Goal: Feedback & Contribution: Submit feedback/report problem

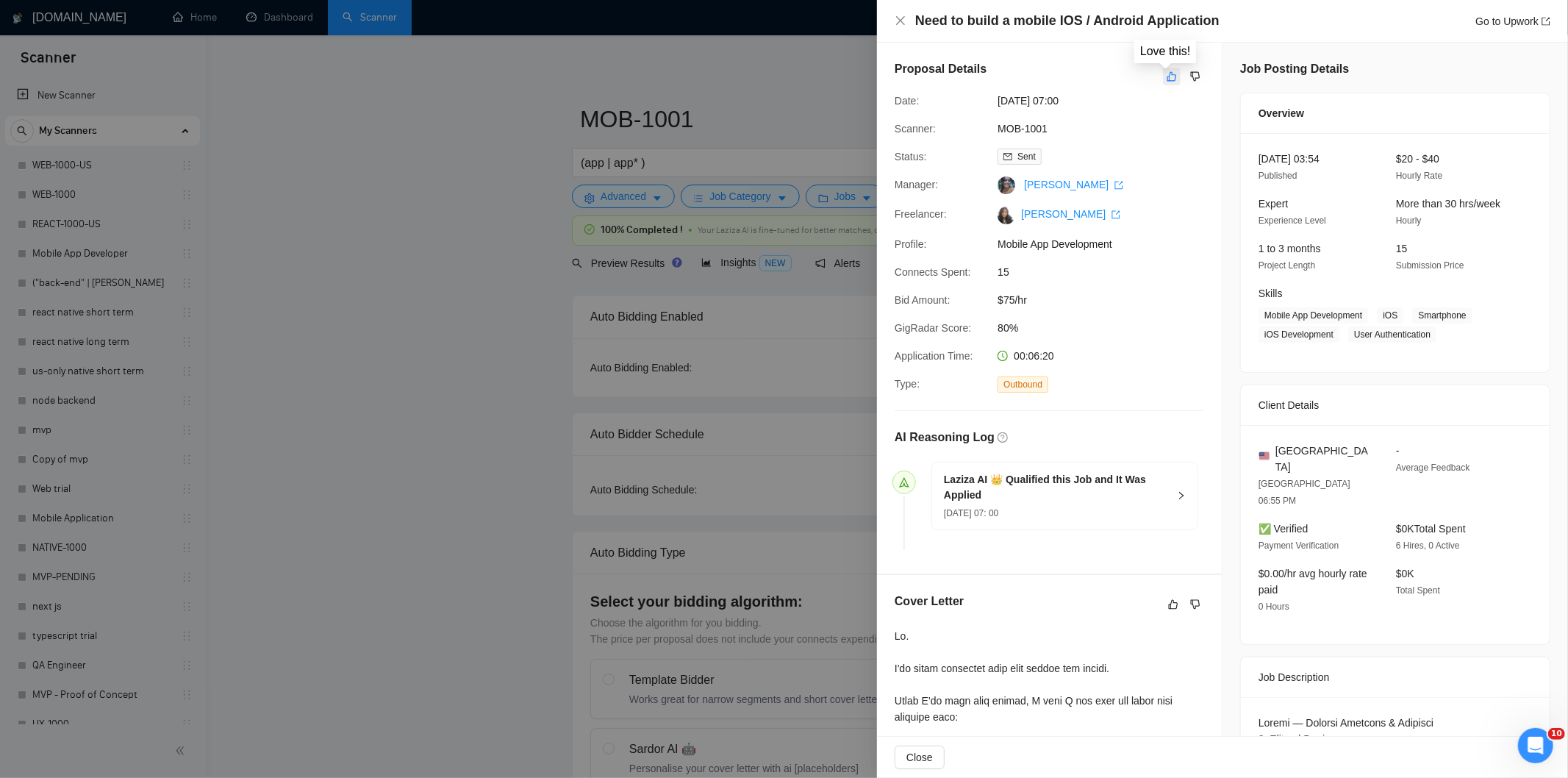
click at [1167, 79] on icon "like" at bounding box center [1171, 76] width 10 height 12
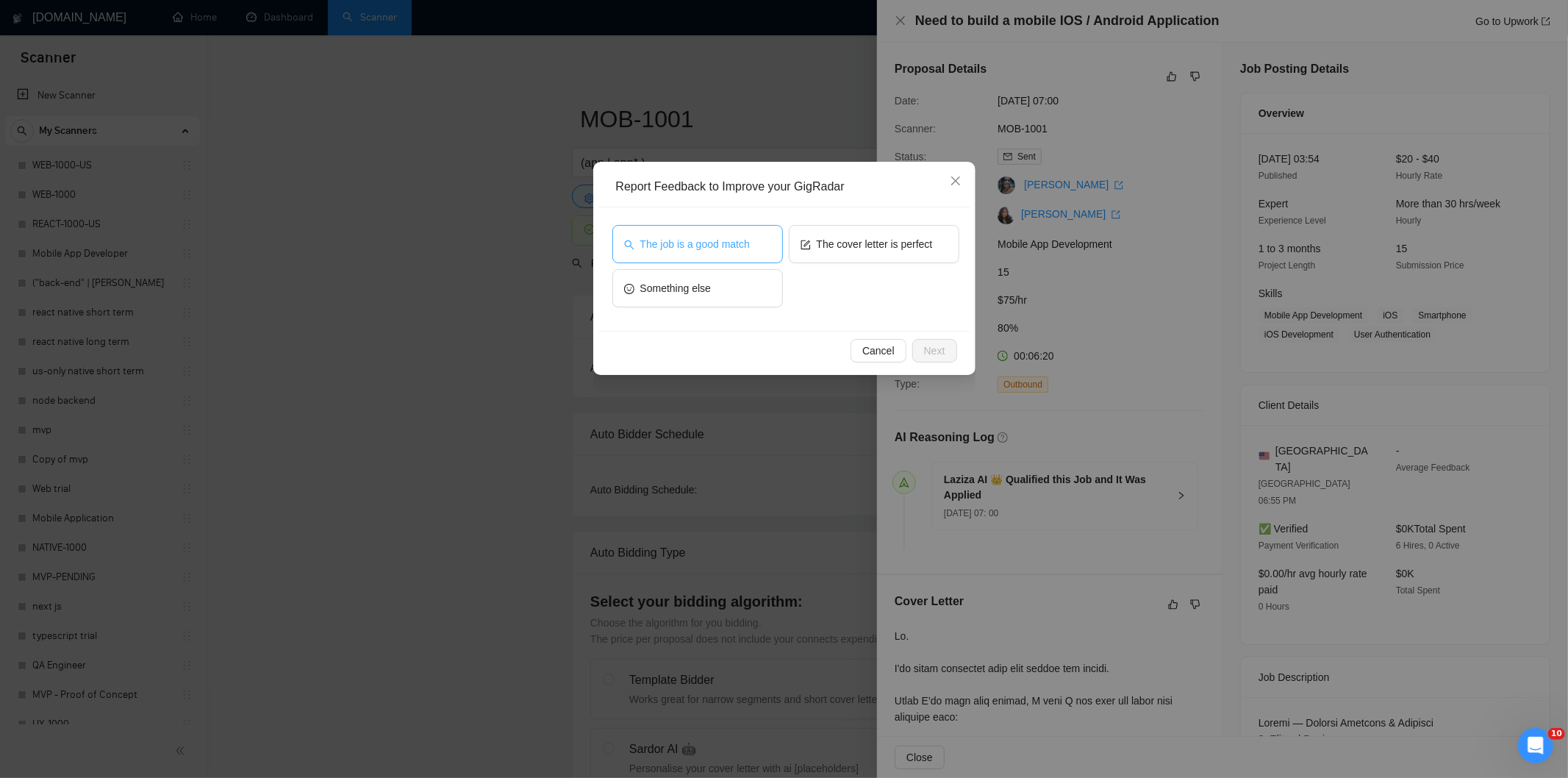
click at [742, 249] on span "The job is a good match" at bounding box center [695, 243] width 109 height 16
click at [924, 347] on span "Next" at bounding box center [935, 350] width 22 height 16
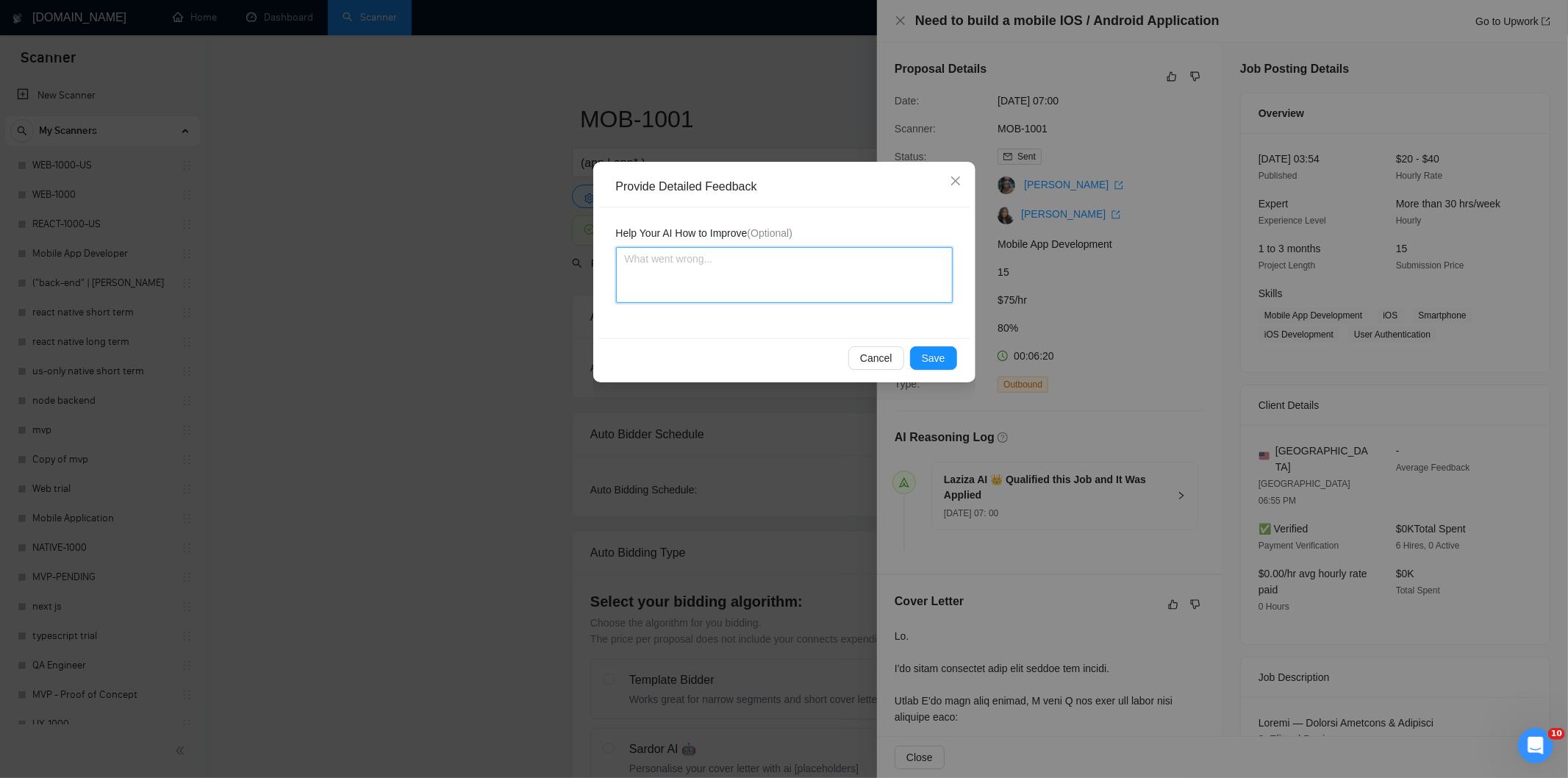
click at [825, 282] on textarea at bounding box center [784, 275] width 337 height 56
paste textarea "Good fit — the project is greenfield (no existing code), welcomes agencies, use…"
type textarea "Good fit — the project is greenfield (no existing code), welcomes agencies, use…"
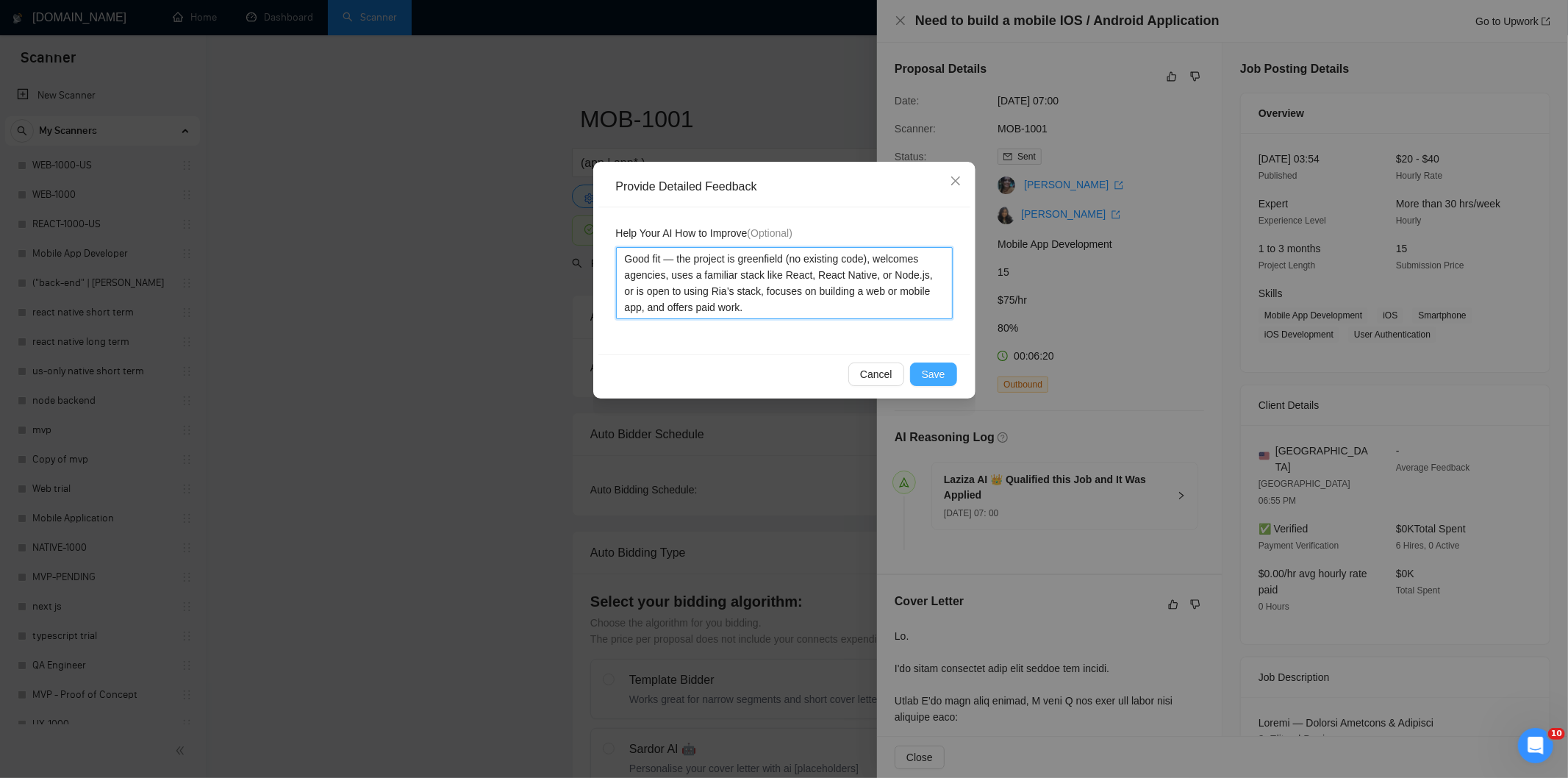
type textarea "Good fit — the project is greenfield (no existing code), welcomes agencies, use…"
click at [943, 377] on span "Save" at bounding box center [933, 374] width 24 height 16
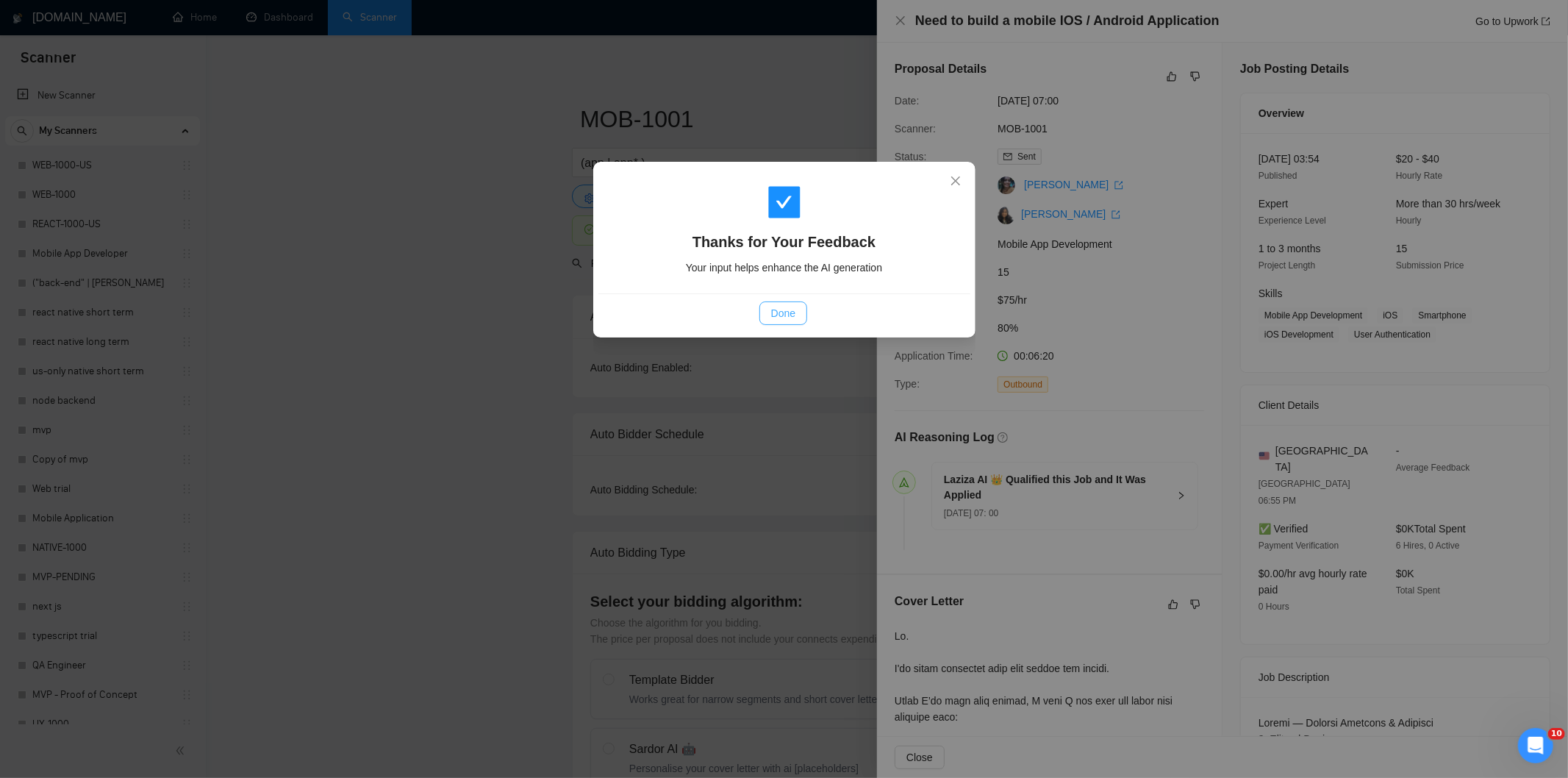
click at [780, 318] on span "Done" at bounding box center [782, 313] width 24 height 16
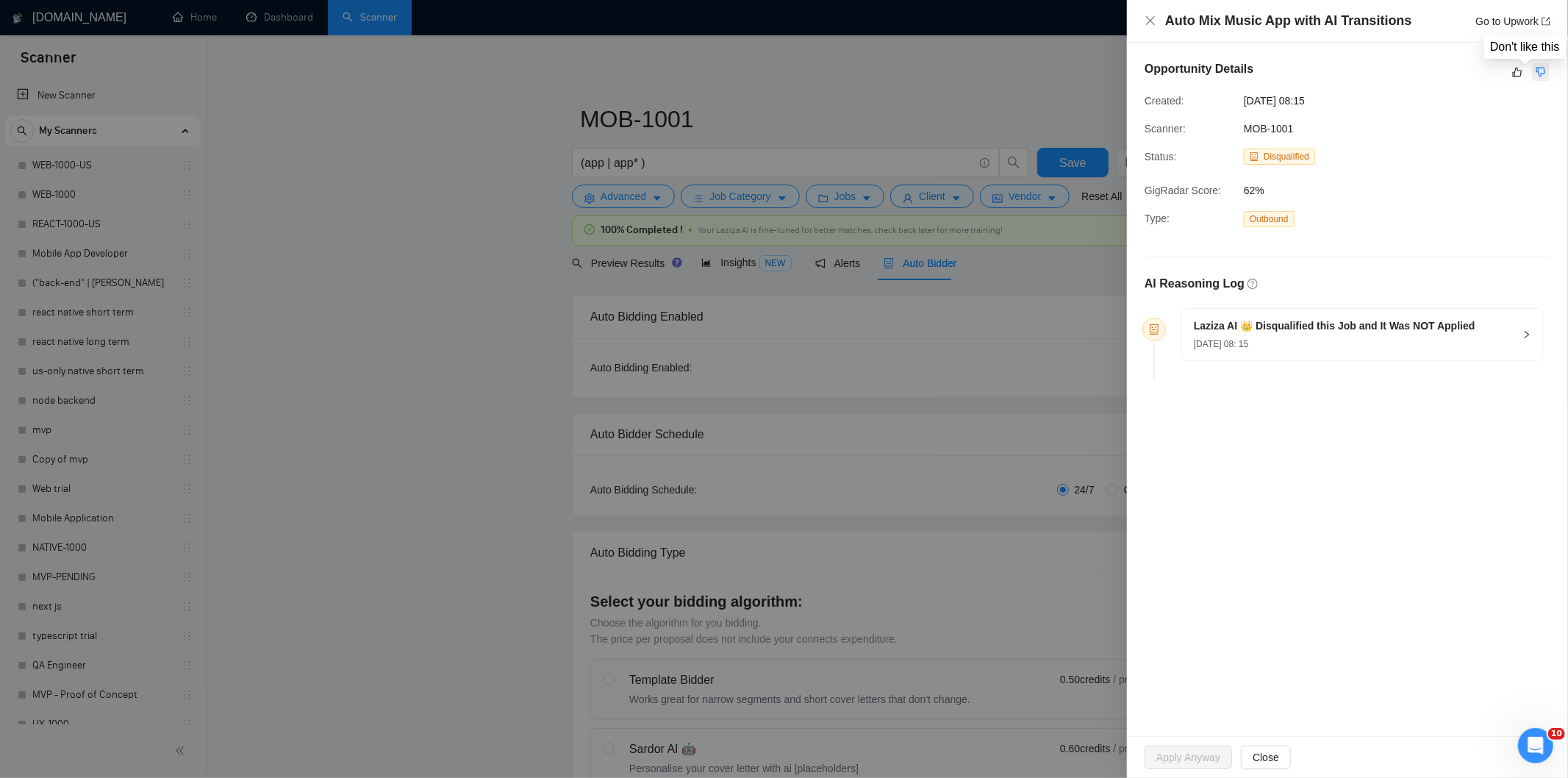
click at [1546, 75] on button "button" at bounding box center [1540, 72] width 18 height 18
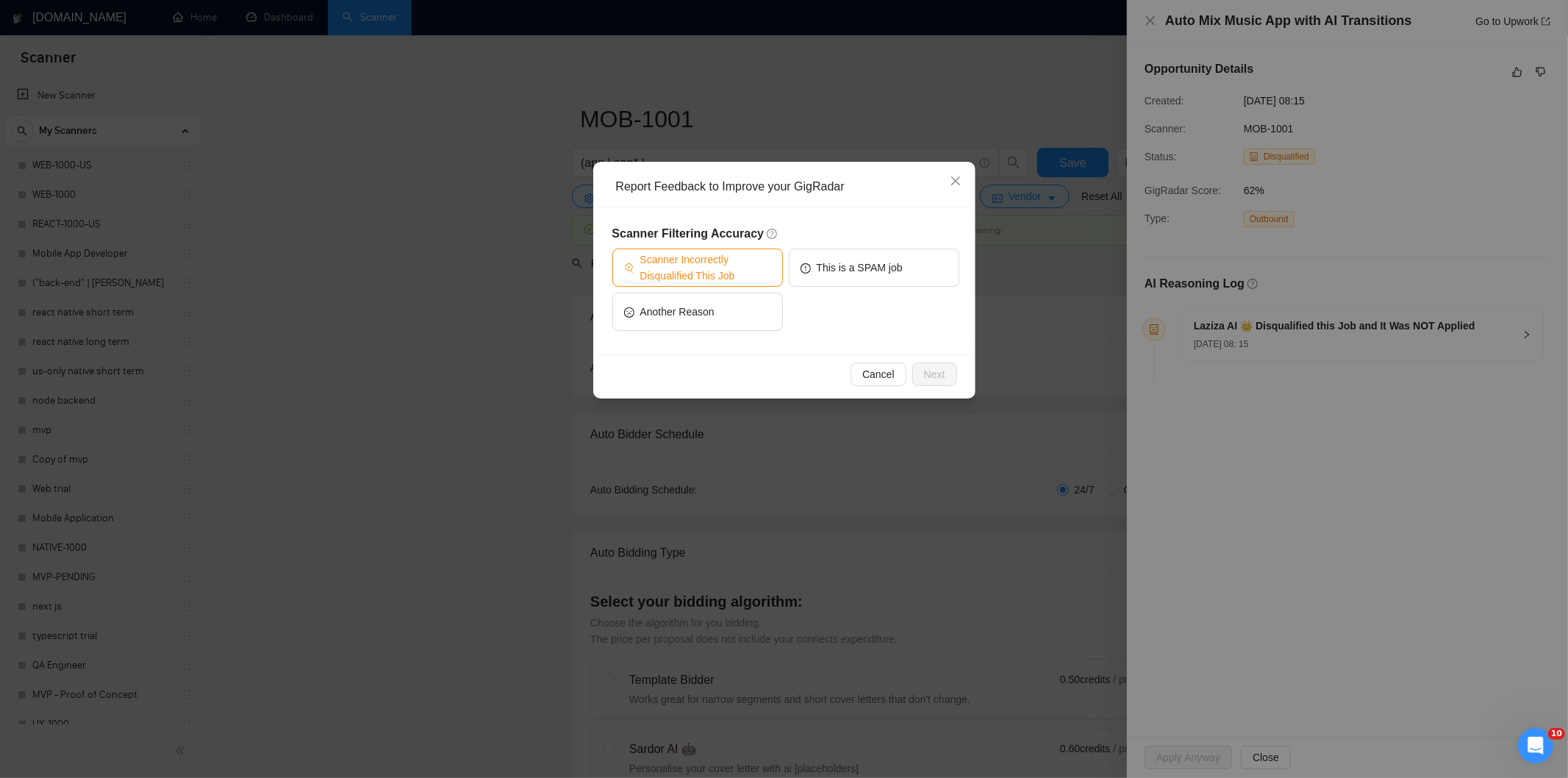
click at [749, 267] on span "Scanner Incorrectly Disqualified This Job" at bounding box center [705, 267] width 131 height 32
click at [949, 369] on button "Next" at bounding box center [935, 374] width 45 height 24
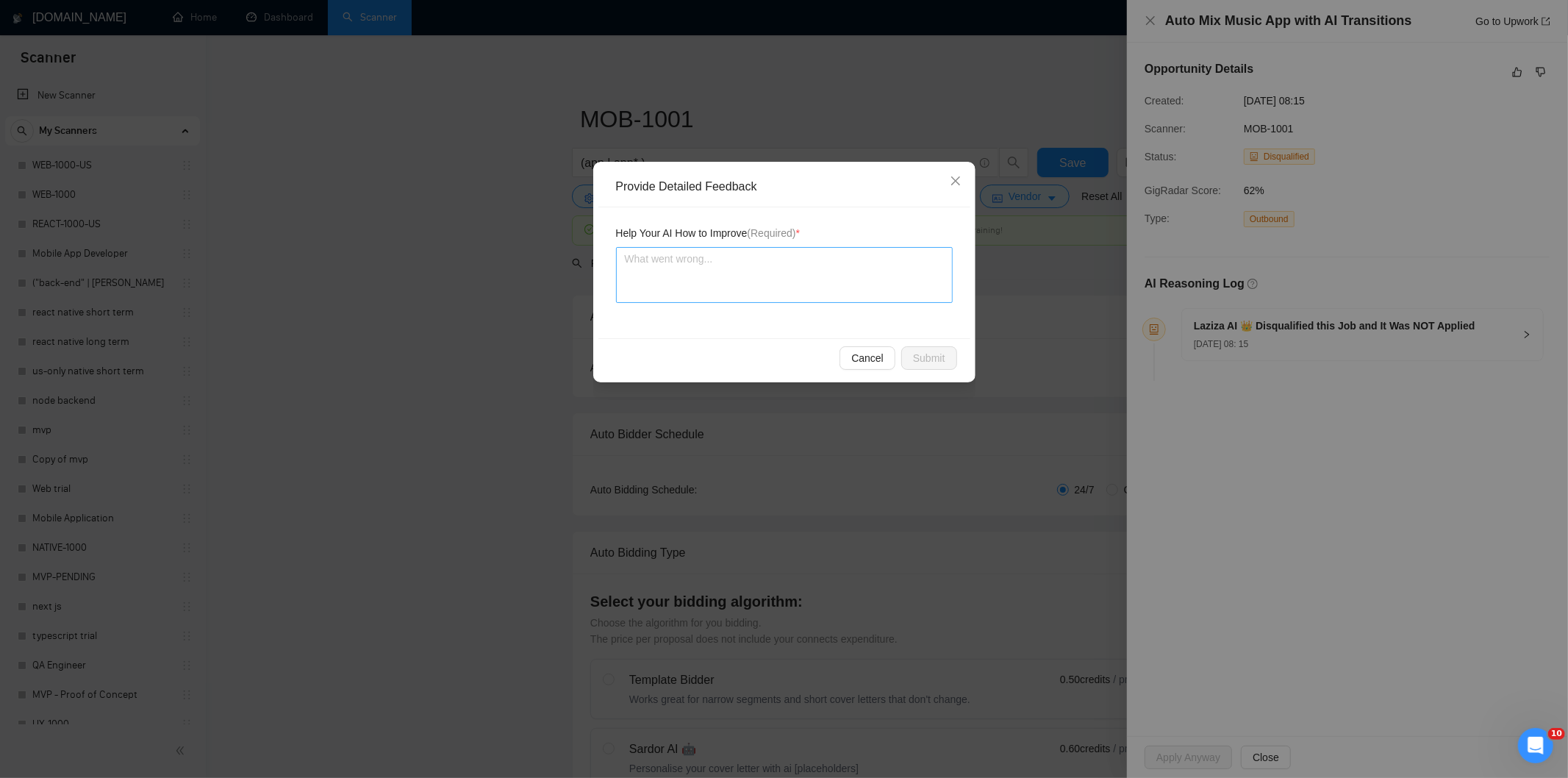
drag, startPoint x: 886, startPoint y: 313, endPoint x: 879, endPoint y: 290, distance: 24.0
click at [884, 309] on div "Help Your AI How to Improve (Required) *" at bounding box center [784, 273] width 372 height 131
click at [879, 290] on textarea at bounding box center [784, 275] width 337 height 56
paste textarea "Good fit — the project is greenfield (no existing code), welcomes agencies, use…"
type textarea "Good fit — the project is greenfield (no existing code), welcomes agencies, use…"
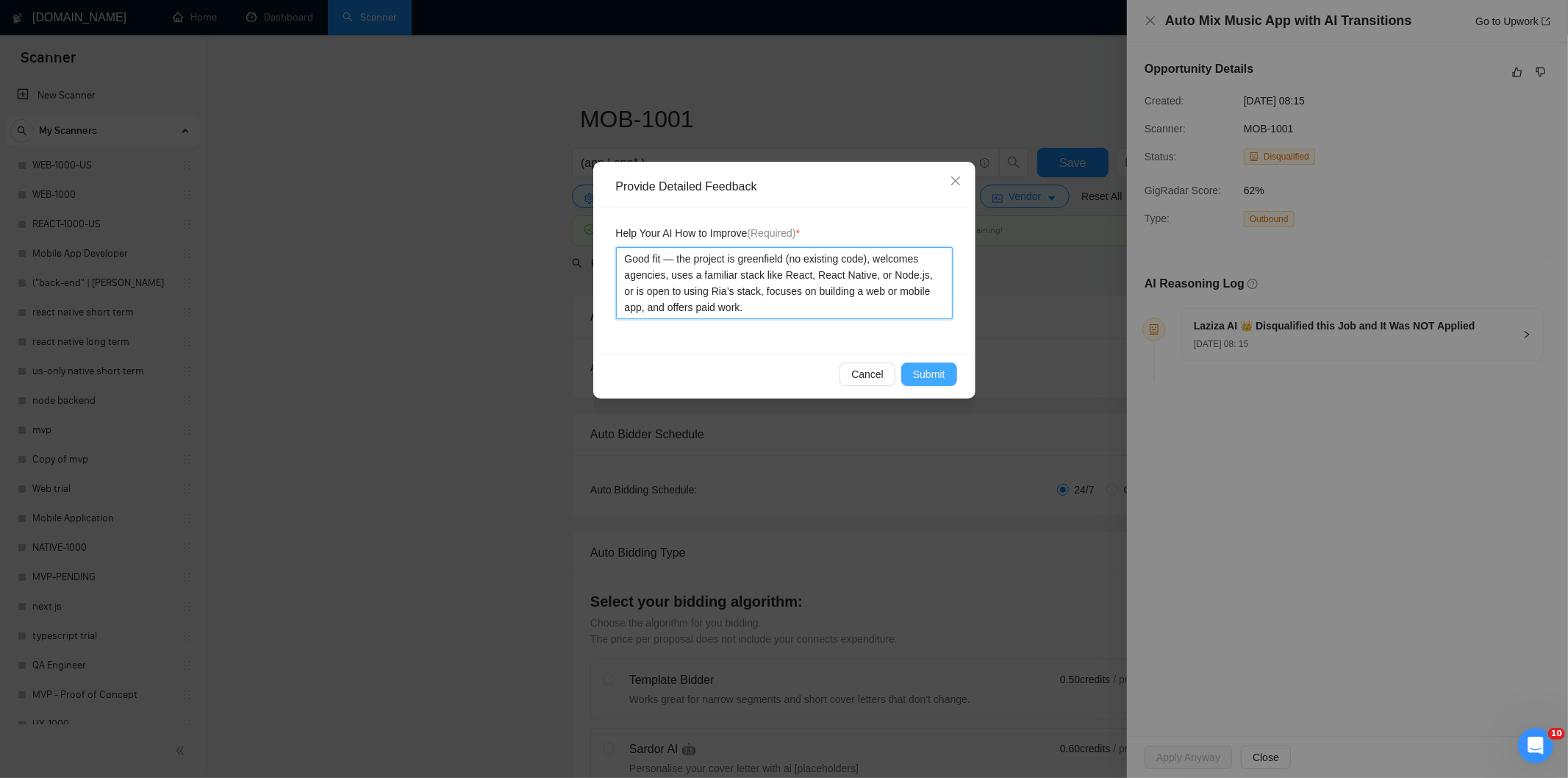
type textarea "Good fit — the project is greenfield (no existing code), welcomes agencies, use…"
click at [923, 372] on span "Submit" at bounding box center [929, 374] width 32 height 16
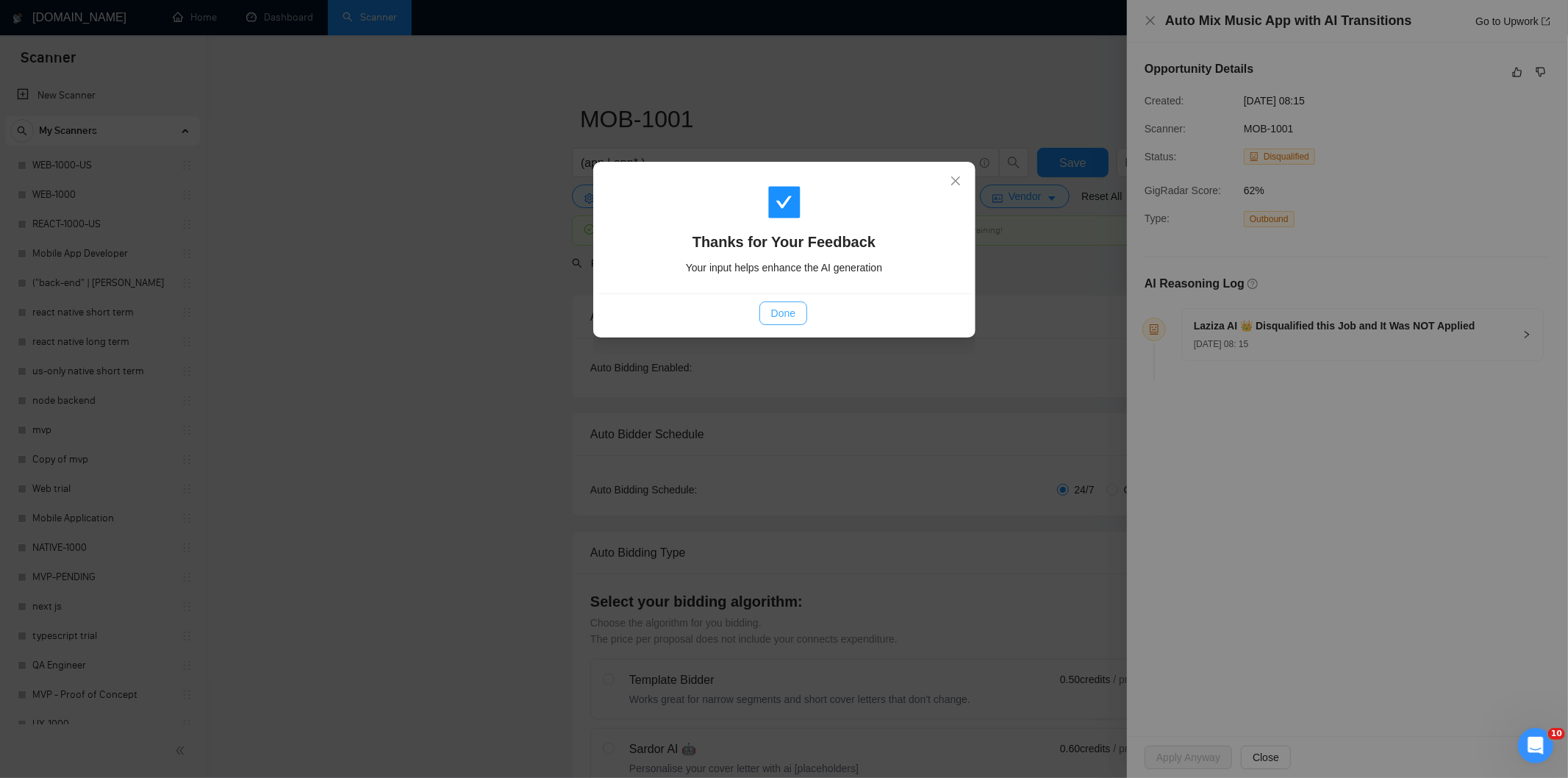
click at [795, 318] on span "Done" at bounding box center [782, 313] width 24 height 16
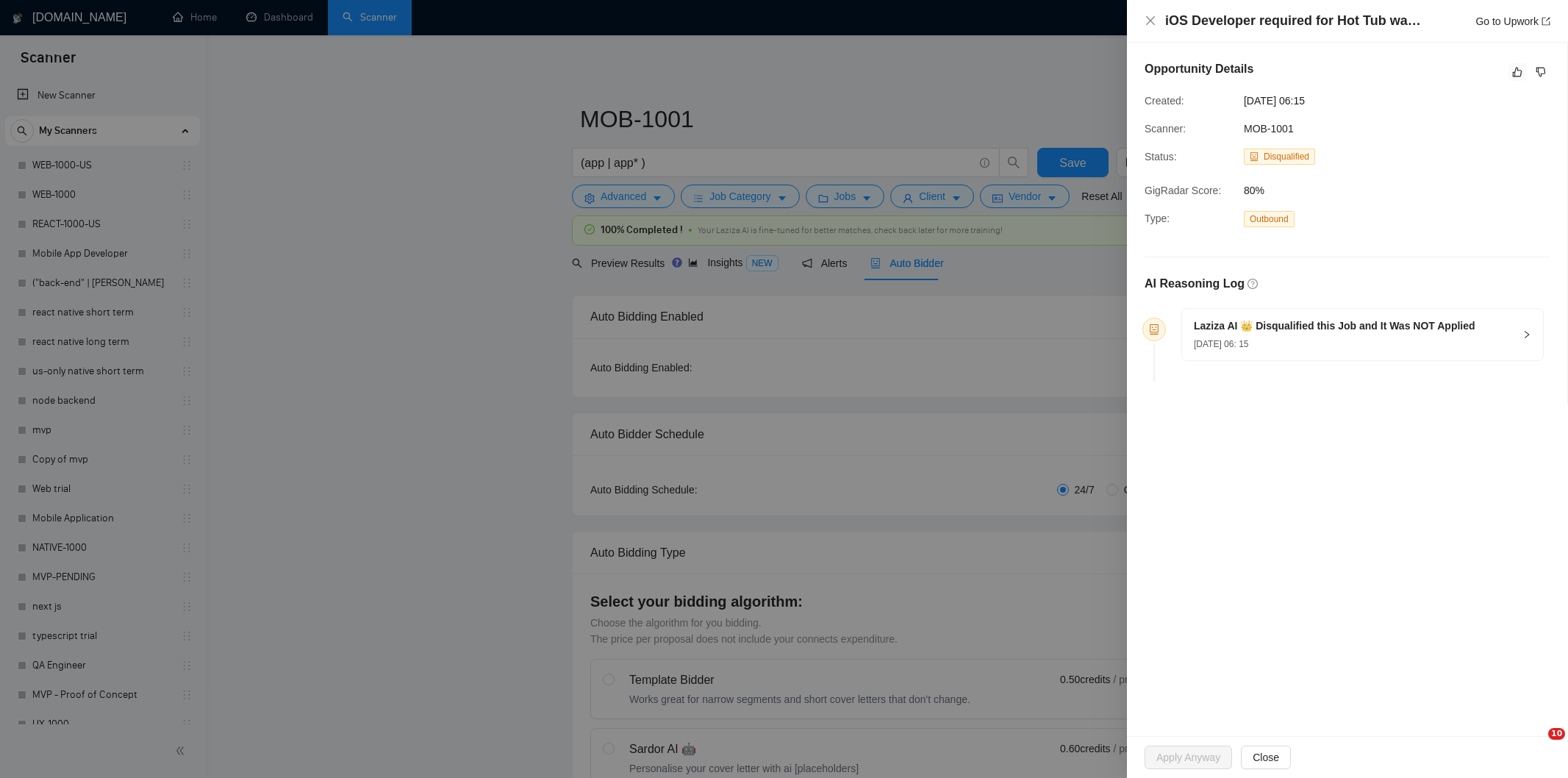
click at [1515, 72] on icon "like" at bounding box center [1517, 72] width 9 height 9
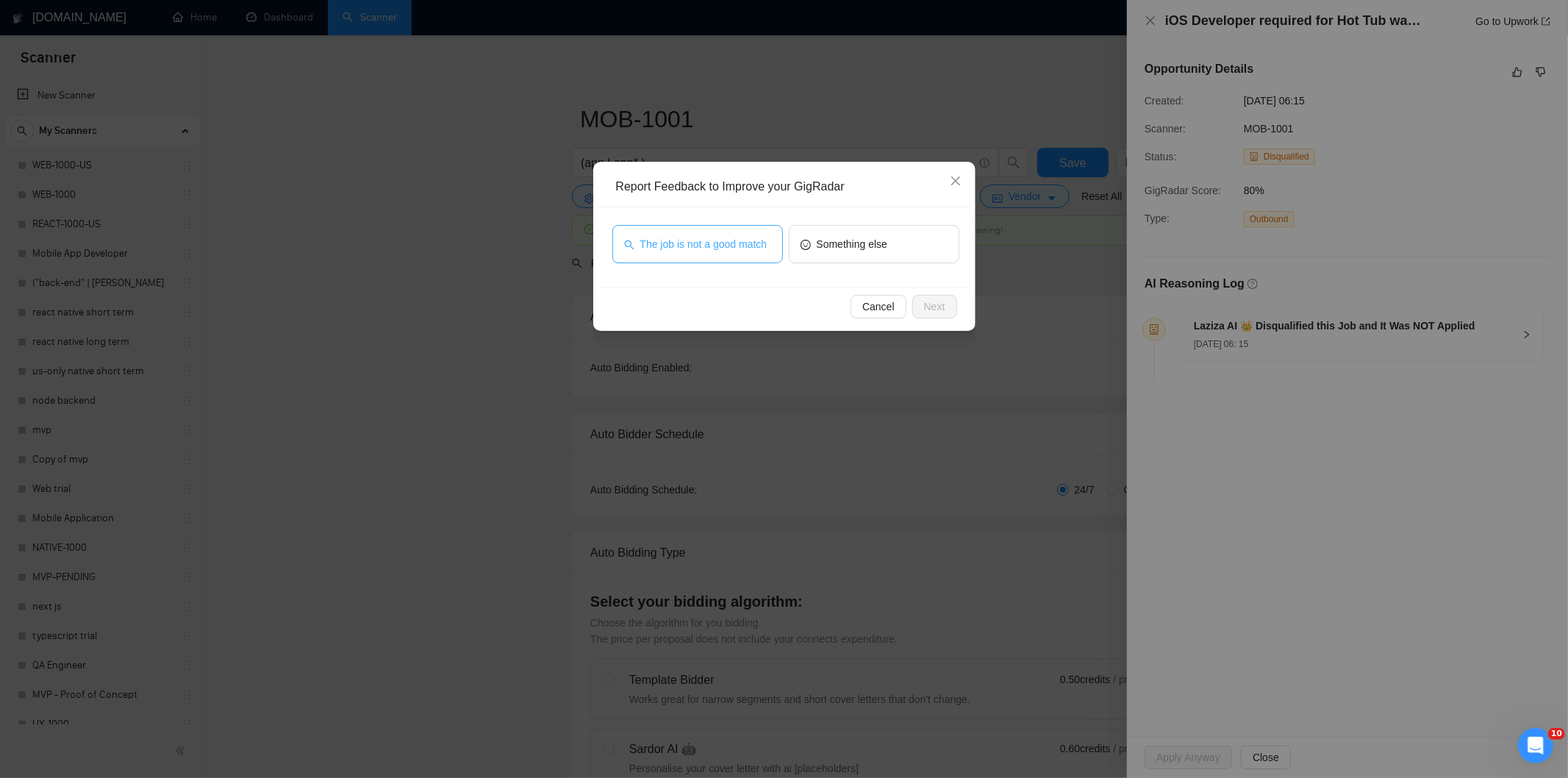
click at [718, 241] on span "The job is not a good match" at bounding box center [703, 243] width 127 height 16
click at [950, 303] on button "Next" at bounding box center [935, 307] width 45 height 24
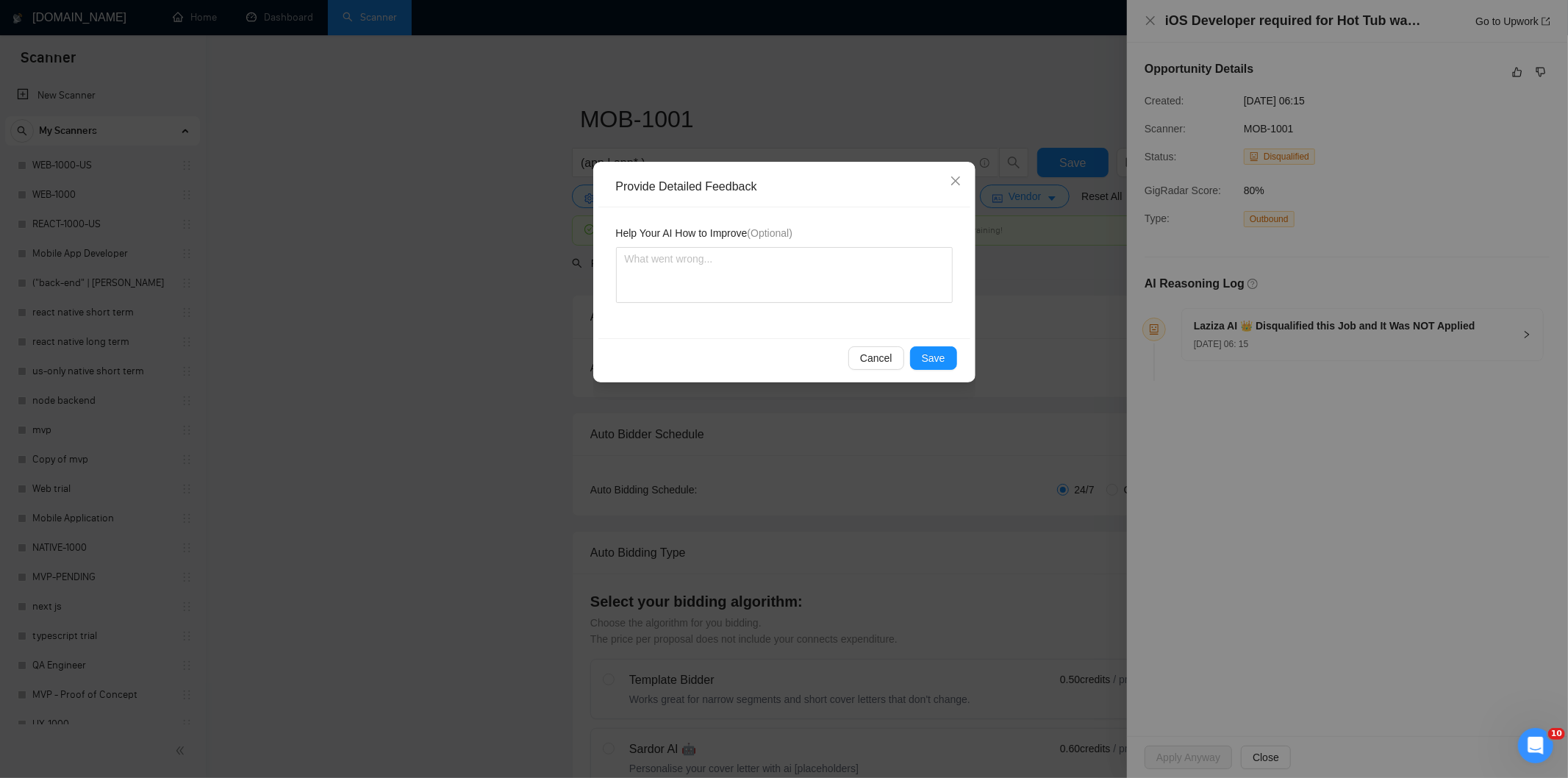
click at [910, 263] on textarea at bounding box center [784, 275] width 337 height 56
type textarea "Not a fit — this project has been disqualified for other reasons. Example: "The…"
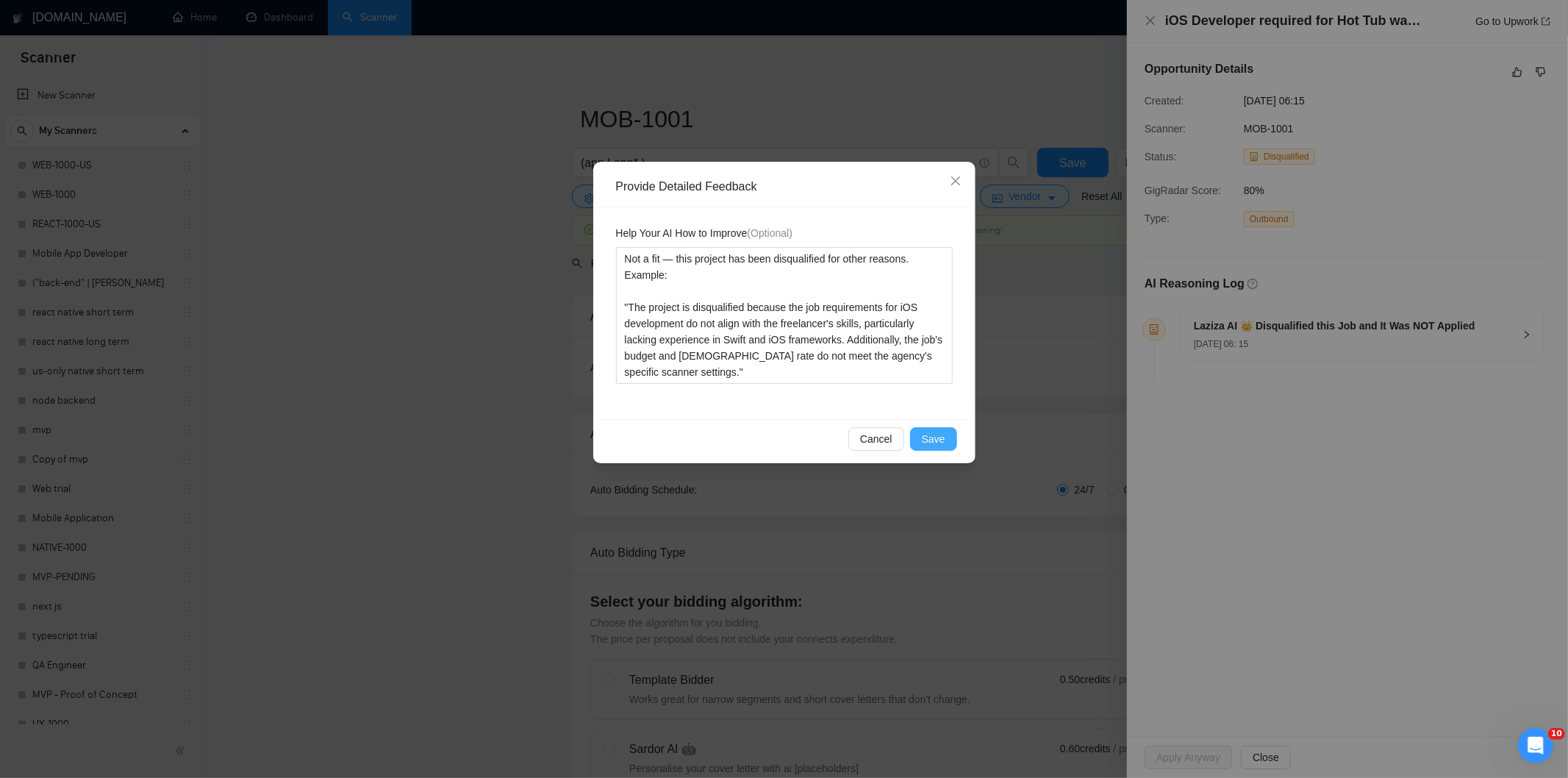
type textarea "Not a fit — this project has been disqualified for other reasons. Example: "The…"
click at [943, 428] on button "Save" at bounding box center [933, 439] width 47 height 24
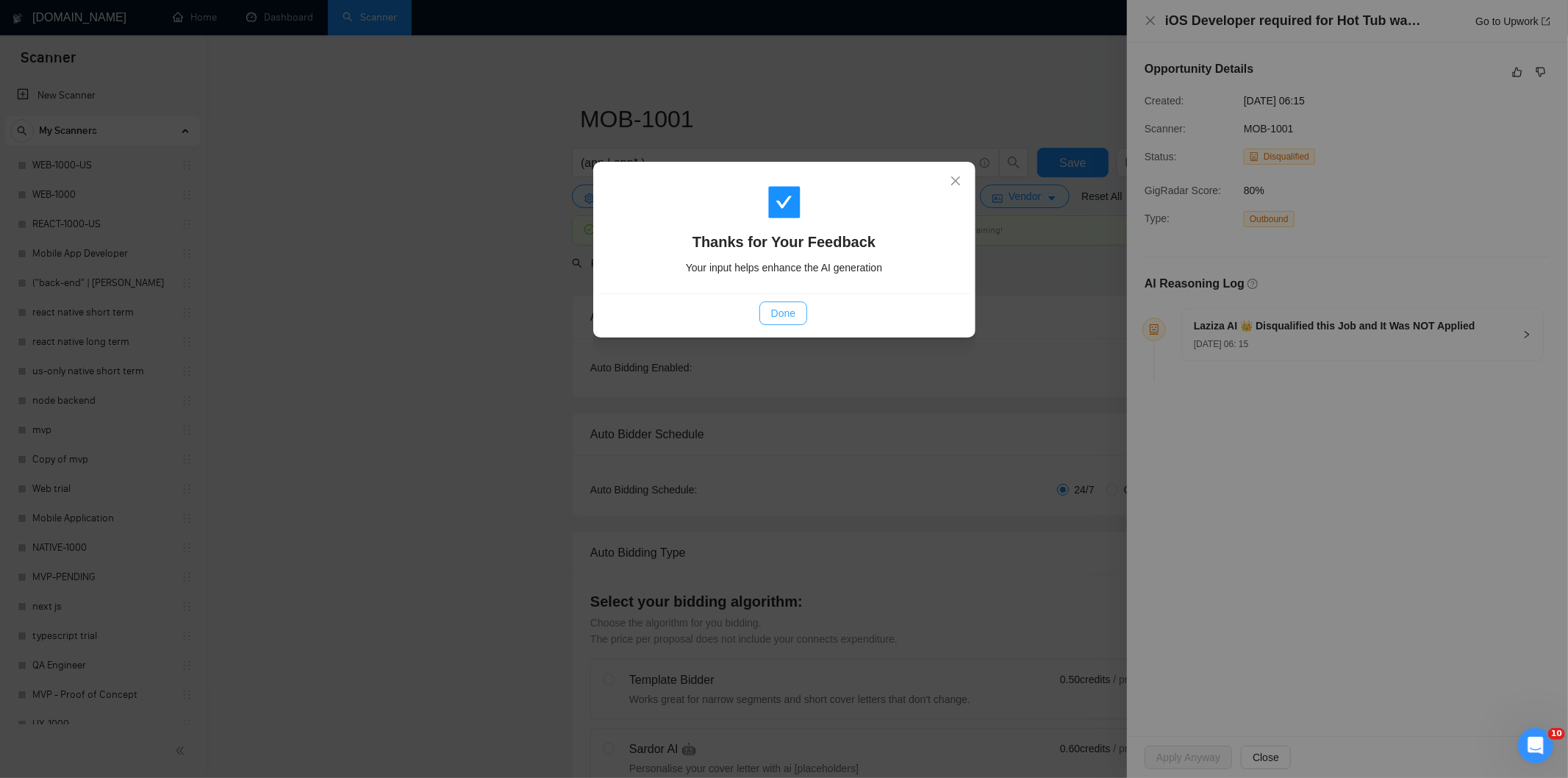
click at [796, 311] on button "Done" at bounding box center [783, 313] width 48 height 24
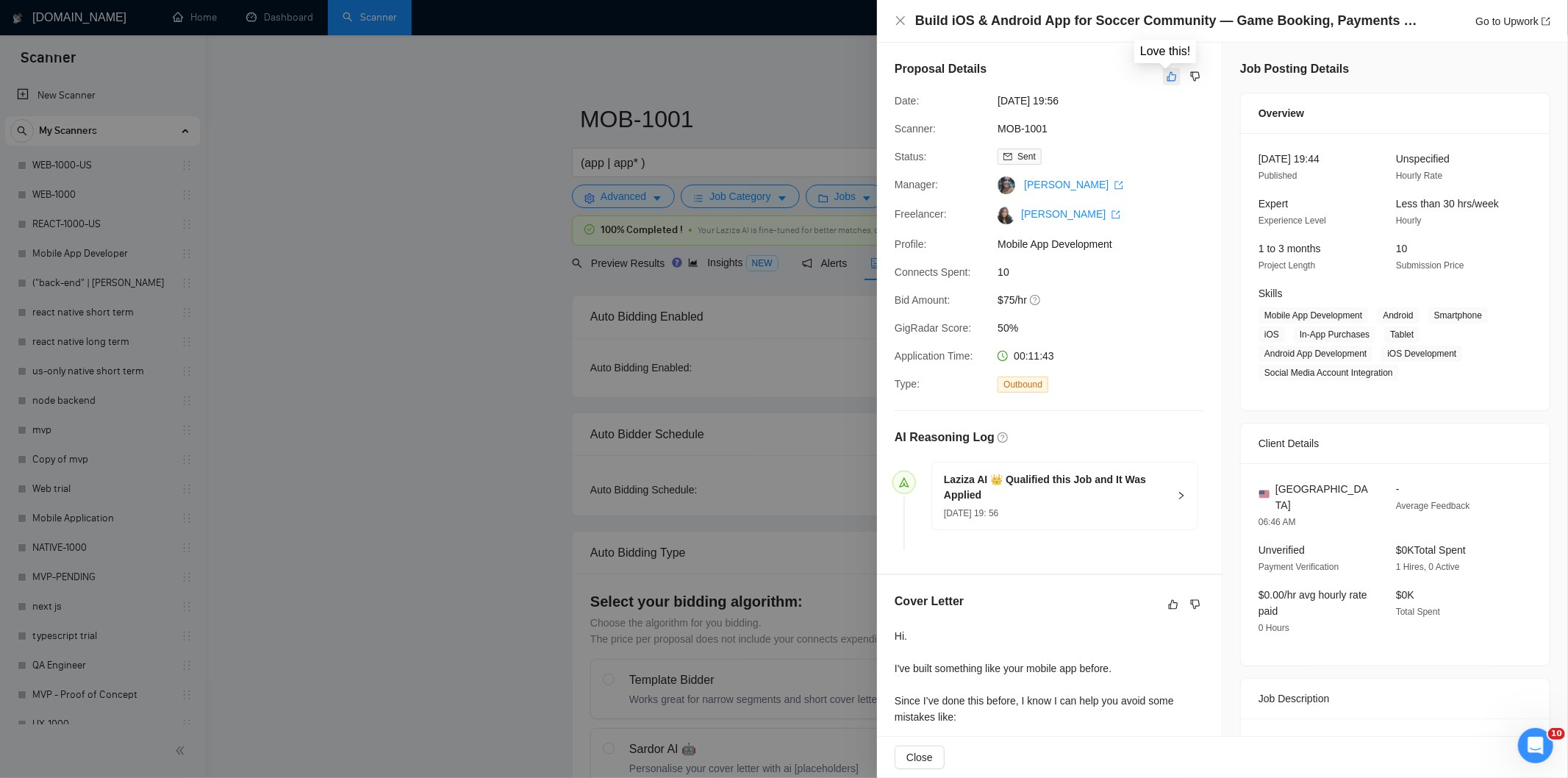
click at [1167, 79] on icon "like" at bounding box center [1171, 76] width 10 height 12
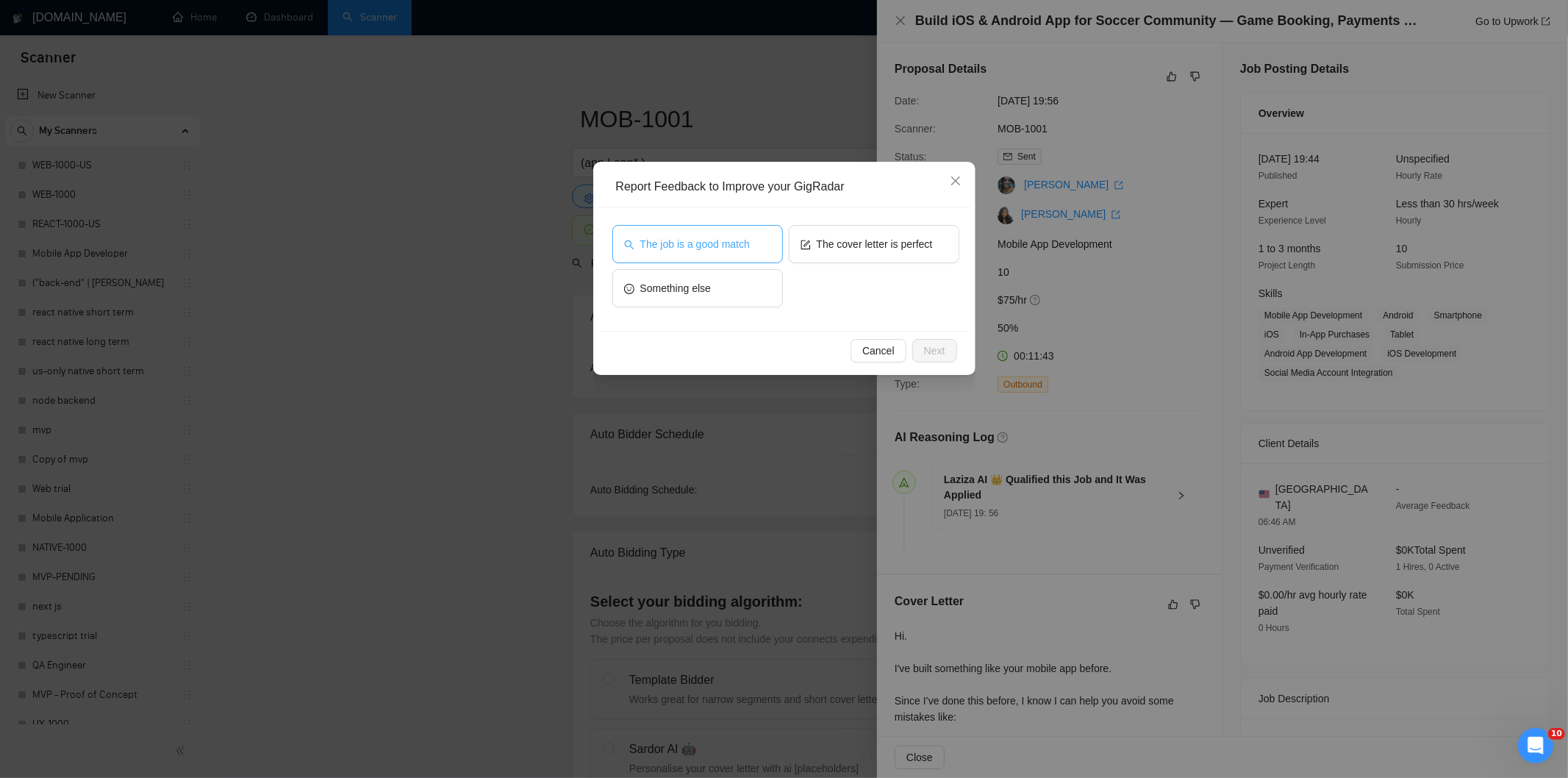
click at [763, 248] on button "The job is a good match" at bounding box center [697, 244] width 170 height 39
click at [928, 347] on span "Next" at bounding box center [935, 350] width 22 height 16
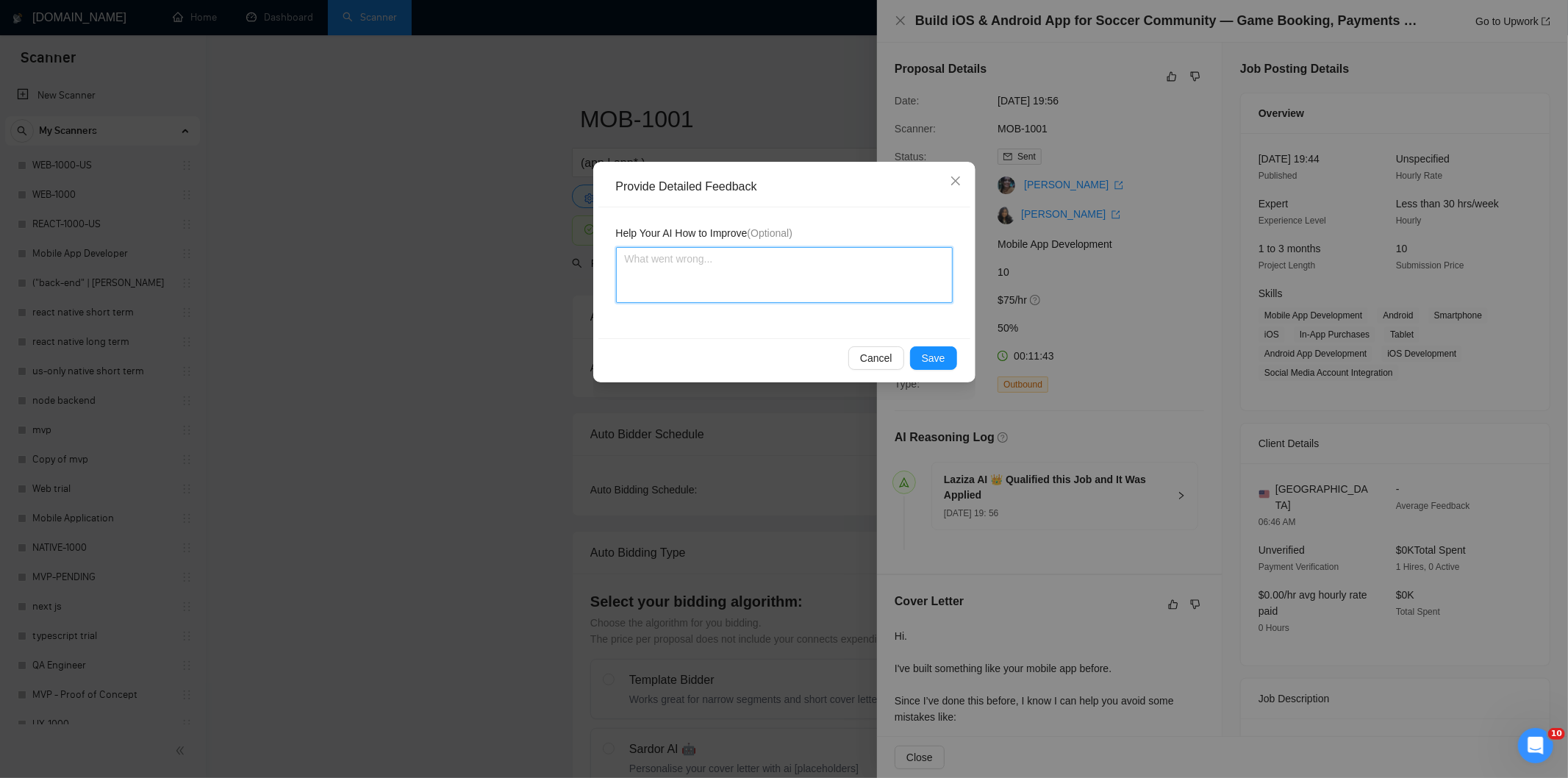
click at [867, 299] on textarea at bounding box center [784, 275] width 337 height 56
paste textarea "Good fit — the project is greenfield (no existing code), welcomes agencies, use…"
type textarea "Good fit — the project is greenfield (no existing code), welcomes agencies, use…"
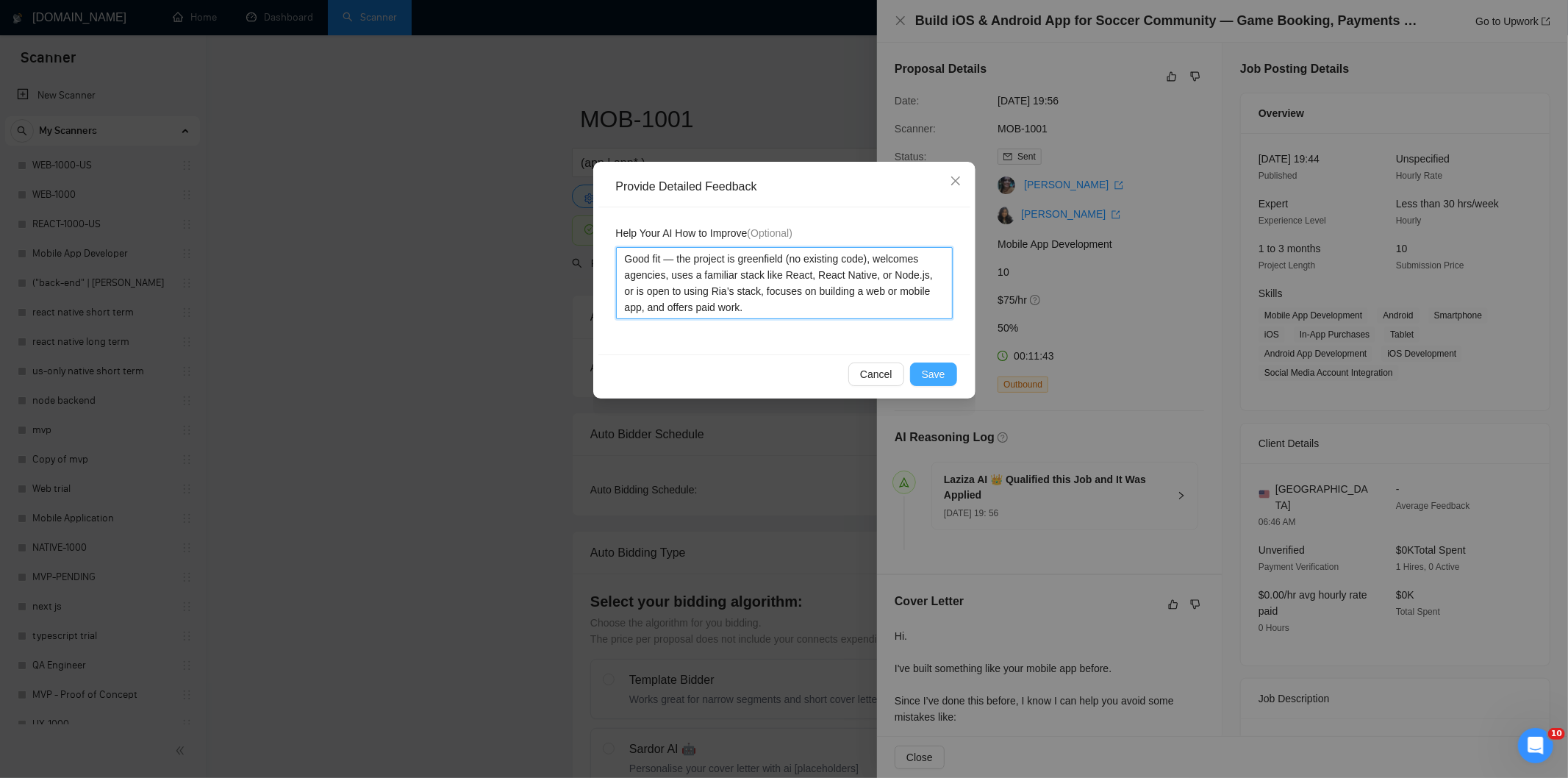
type textarea "Good fit — the project is greenfield (no existing code), welcomes agencies, use…"
click at [932, 371] on span "Save" at bounding box center [933, 374] width 24 height 16
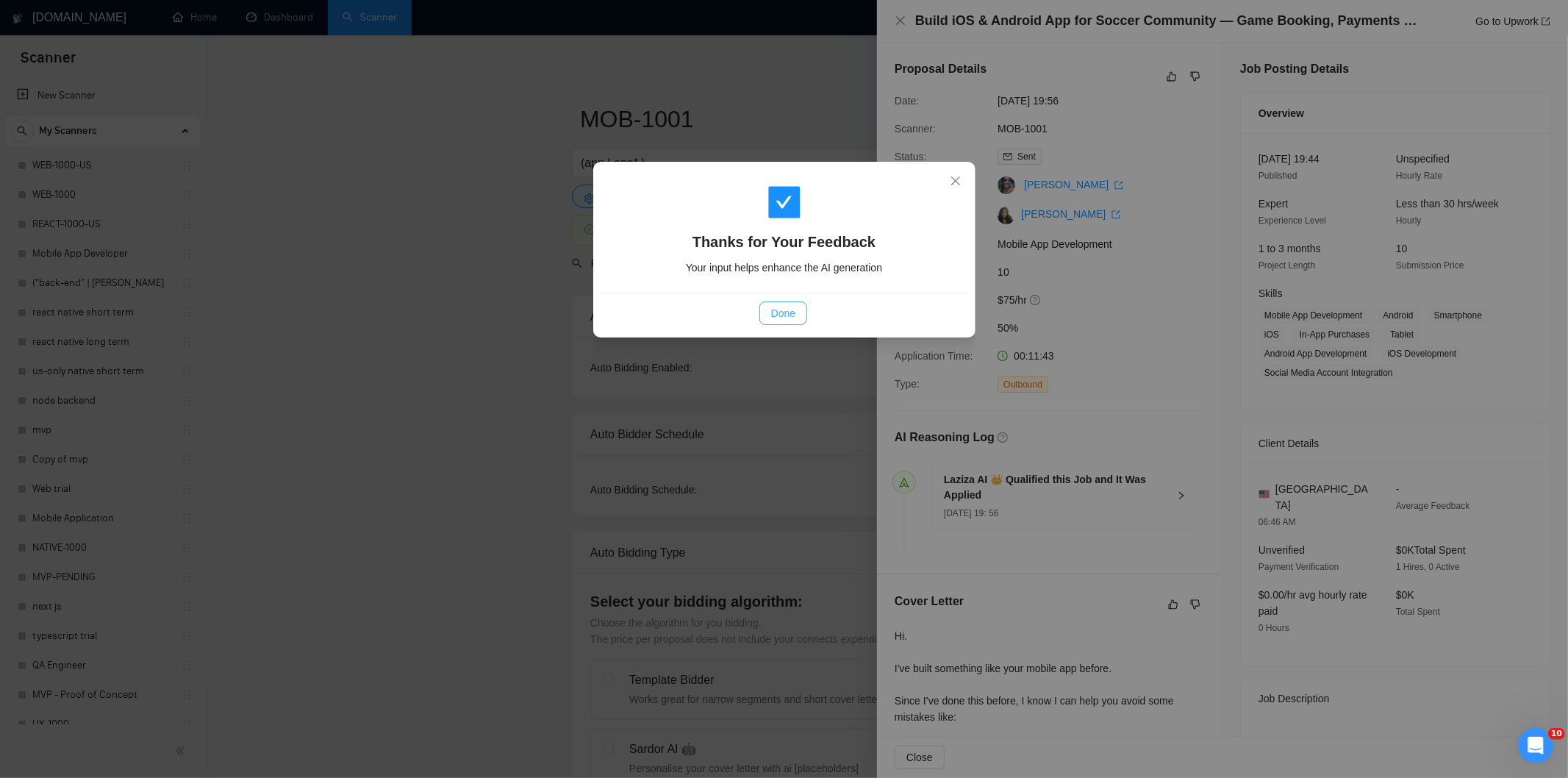
click at [786, 313] on span "Done" at bounding box center [782, 313] width 24 height 16
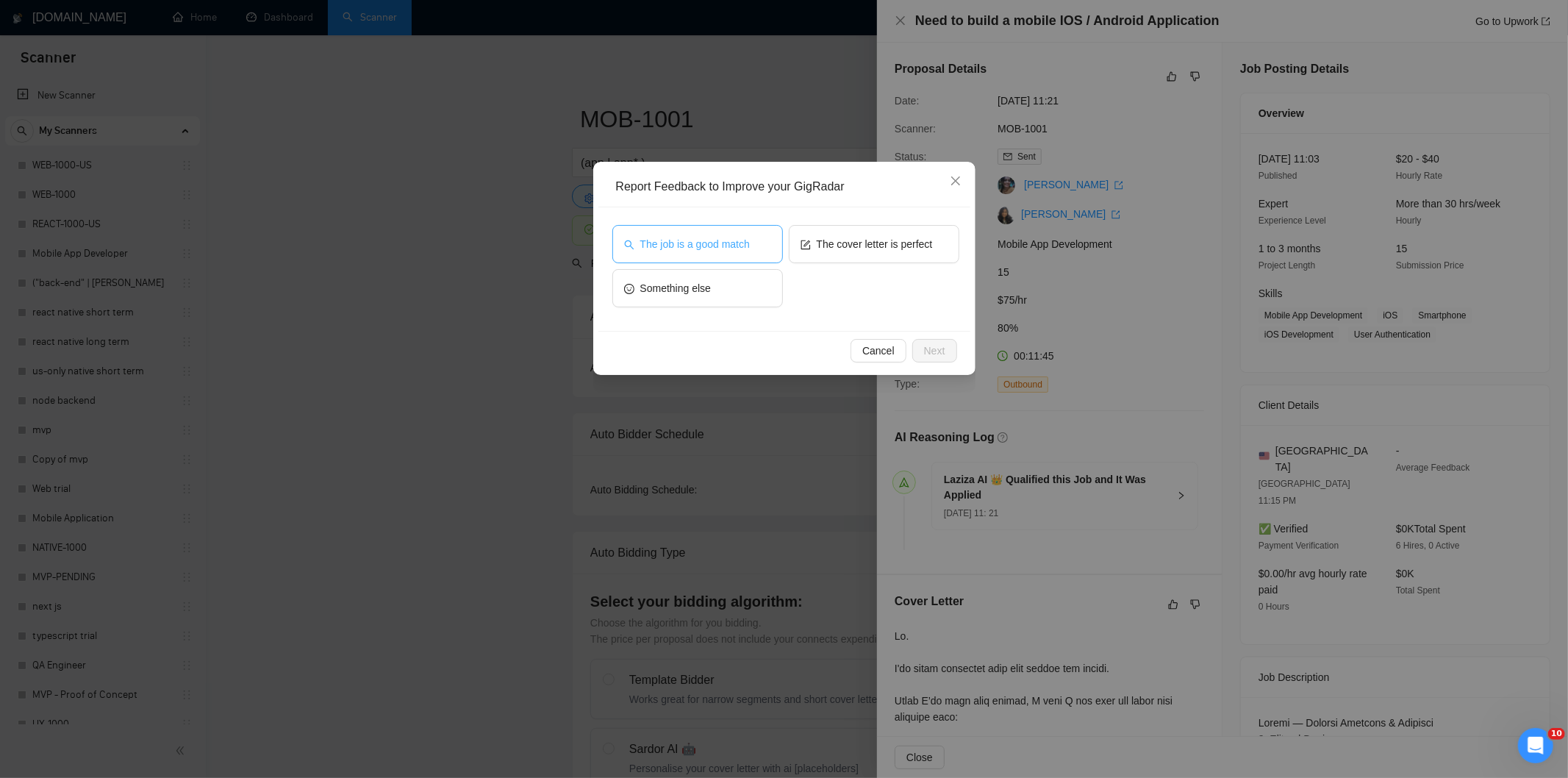
click at [758, 246] on button "The job is a good match" at bounding box center [697, 244] width 170 height 39
drag, startPoint x: 932, startPoint y: 347, endPoint x: 924, endPoint y: 338, distance: 12.0
click at [931, 347] on span "Next" at bounding box center [935, 350] width 22 height 16
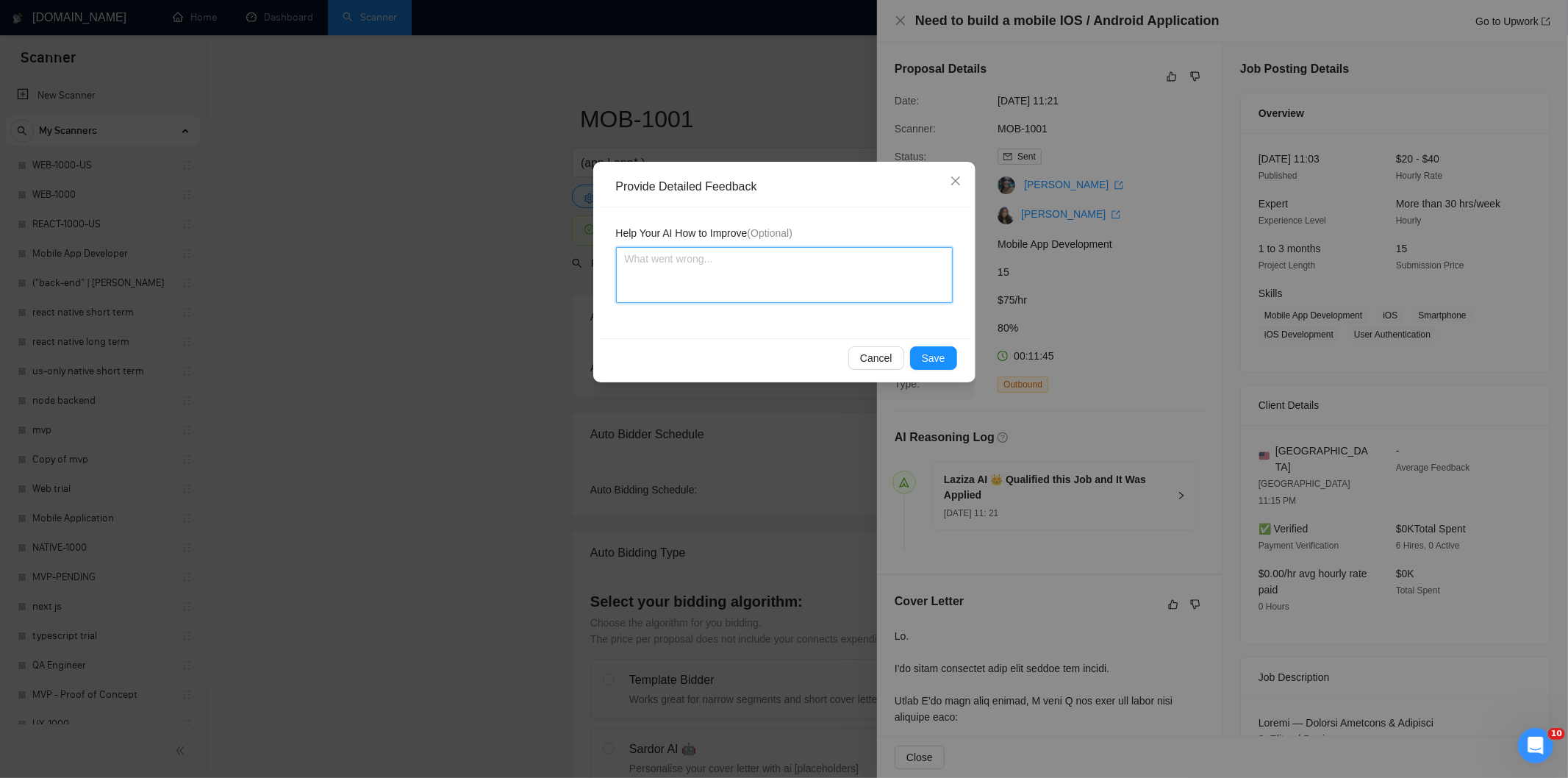
click at [879, 265] on textarea at bounding box center [784, 275] width 337 height 56
paste textarea "Good fit — the project is greenfield (no existing code), welcomes agencies, use…"
type textarea "Good fit — the project is greenfield (no existing code), welcomes agencies, use…"
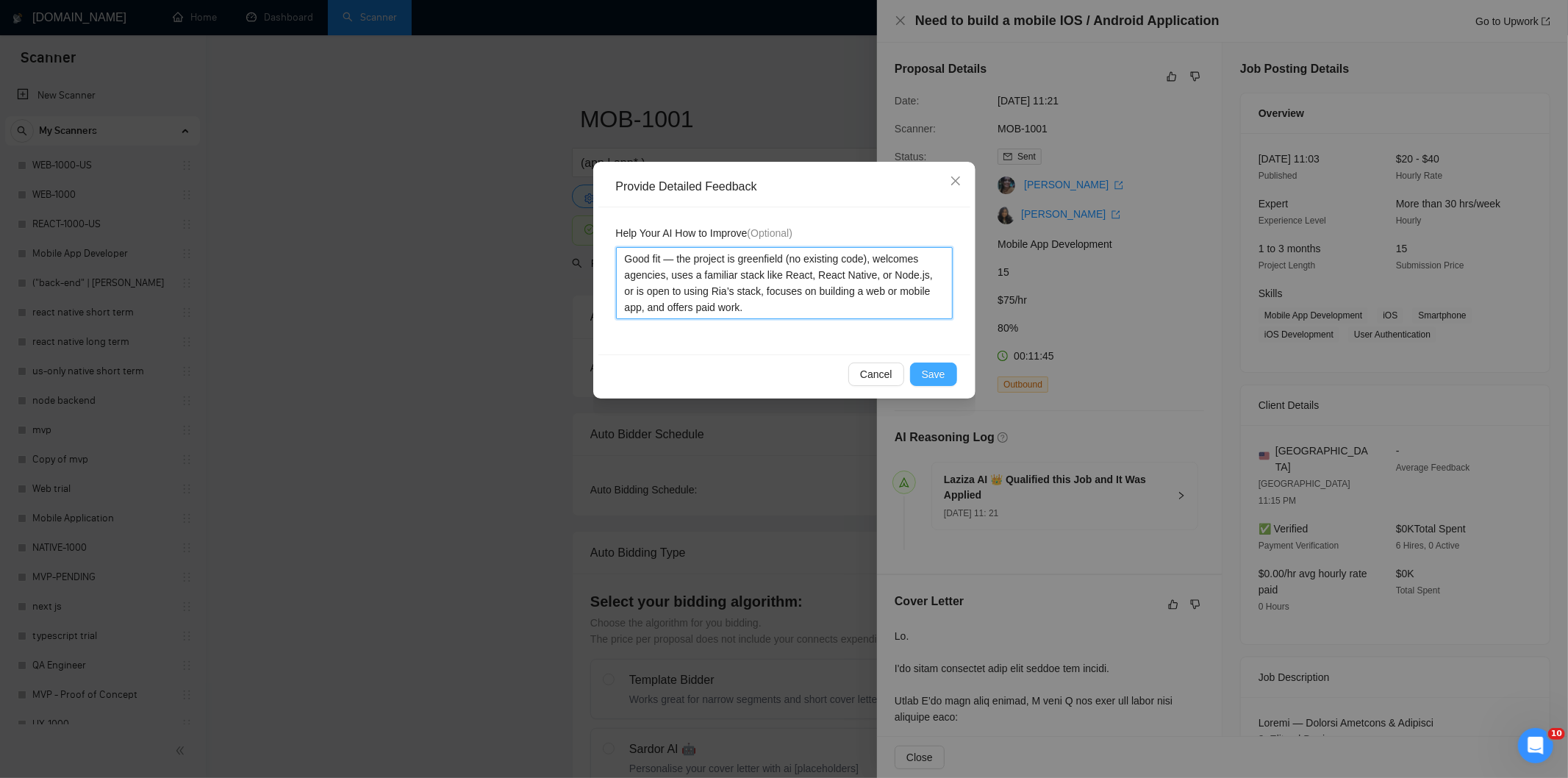
type textarea "Good fit — the project is greenfield (no existing code), welcomes agencies, use…"
click at [935, 377] on span "Save" at bounding box center [933, 374] width 24 height 16
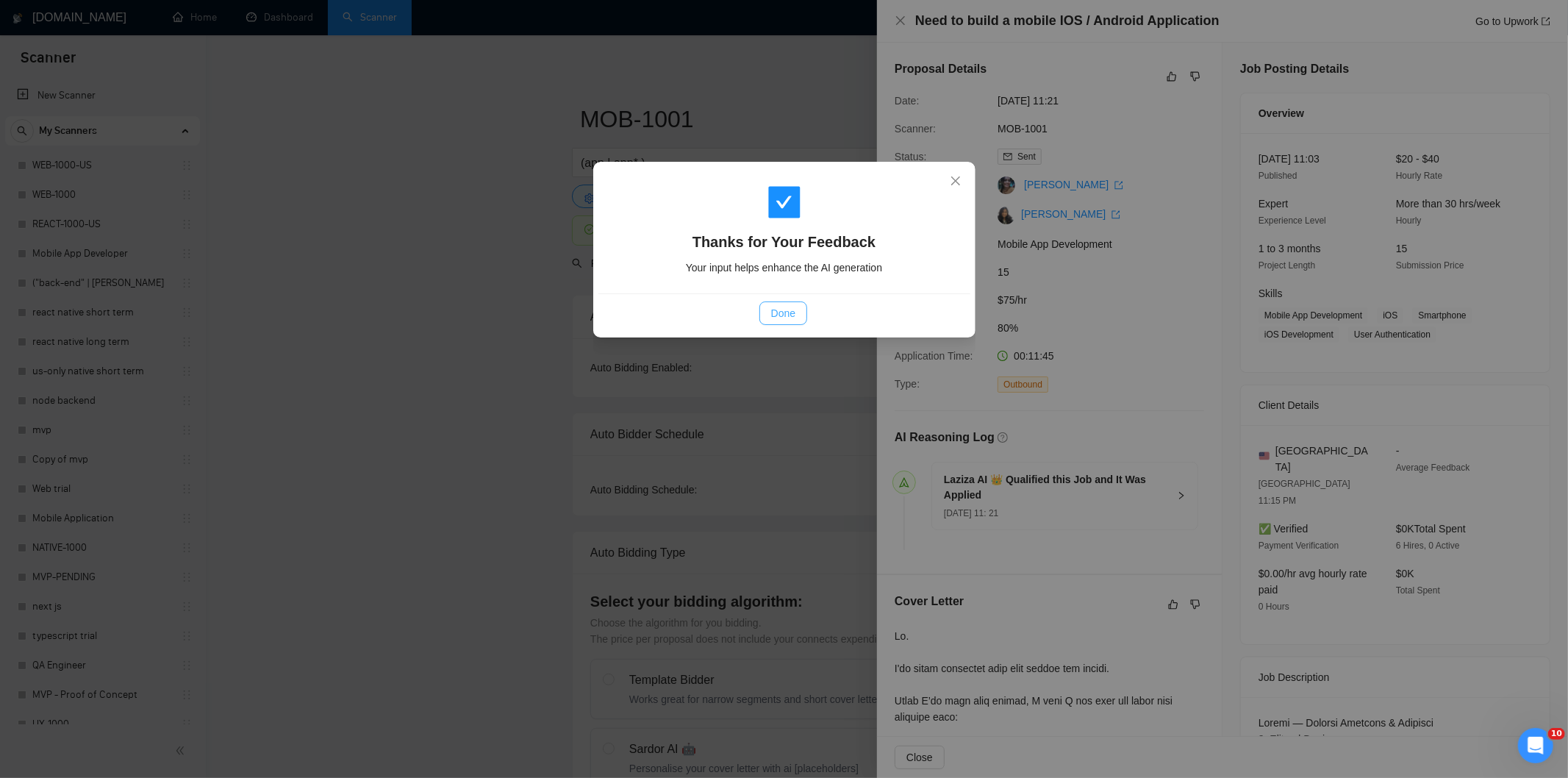
click at [794, 310] on span "Done" at bounding box center [782, 313] width 24 height 16
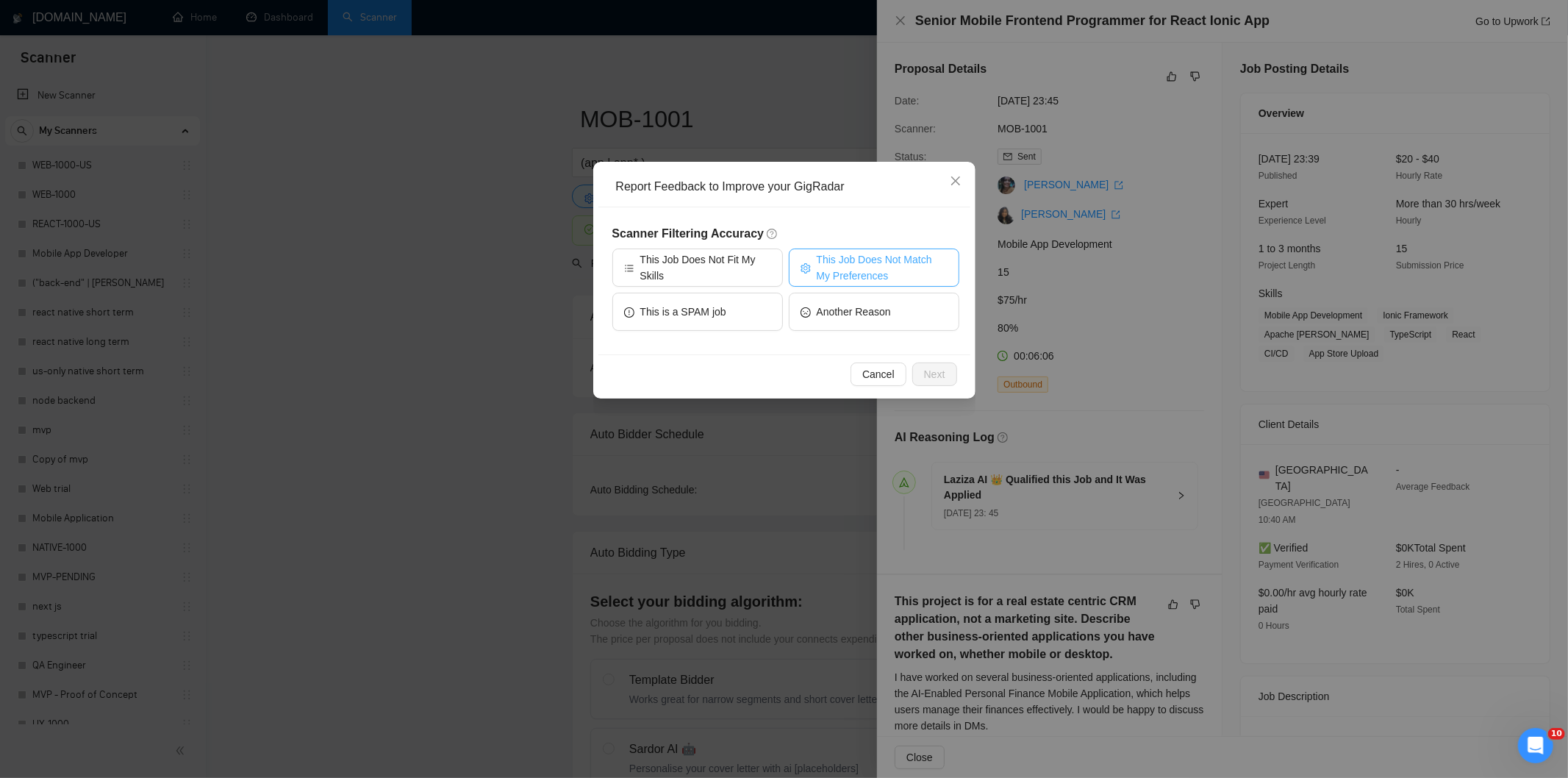
click at [844, 282] on span "This Job Does Not Match My Preferences" at bounding box center [882, 267] width 131 height 32
click at [949, 364] on button "Next" at bounding box center [935, 374] width 45 height 24
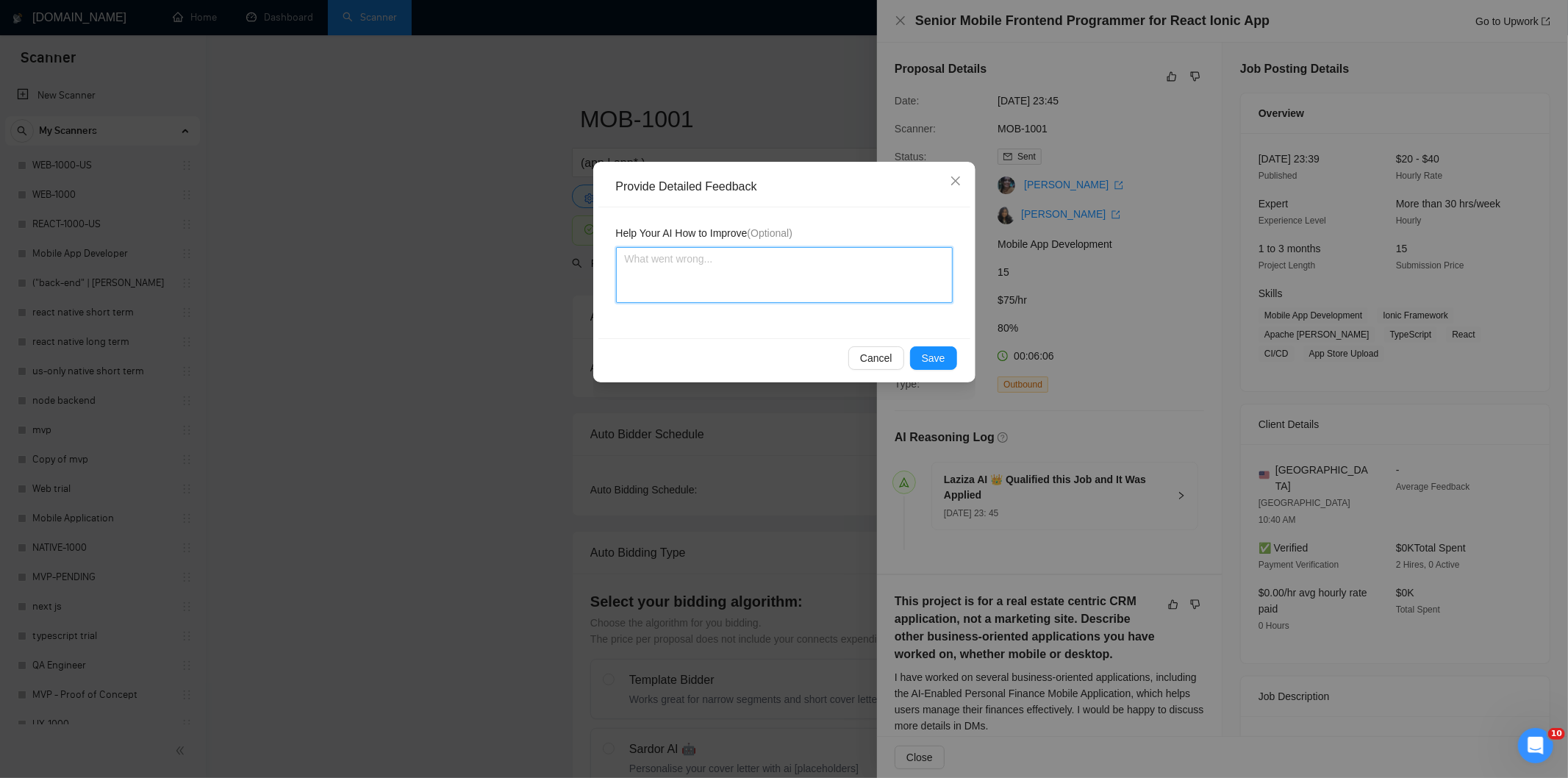
click at [906, 297] on textarea at bounding box center [784, 275] width 337 height 56
paste textarea "Not a fit — the description suggests an existing codebase, but Ria only works o…"
type textarea "Not a fit — the description suggests an existing codebase, but Ria only works o…"
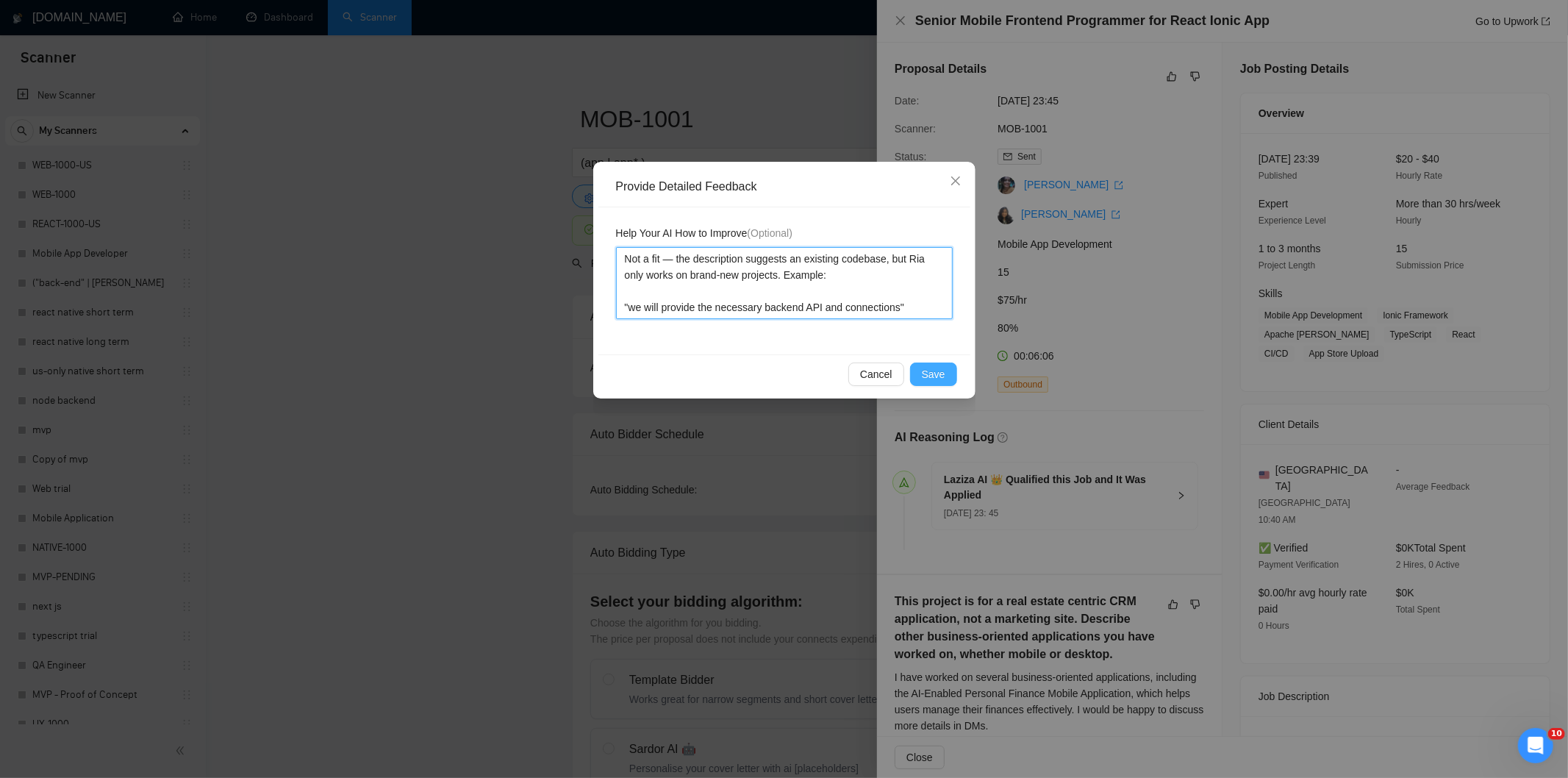
type textarea "Not a fit — the description suggests an existing codebase, but Ria only works o…"
click at [936, 370] on span "Save" at bounding box center [933, 374] width 24 height 16
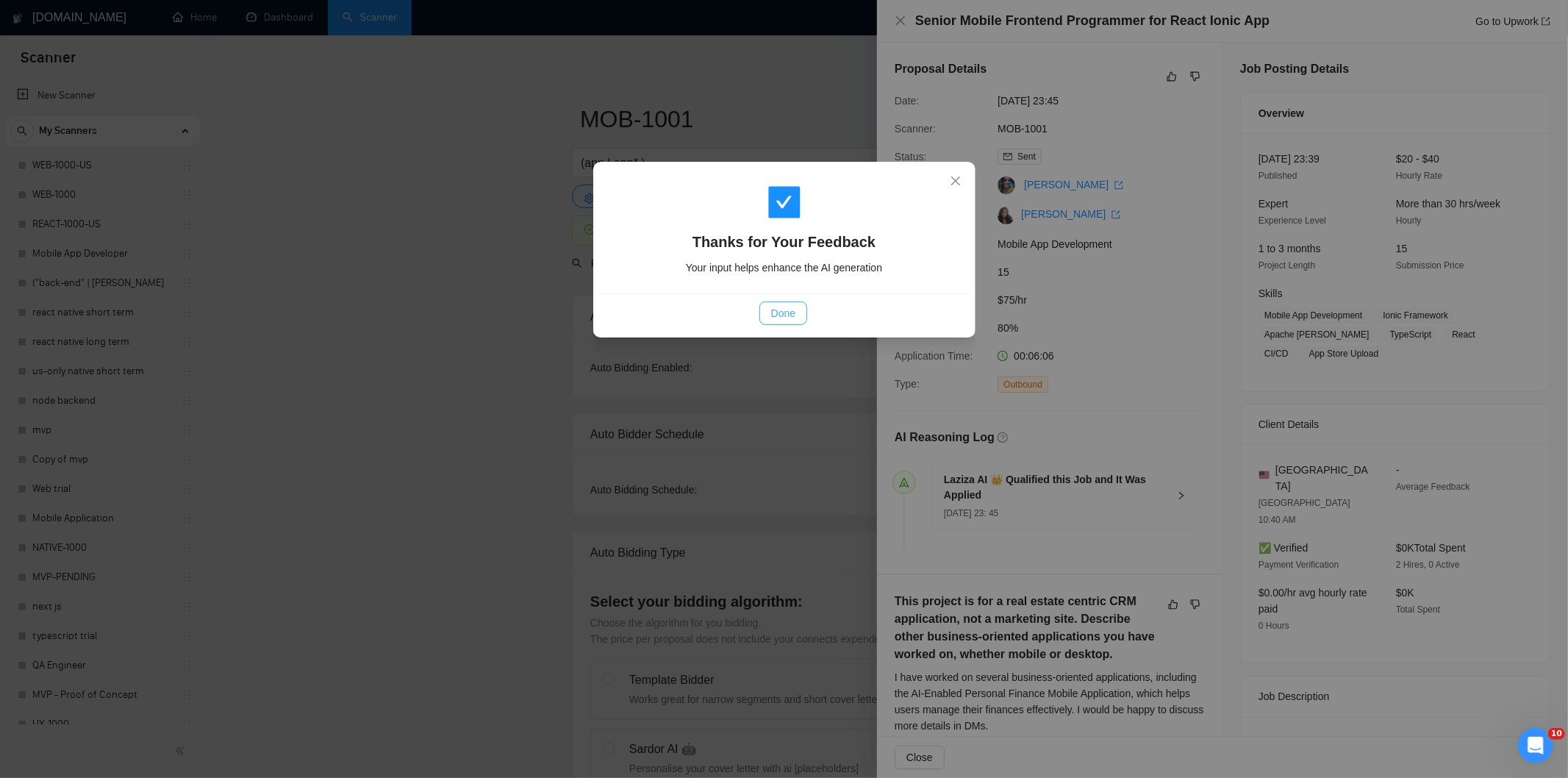
click at [794, 314] on span "Done" at bounding box center [782, 313] width 24 height 16
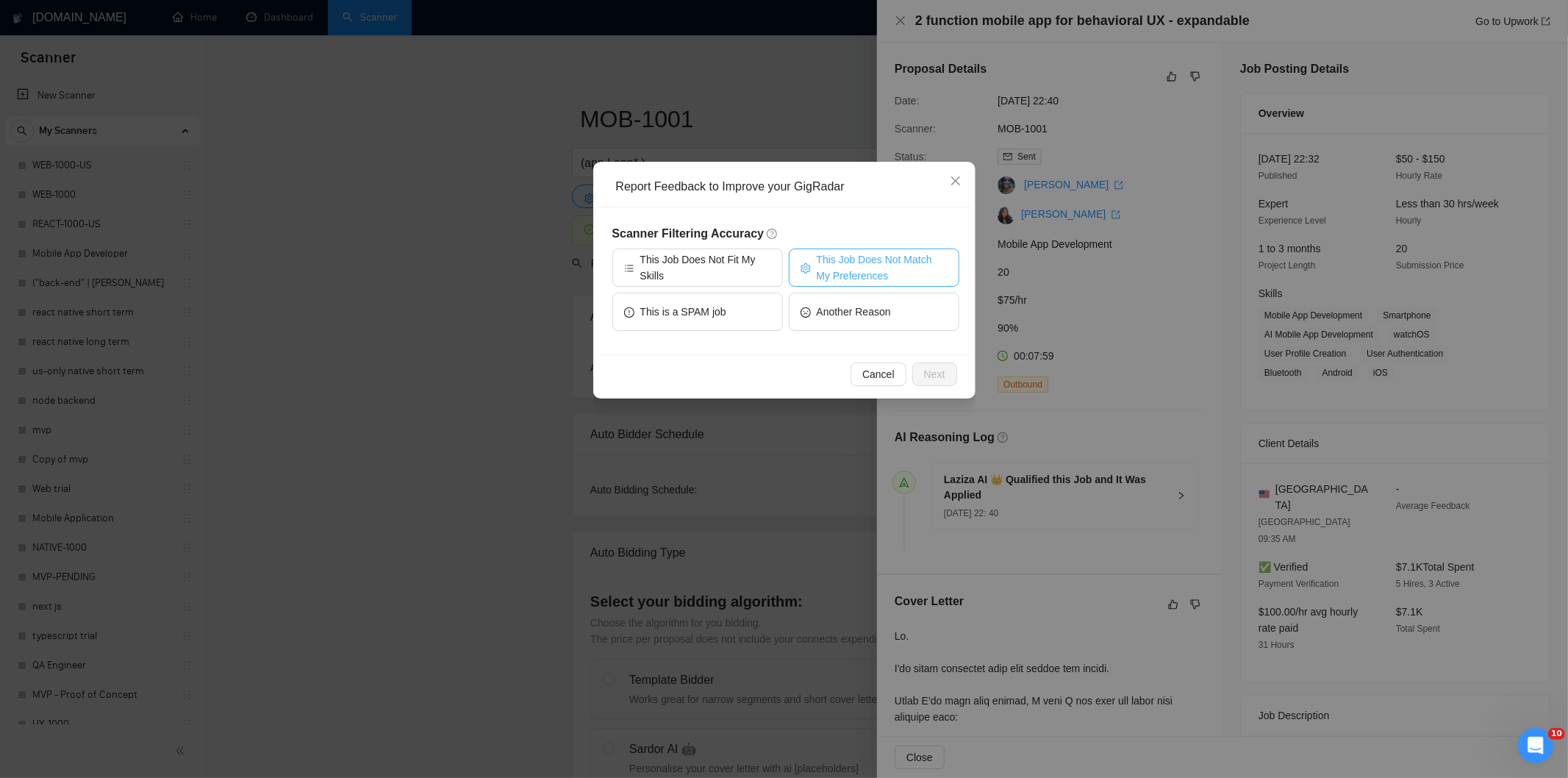
click at [893, 267] on span "This Job Does Not Match My Preferences" at bounding box center [882, 267] width 131 height 32
click at [934, 383] on button "Next" at bounding box center [935, 374] width 45 height 24
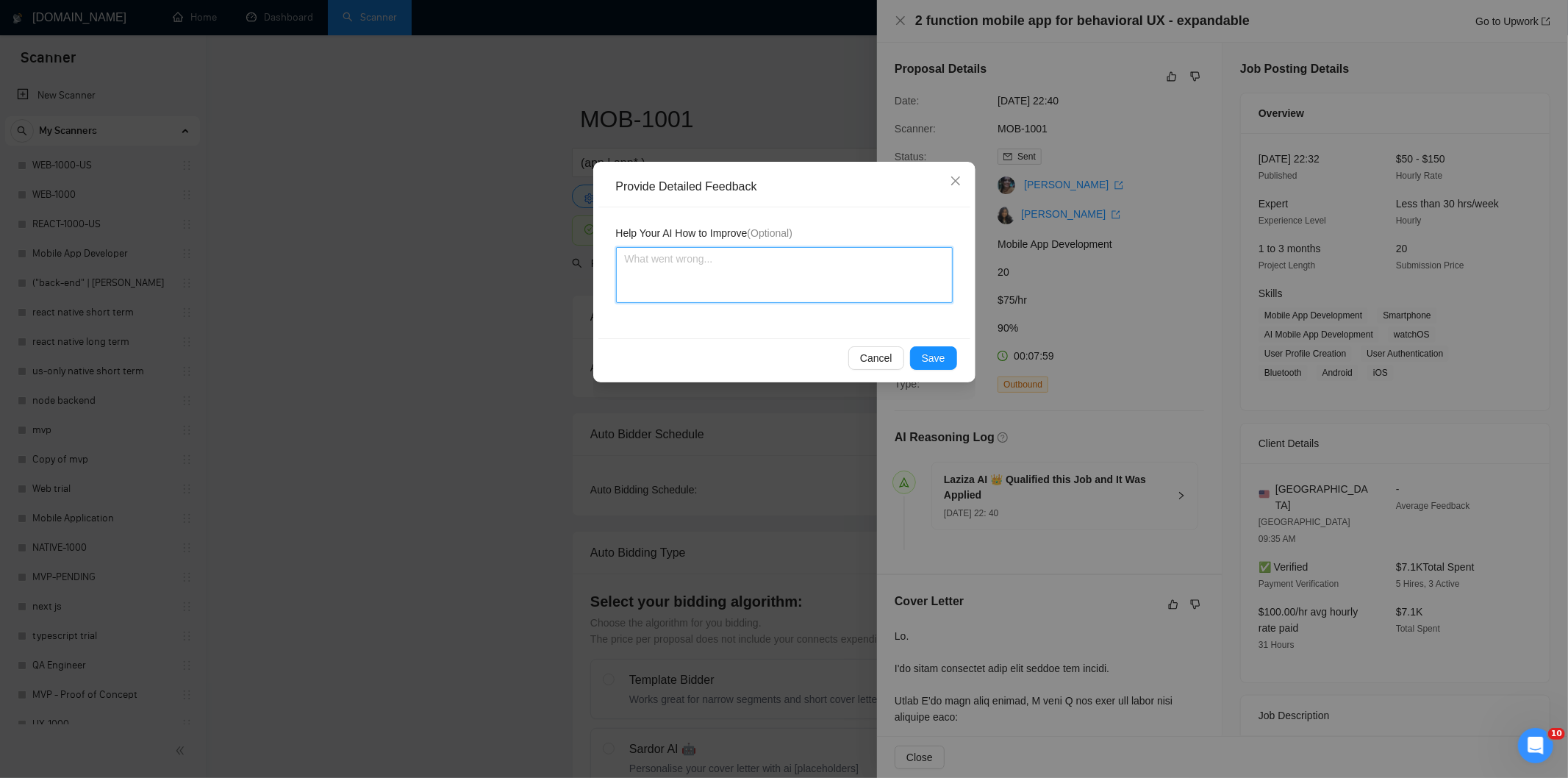
click at [901, 297] on textarea at bounding box center [784, 275] width 337 height 56
paste textarea "Not a fit — the job asks for unpaid work, offers equity, or has a small budget,…"
type textarea "Not a fit — the job asks for unpaid work, offers equity, or has a small budget,…"
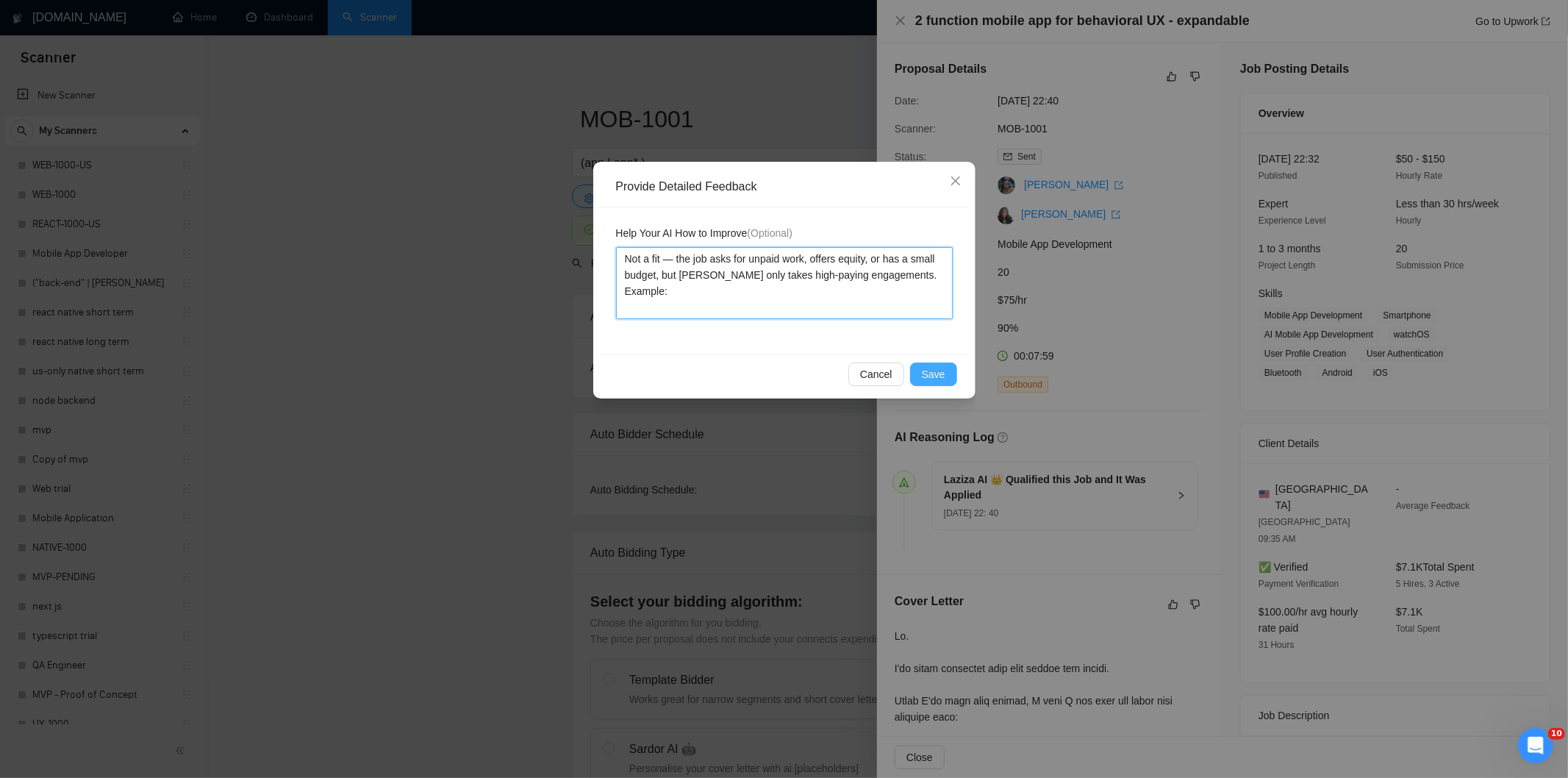
type textarea "Not a fit — the job asks for unpaid work, offers equity, or has a small budget,…"
click at [936, 372] on span "Save" at bounding box center [933, 374] width 24 height 16
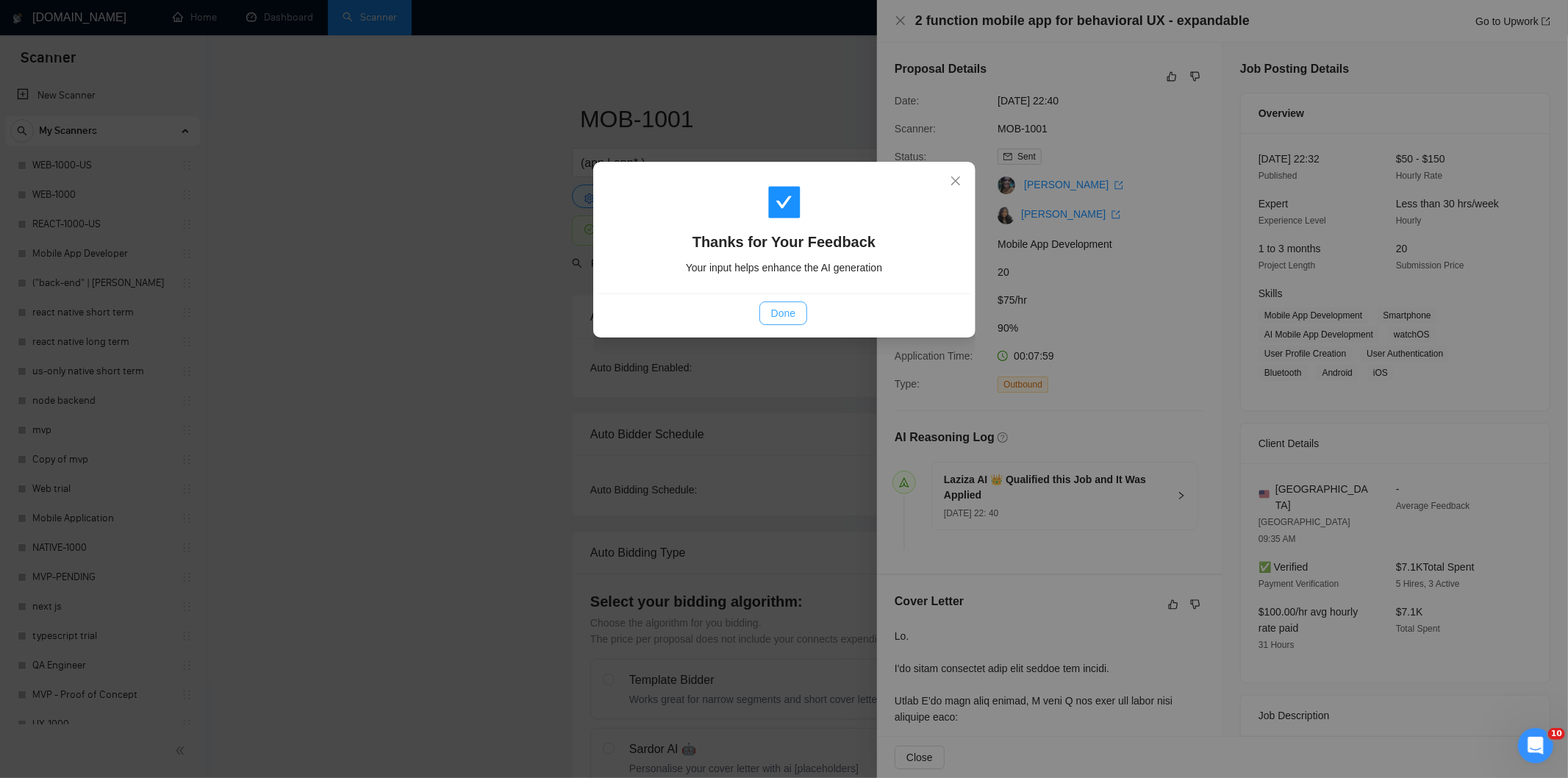
click at [787, 320] on span "Done" at bounding box center [782, 313] width 24 height 16
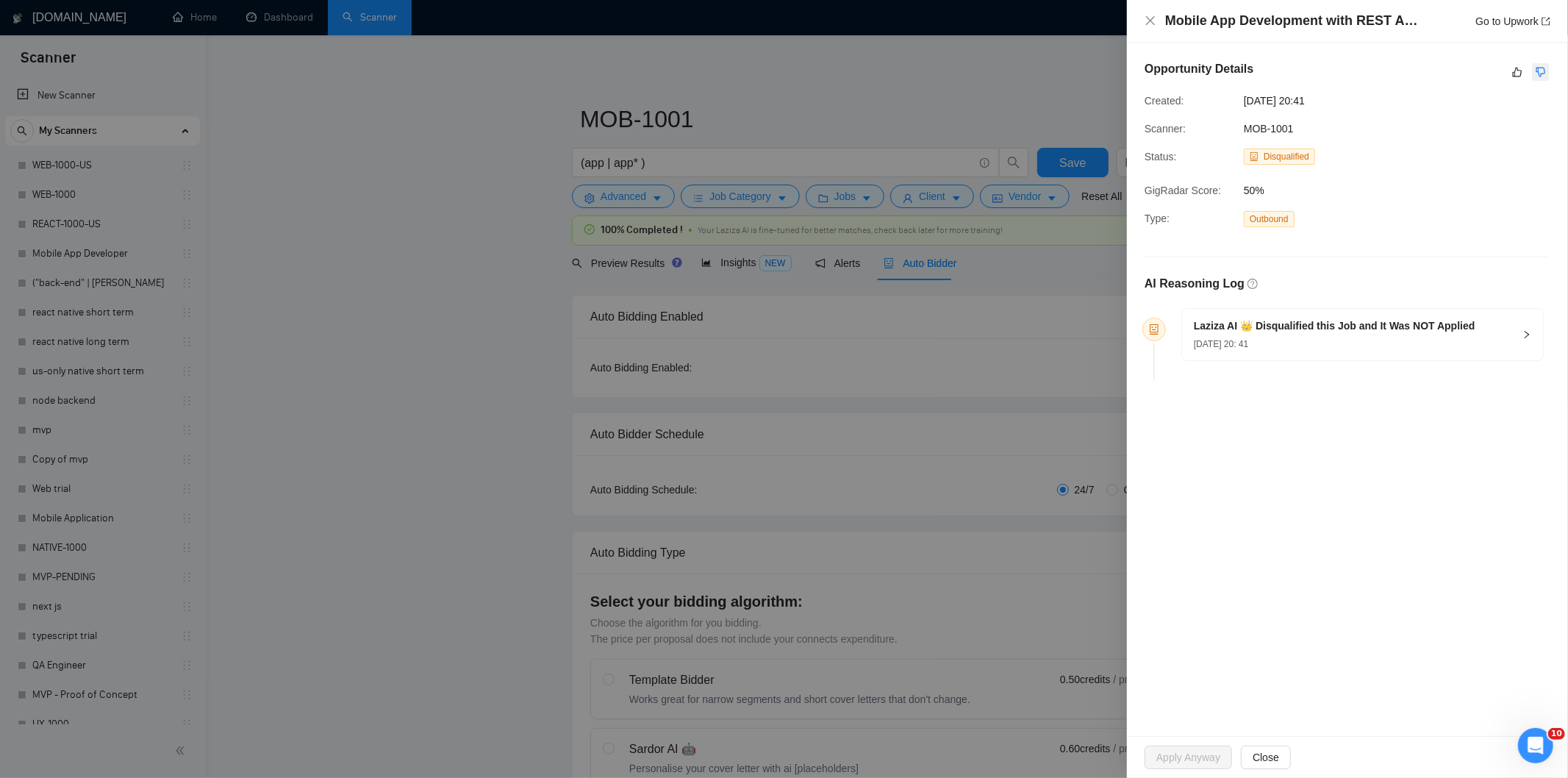
click at [1546, 70] on button "button" at bounding box center [1540, 72] width 18 height 18
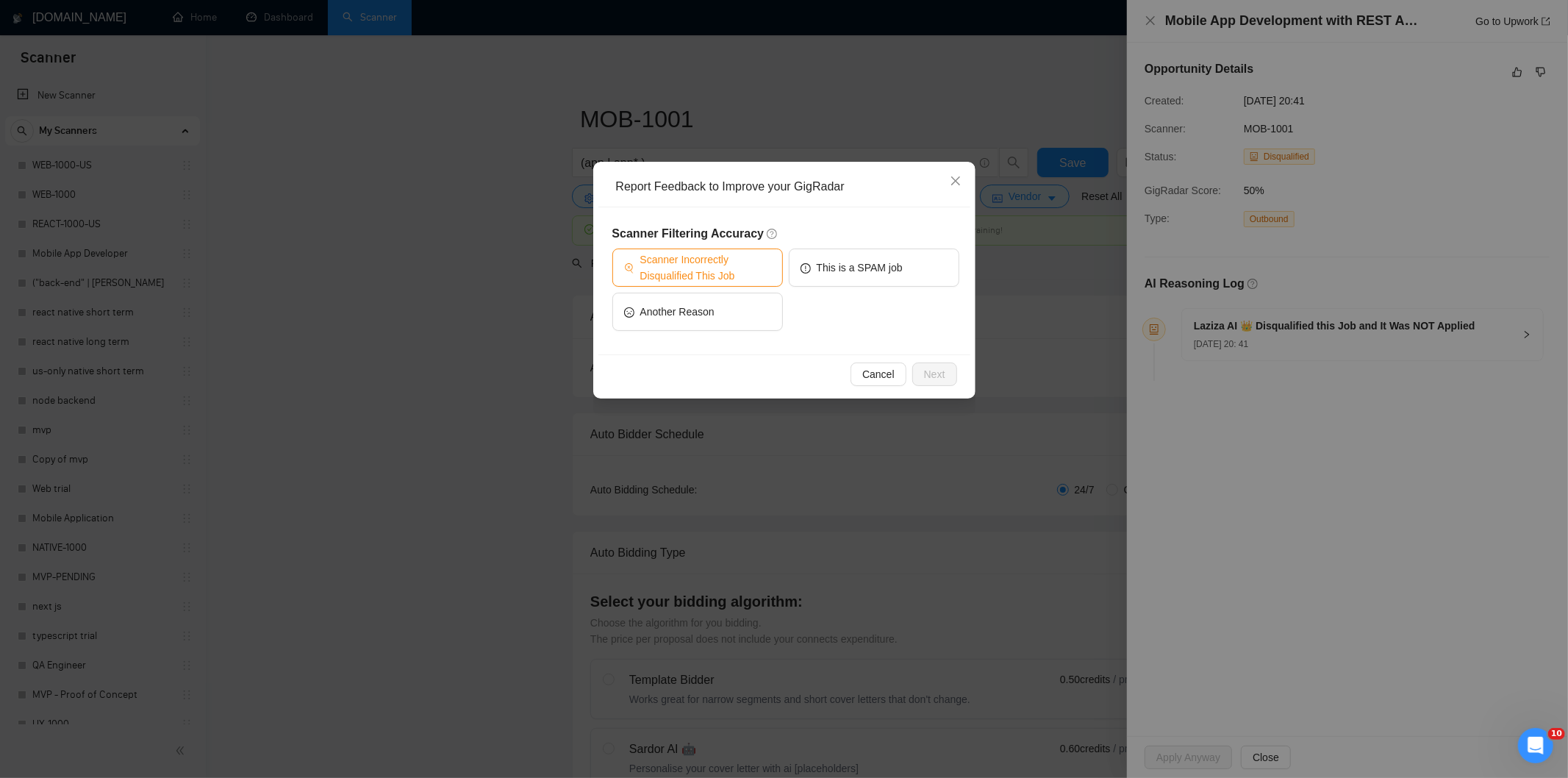
click at [699, 275] on span "Scanner Incorrectly Disqualified This Job" at bounding box center [705, 267] width 131 height 32
click at [930, 370] on span "Next" at bounding box center [935, 374] width 22 height 16
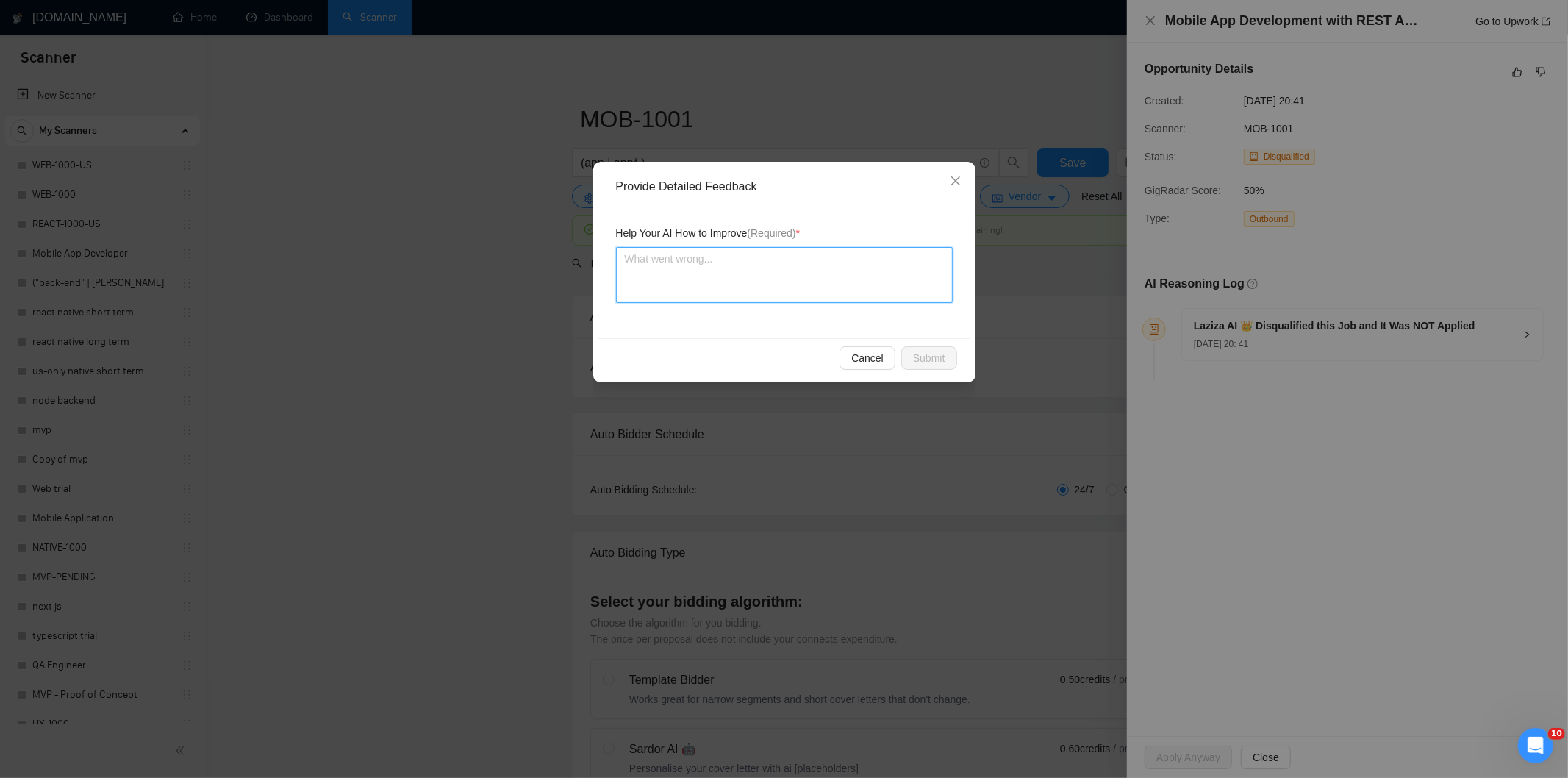
click at [833, 280] on textarea at bounding box center [784, 275] width 337 height 56
paste textarea "Good fit — the project is greenfield (no existing code), welcomes agencies, use…"
type textarea "Good fit — the project is greenfield (no existing code), welcomes agencies, use…"
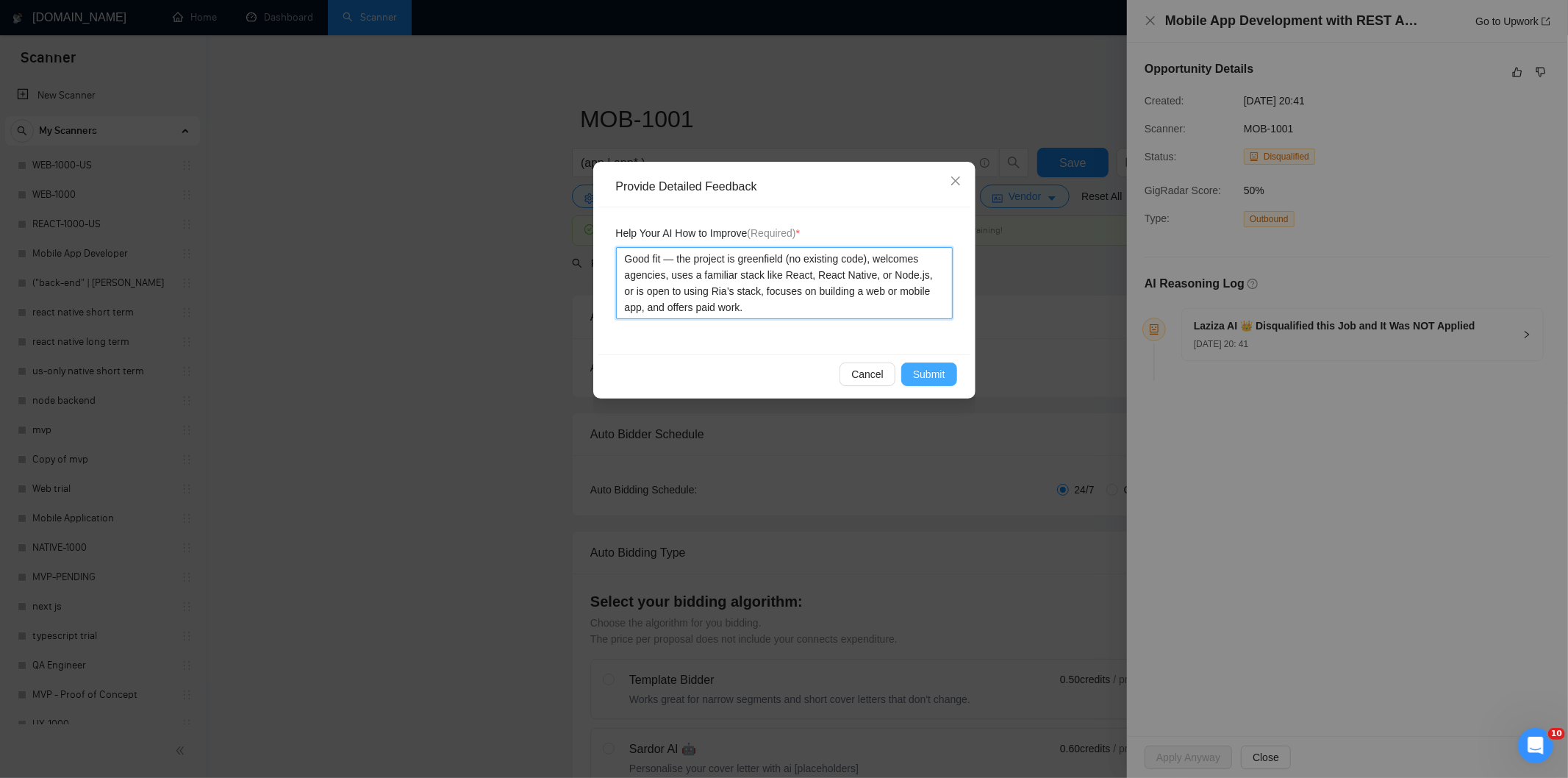
type textarea "Good fit — the project is greenfield (no existing code), welcomes agencies, use…"
click at [924, 364] on div "Cancel Submit" at bounding box center [784, 374] width 372 height 39
click at [922, 376] on span "Submit" at bounding box center [929, 374] width 32 height 16
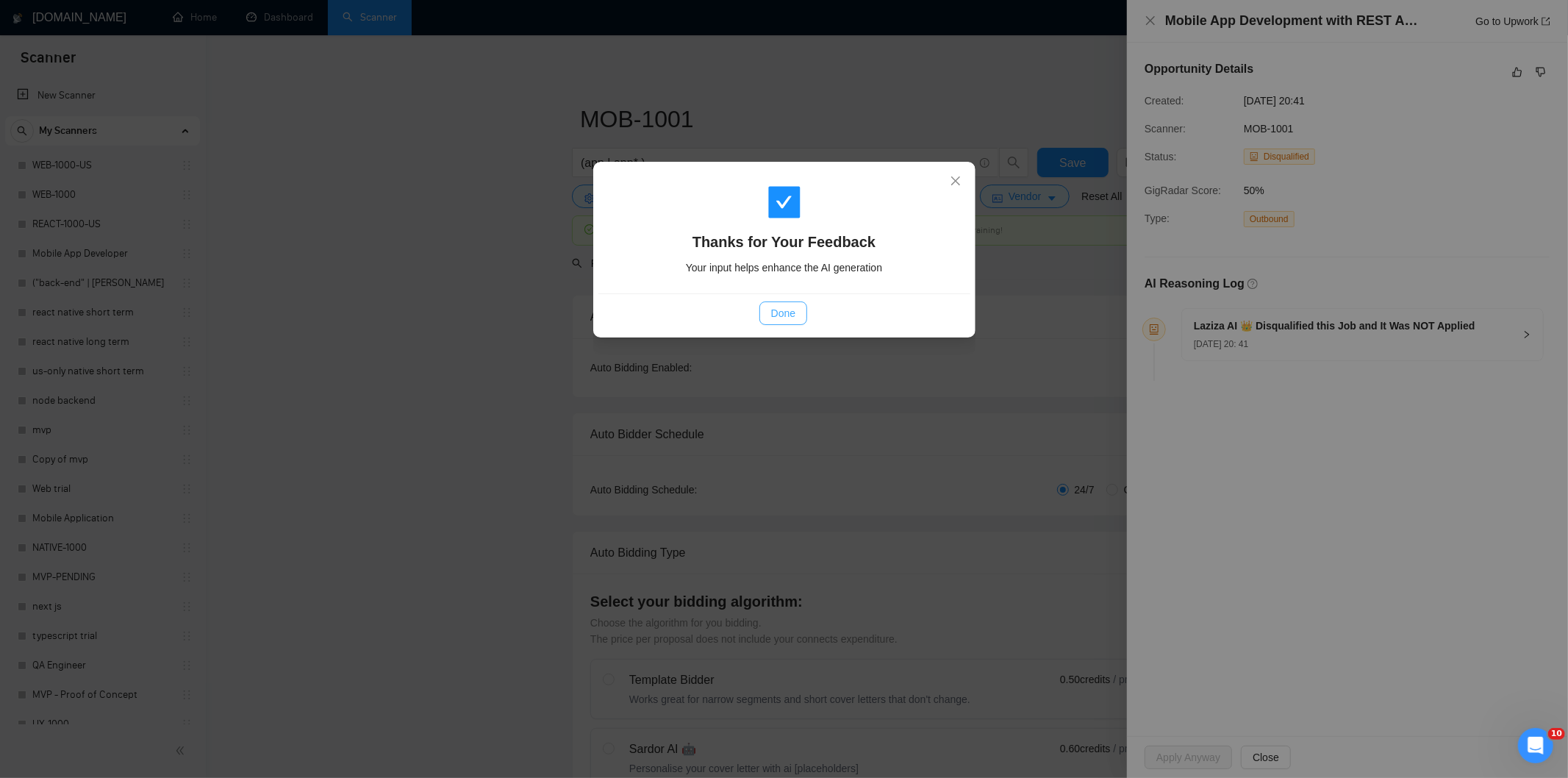
click at [789, 320] on span "Done" at bounding box center [782, 313] width 24 height 16
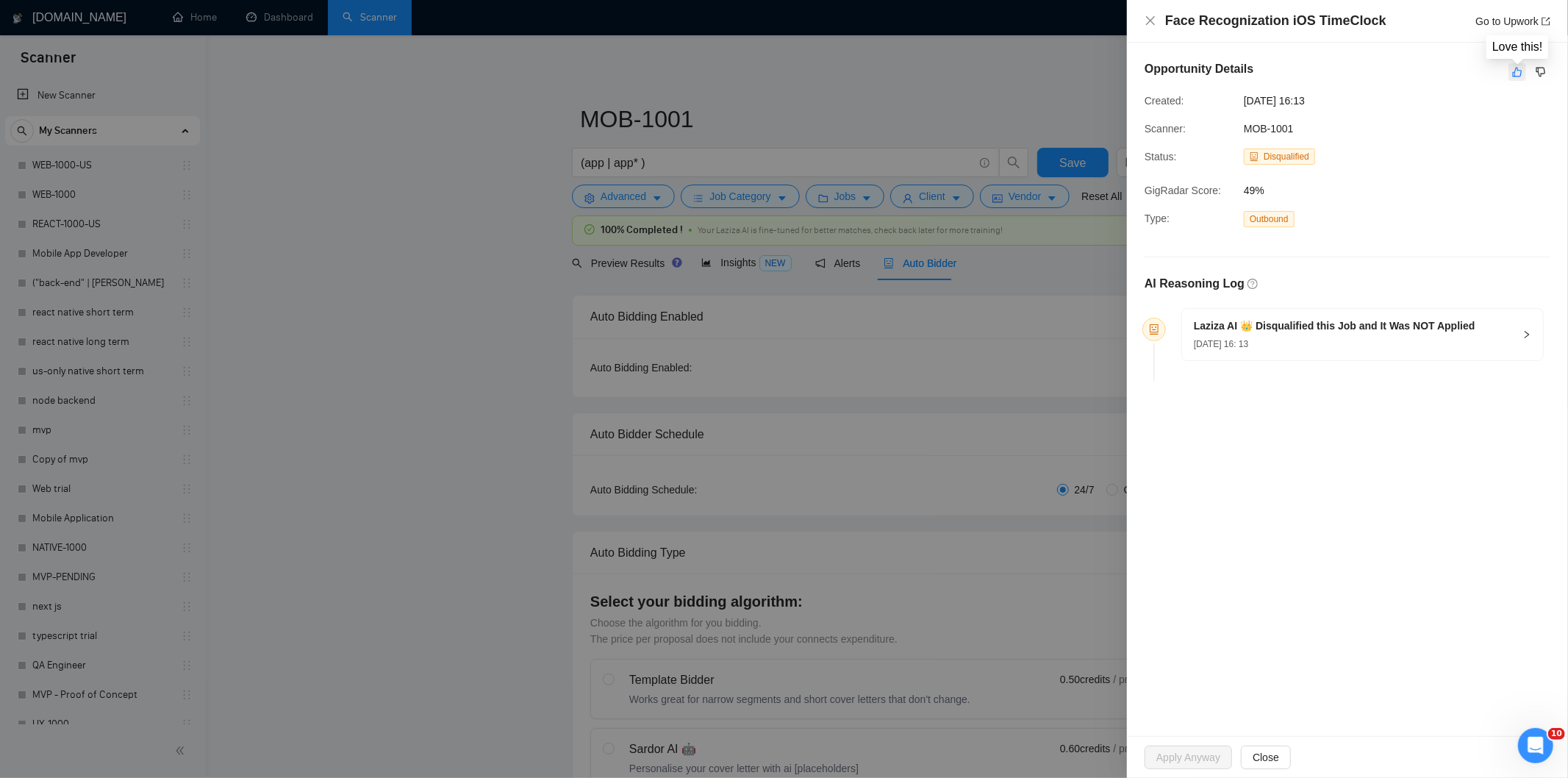
click at [1515, 75] on icon "like" at bounding box center [1517, 72] width 9 height 9
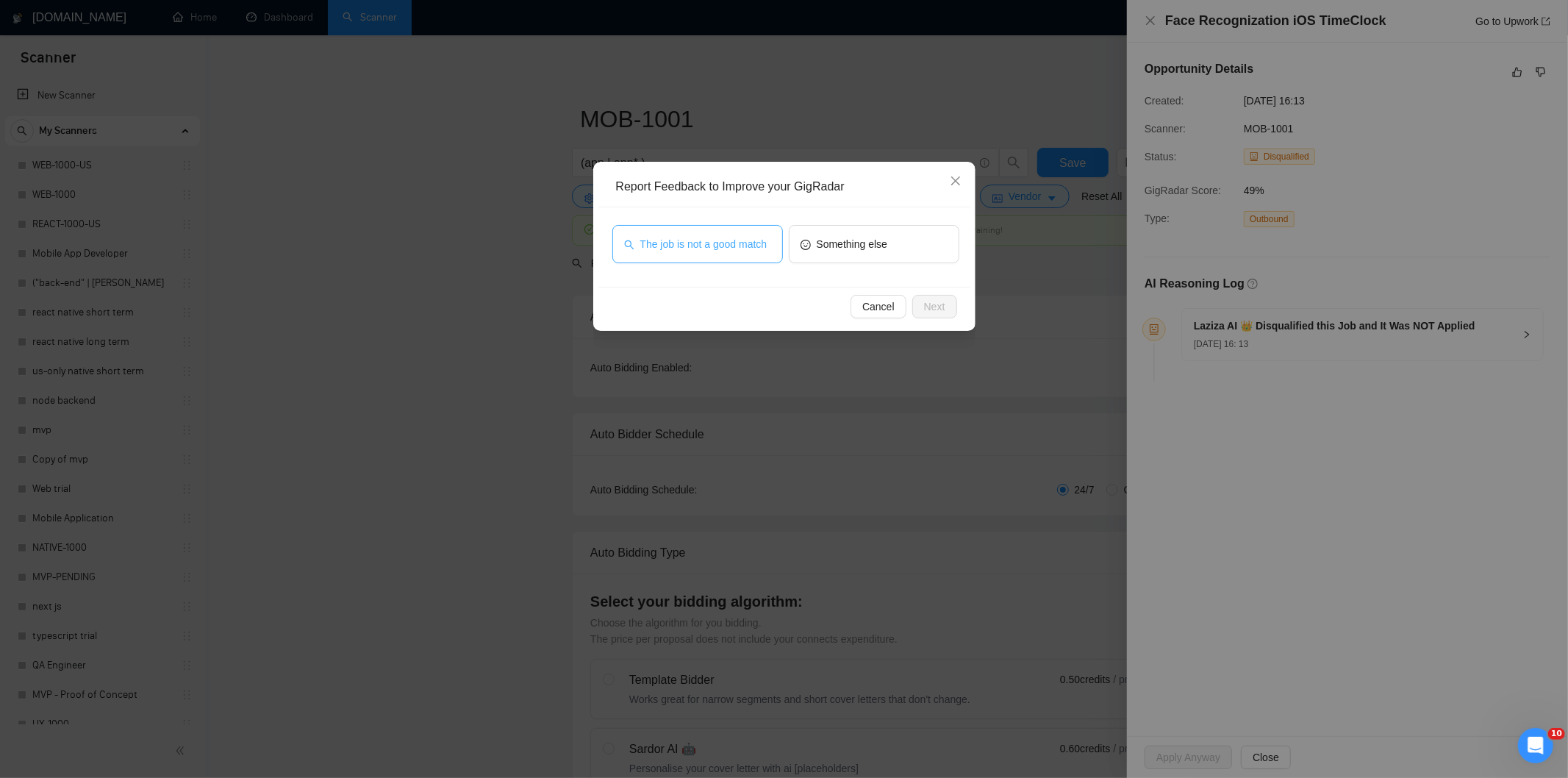
click at [747, 249] on span "The job is not a good match" at bounding box center [703, 243] width 127 height 16
click at [950, 307] on button "Next" at bounding box center [935, 307] width 45 height 24
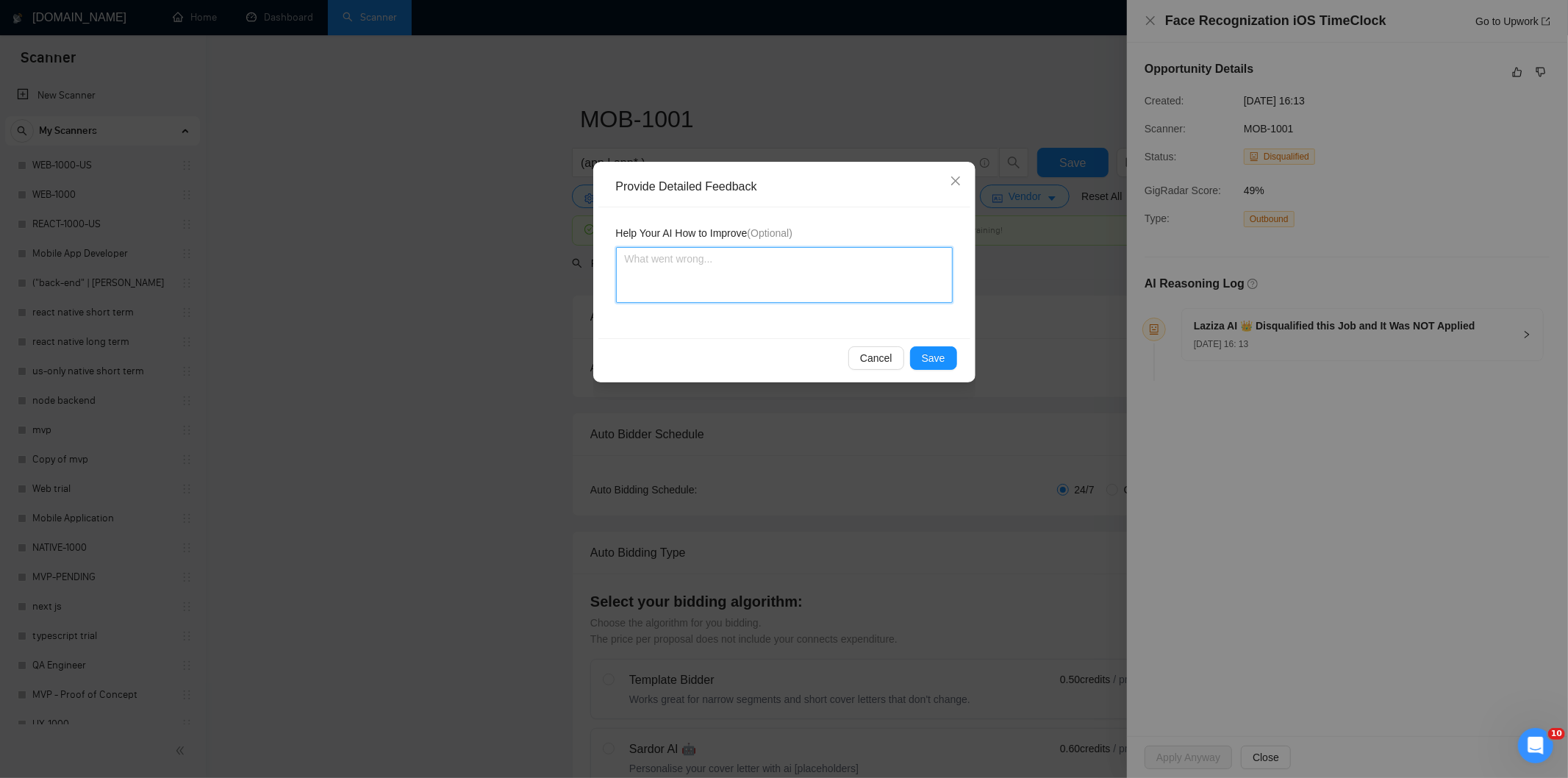
click at [913, 259] on textarea at bounding box center [784, 275] width 337 height 56
paste textarea "Not a fit — this project has been disqualified for other reasons. Example: "The…"
type textarea "Not a fit — this project has been disqualified for other reasons. Example: "The…"
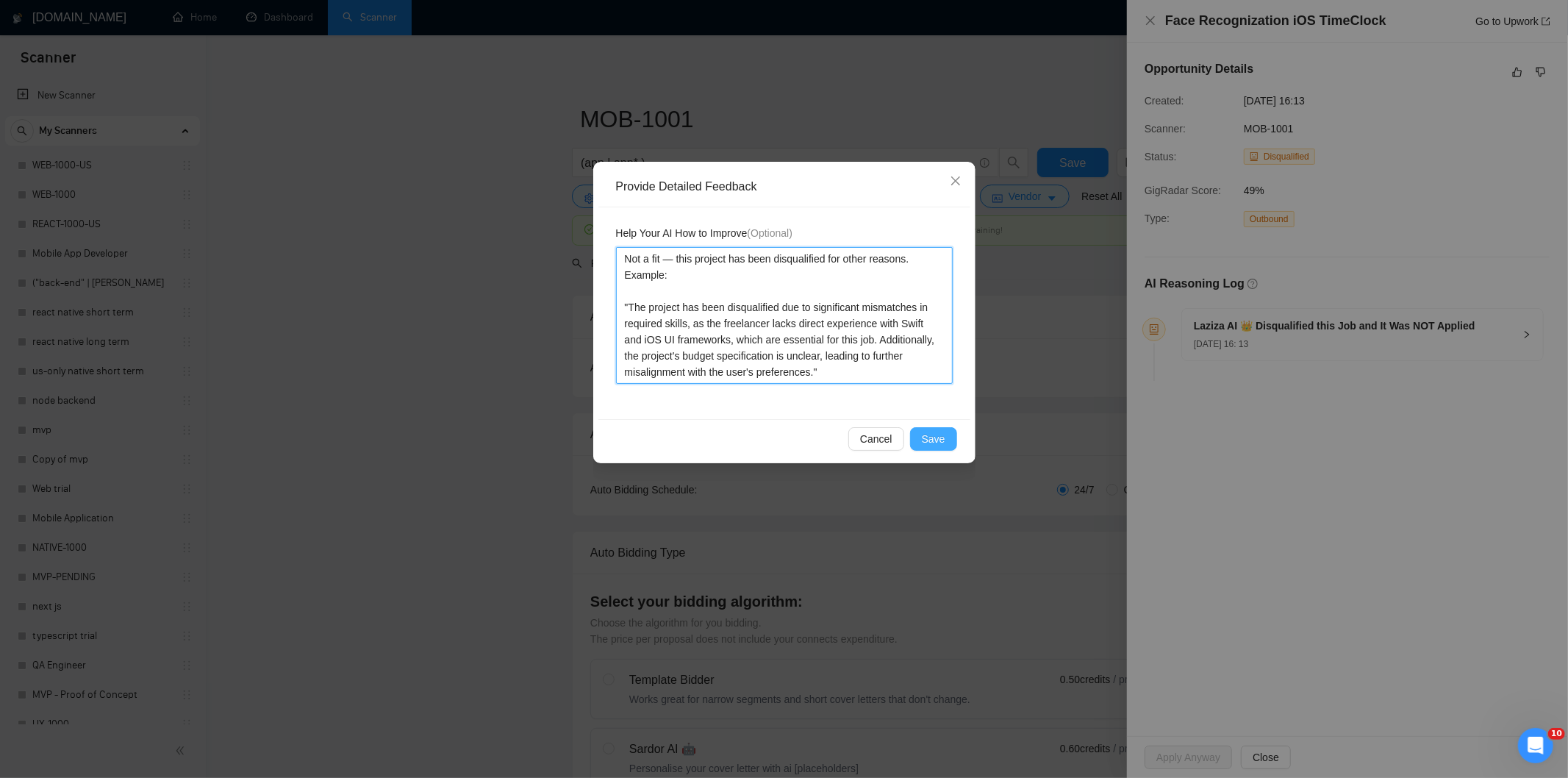
type textarea "Not a fit — this project has been disqualified for other reasons. Example: "The…"
click at [940, 439] on span "Save" at bounding box center [933, 438] width 24 height 16
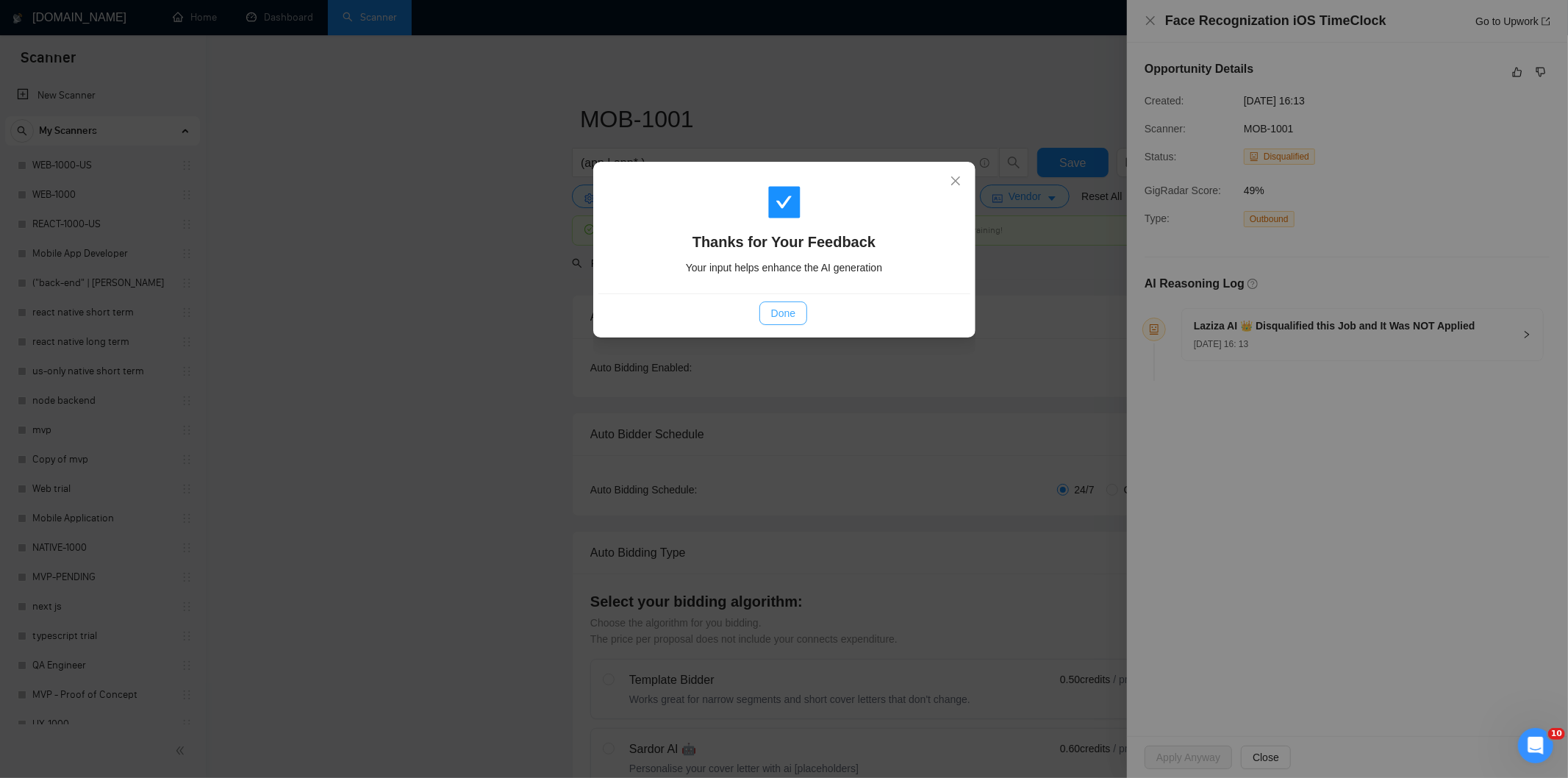
click at [784, 313] on span "Done" at bounding box center [782, 313] width 24 height 16
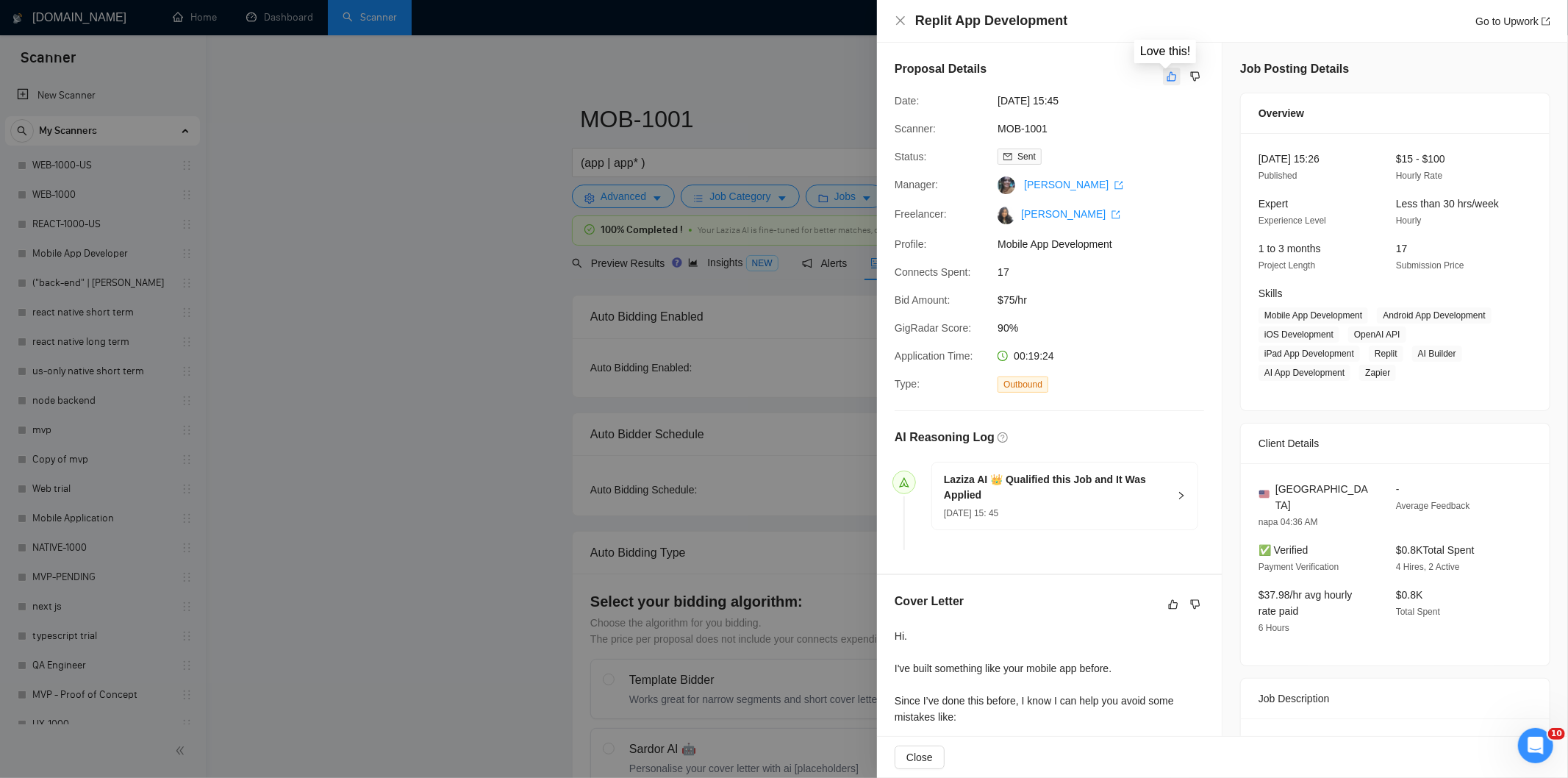
click at [1167, 77] on icon "like" at bounding box center [1171, 76] width 10 height 12
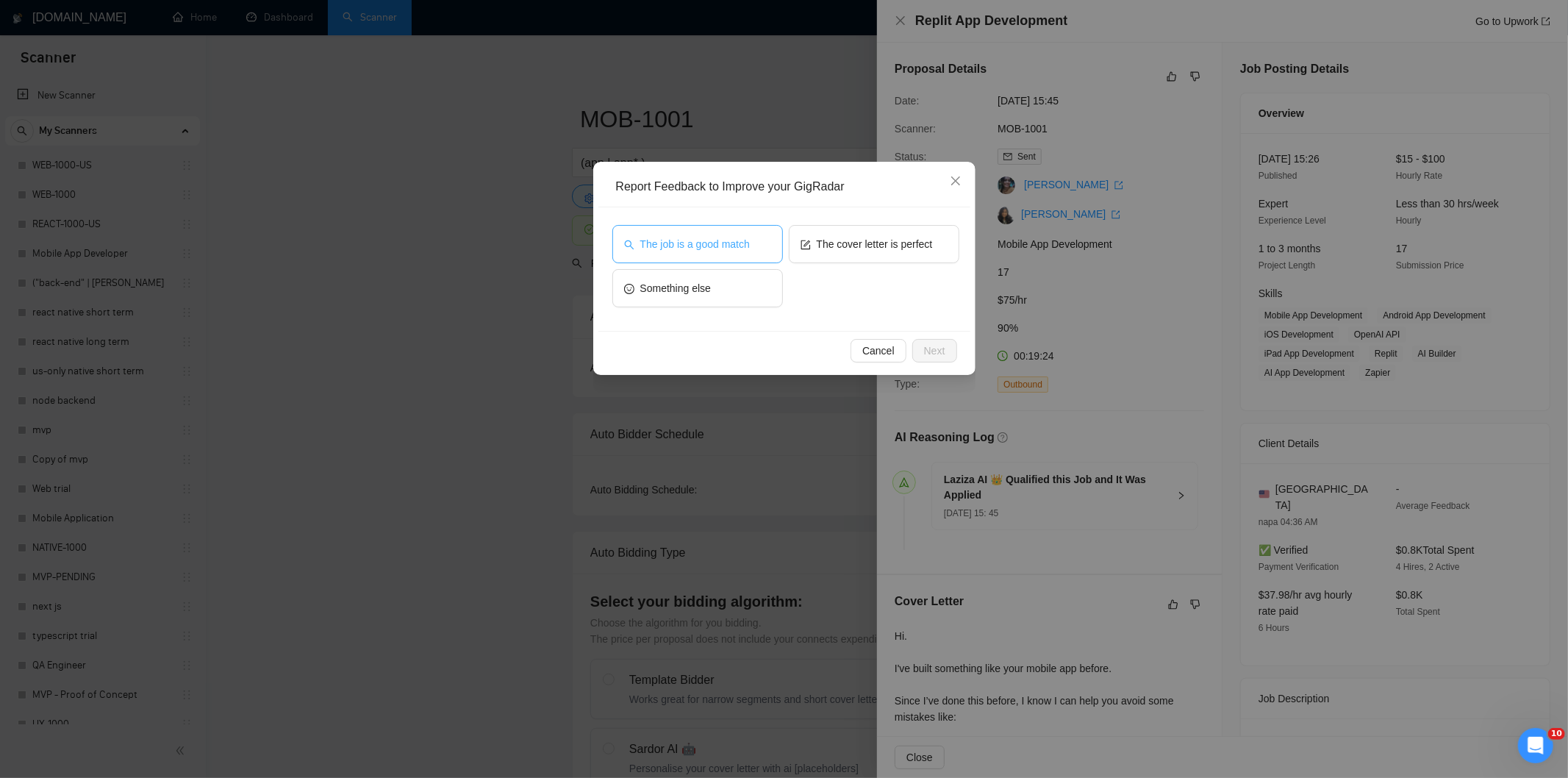
click at [702, 241] on span "The job is a good match" at bounding box center [695, 243] width 109 height 16
click at [950, 346] on button "Next" at bounding box center [935, 350] width 45 height 24
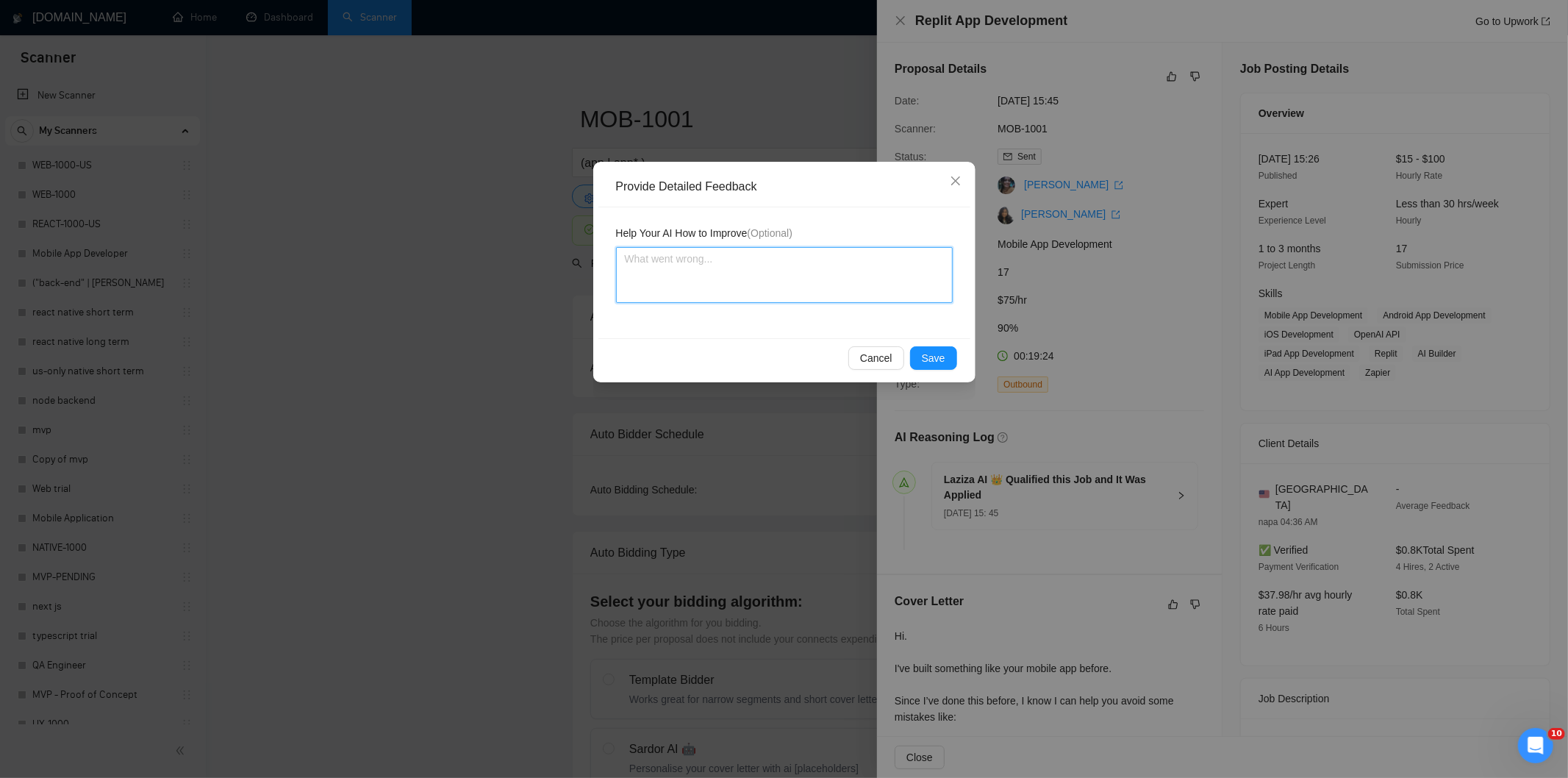
click at [903, 288] on textarea at bounding box center [784, 275] width 337 height 56
paste textarea "Good fit — the project is greenfield (no existing code), welcomes agencies, use…"
type textarea "Good fit — the project is greenfield (no existing code), welcomes agencies, use…"
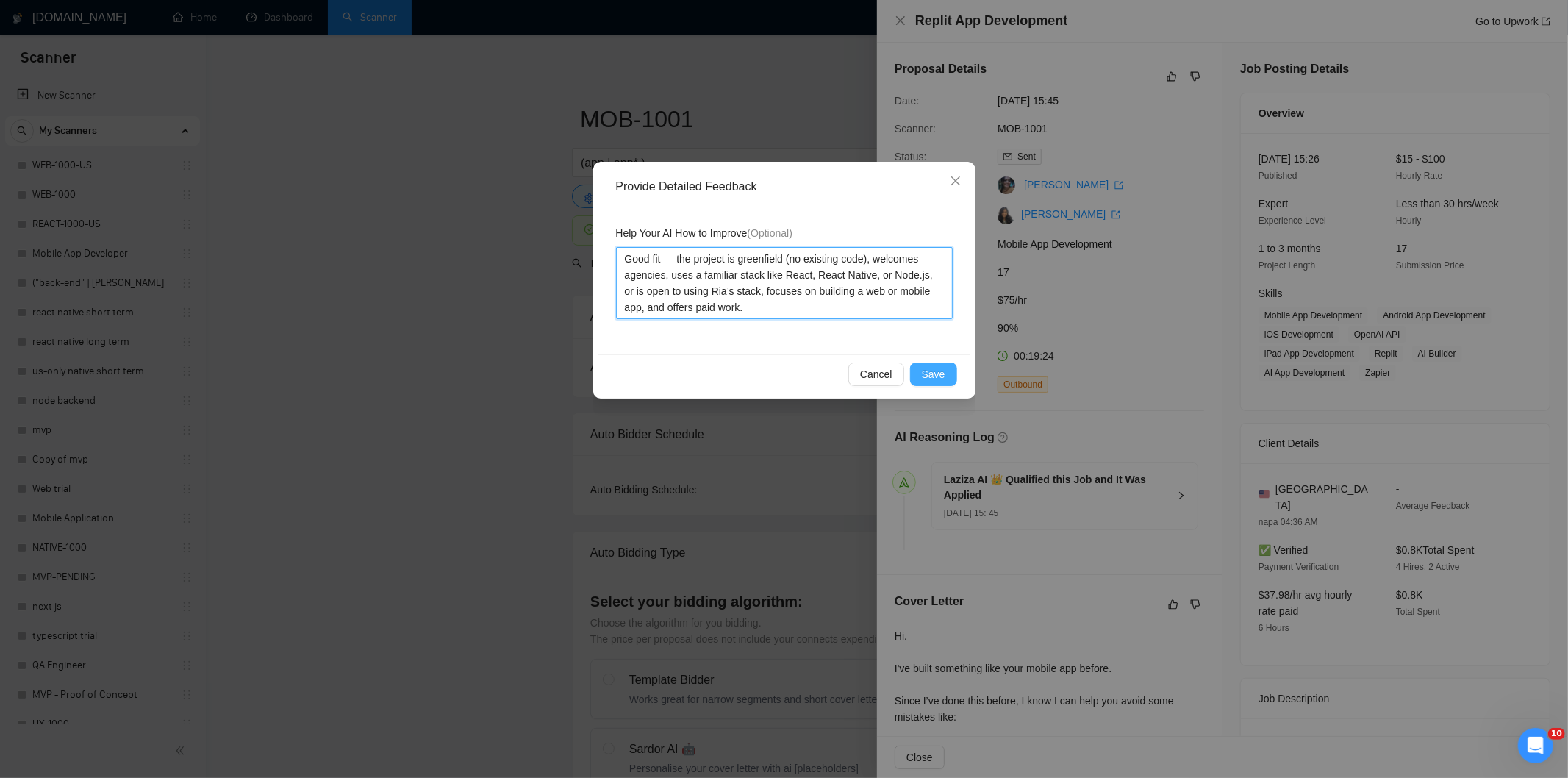
type textarea "Good fit — the project is greenfield (no existing code), welcomes agencies, use…"
click at [939, 378] on span "Save" at bounding box center [933, 374] width 24 height 16
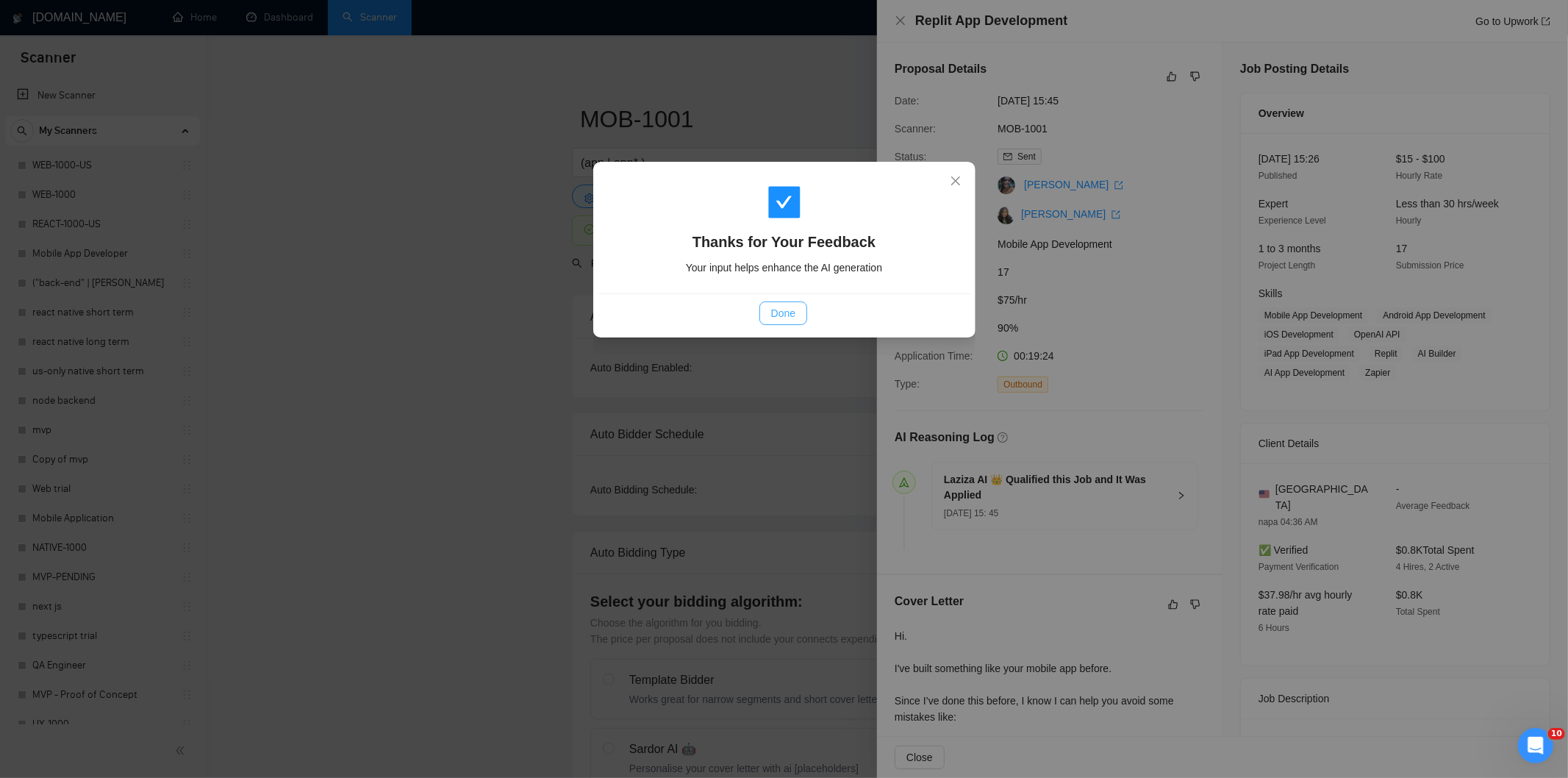
click at [792, 320] on span "Done" at bounding box center [782, 313] width 24 height 16
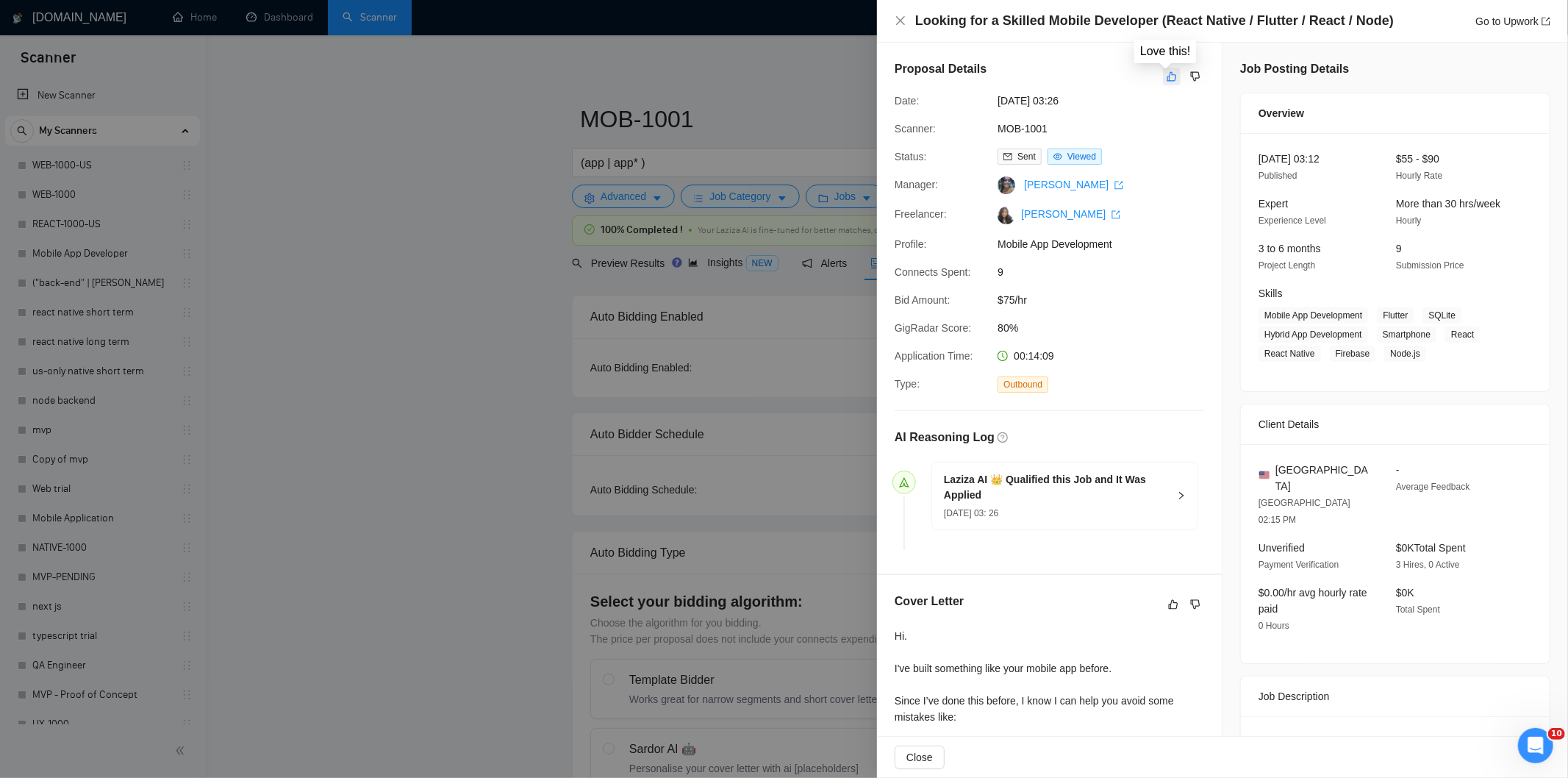
click at [1168, 78] on icon "like" at bounding box center [1172, 77] width 9 height 9
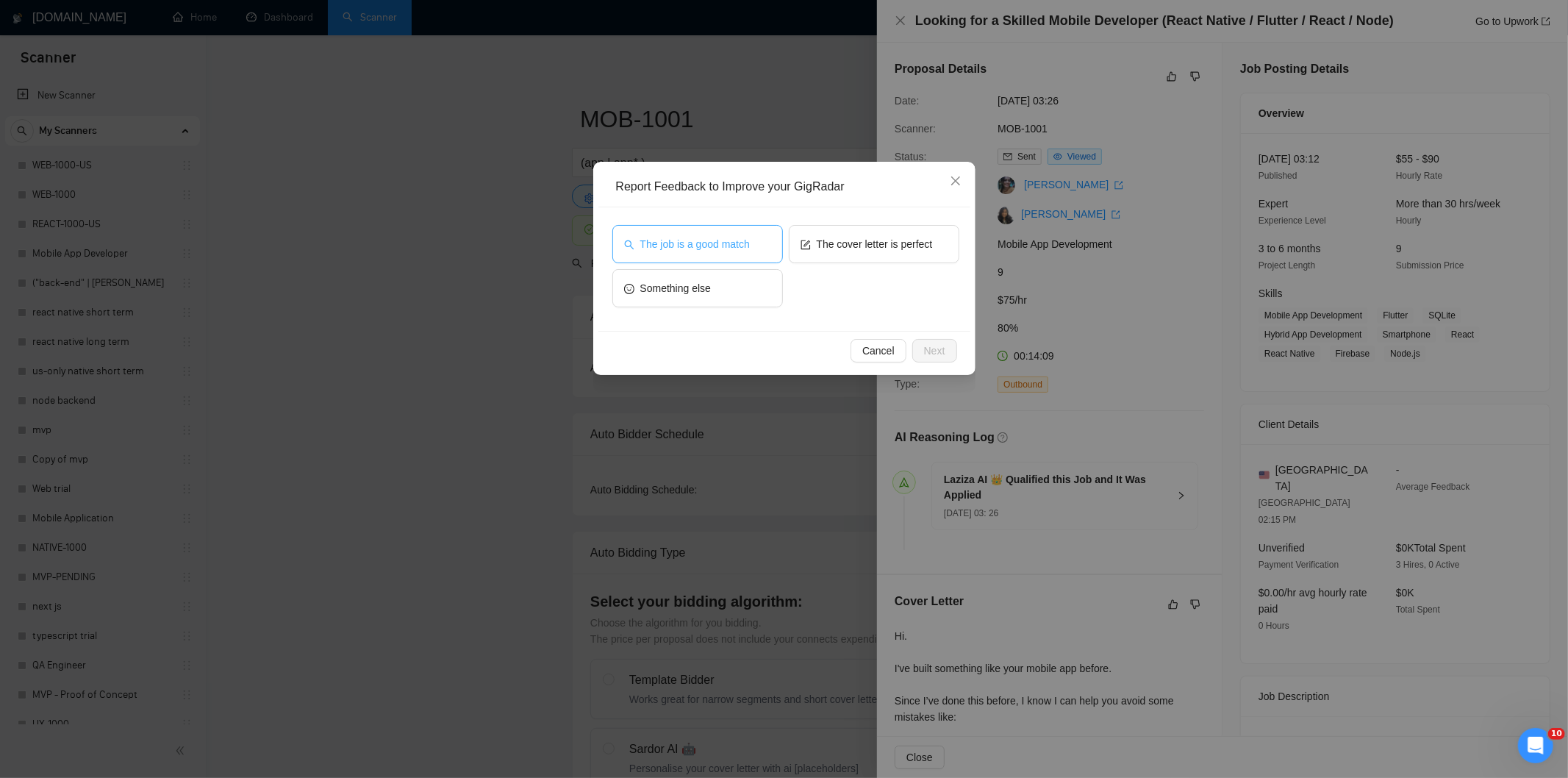
click at [745, 246] on span "The job is a good match" at bounding box center [695, 243] width 109 height 16
click at [938, 356] on span "Next" at bounding box center [935, 350] width 22 height 16
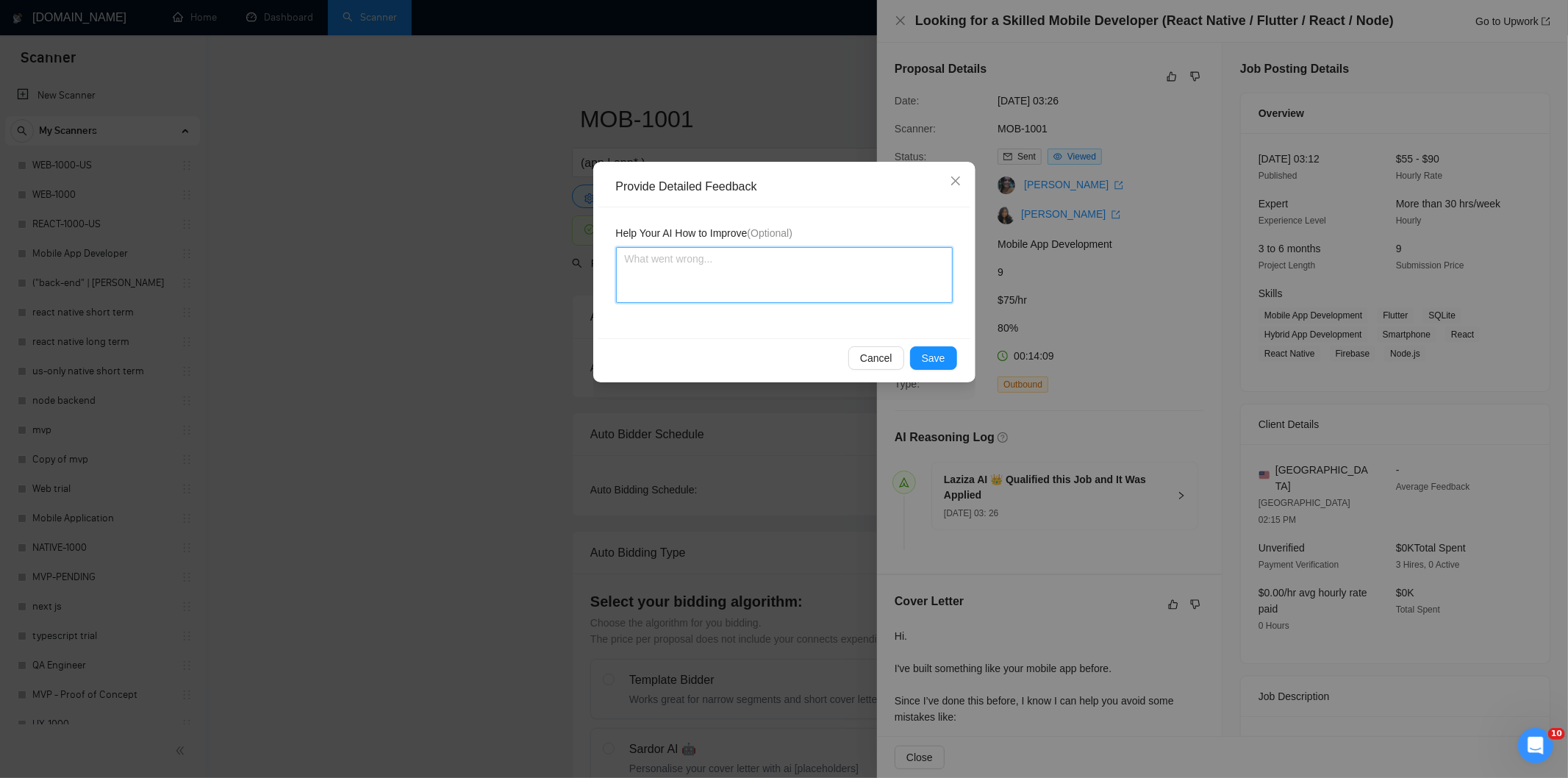
click at [858, 290] on textarea at bounding box center [784, 275] width 337 height 56
paste textarea "Good fit — the project is greenfield (no existing code), welcomes agencies, use…"
type textarea "Good fit — the project is greenfield (no existing code), welcomes agencies, use…"
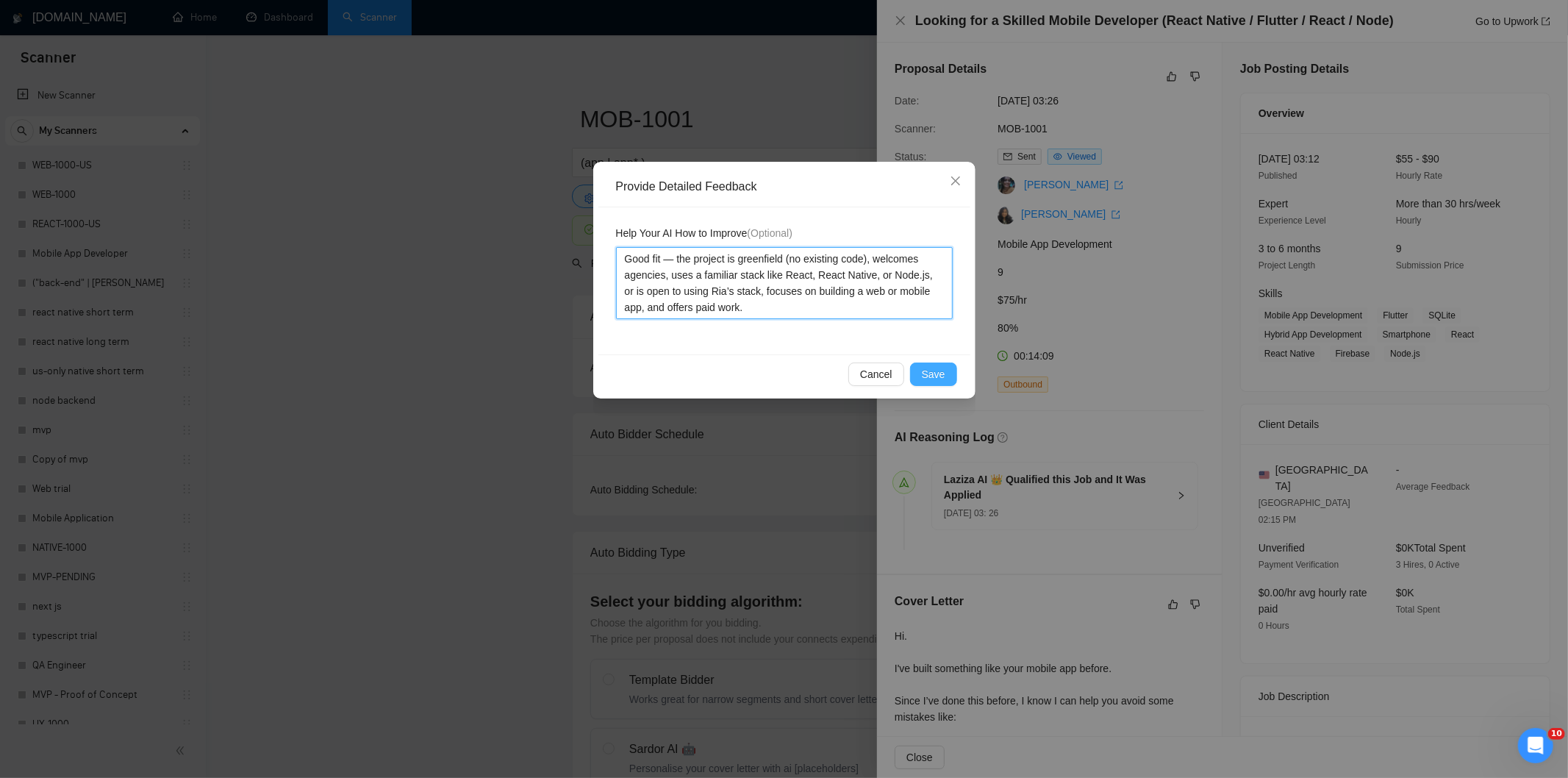
type textarea "Good fit — the project is greenfield (no existing code), welcomes agencies, use…"
click at [936, 371] on span "Save" at bounding box center [933, 374] width 24 height 16
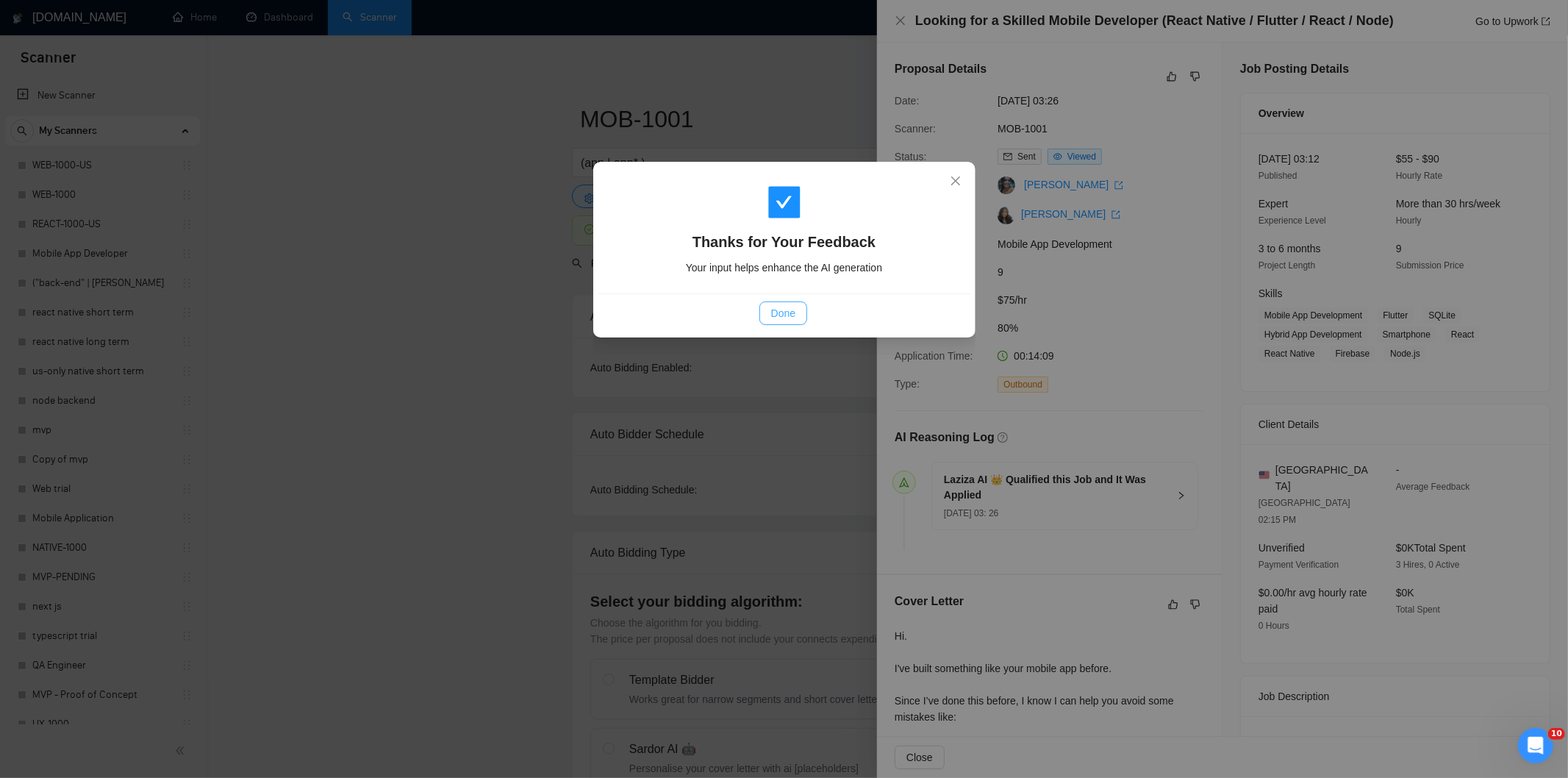
drag, startPoint x: 776, startPoint y: 314, endPoint x: 777, endPoint y: 263, distance: 51.0
click at [776, 315] on span "Done" at bounding box center [782, 313] width 24 height 16
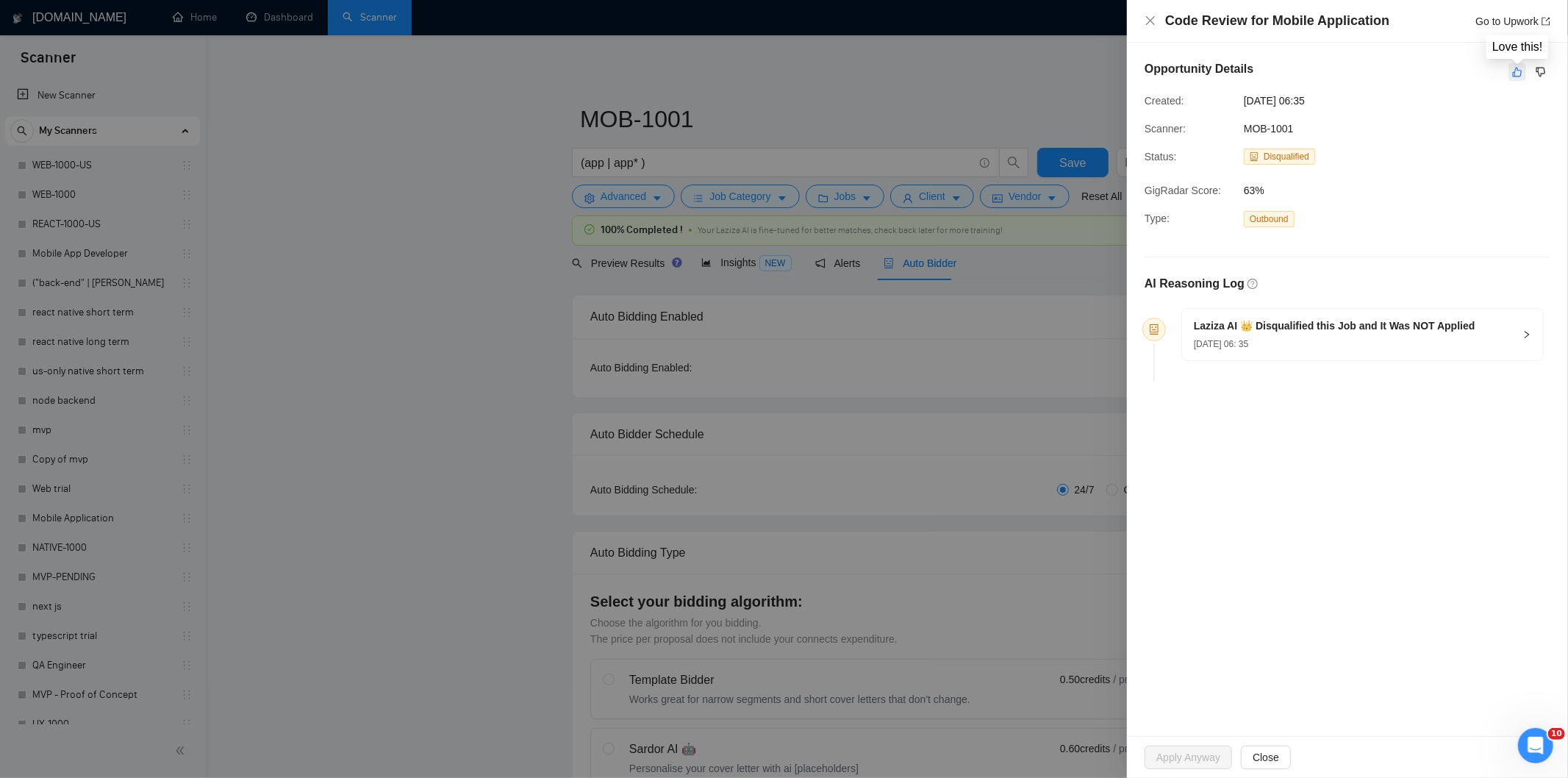
click at [1518, 74] on icon "like" at bounding box center [1516, 72] width 10 height 12
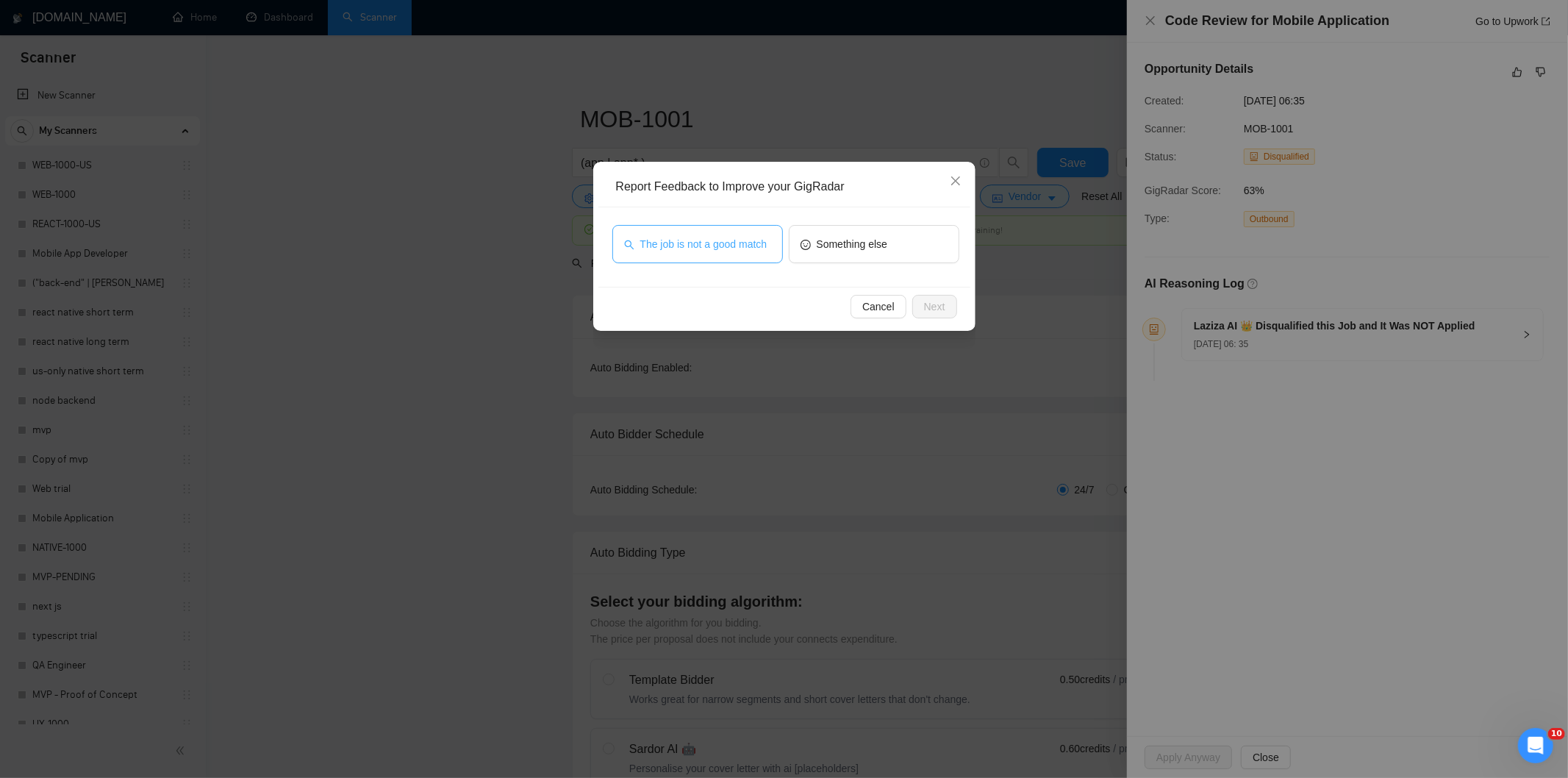
click at [760, 245] on span "The job is not a good match" at bounding box center [703, 243] width 127 height 16
click at [948, 306] on button "Next" at bounding box center [935, 307] width 45 height 24
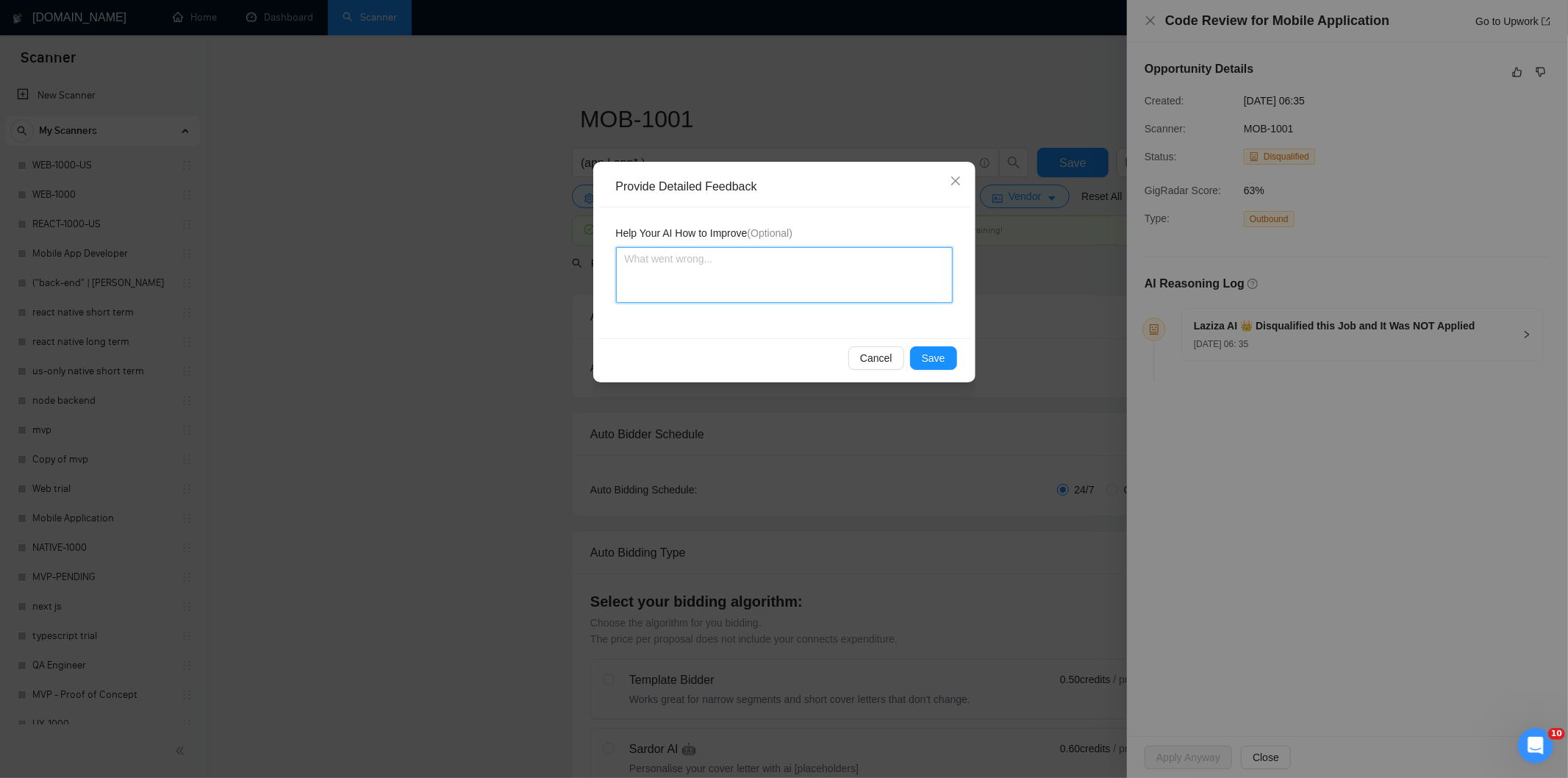
click at [900, 276] on textarea at bounding box center [784, 275] width 337 height 56
paste textarea "Not a fit — this project has been disqualified for other reasons. Example: "The…"
type textarea "Not a fit — this project has been disqualified for other reasons. Example: "The…"
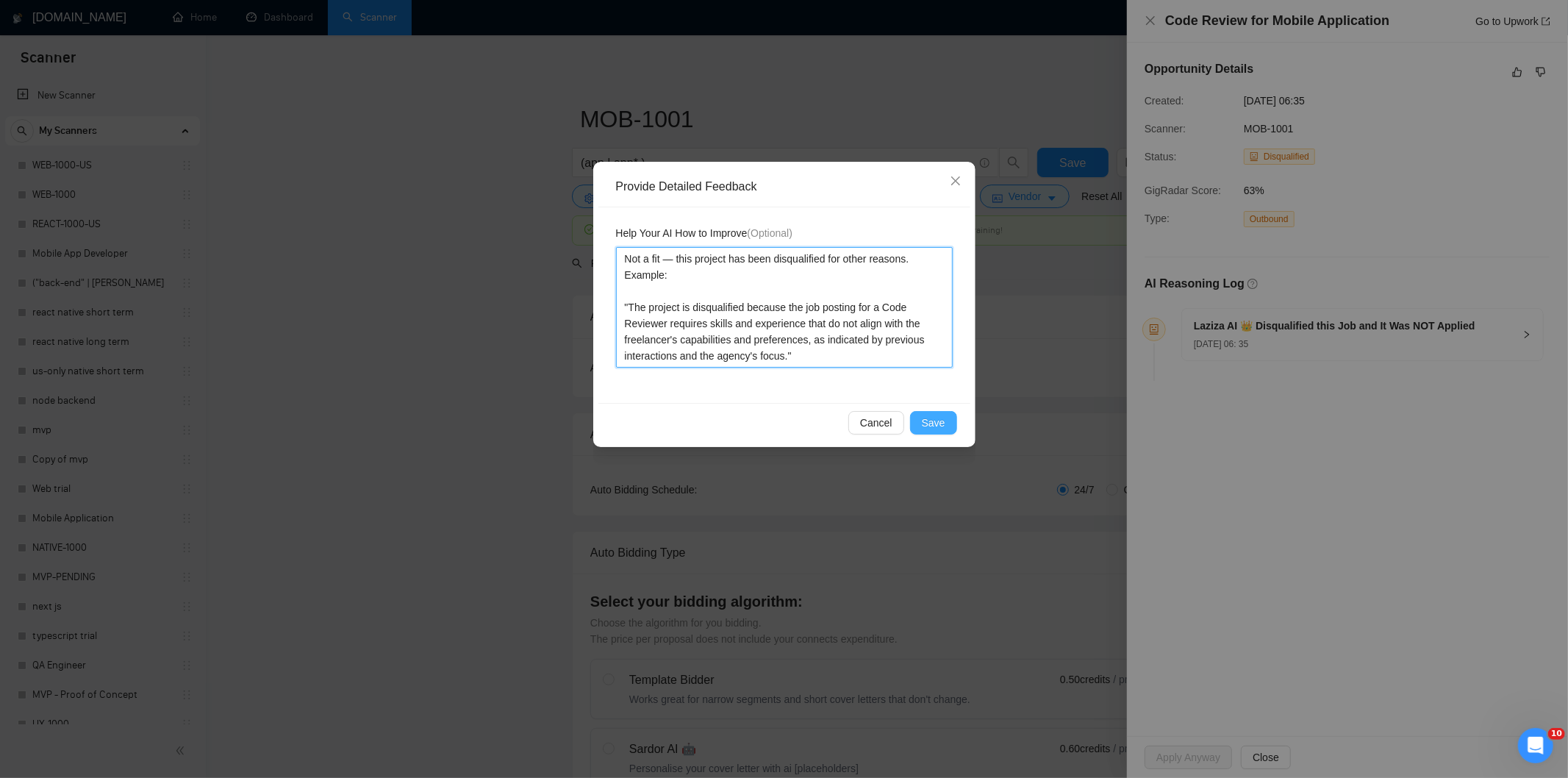
type textarea "Not a fit — this project has been disqualified for other reasons. Example: "The…"
click at [937, 427] on span "Save" at bounding box center [933, 422] width 24 height 16
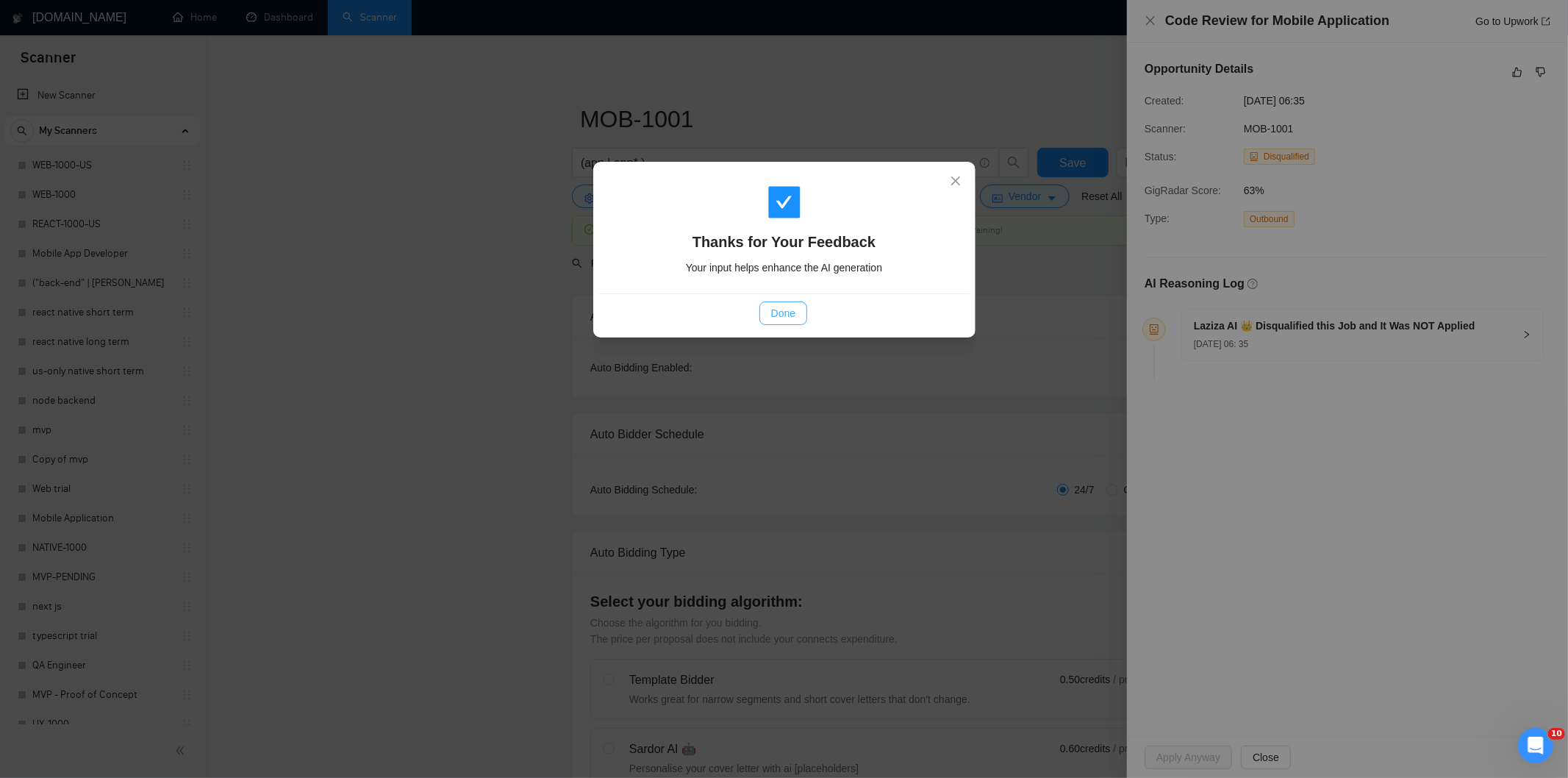
click at [772, 317] on span "Done" at bounding box center [782, 313] width 24 height 16
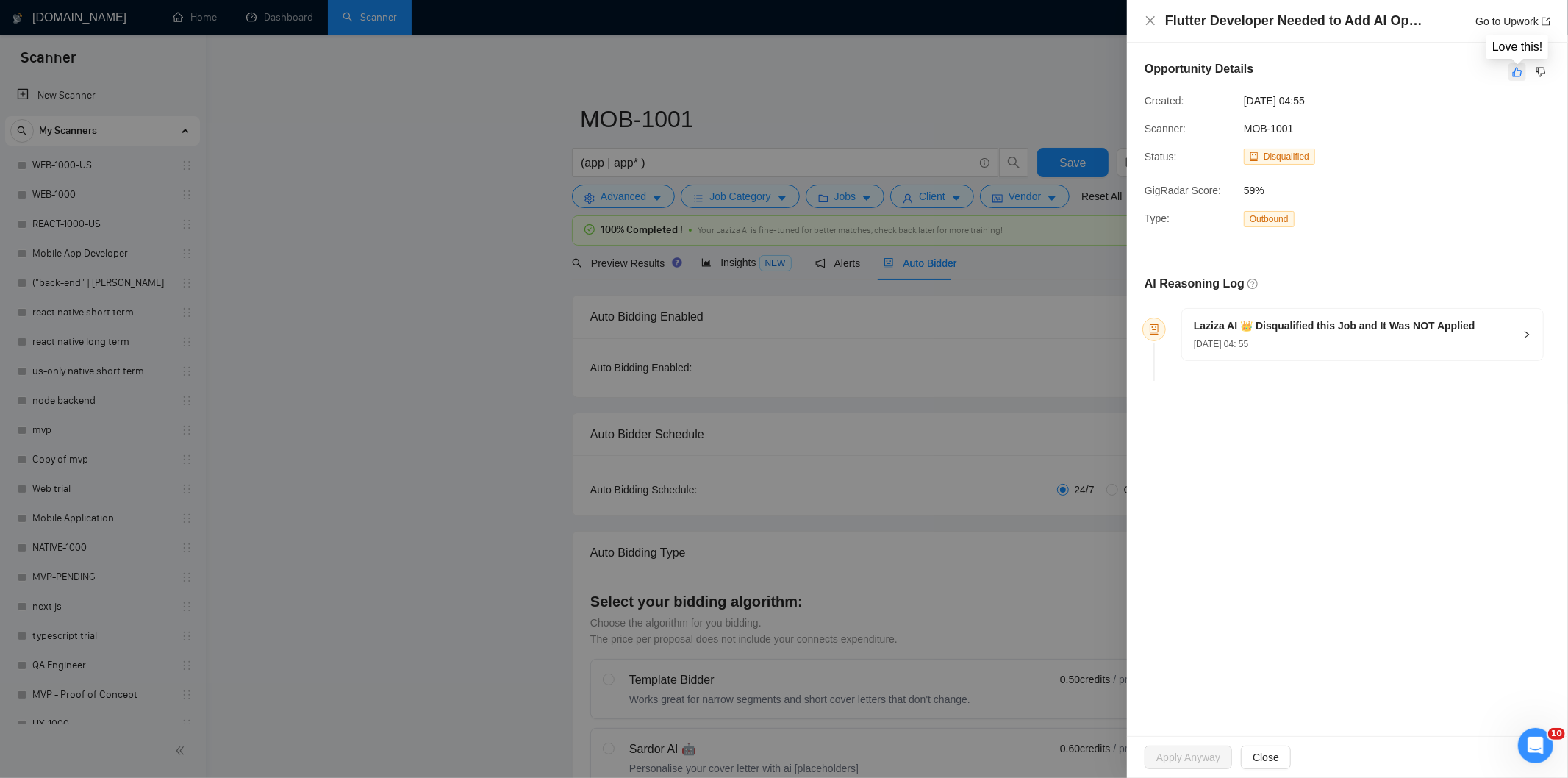
click at [1519, 76] on icon "like" at bounding box center [1516, 72] width 10 height 12
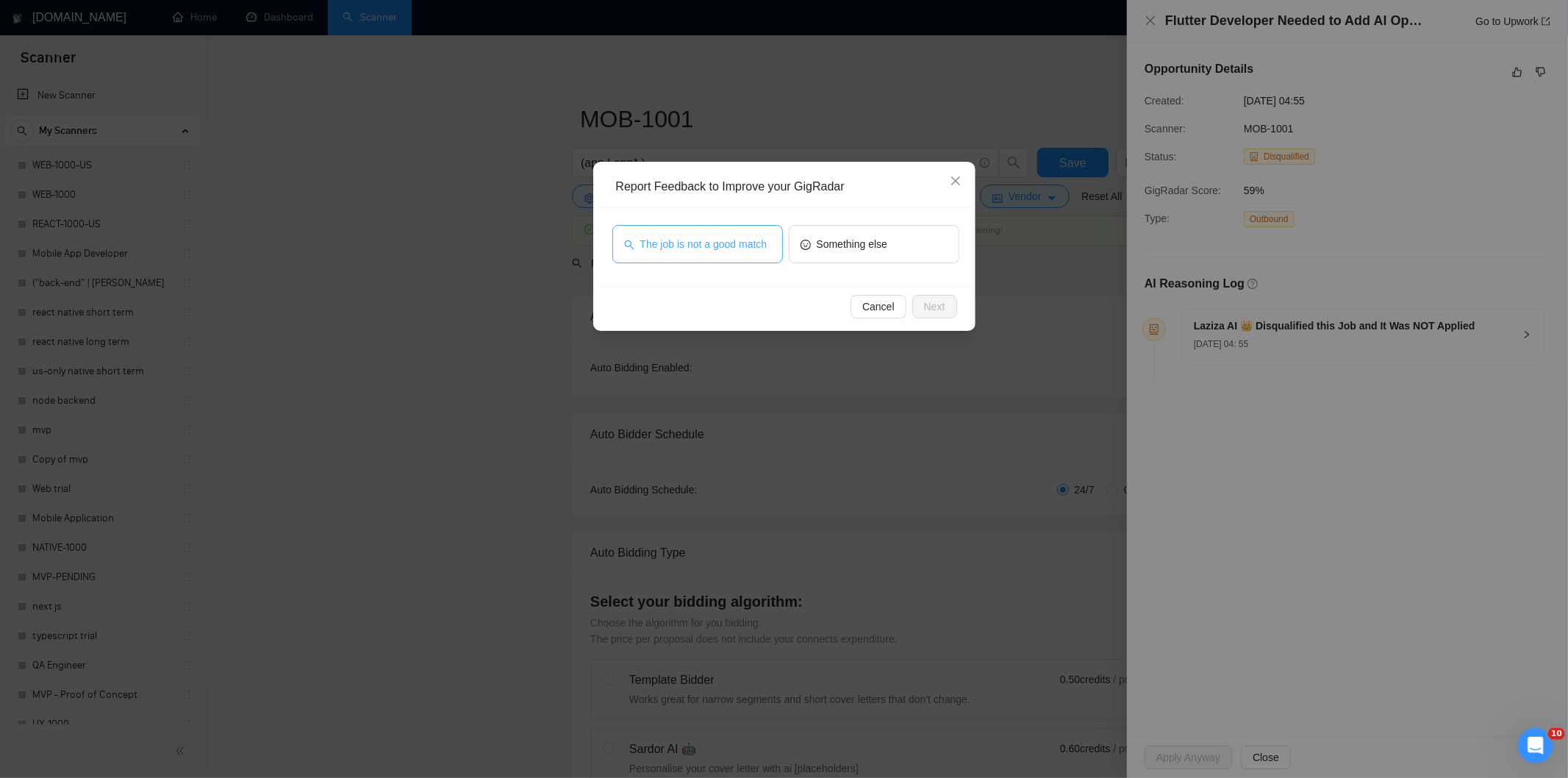
click at [757, 231] on button "The job is not a good match" at bounding box center [697, 244] width 170 height 39
click at [936, 300] on span "Next" at bounding box center [935, 307] width 22 height 16
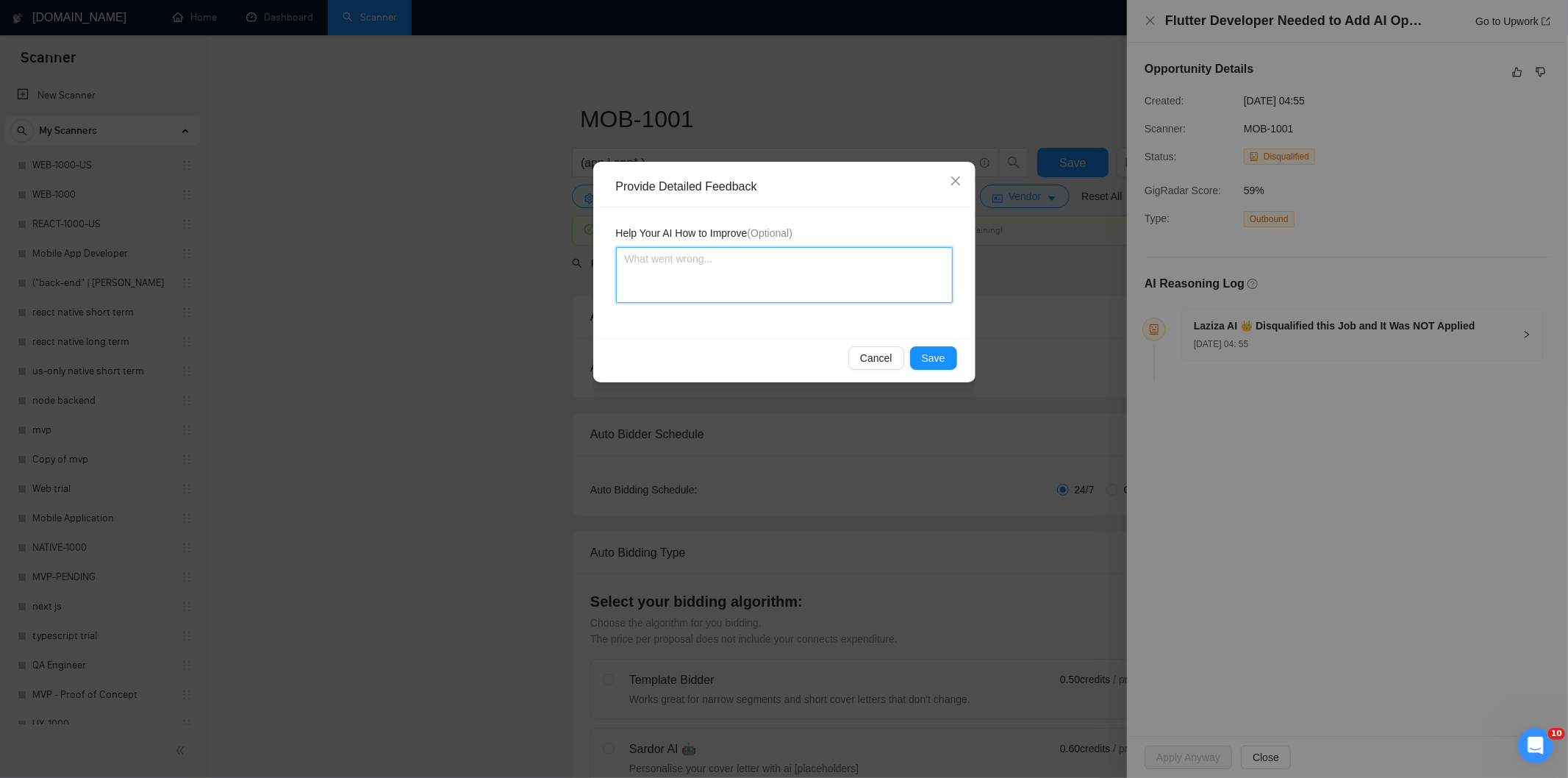
click at [878, 262] on textarea at bounding box center [784, 275] width 337 height 56
paste textarea "Not a fit — this project has been disqualified for other reasons. Example: "The…"
type textarea "Not a fit — this project has been disqualified for other reasons. Example: "The…"
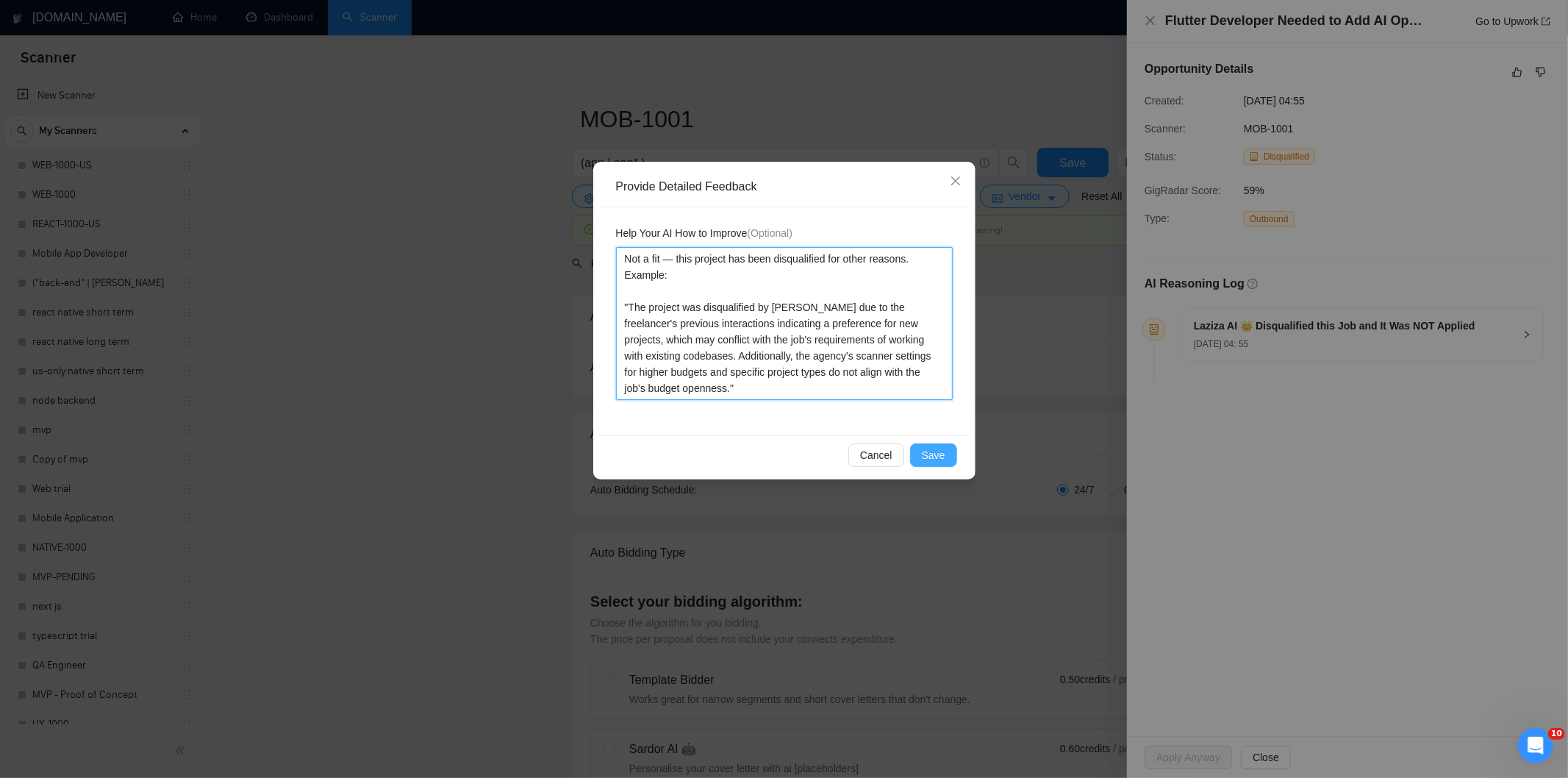
type textarea "Not a fit — this project has been disqualified for other reasons. Example: "The…"
click at [929, 458] on span "Save" at bounding box center [933, 454] width 24 height 16
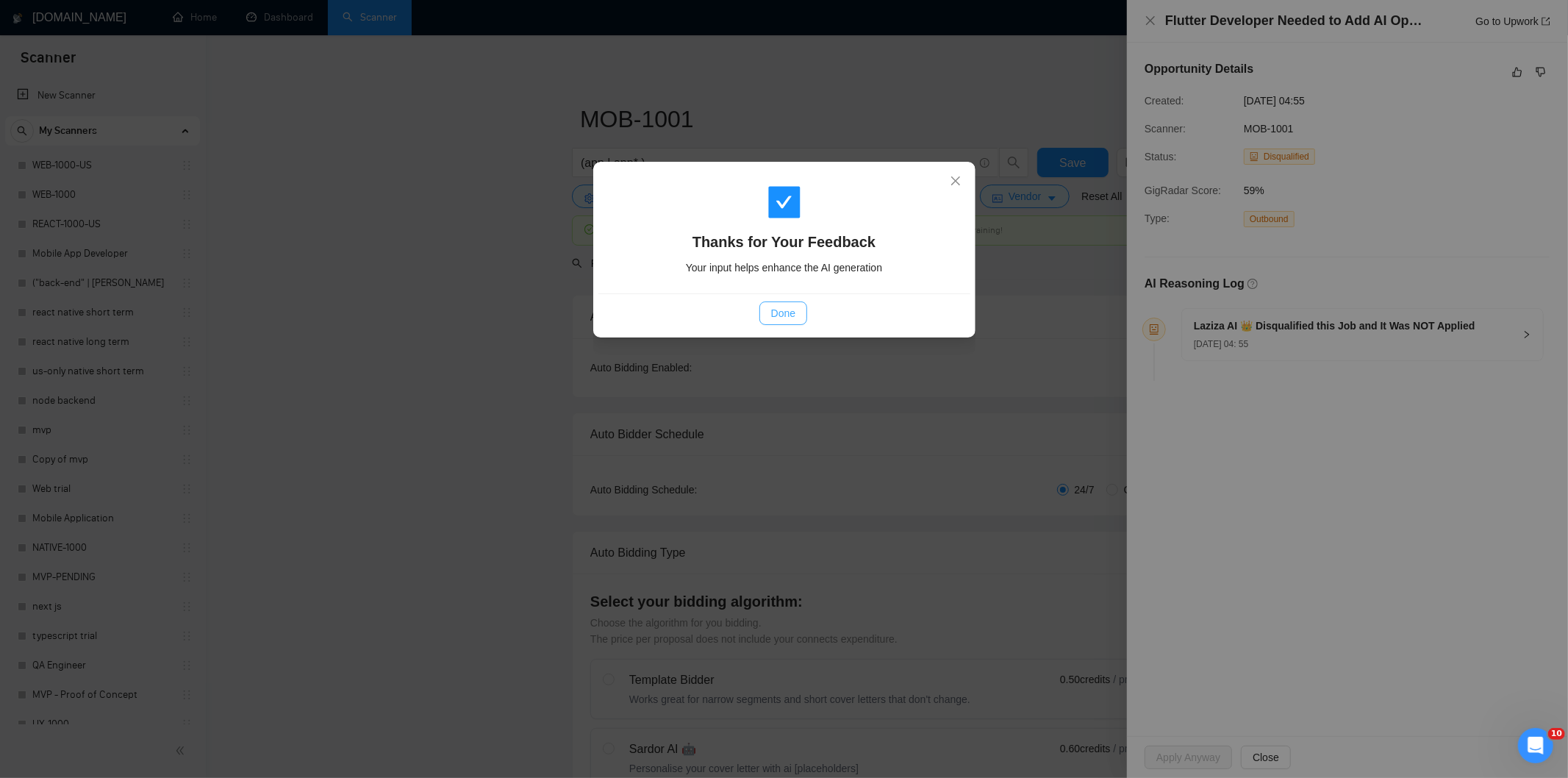
click at [799, 314] on button "Done" at bounding box center [783, 313] width 48 height 24
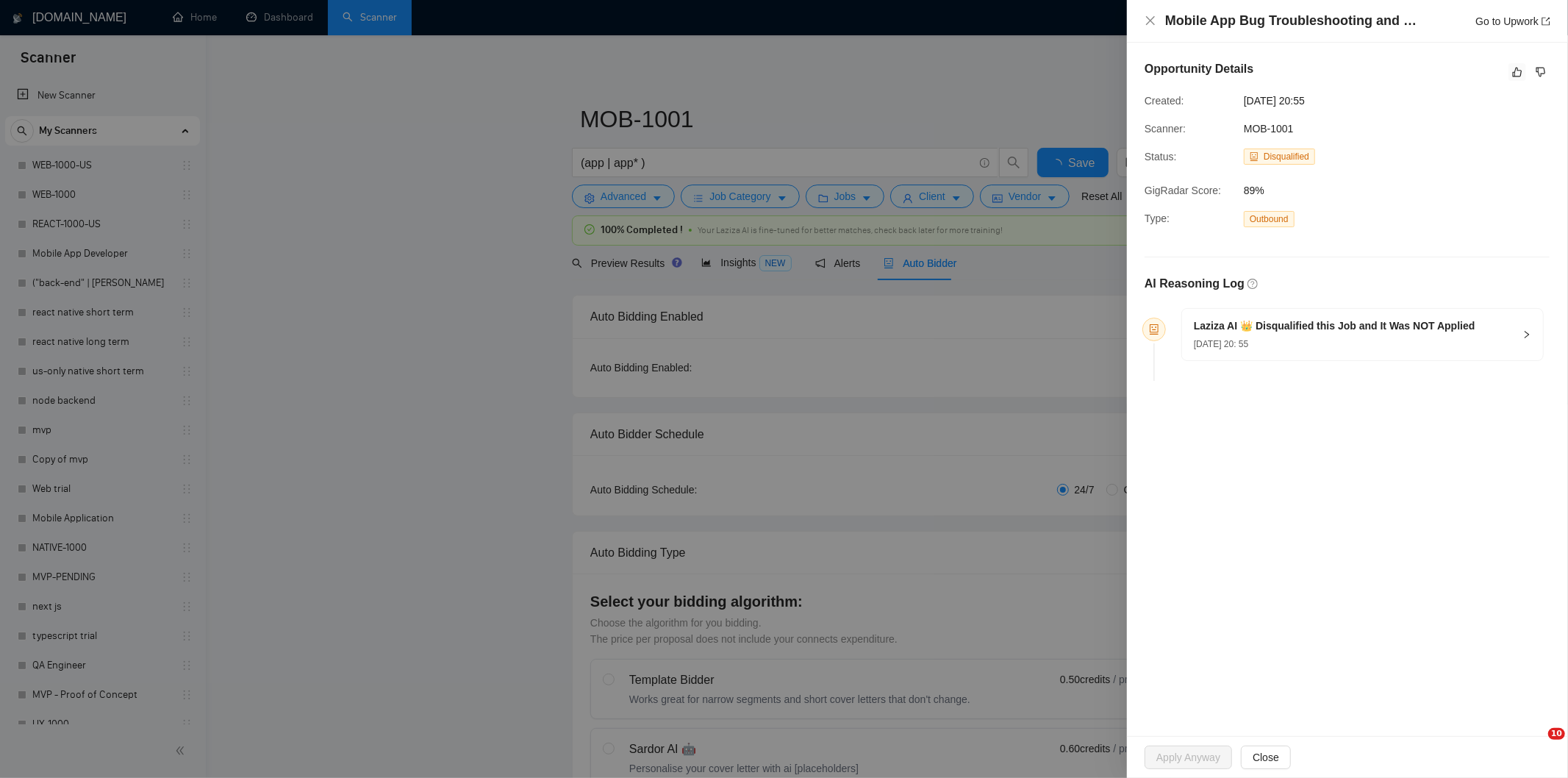
click at [1517, 71] on icon "like" at bounding box center [1516, 72] width 10 height 12
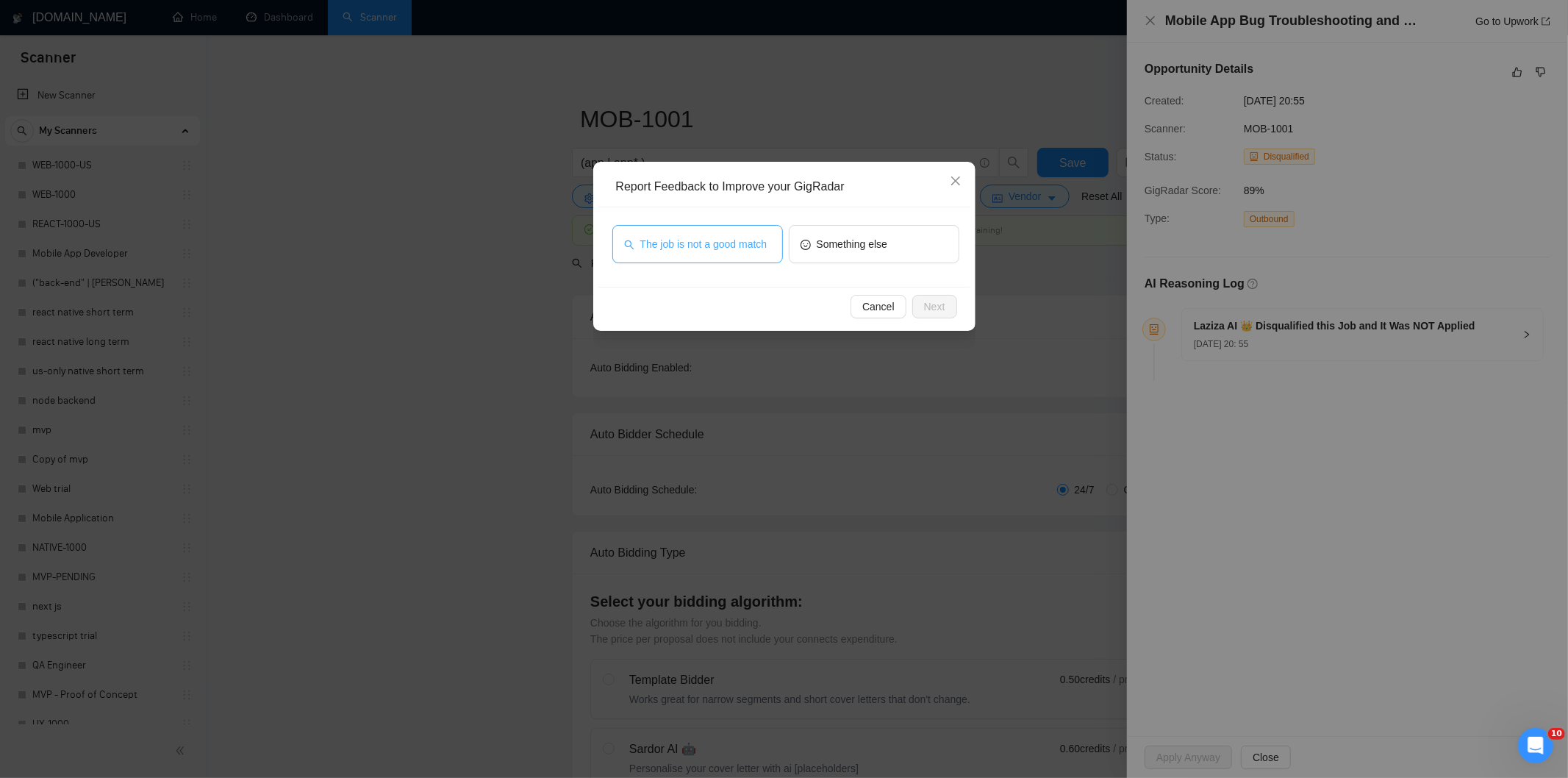
click at [739, 235] on button "The job is not a good match" at bounding box center [697, 244] width 170 height 39
click at [941, 304] on span "Next" at bounding box center [935, 307] width 22 height 16
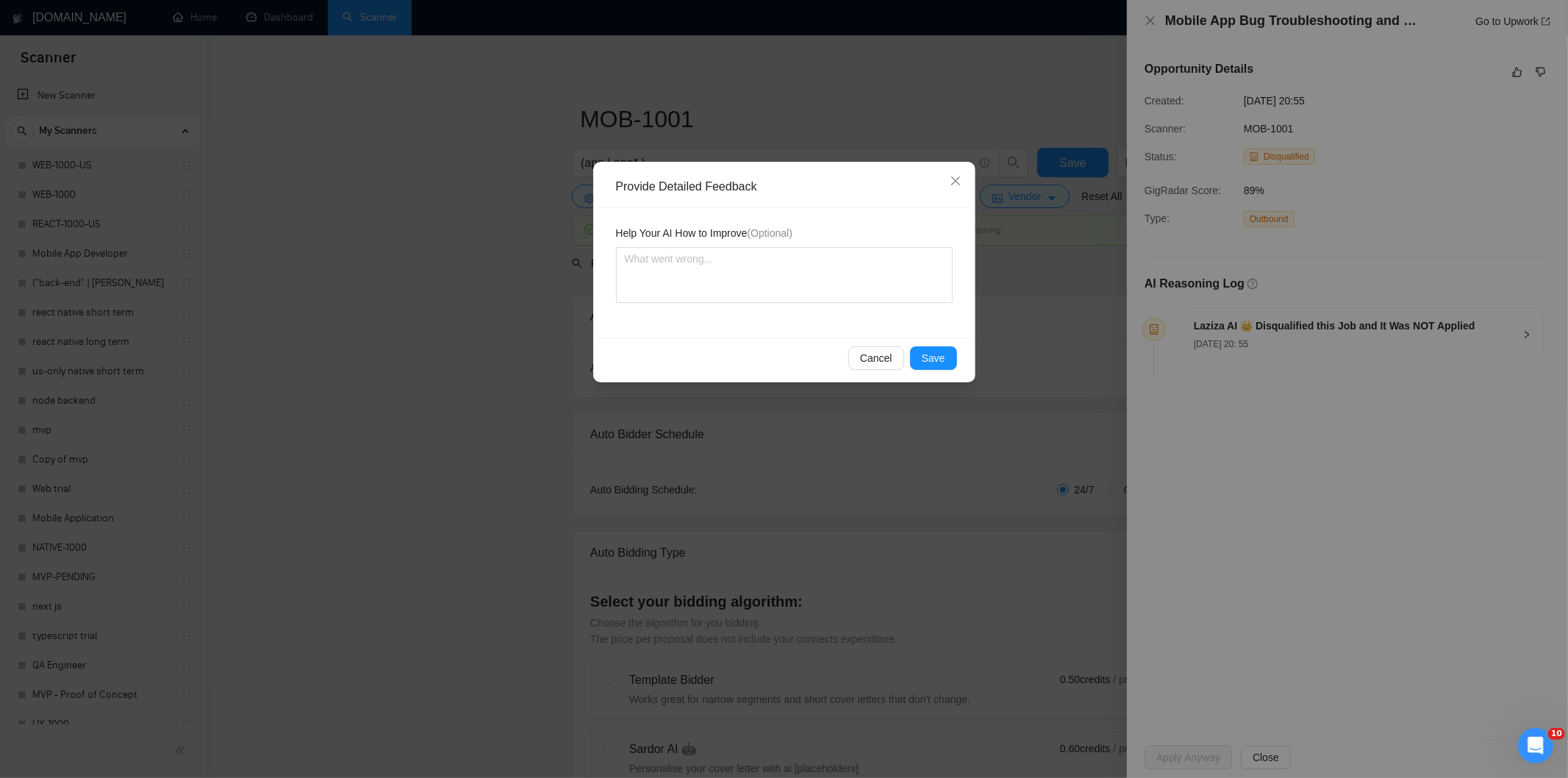
click at [886, 270] on textarea at bounding box center [784, 275] width 337 height 56
type textarea "Not a fit — this project has been disqualified for other reasons. Example: "The…"
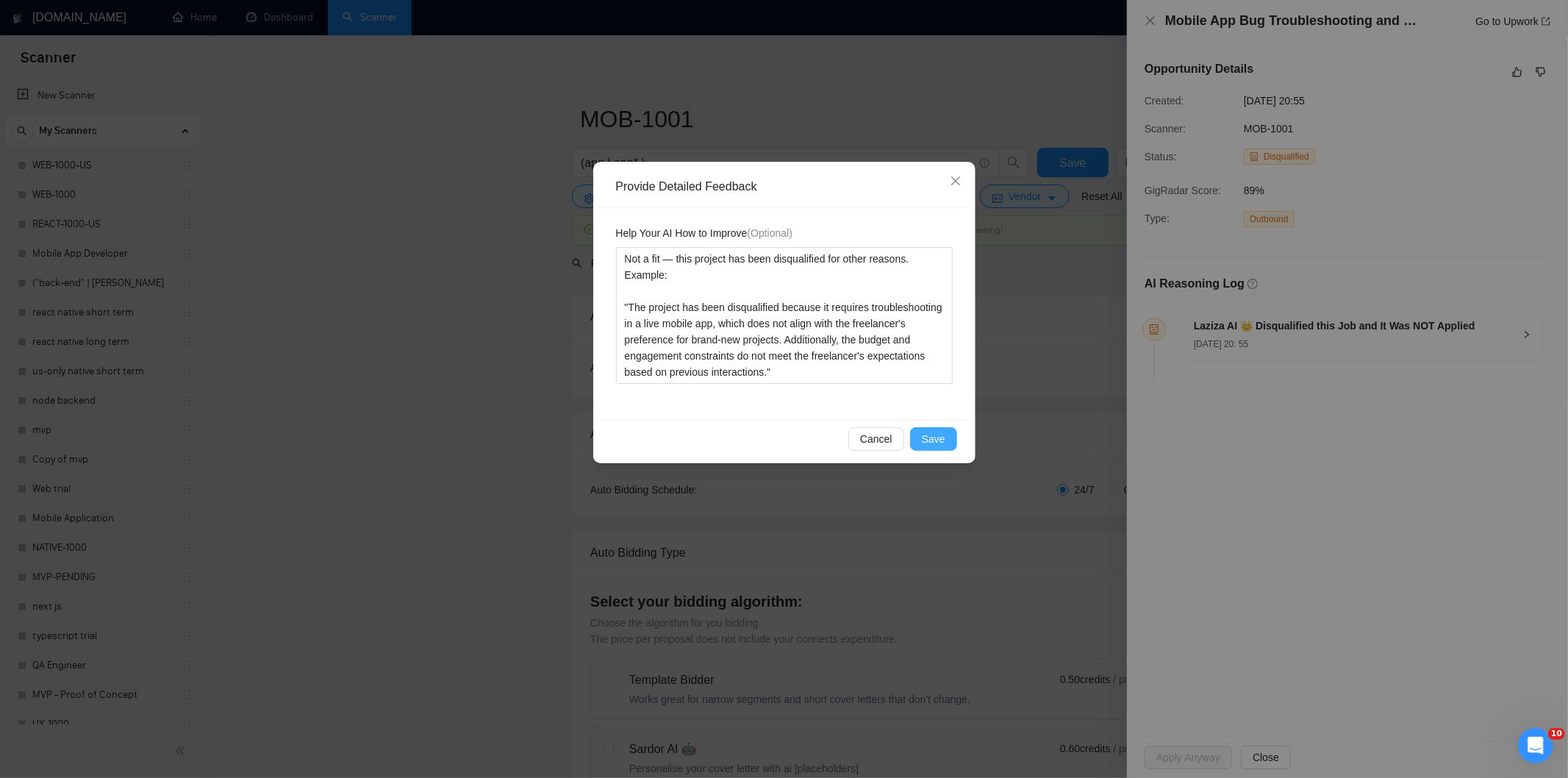
type textarea "Not a fit — this project has been disqualified for other reasons. Example: "The…"
drag, startPoint x: 944, startPoint y: 435, endPoint x: 930, endPoint y: 428, distance: 15.7
click at [944, 435] on button "Save" at bounding box center [933, 439] width 47 height 24
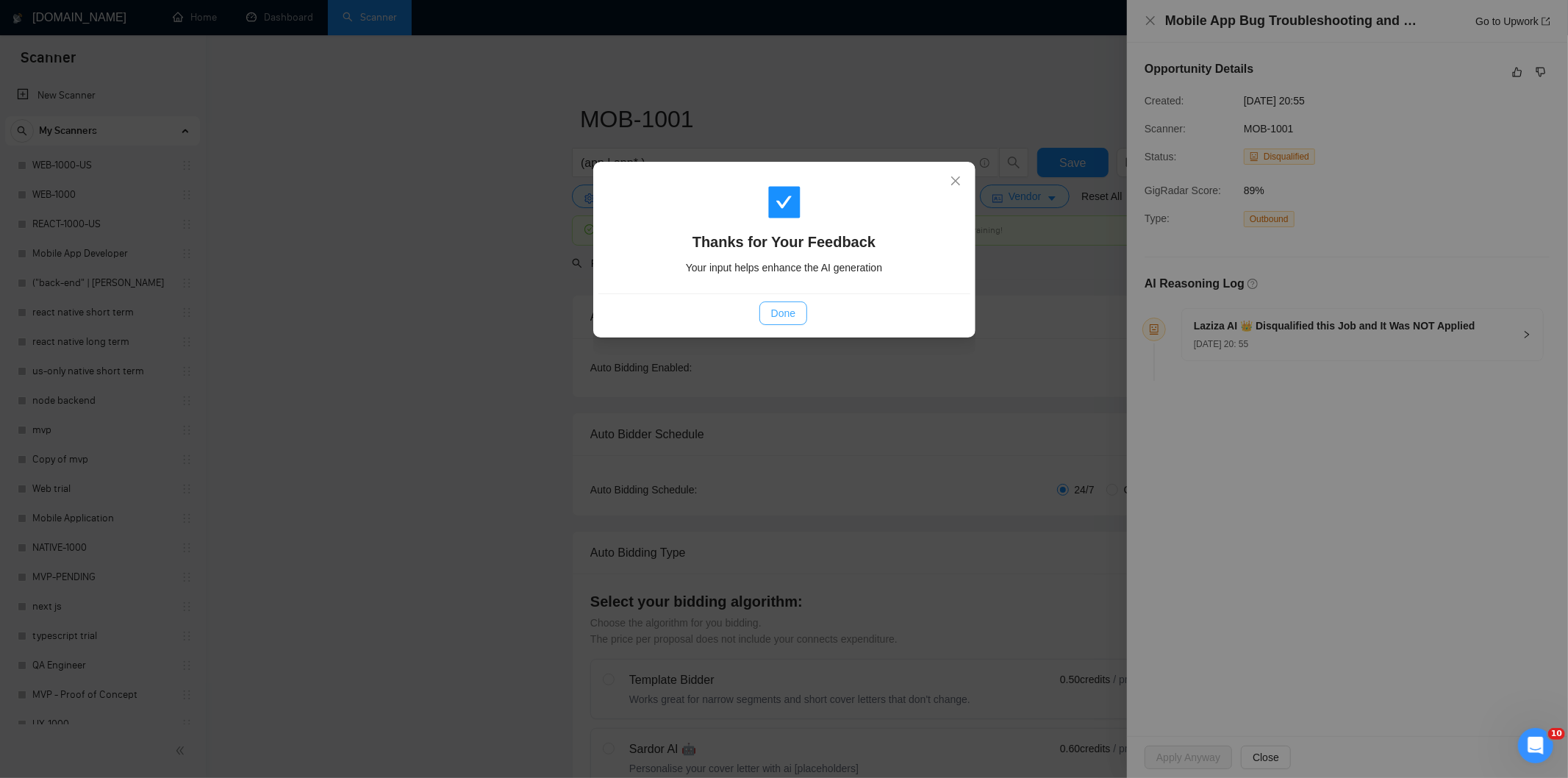
click at [788, 317] on span "Done" at bounding box center [782, 313] width 24 height 16
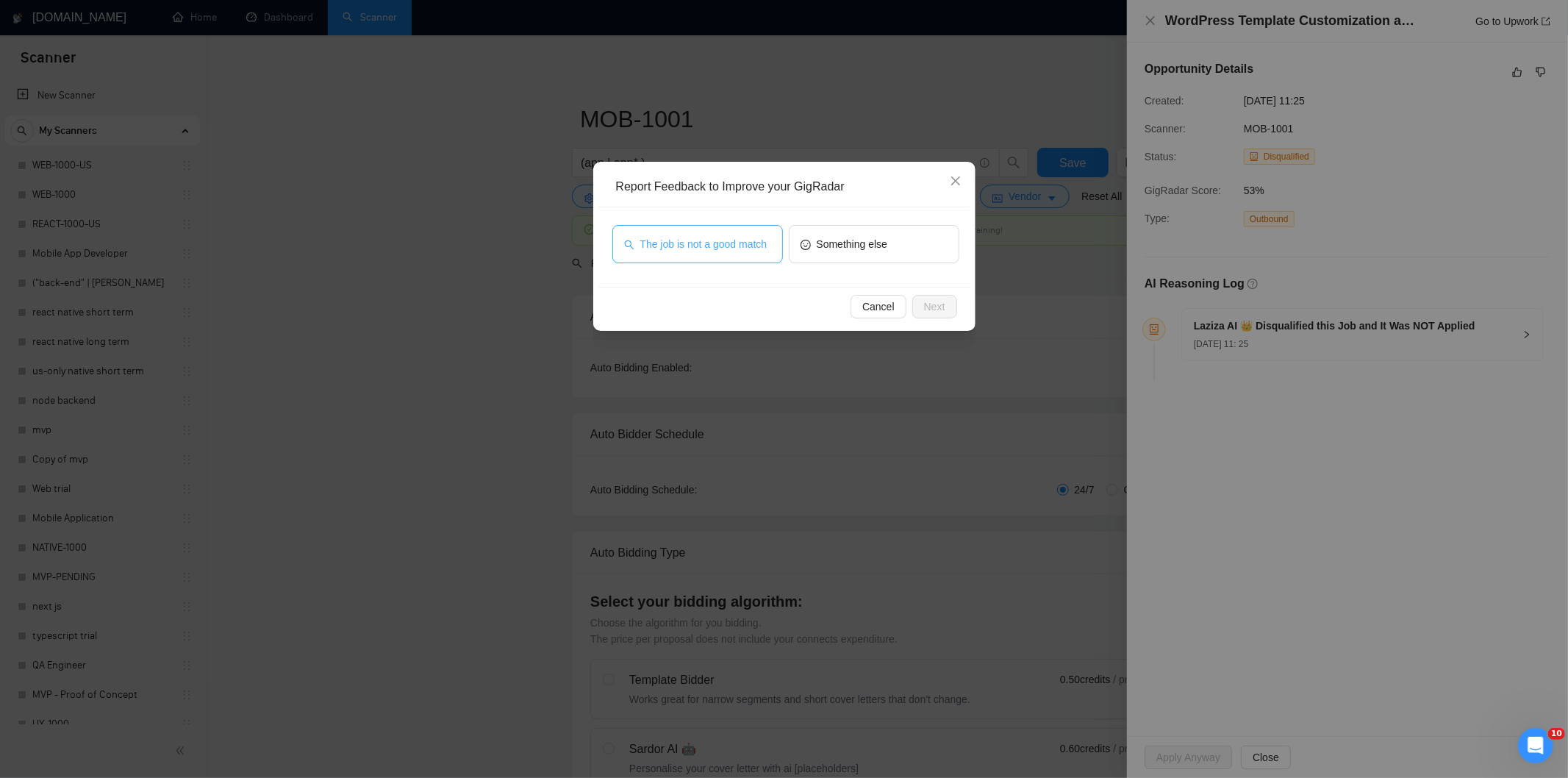
click at [745, 253] on button "The job is not a good match" at bounding box center [697, 244] width 170 height 39
click at [936, 304] on span "Next" at bounding box center [935, 307] width 22 height 16
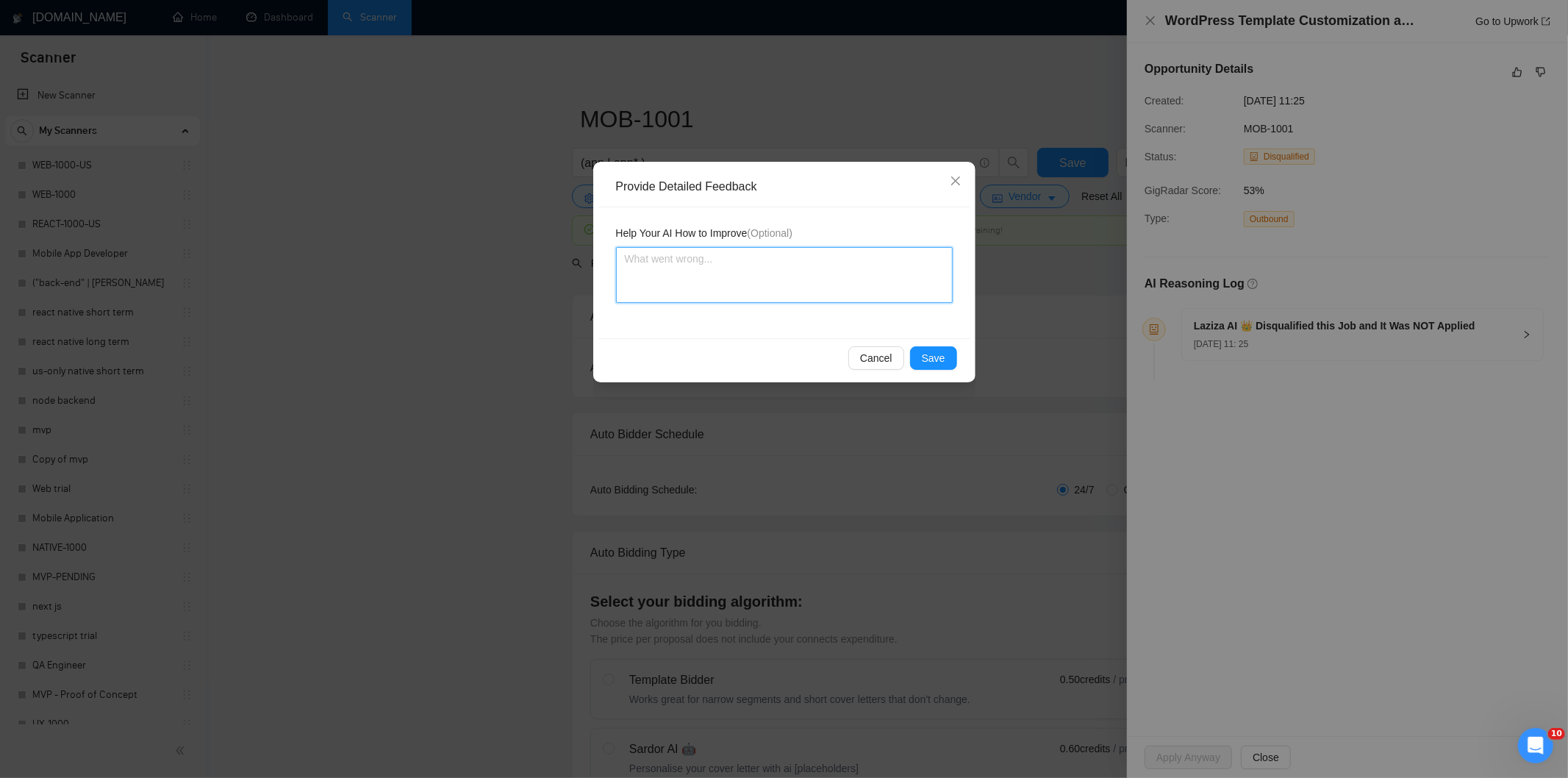
click at [873, 283] on textarea at bounding box center [784, 275] width 337 height 56
paste textarea "Not a fit — this project has been disqualified for other reasons. Example: "The…"
type textarea "Not a fit — this project has been disqualified for other reasons. Example: "The…"
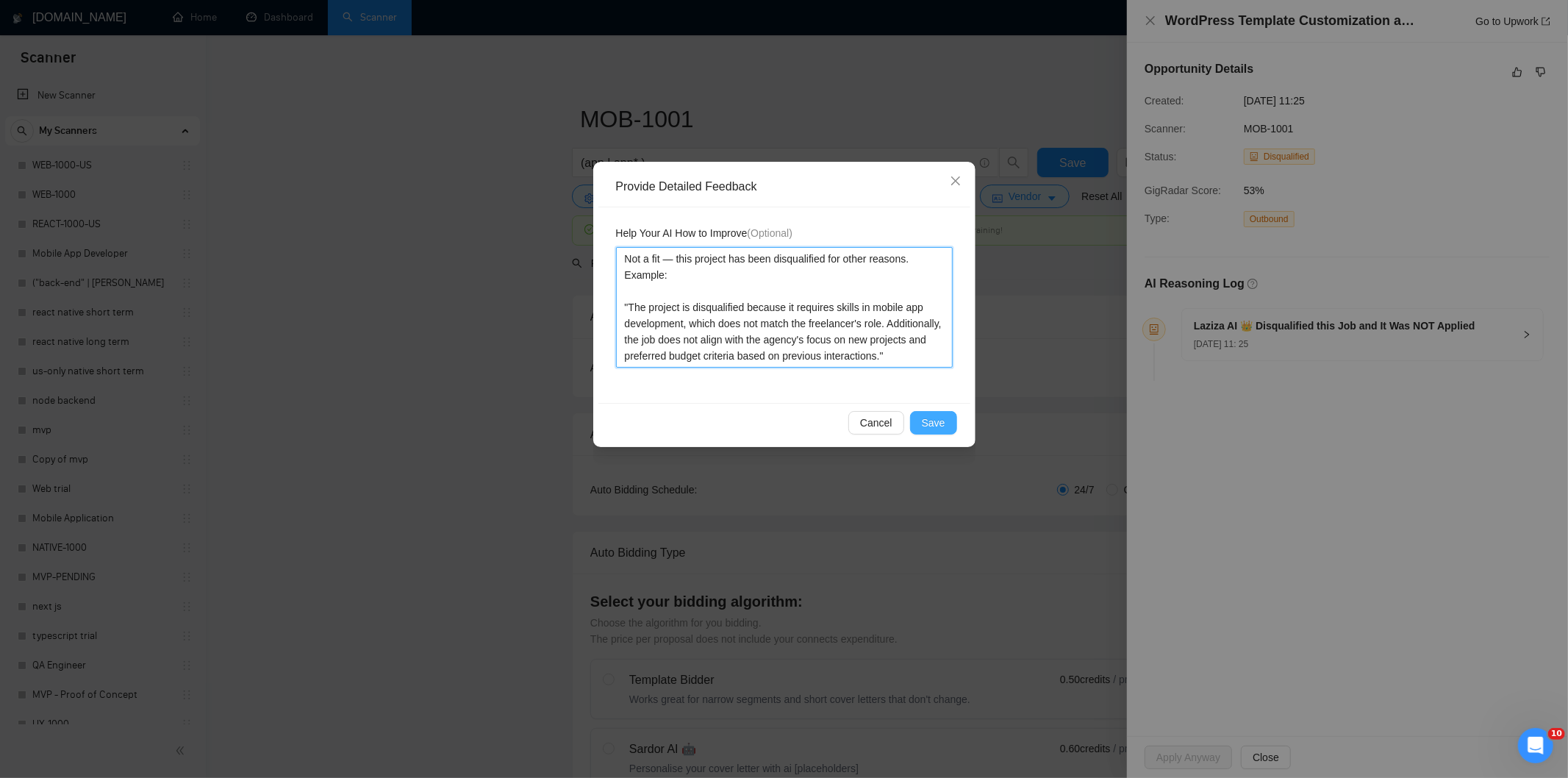
type textarea "Not a fit — this project has been disqualified for other reasons. Example: "The…"
click at [936, 421] on span "Save" at bounding box center [933, 422] width 24 height 16
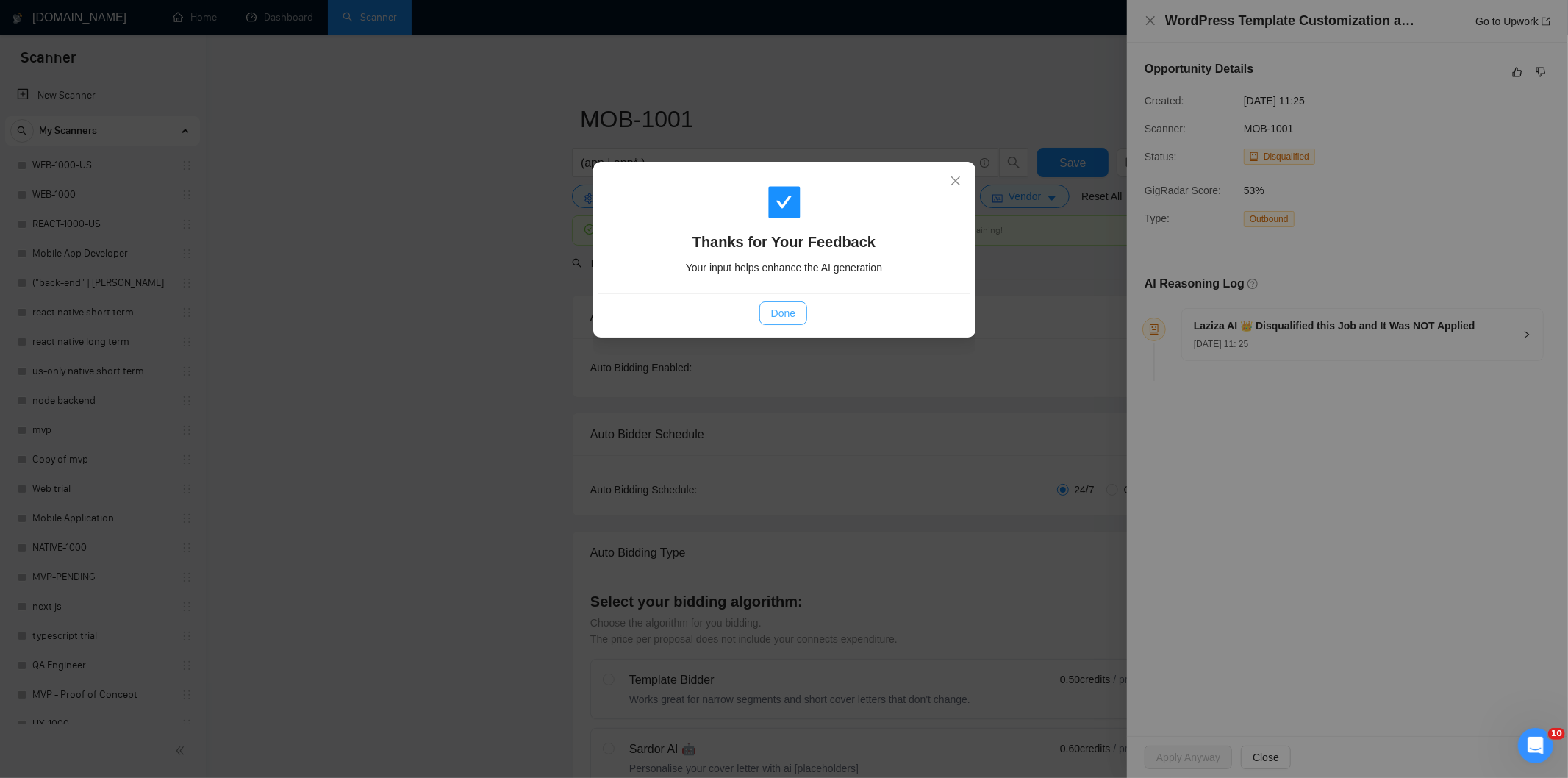
click at [786, 317] on span "Done" at bounding box center [782, 313] width 24 height 16
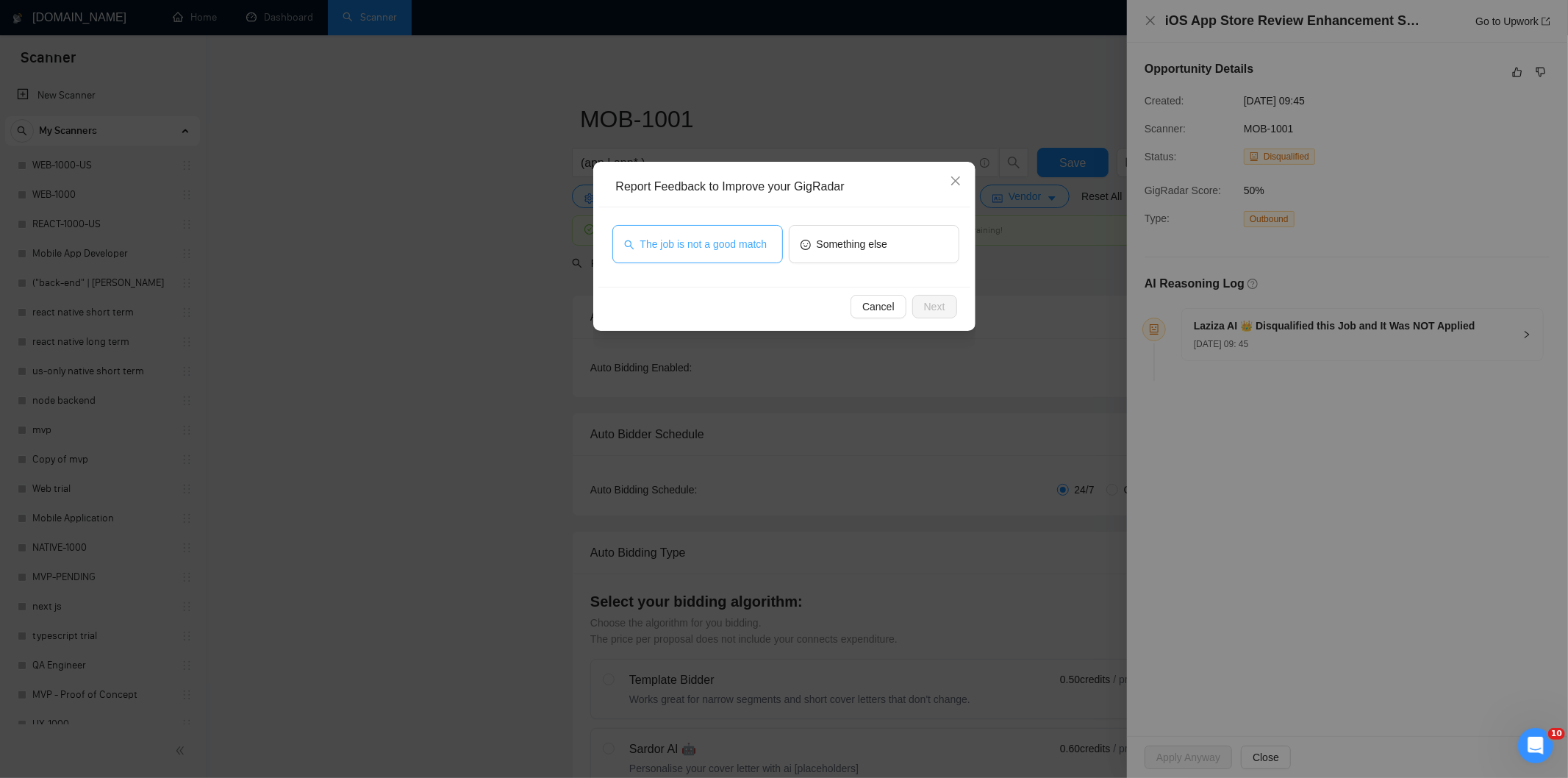
drag, startPoint x: 756, startPoint y: 239, endPoint x: 817, endPoint y: 263, distance: 65.6
click at [755, 240] on span "The job is not a good match" at bounding box center [703, 243] width 127 height 16
click at [949, 312] on button "Next" at bounding box center [935, 307] width 45 height 24
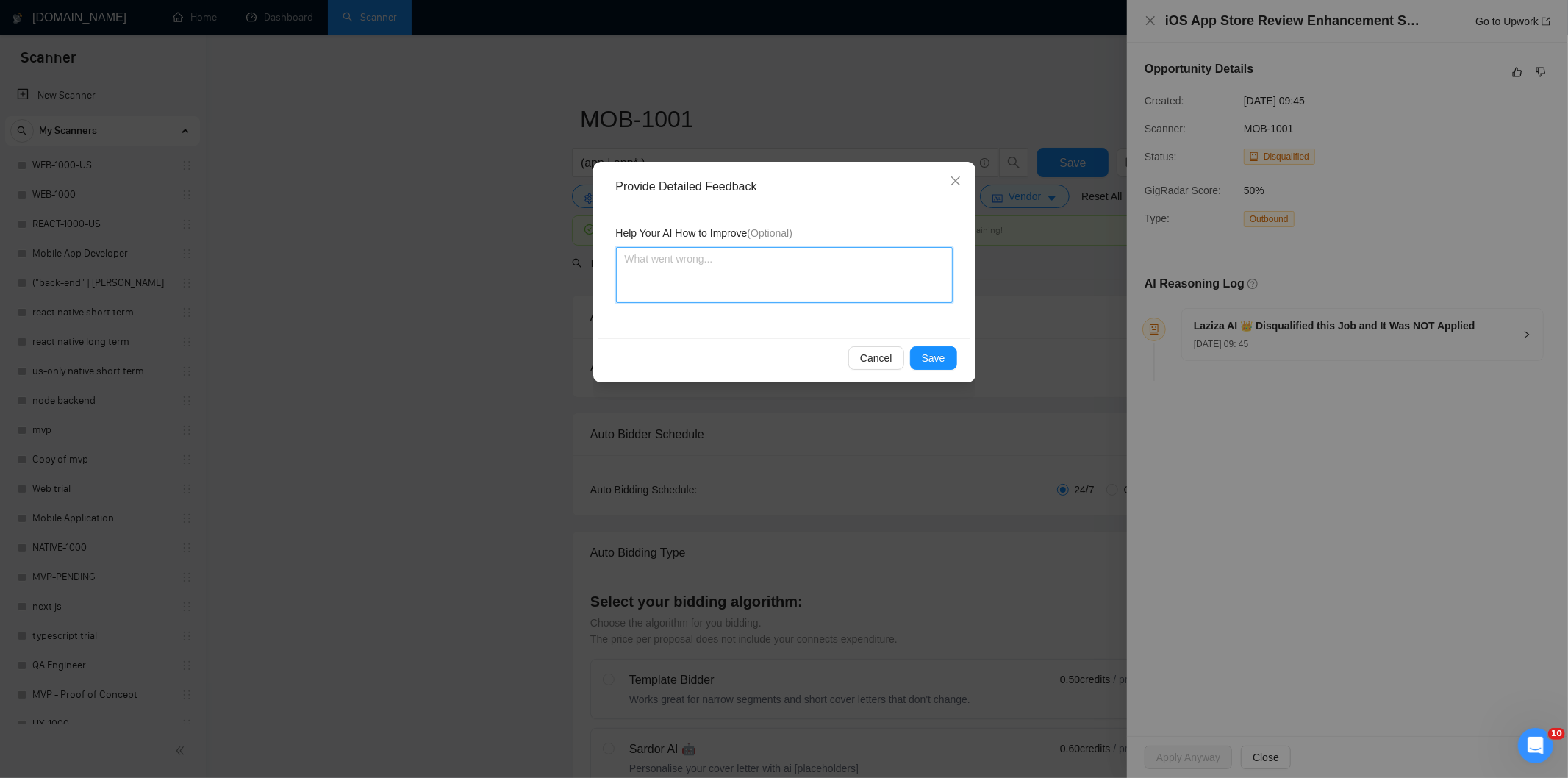
click at [920, 288] on textarea at bounding box center [784, 275] width 337 height 56
paste textarea "Not a fit — this project has been disqualified for other reasons. Example: "The…"
type textarea "Not a fit — this project has been disqualified for other reasons. Example: "The…"
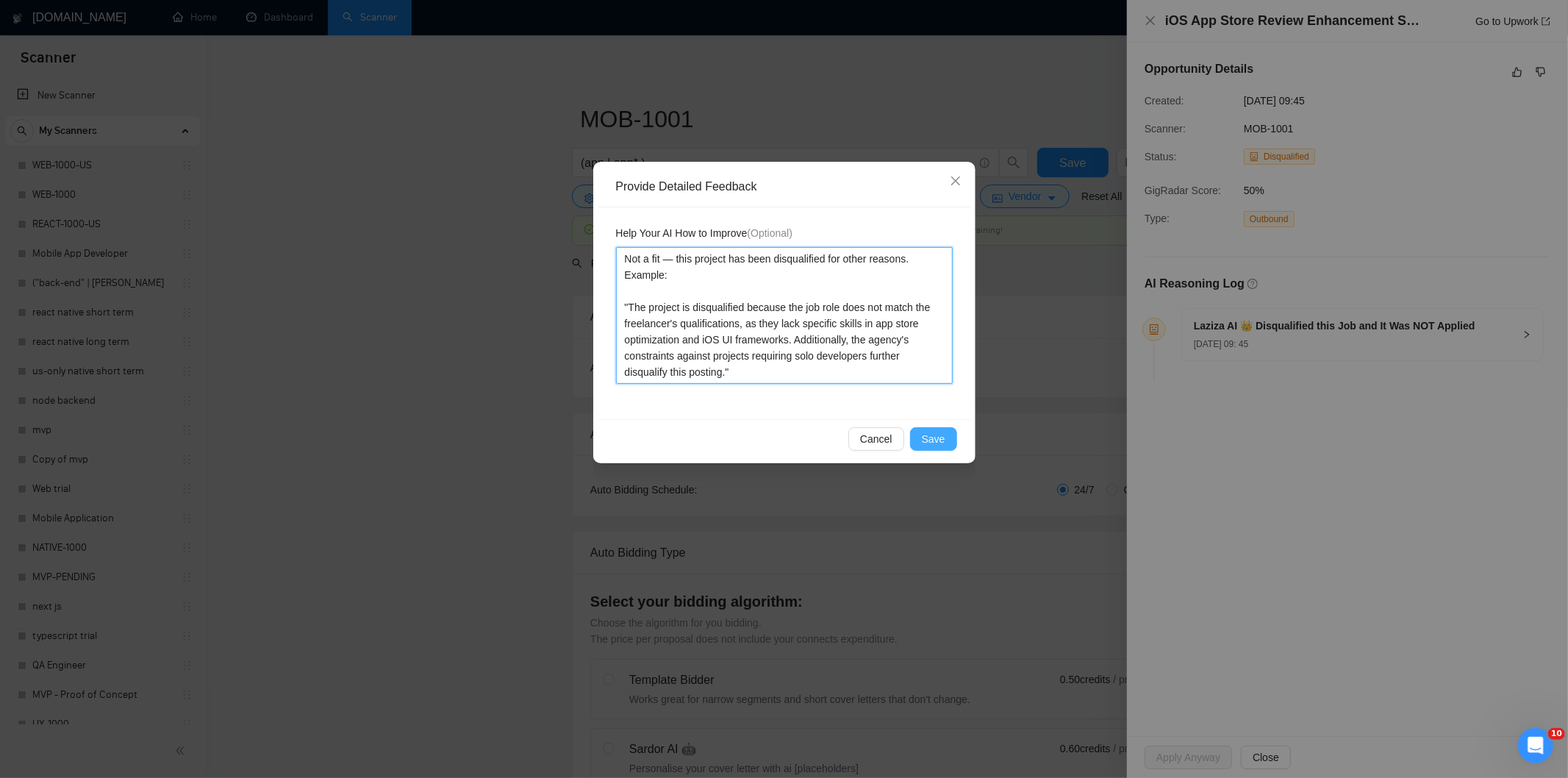
type textarea "Not a fit — this project has been disqualified for other reasons. Example: "The…"
click at [943, 444] on span "Save" at bounding box center [933, 438] width 24 height 16
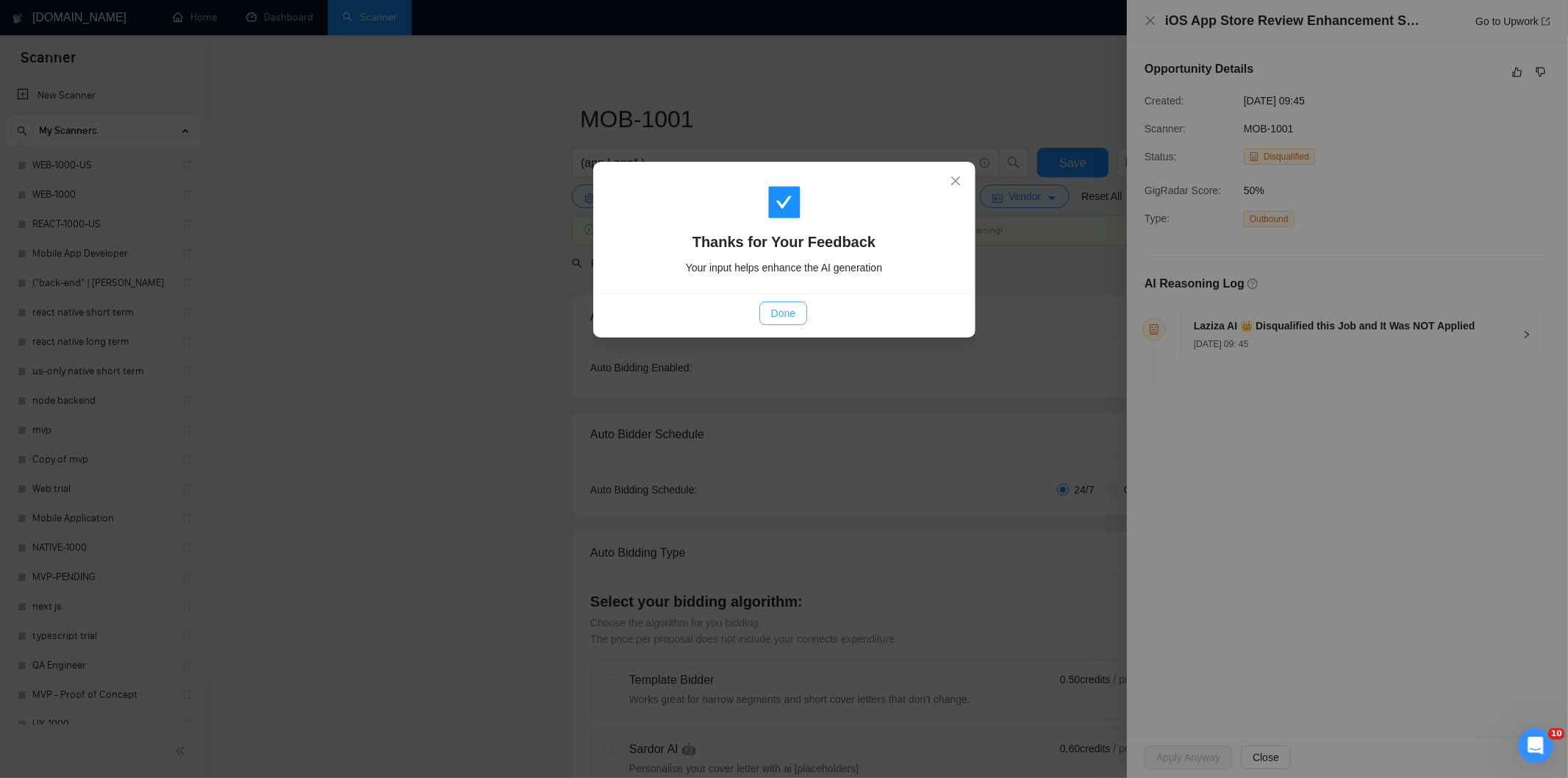
click at [775, 317] on span "Done" at bounding box center [782, 313] width 24 height 16
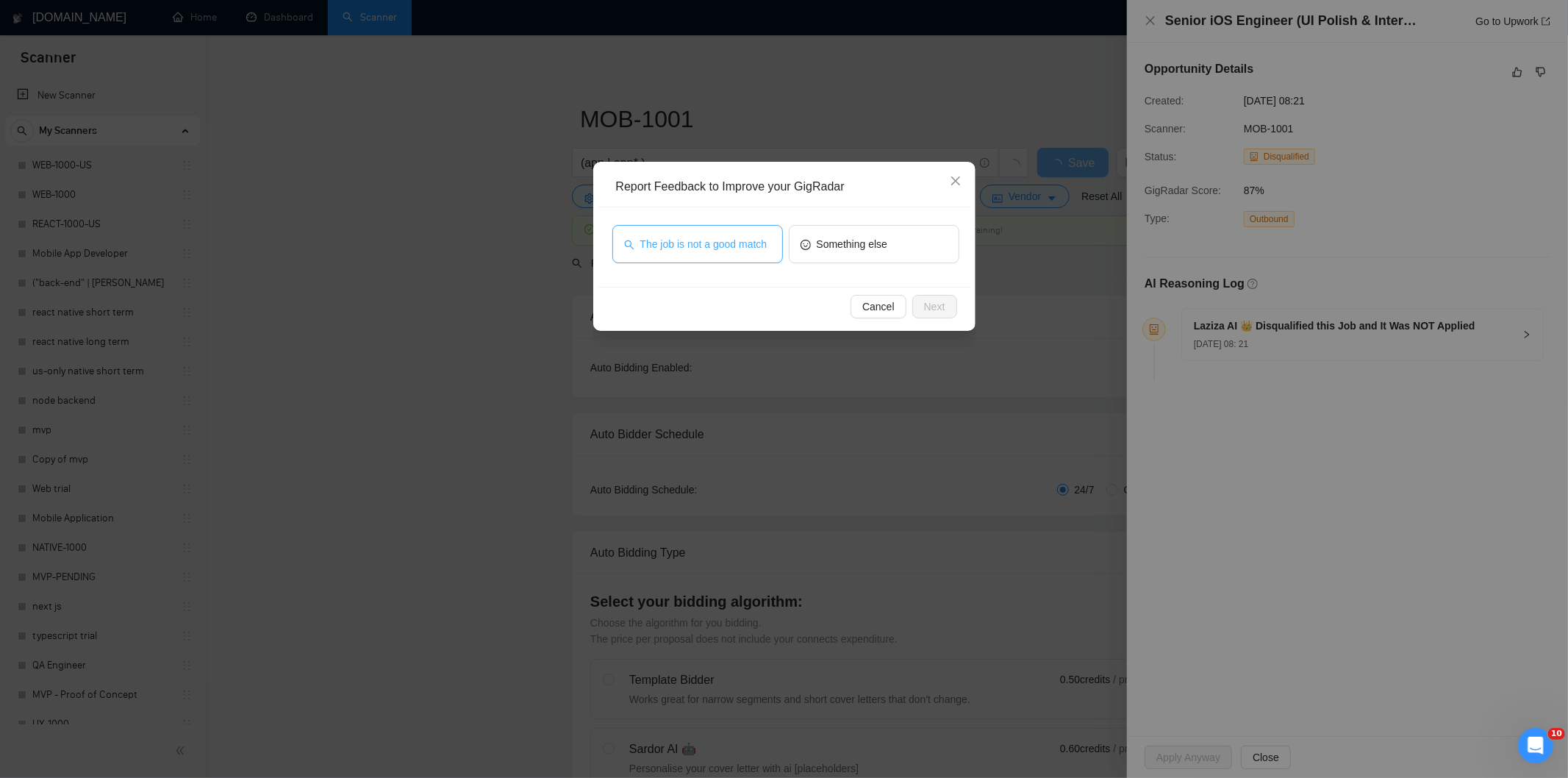
click at [754, 261] on button "The job is not a good match" at bounding box center [697, 244] width 170 height 39
drag, startPoint x: 952, startPoint y: 312, endPoint x: 940, endPoint y: 306, distance: 13.4
click at [952, 313] on button "Next" at bounding box center [935, 307] width 45 height 24
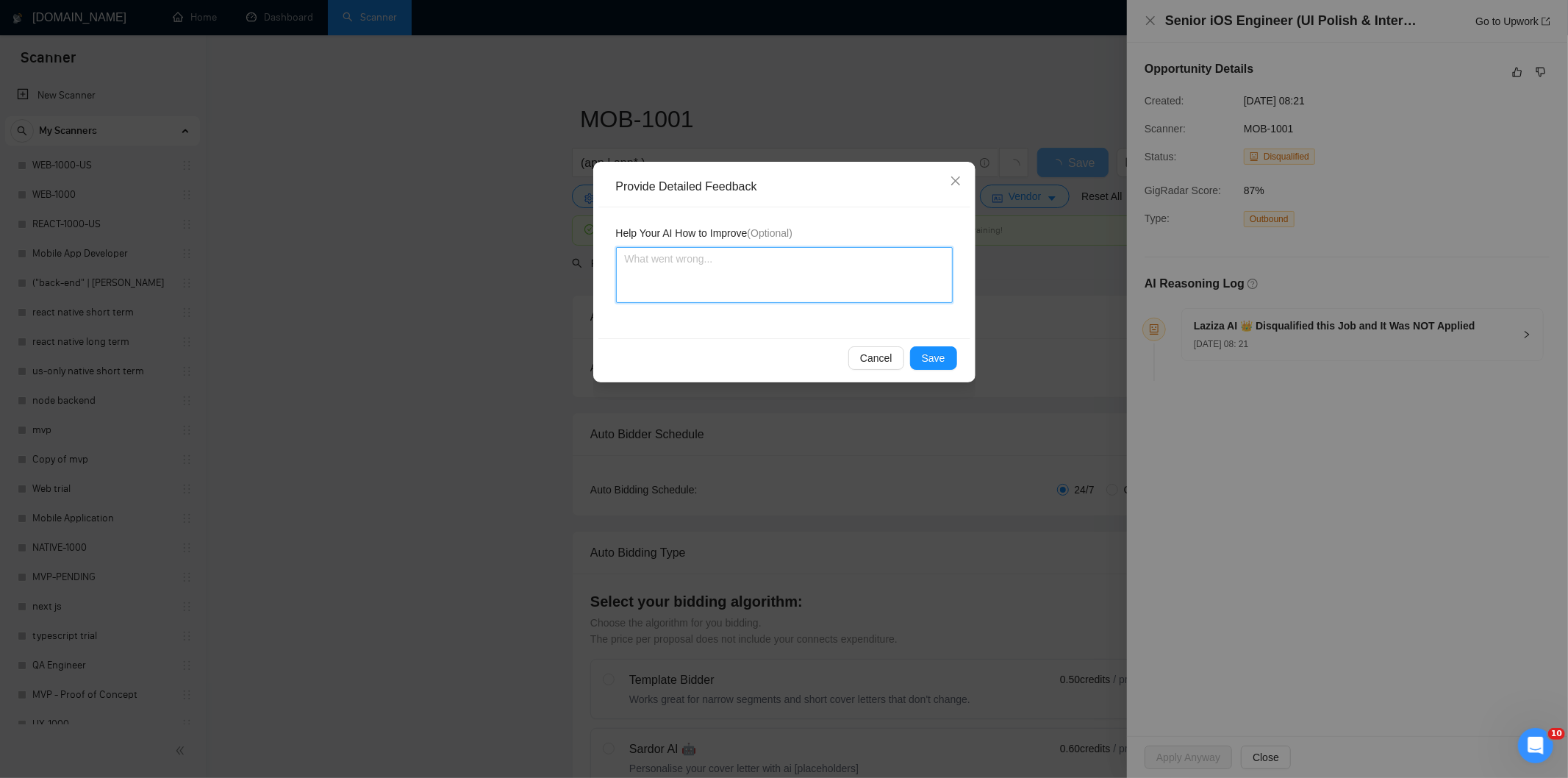
click at [910, 280] on textarea at bounding box center [784, 275] width 337 height 56
paste textarea "Not a fit — this project has been disqualified for other reasons. Example: "The…"
type textarea "Not a fit — this project has been disqualified for other reasons. Example: "The…"
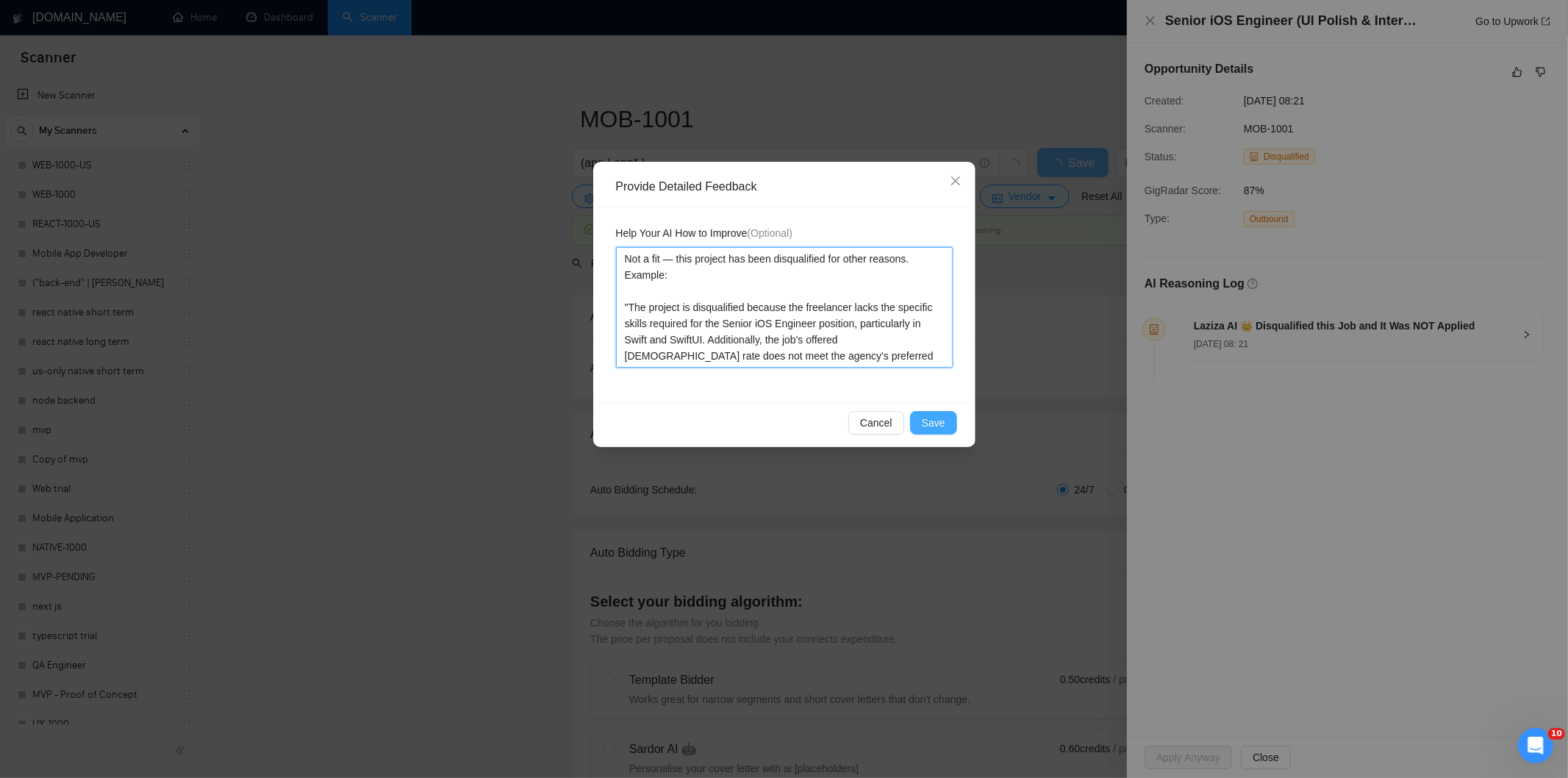
type textarea "Not a fit — this project has been disqualified for other reasons. Example: "The…"
click at [945, 415] on button "Save" at bounding box center [933, 423] width 47 height 24
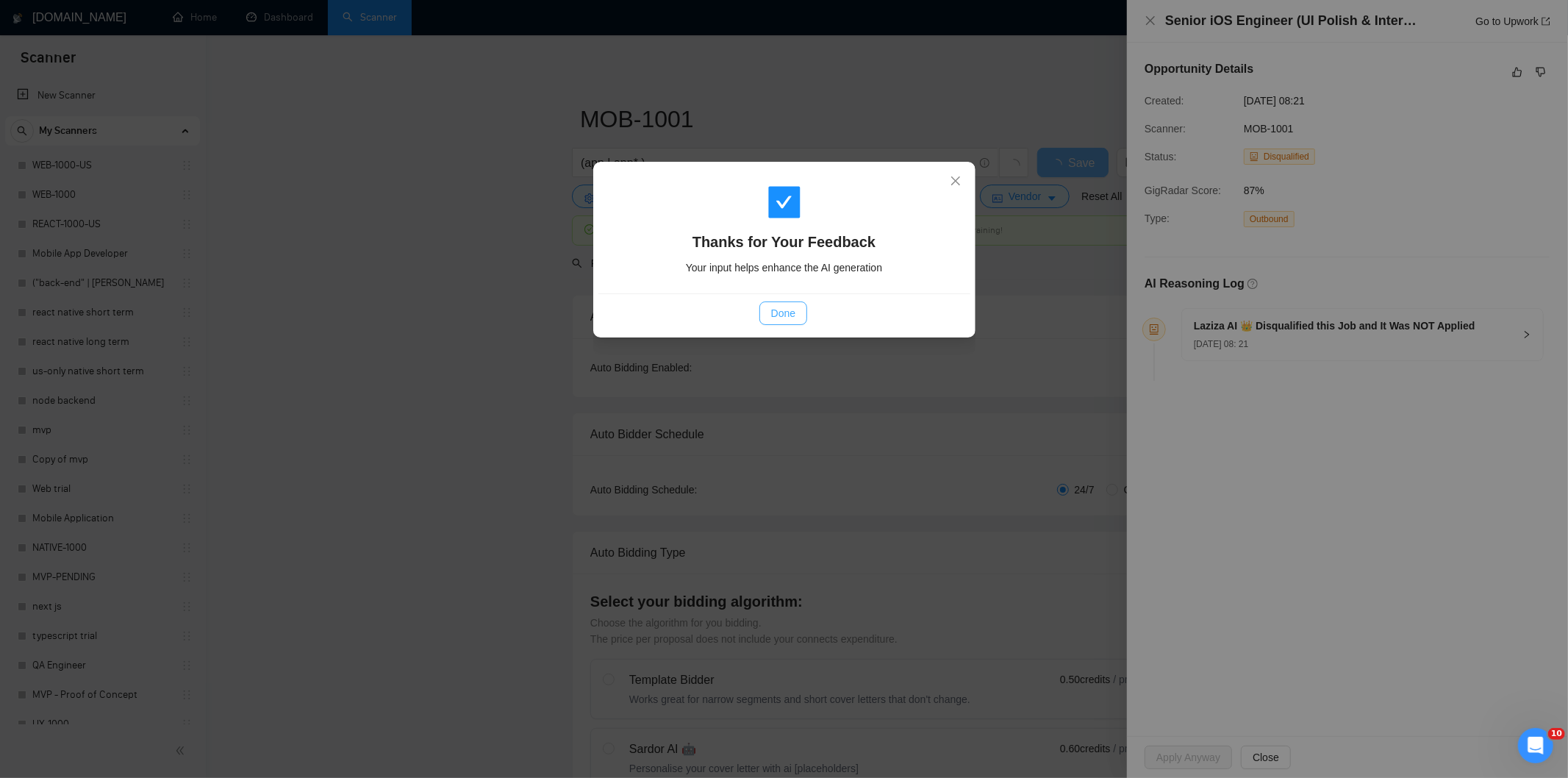
click at [788, 314] on span "Done" at bounding box center [782, 313] width 24 height 16
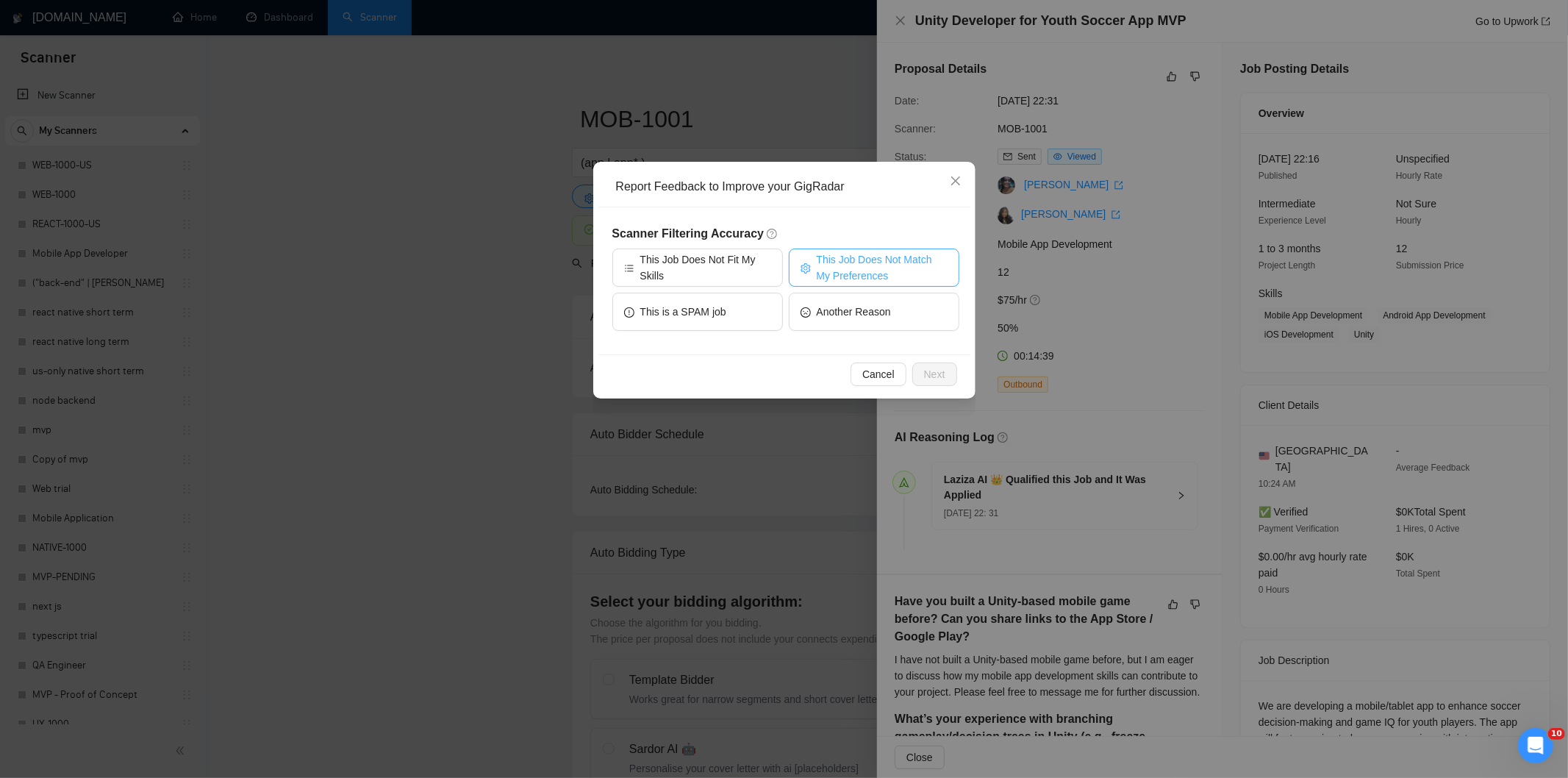
click at [853, 270] on span "This Job Does Not Match My Preferences" at bounding box center [882, 267] width 131 height 32
click at [930, 375] on span "Next" at bounding box center [935, 374] width 22 height 16
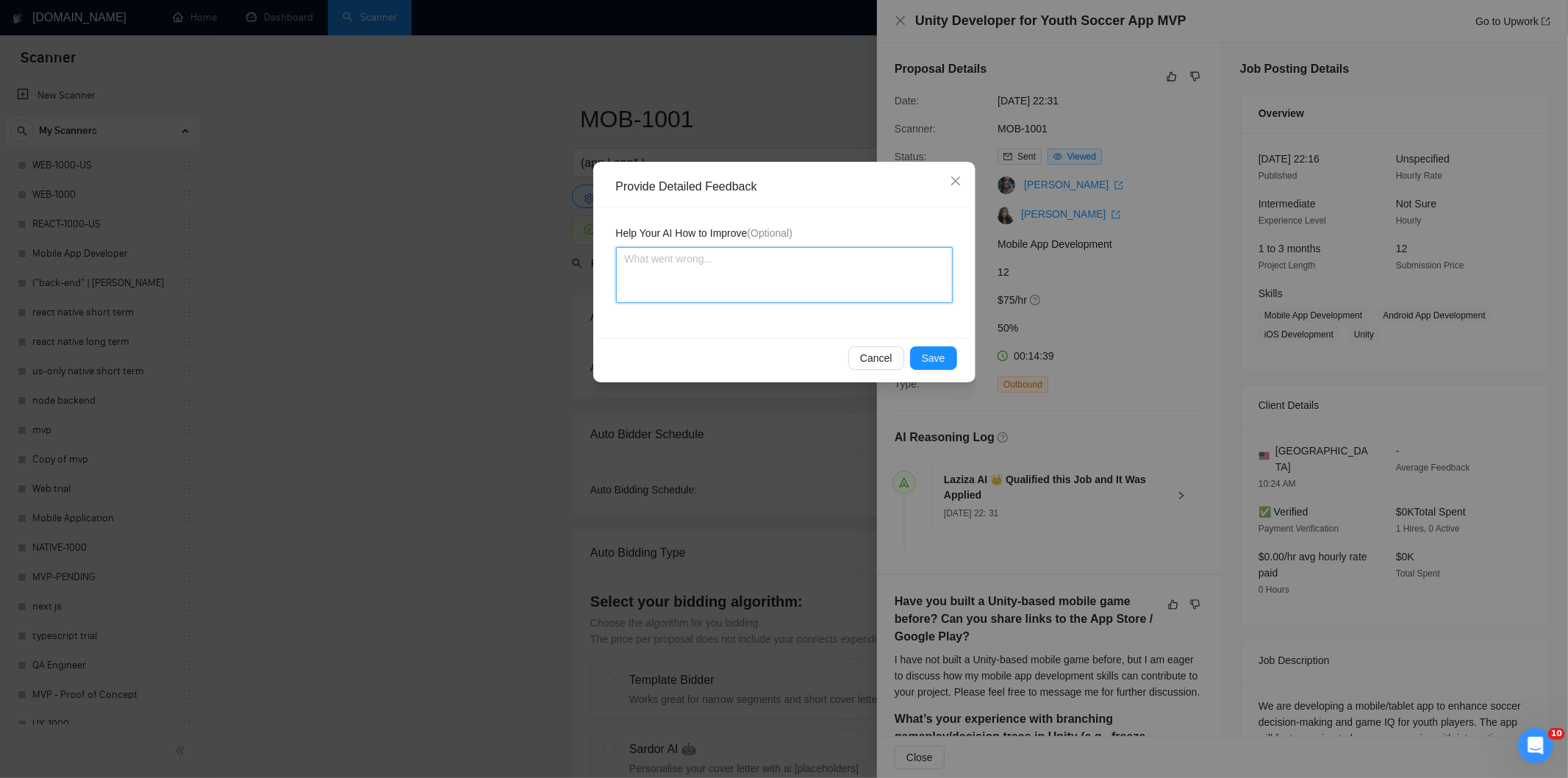
click at [865, 293] on textarea at bounding box center [784, 275] width 337 height 56
paste textarea "Not a fit — the stack mentioned isn't one Ria uses. She uses React, React Nativ…"
type textarea "Not a fit — the stack mentioned isn't one Ria uses. She uses React, React Nativ…"
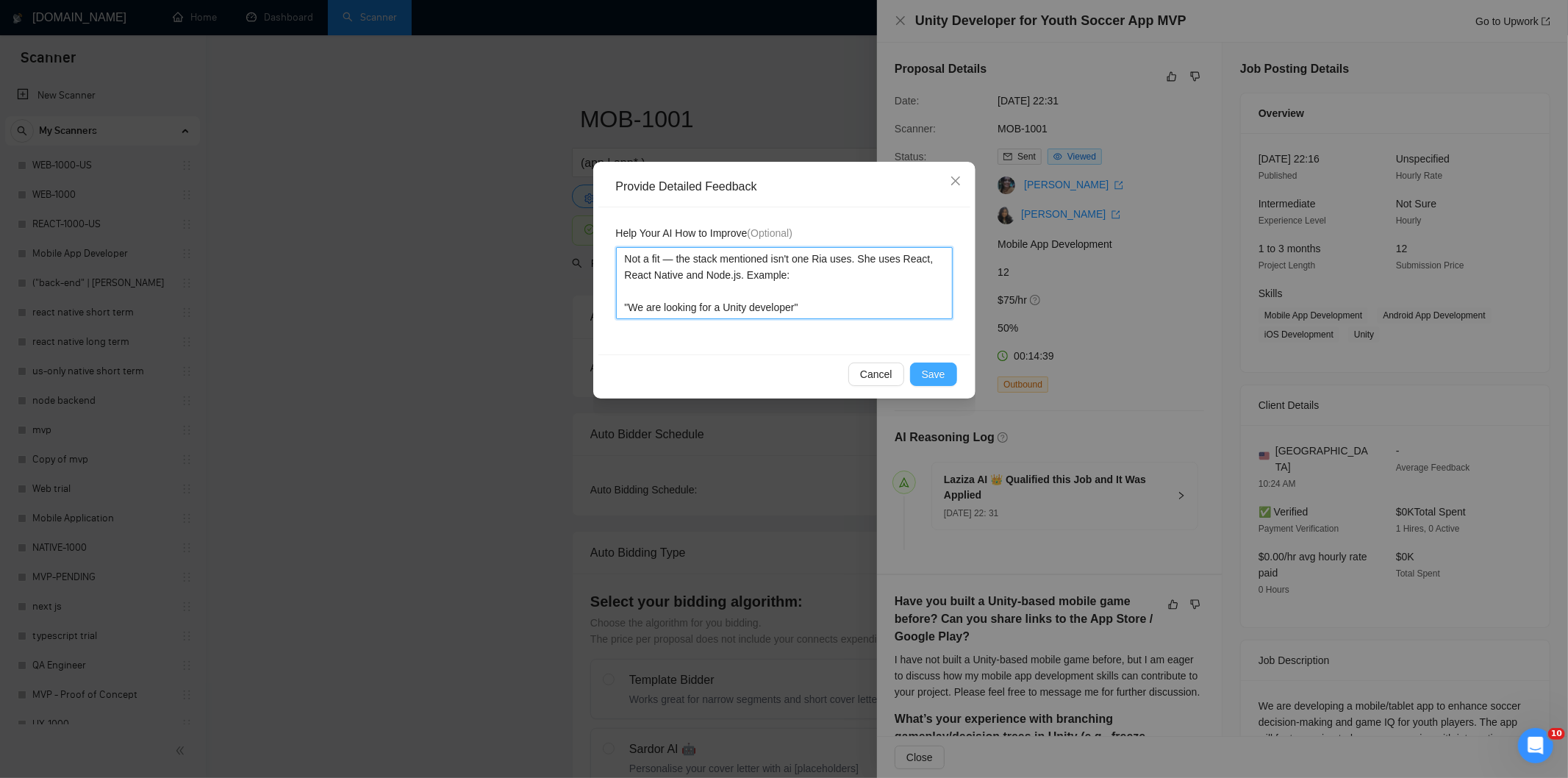
type textarea "Not a fit — the stack mentioned isn't one Ria uses. She uses React, React Nativ…"
click at [926, 363] on button "Save" at bounding box center [933, 374] width 47 height 24
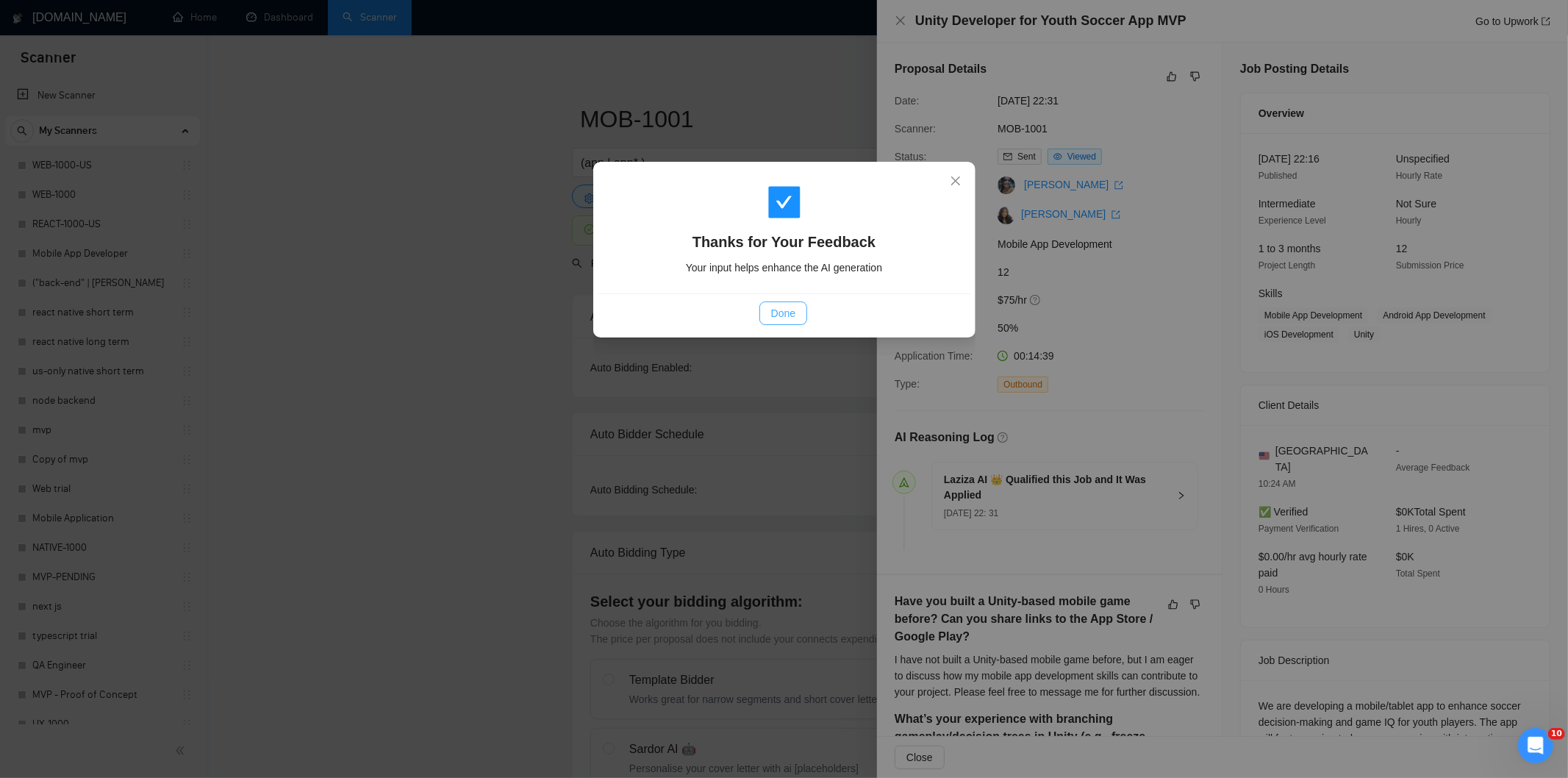
click at [799, 307] on button "Done" at bounding box center [783, 313] width 48 height 24
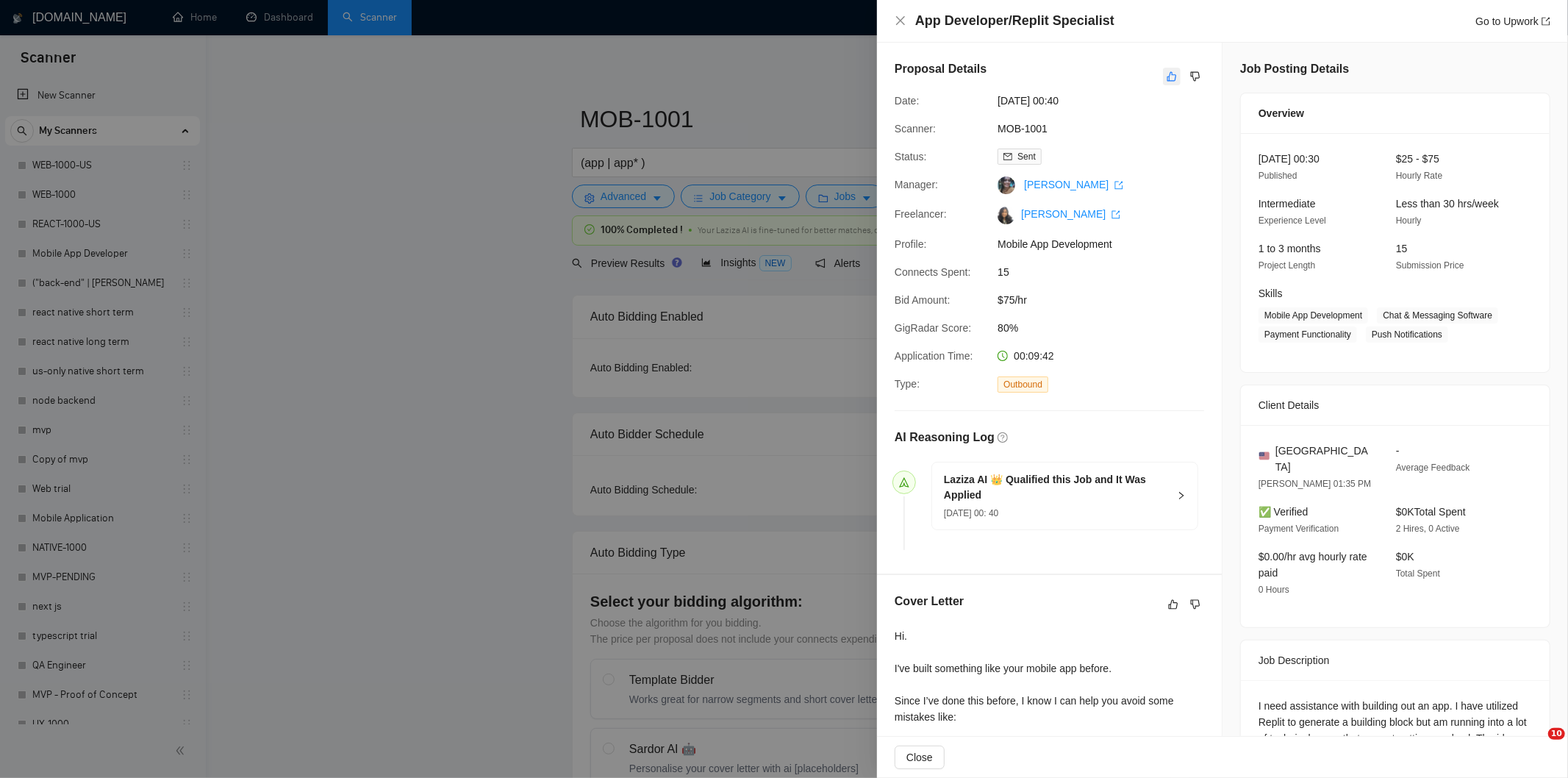
click at [1167, 79] on icon "like" at bounding box center [1171, 76] width 10 height 12
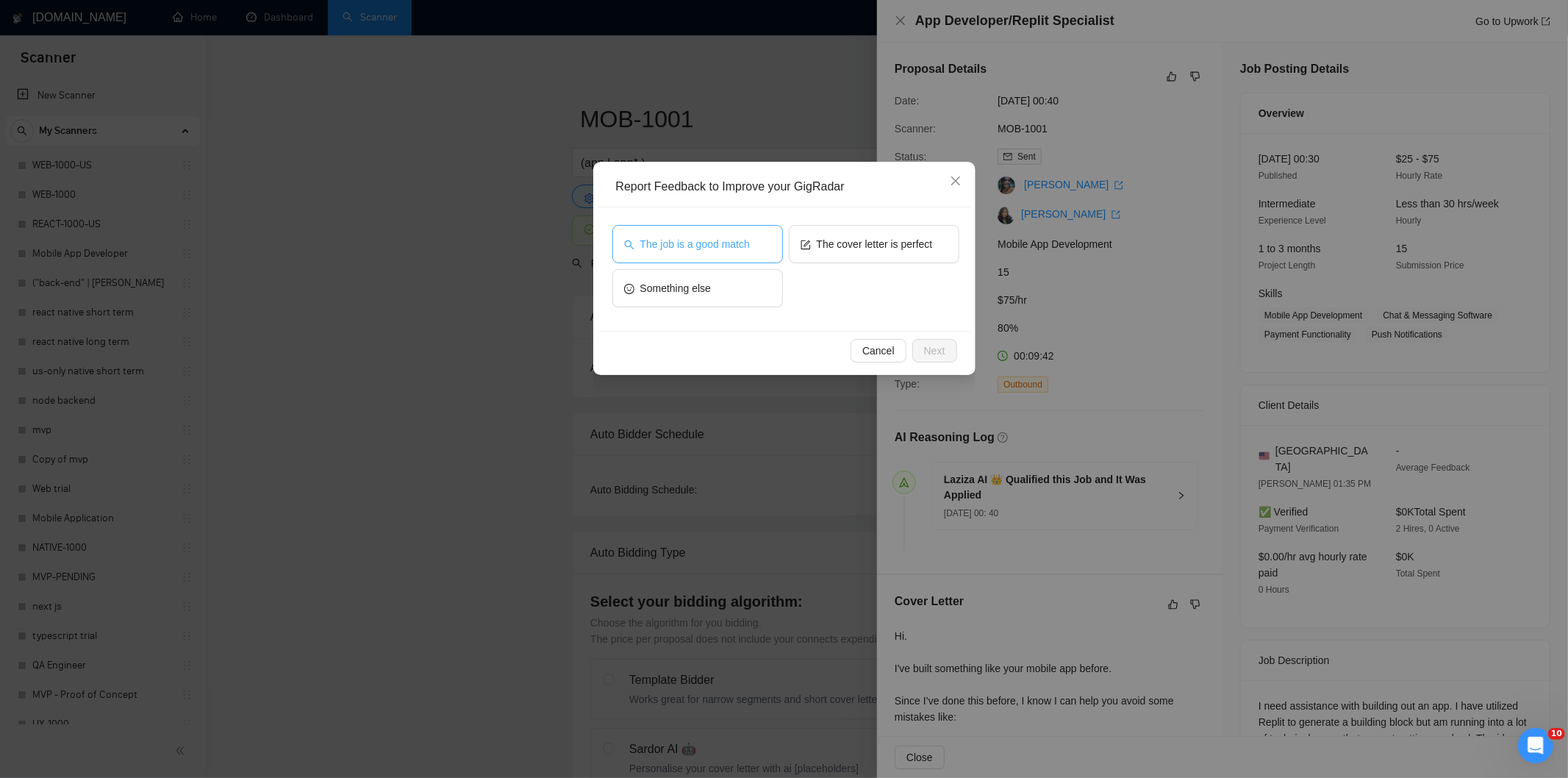
click at [722, 233] on button "The job is a good match" at bounding box center [697, 244] width 170 height 39
click at [946, 346] on button "Next" at bounding box center [935, 350] width 45 height 24
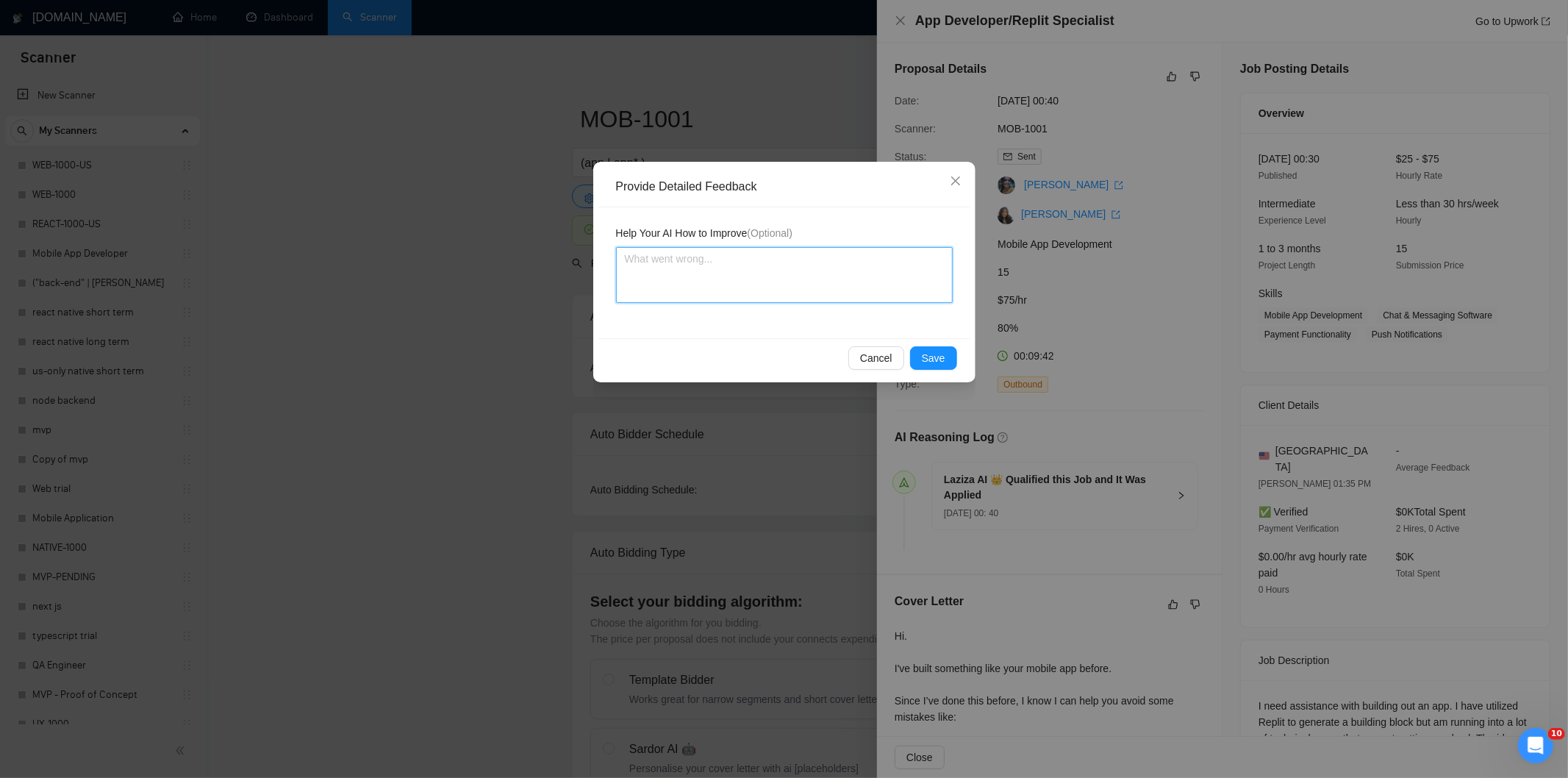
click at [902, 293] on textarea at bounding box center [784, 275] width 337 height 56
paste textarea "Good fit — the project is greenfield (no existing code), welcomes agencies, use…"
type textarea "Good fit — the project is greenfield (no existing code), welcomes agencies, use…"
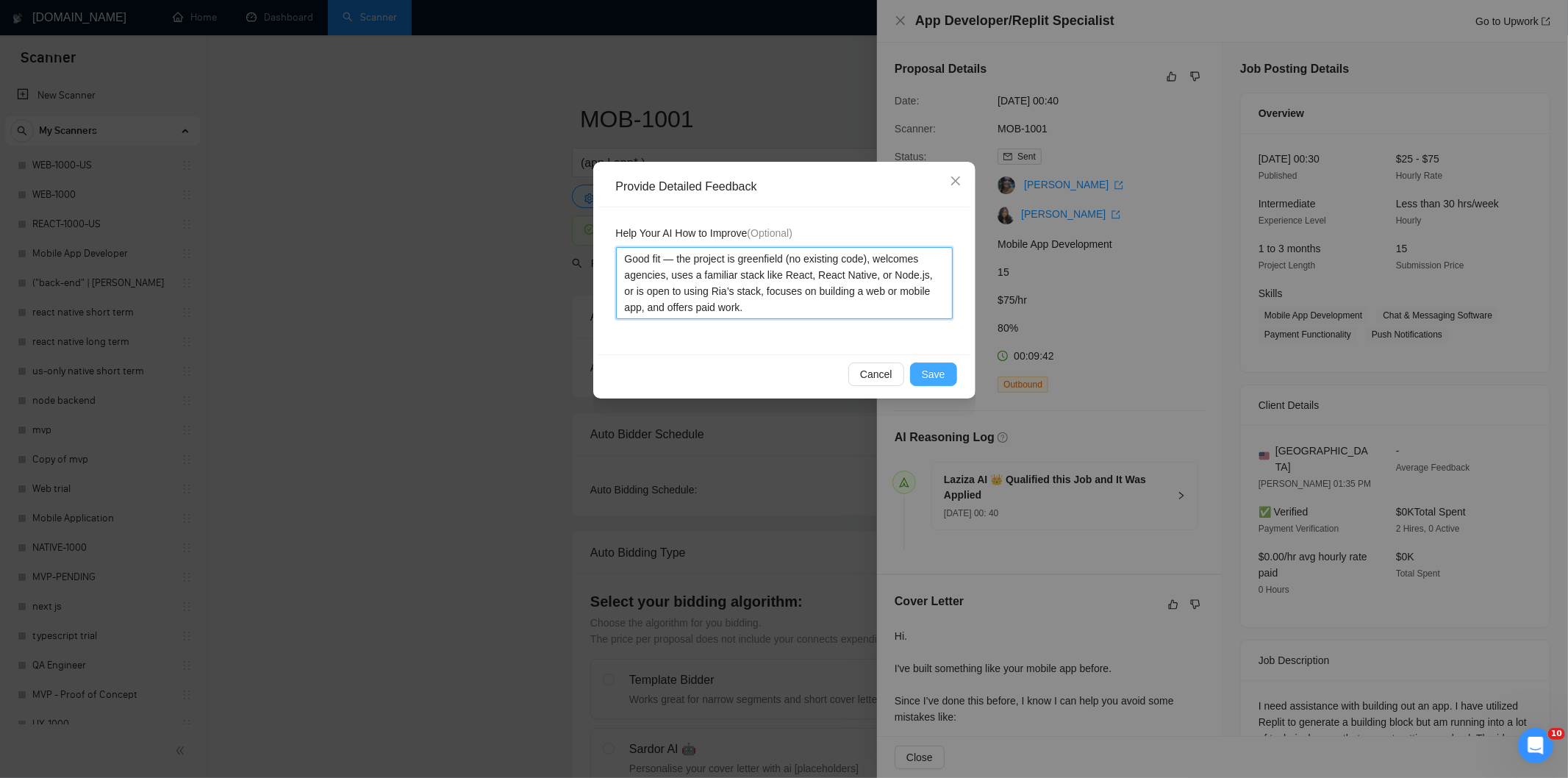
type textarea "Good fit — the project is greenfield (no existing code), welcomes agencies, use…"
drag, startPoint x: 945, startPoint y: 371, endPoint x: 861, endPoint y: 330, distance: 93.5
click at [944, 371] on button "Save" at bounding box center [933, 374] width 47 height 24
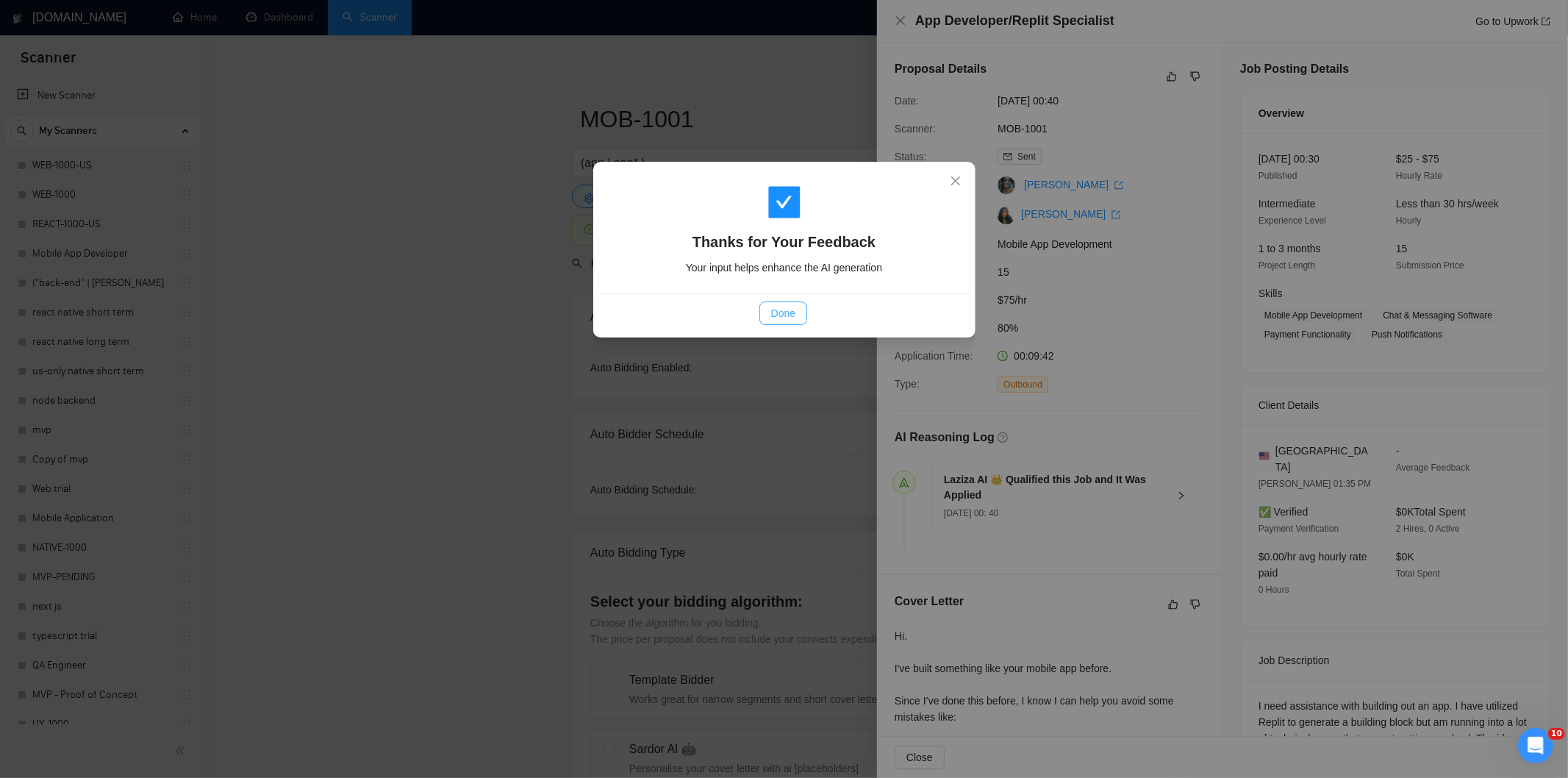
click at [798, 312] on button "Done" at bounding box center [783, 313] width 48 height 24
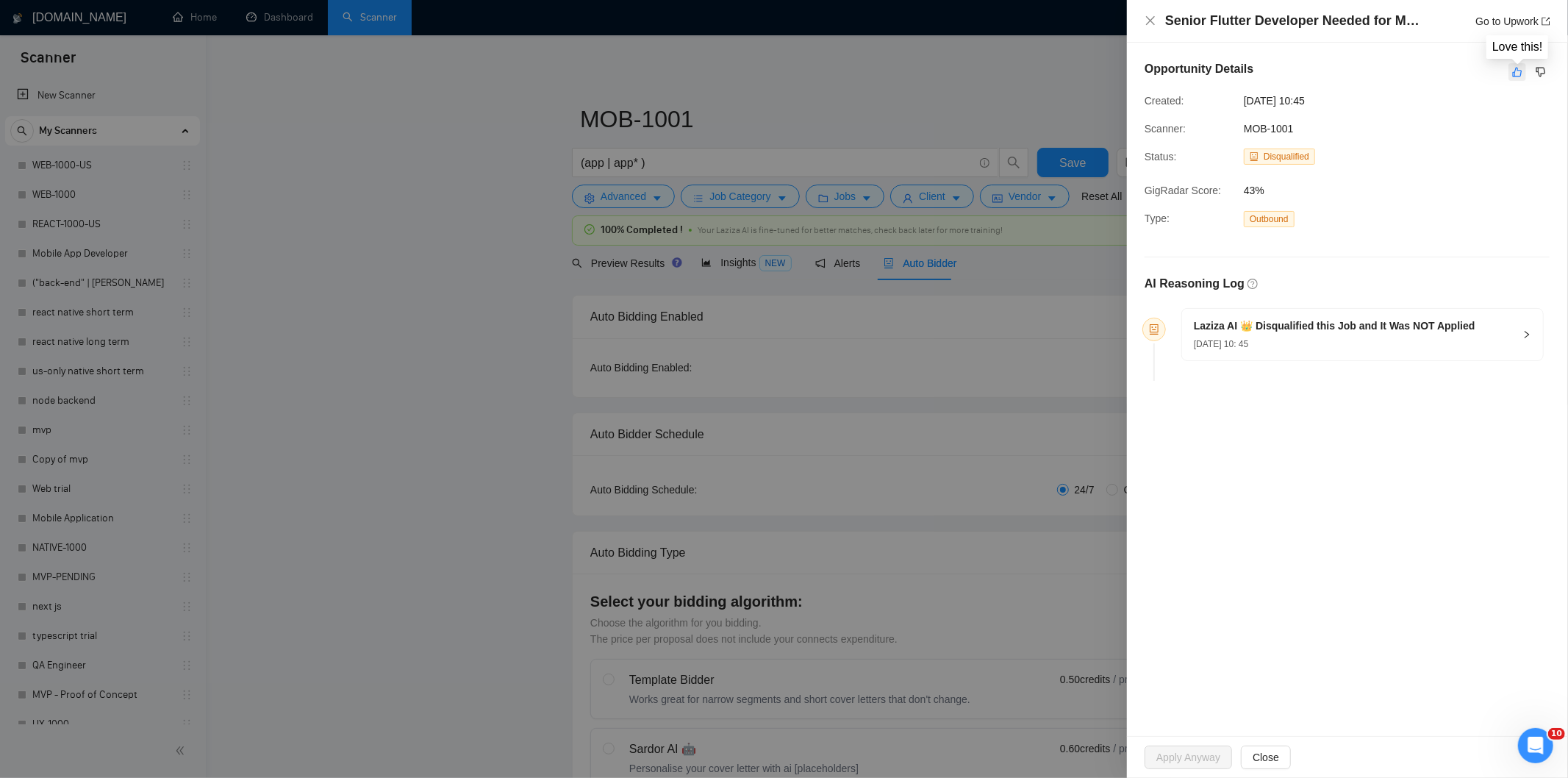
click at [1512, 71] on icon "like" at bounding box center [1516, 72] width 10 height 12
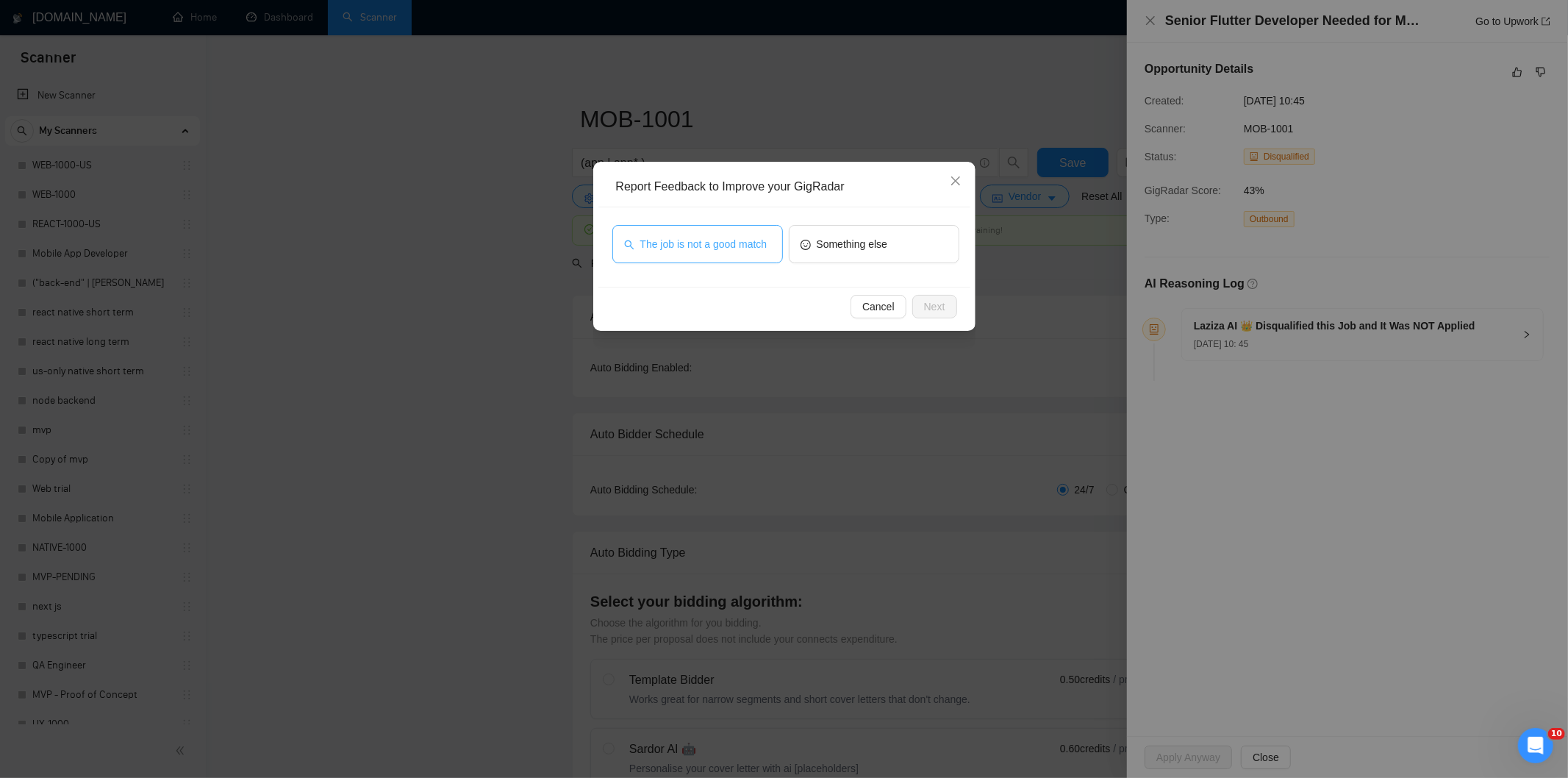
click at [730, 247] on span "The job is not a good match" at bounding box center [703, 243] width 127 height 16
click at [937, 306] on span "Next" at bounding box center [935, 307] width 22 height 16
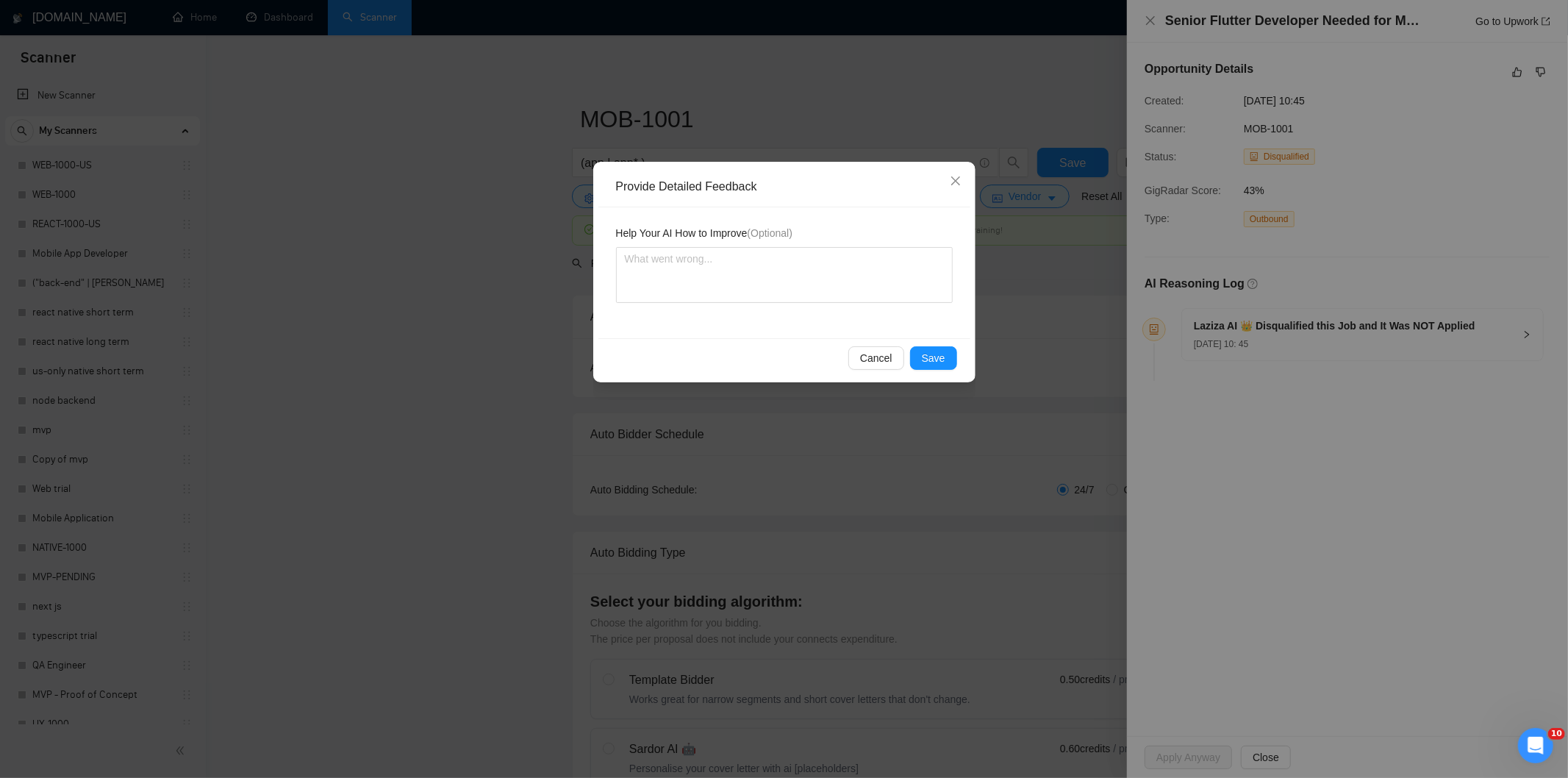
click at [864, 262] on textarea at bounding box center [784, 275] width 337 height 56
type textarea "Not a fit — this project has been disqualified for other reasons. Example: "The…"
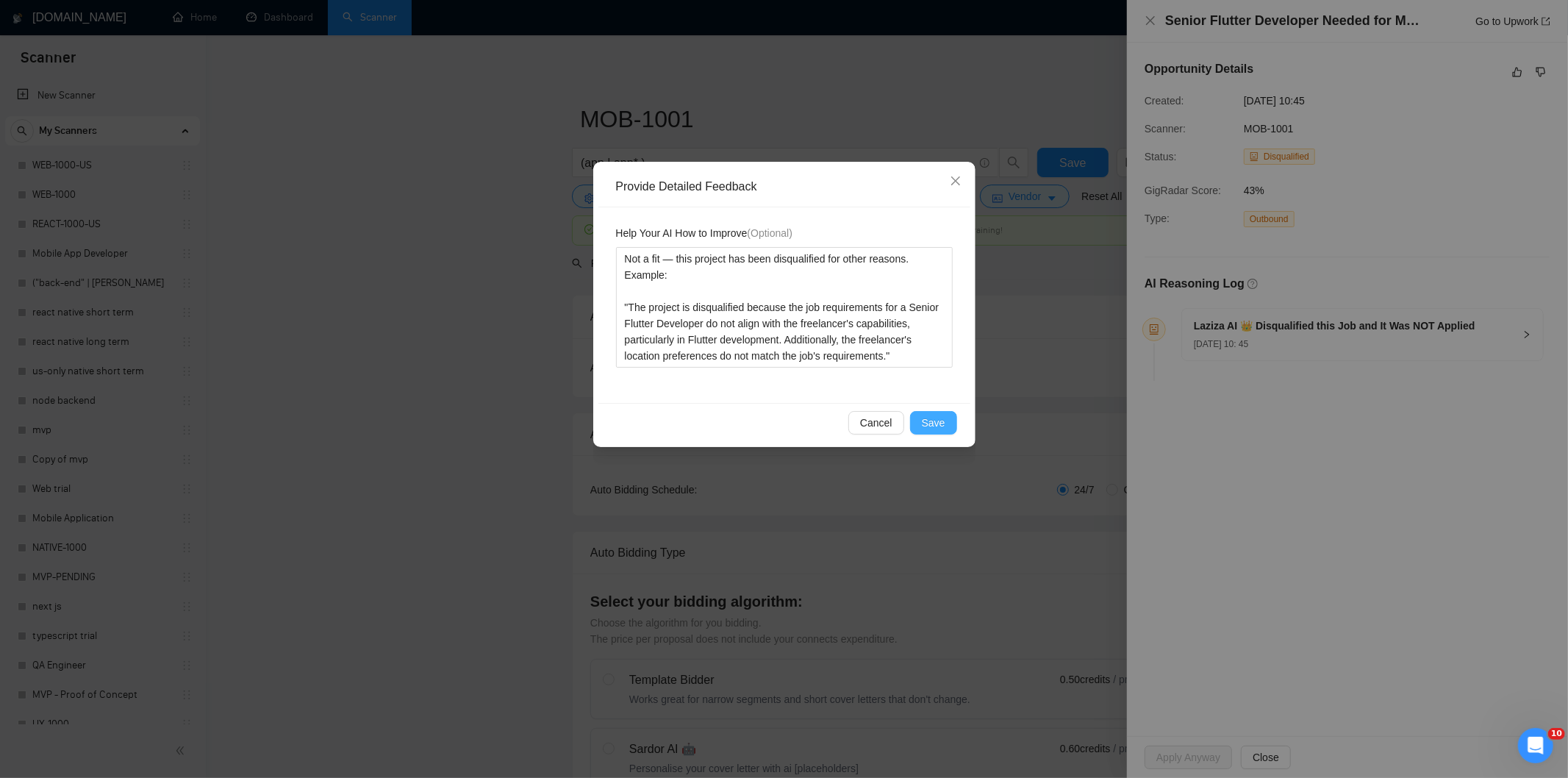
type textarea "Not a fit — this project has been disqualified for other reasons. Example: "The…"
click at [927, 425] on span "Save" at bounding box center [933, 422] width 24 height 16
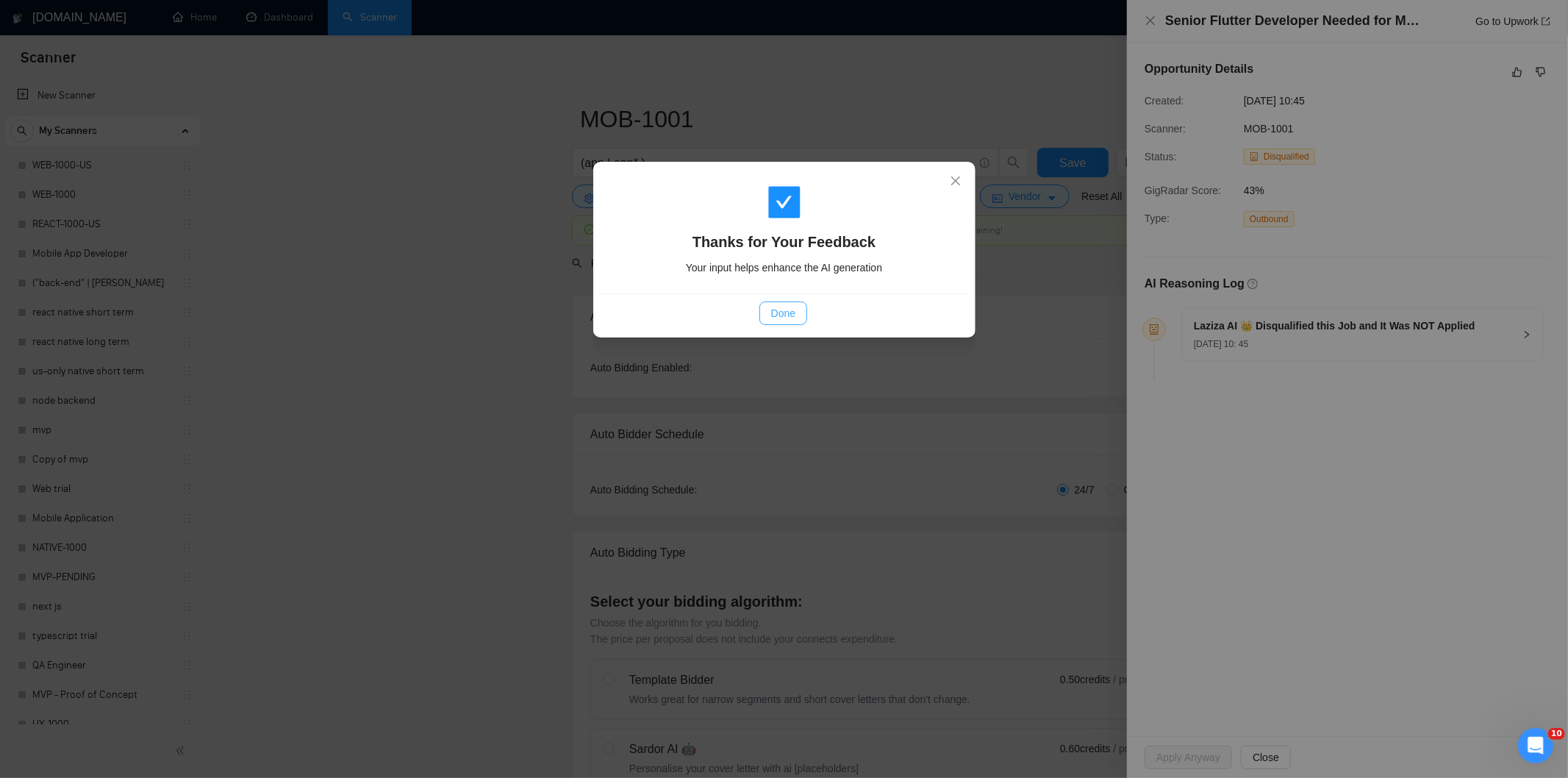
click at [791, 320] on span "Done" at bounding box center [782, 313] width 24 height 16
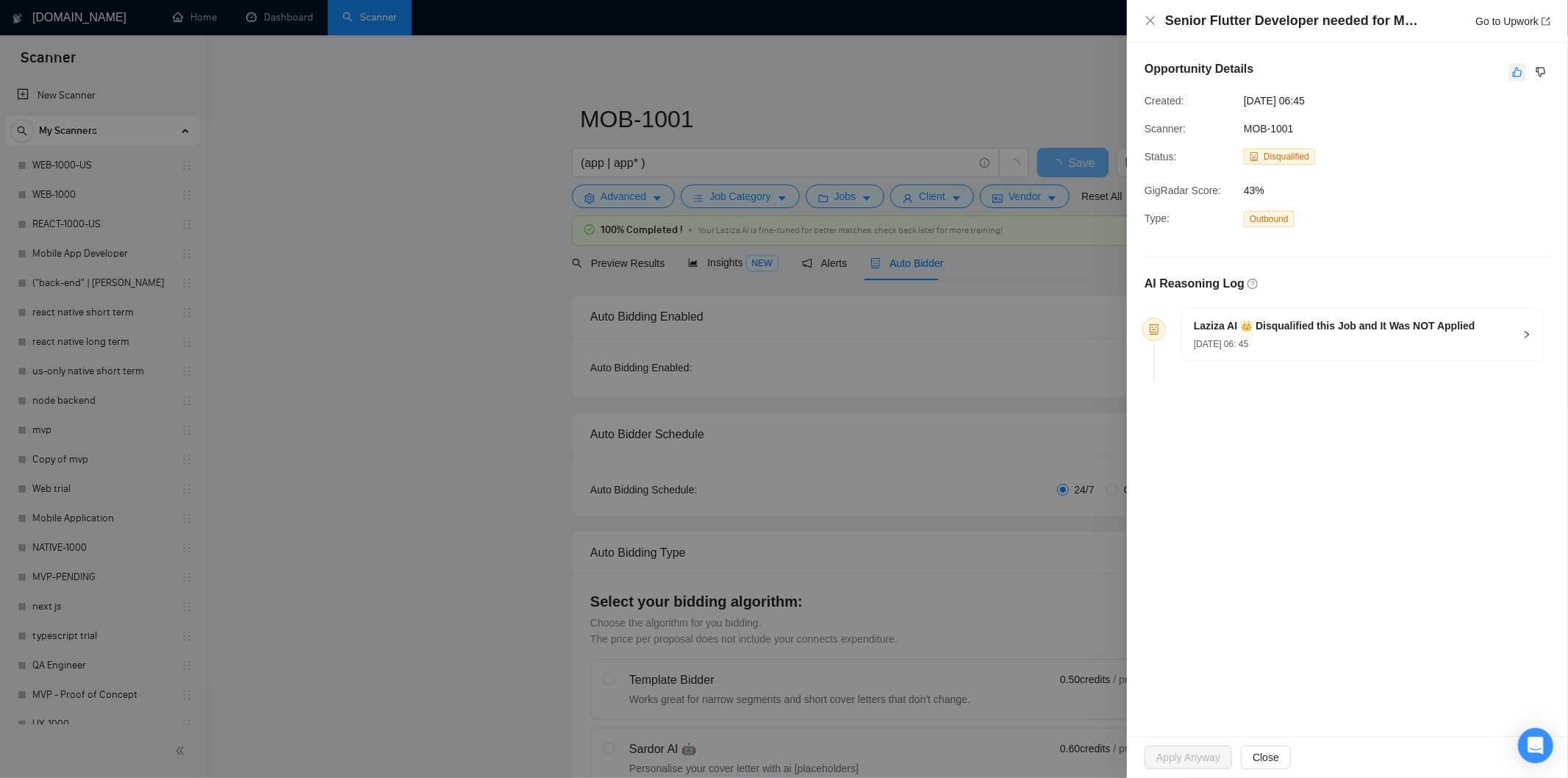
click at [1515, 70] on icon "like" at bounding box center [1516, 72] width 10 height 12
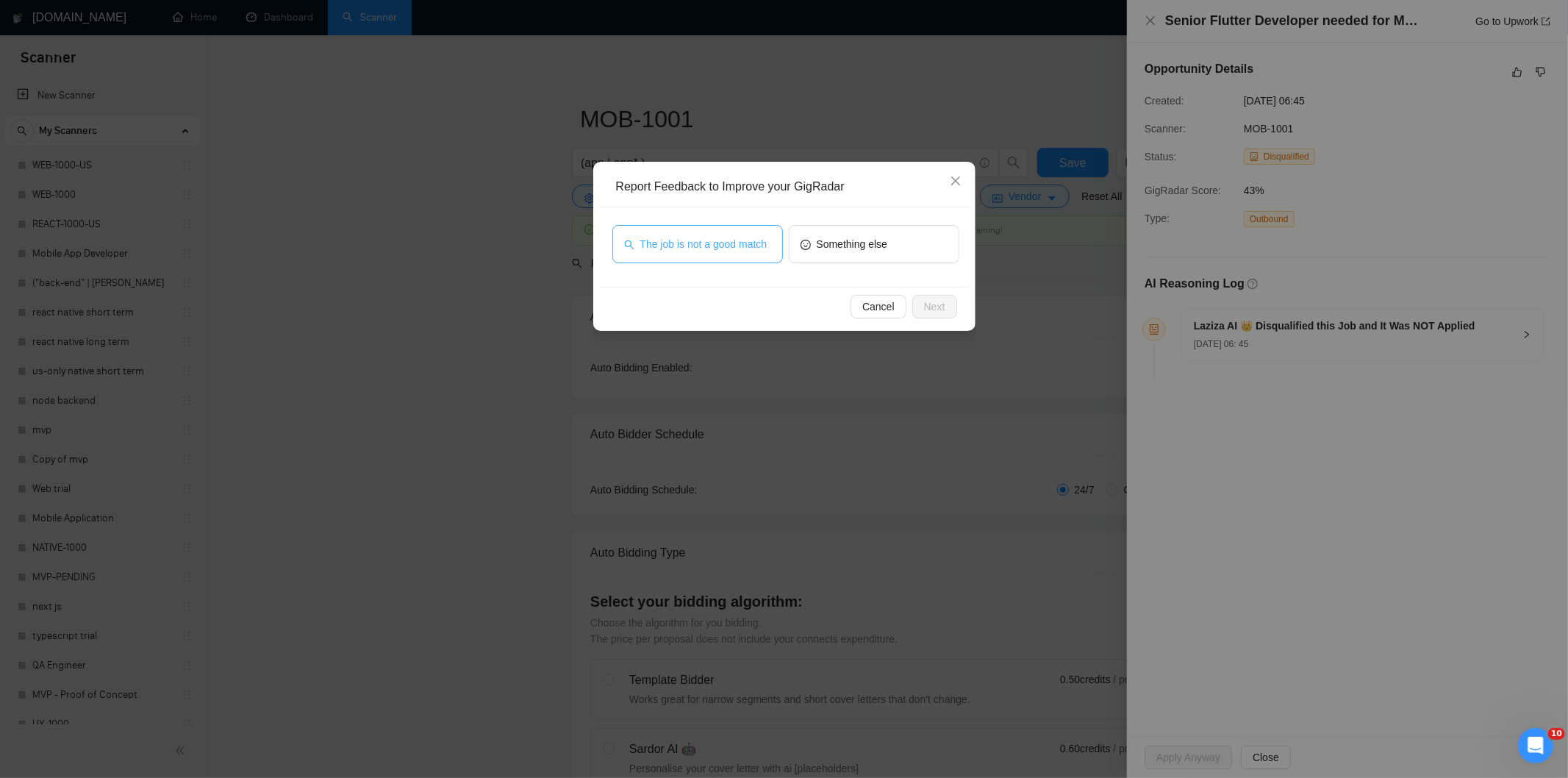
click at [729, 251] on span "The job is not a good match" at bounding box center [703, 243] width 127 height 16
click at [937, 299] on span "Next" at bounding box center [935, 307] width 22 height 16
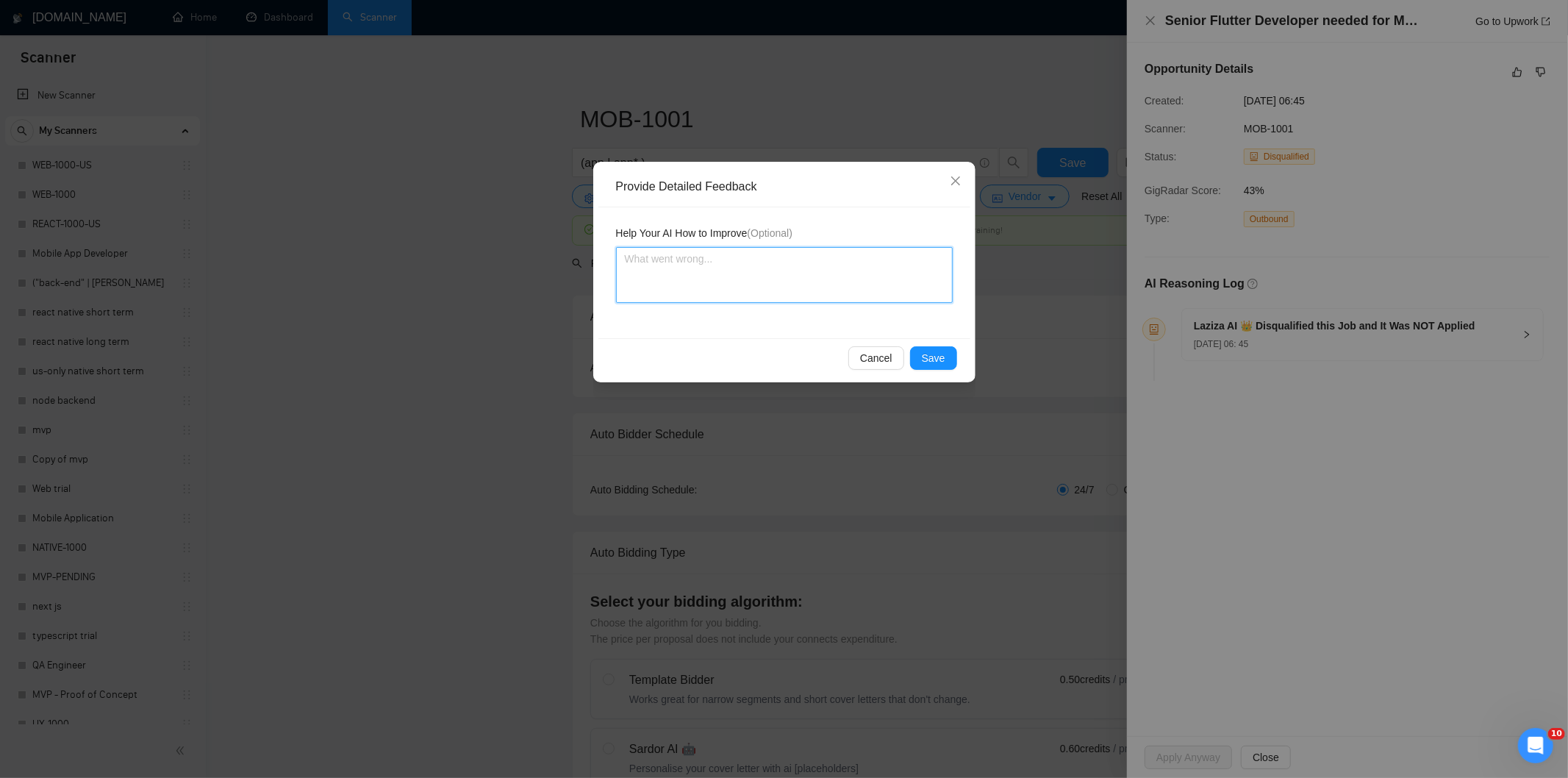
click at [879, 267] on textarea at bounding box center [784, 275] width 337 height 56
paste textarea "Not a fit — this project has been disqualified for other reasons. Example: "The…"
type textarea "Not a fit — this project has been disqualified for other reasons. Example: "The…"
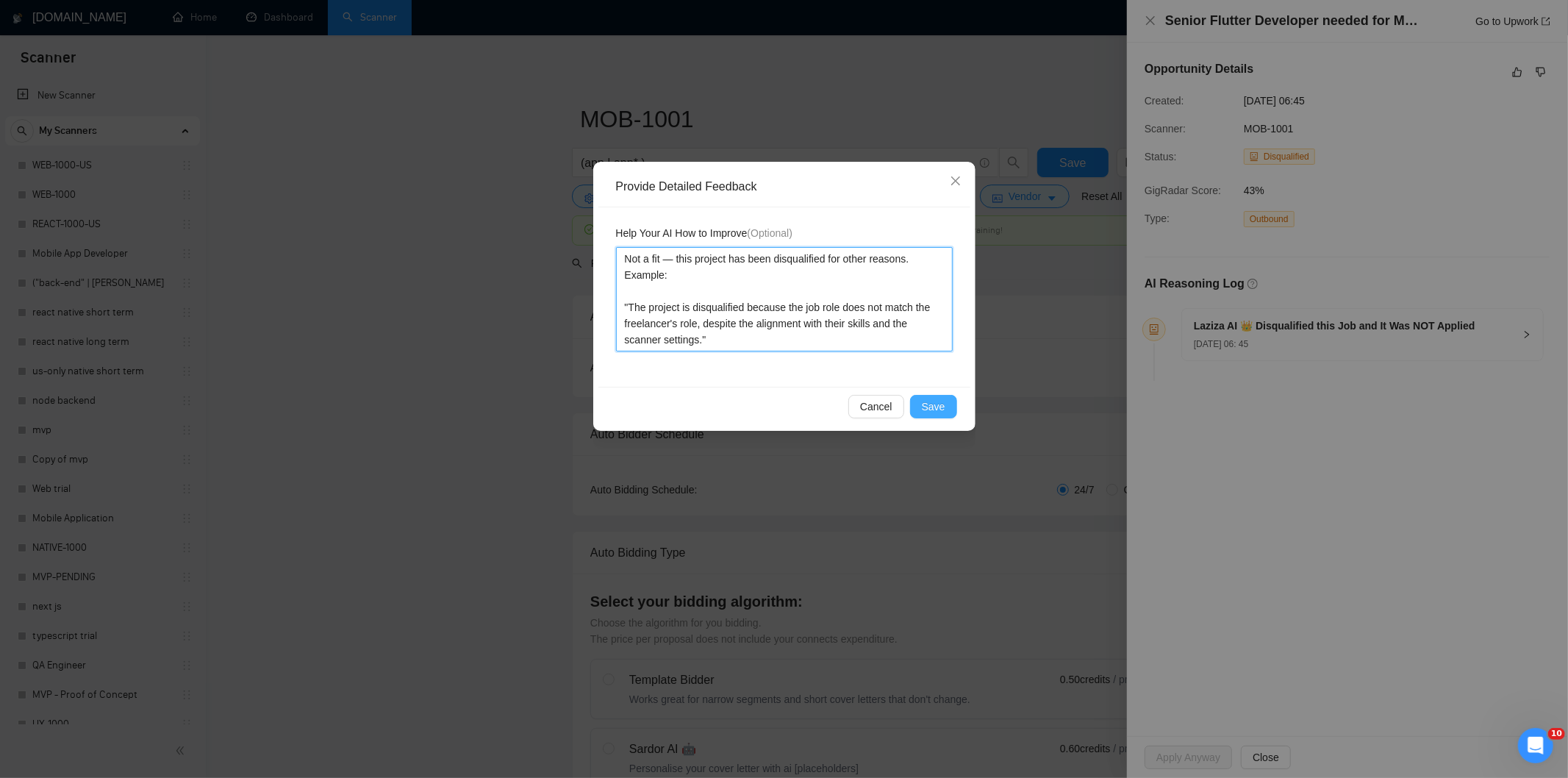
type textarea "Not a fit — this project has been disqualified for other reasons. Example: "The…"
click at [940, 409] on span "Save" at bounding box center [933, 406] width 24 height 16
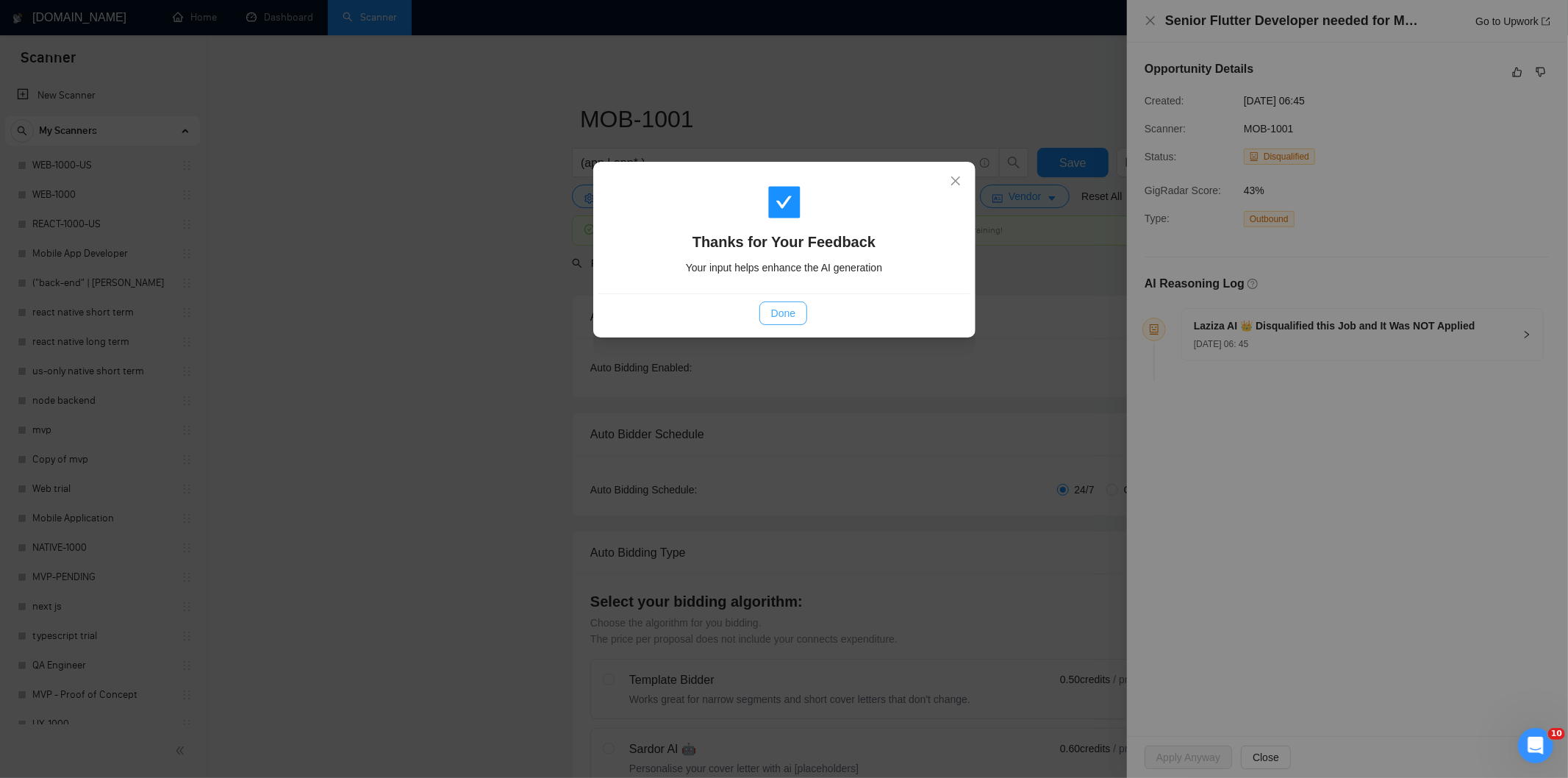
click at [790, 319] on span "Done" at bounding box center [782, 313] width 24 height 16
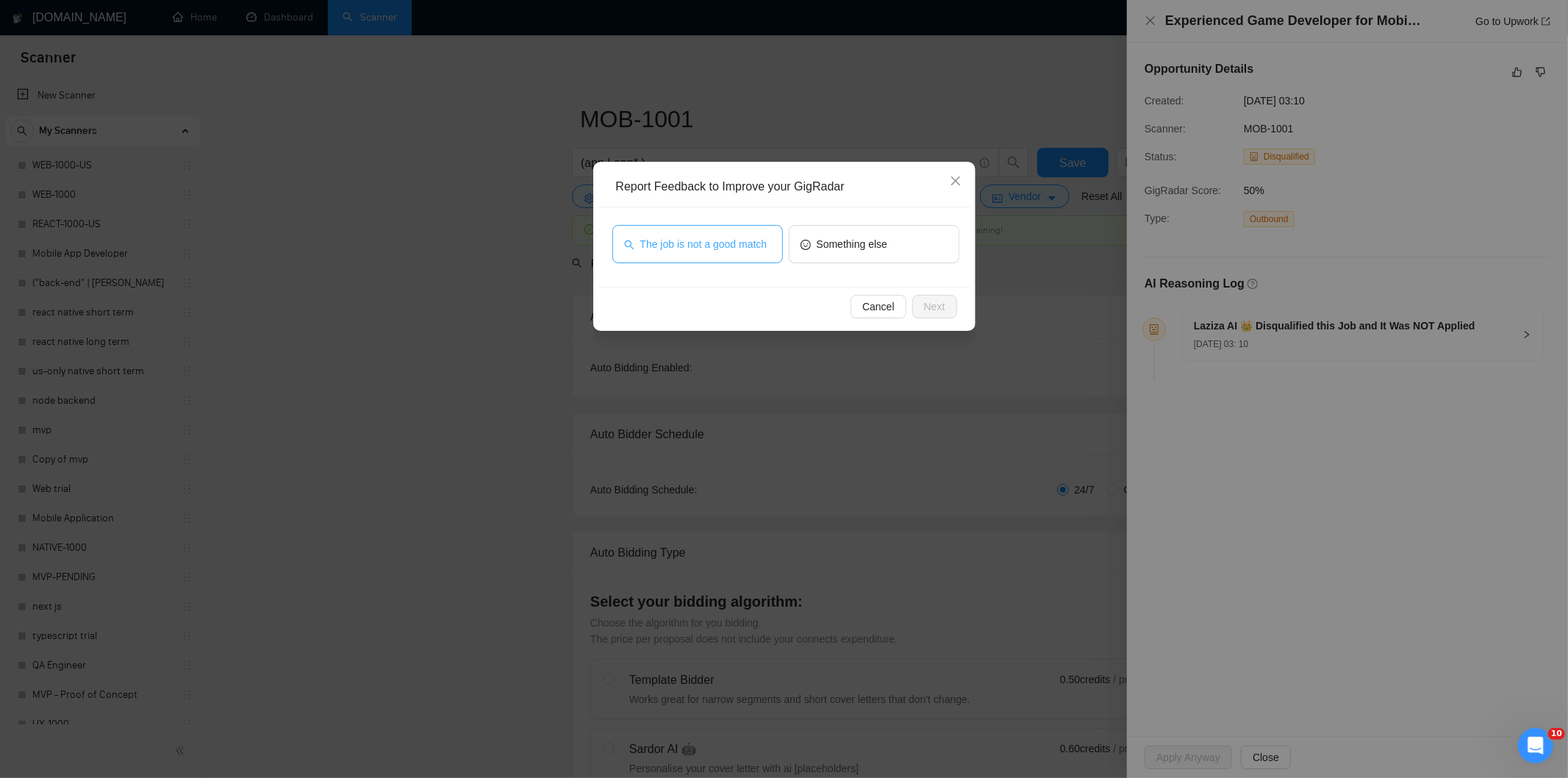
click at [756, 260] on button "The job is not a good match" at bounding box center [697, 244] width 170 height 39
drag, startPoint x: 960, startPoint y: 310, endPoint x: 944, endPoint y: 309, distance: 16.0
click at [944, 309] on div "Cancel Next" at bounding box center [784, 306] width 372 height 39
click at [940, 306] on span "Next" at bounding box center [935, 307] width 22 height 16
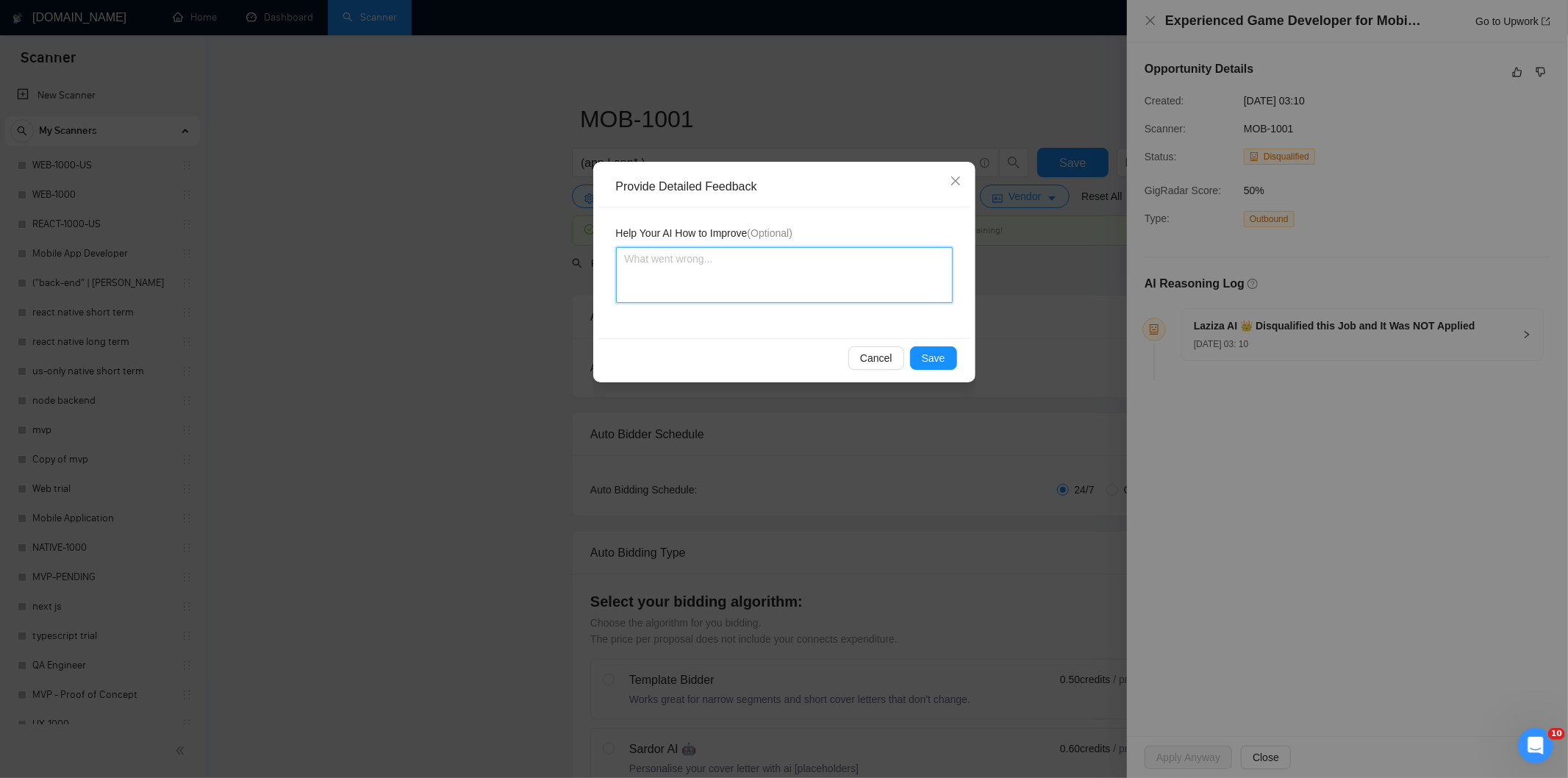
click at [925, 273] on textarea at bounding box center [784, 275] width 337 height 56
paste textarea "Not a fit — this project has been disqualified for other reasons. Example: "The…"
type textarea "Not a fit — this project has been disqualified for other reasons. Example: "The…"
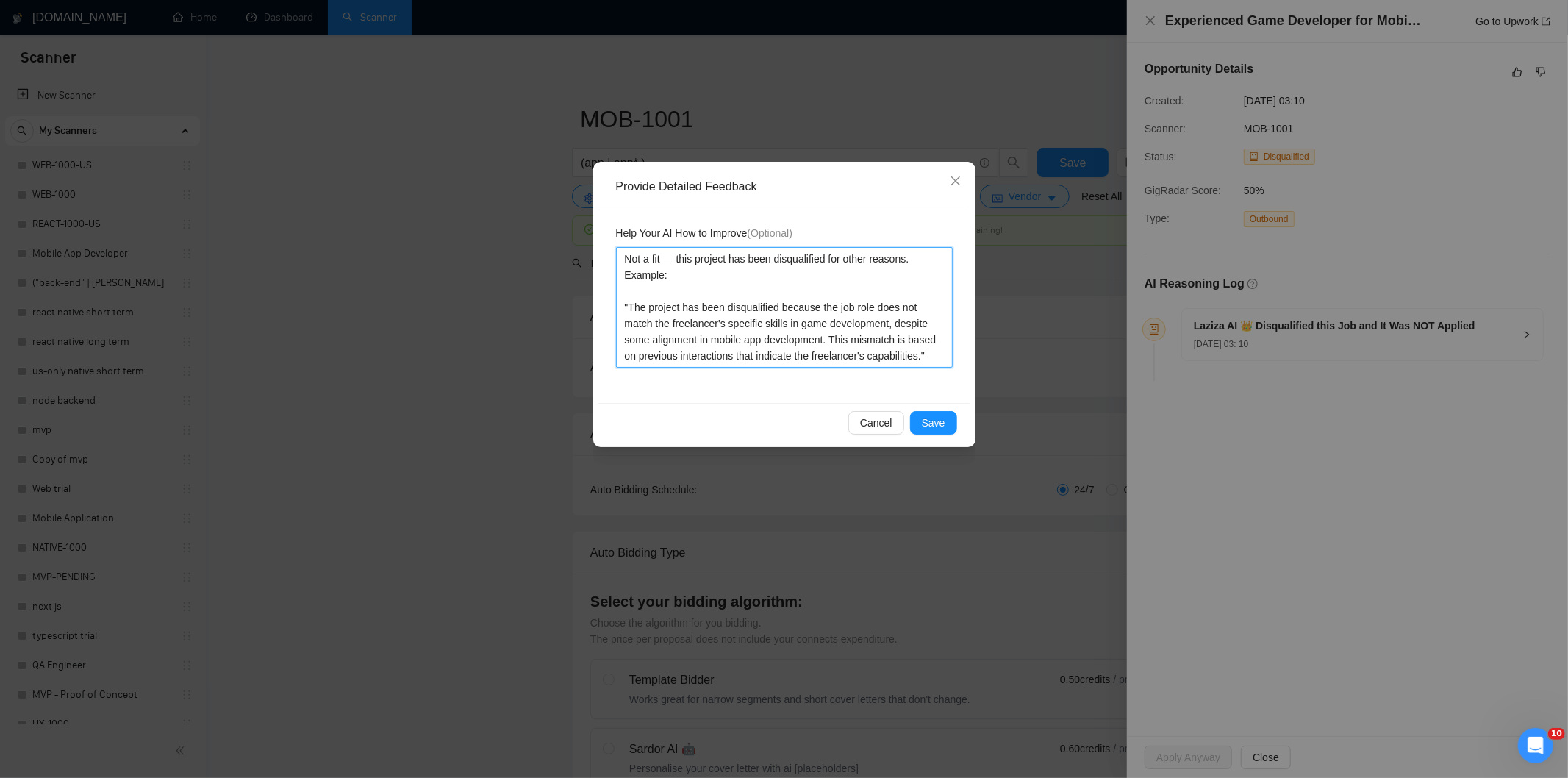
type textarea "Not a fit — this project has been disqualified for other reasons. Example: "The…"
click at [937, 416] on span "Save" at bounding box center [933, 422] width 24 height 16
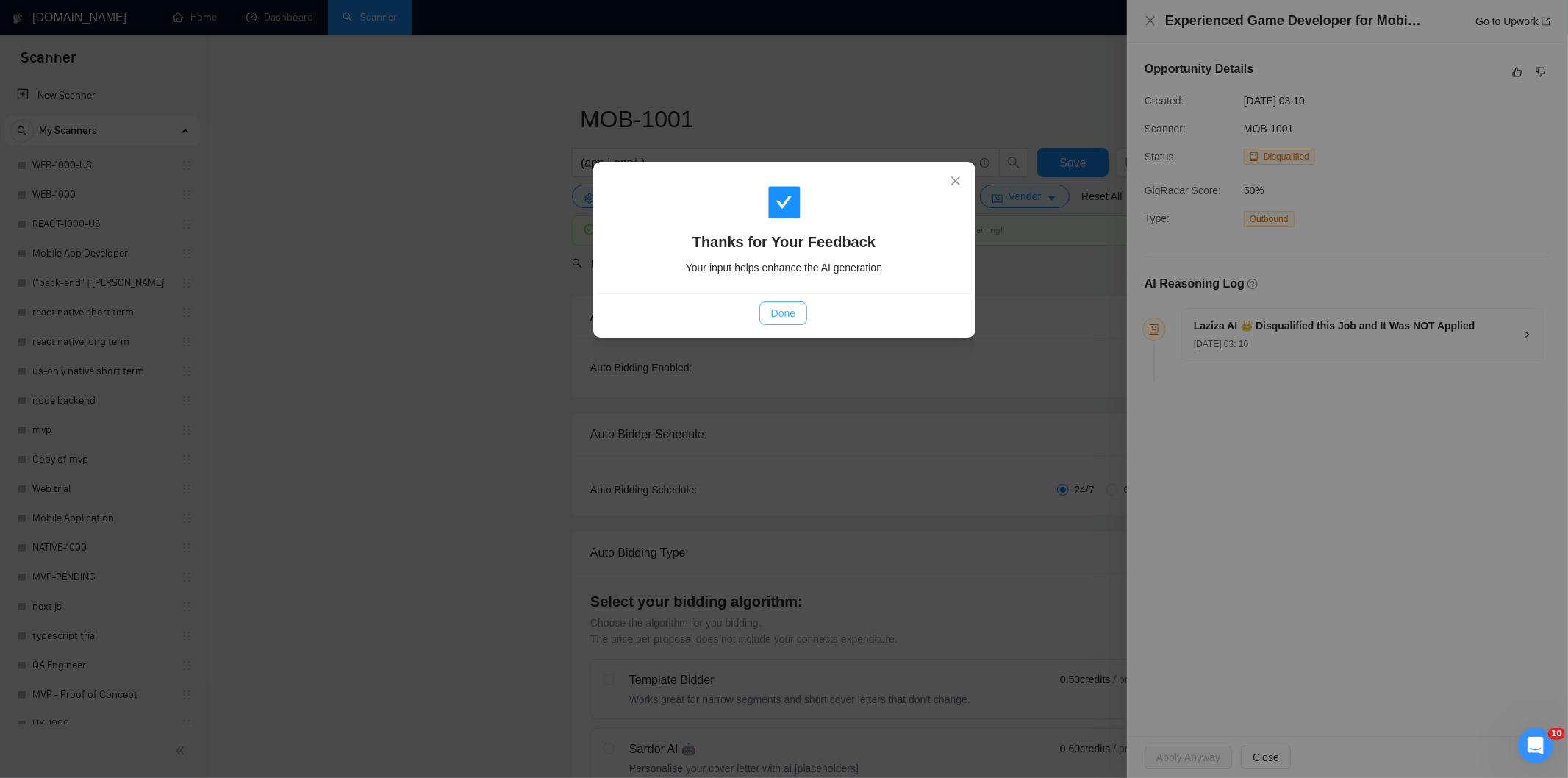
click at [782, 307] on span "Done" at bounding box center [782, 313] width 24 height 16
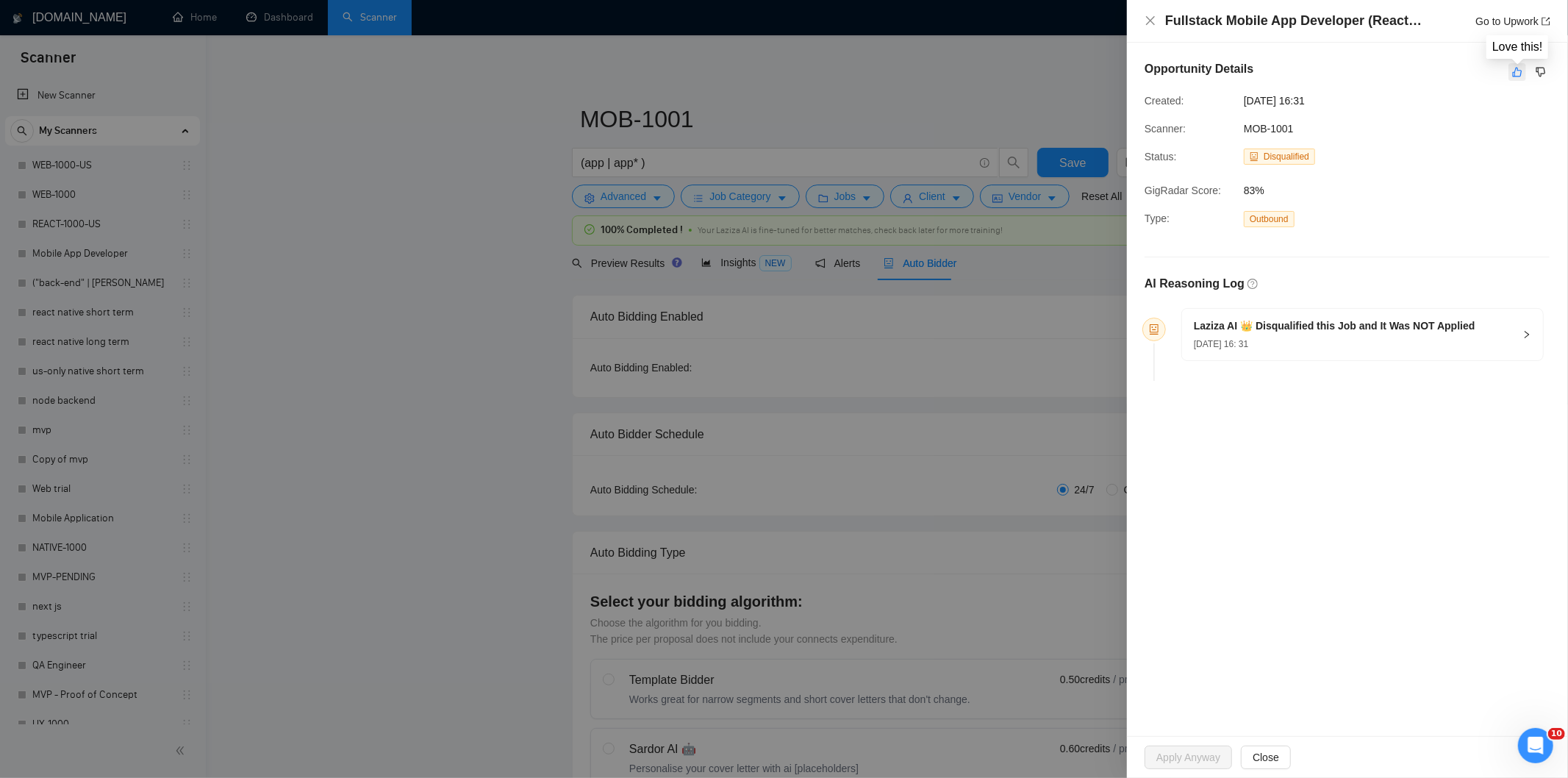
click at [1516, 67] on icon "like" at bounding box center [1516, 72] width 10 height 12
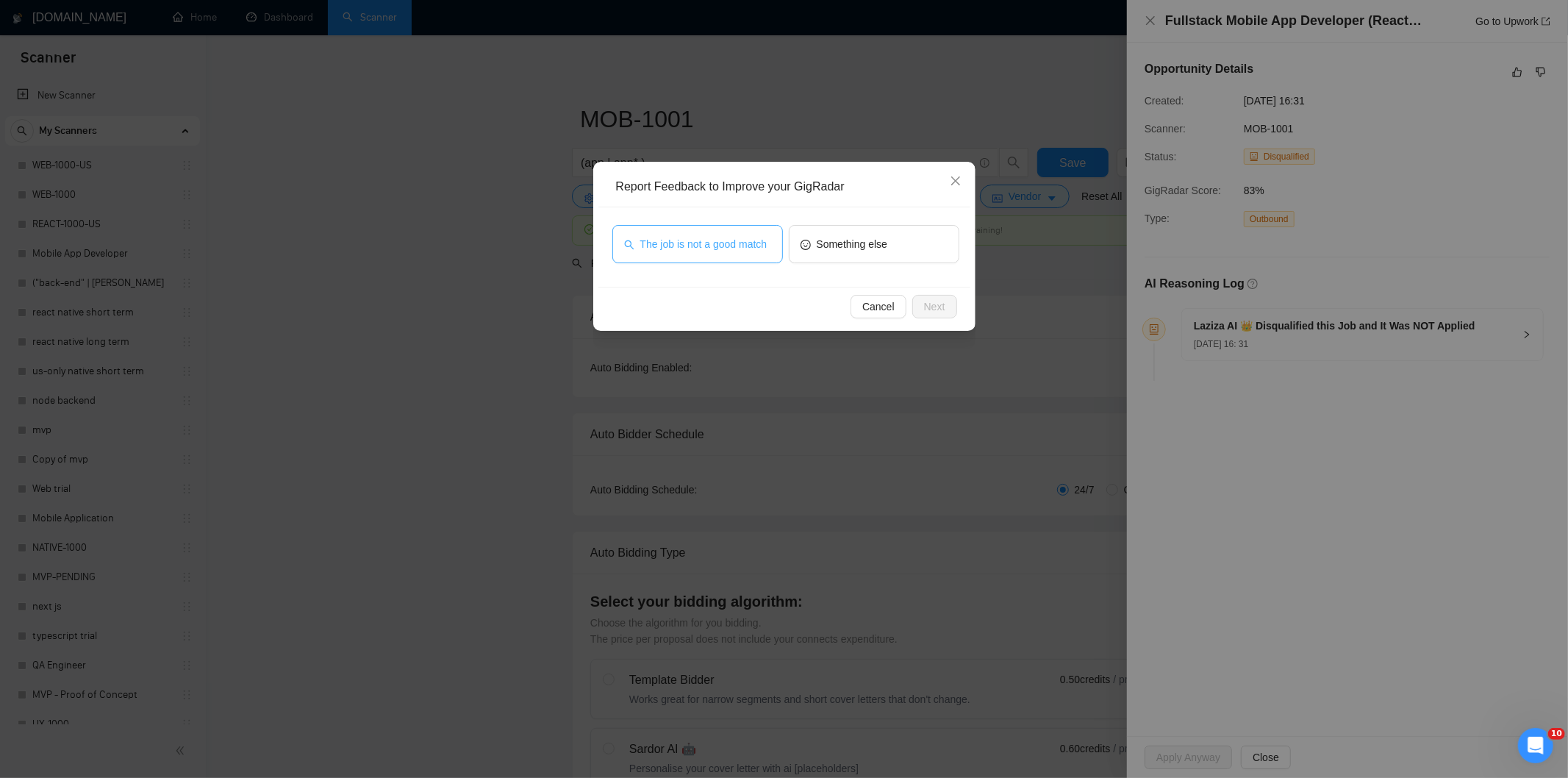
click at [702, 243] on span "The job is not a good match" at bounding box center [703, 243] width 127 height 16
click at [929, 303] on span "Next" at bounding box center [935, 307] width 22 height 16
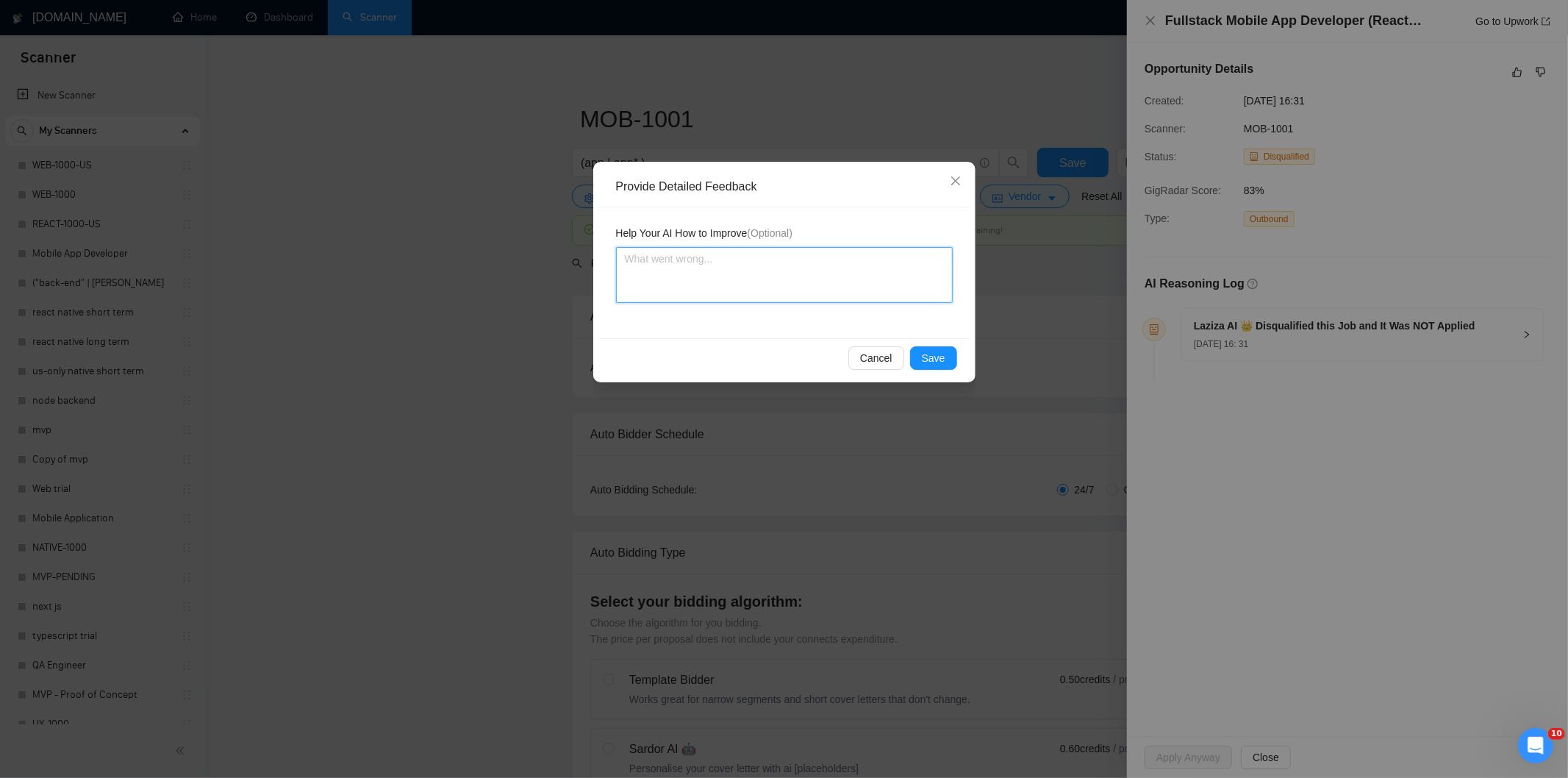
click at [873, 288] on textarea at bounding box center [784, 275] width 337 height 56
paste textarea "Not a fit — this project has been disqualified for other reasons. Example: "The…"
type textarea "Not a fit — this project has been disqualified for other reasons. Example: "The…"
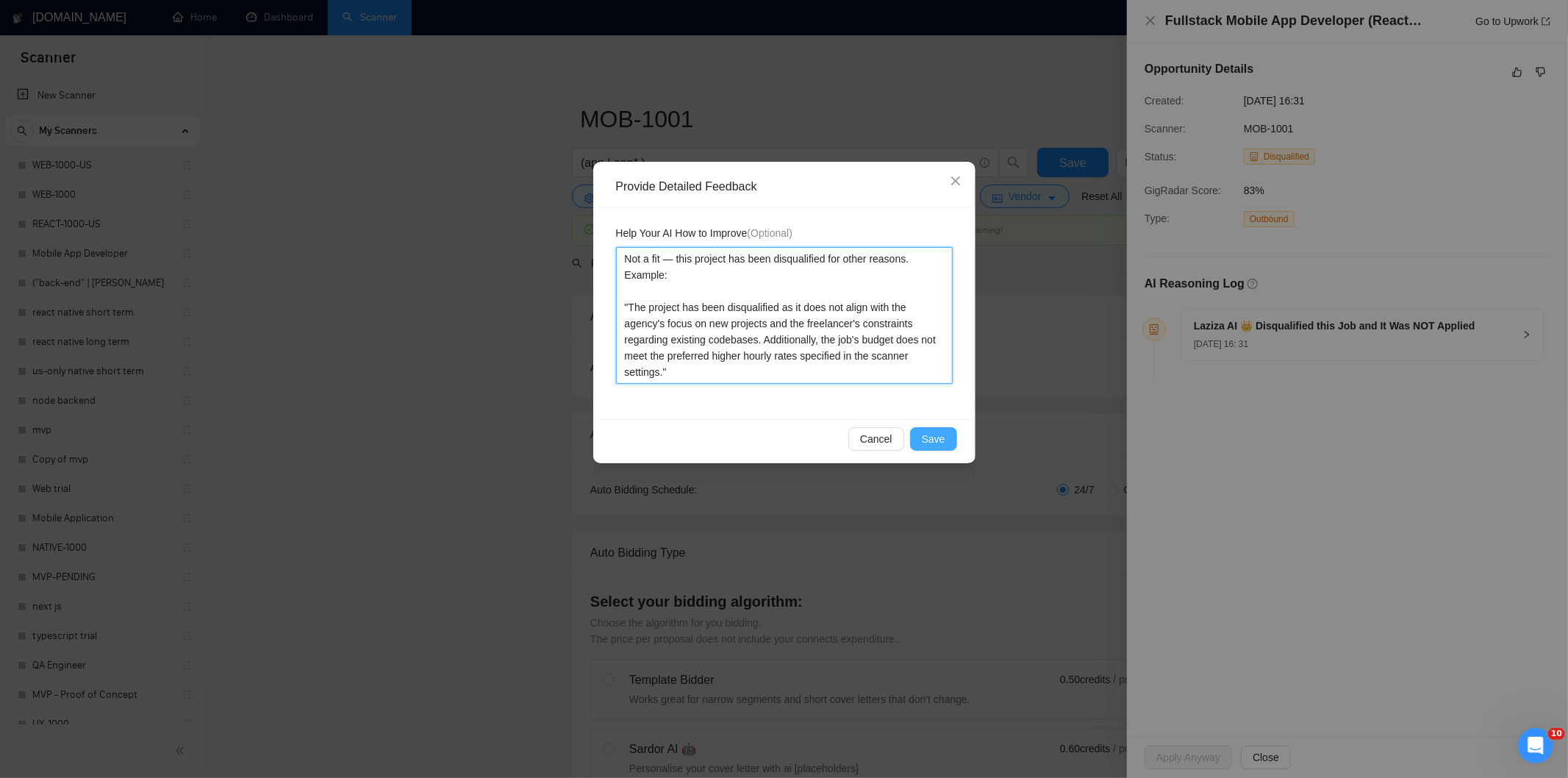
type textarea "Not a fit — this project has been disqualified for other reasons. Example: "The…"
click at [935, 439] on span "Save" at bounding box center [933, 438] width 24 height 16
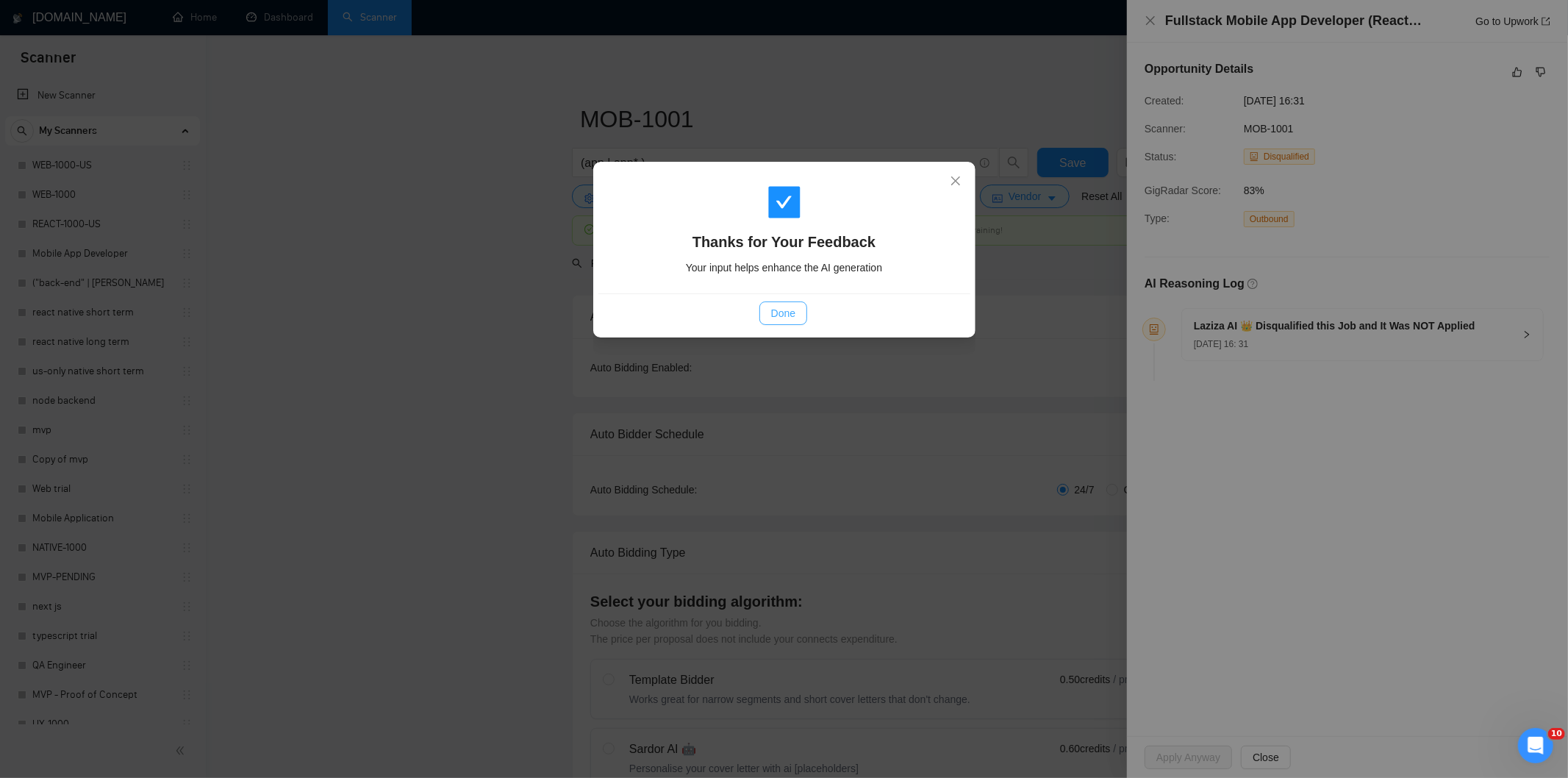
click at [804, 312] on button "Done" at bounding box center [783, 313] width 48 height 24
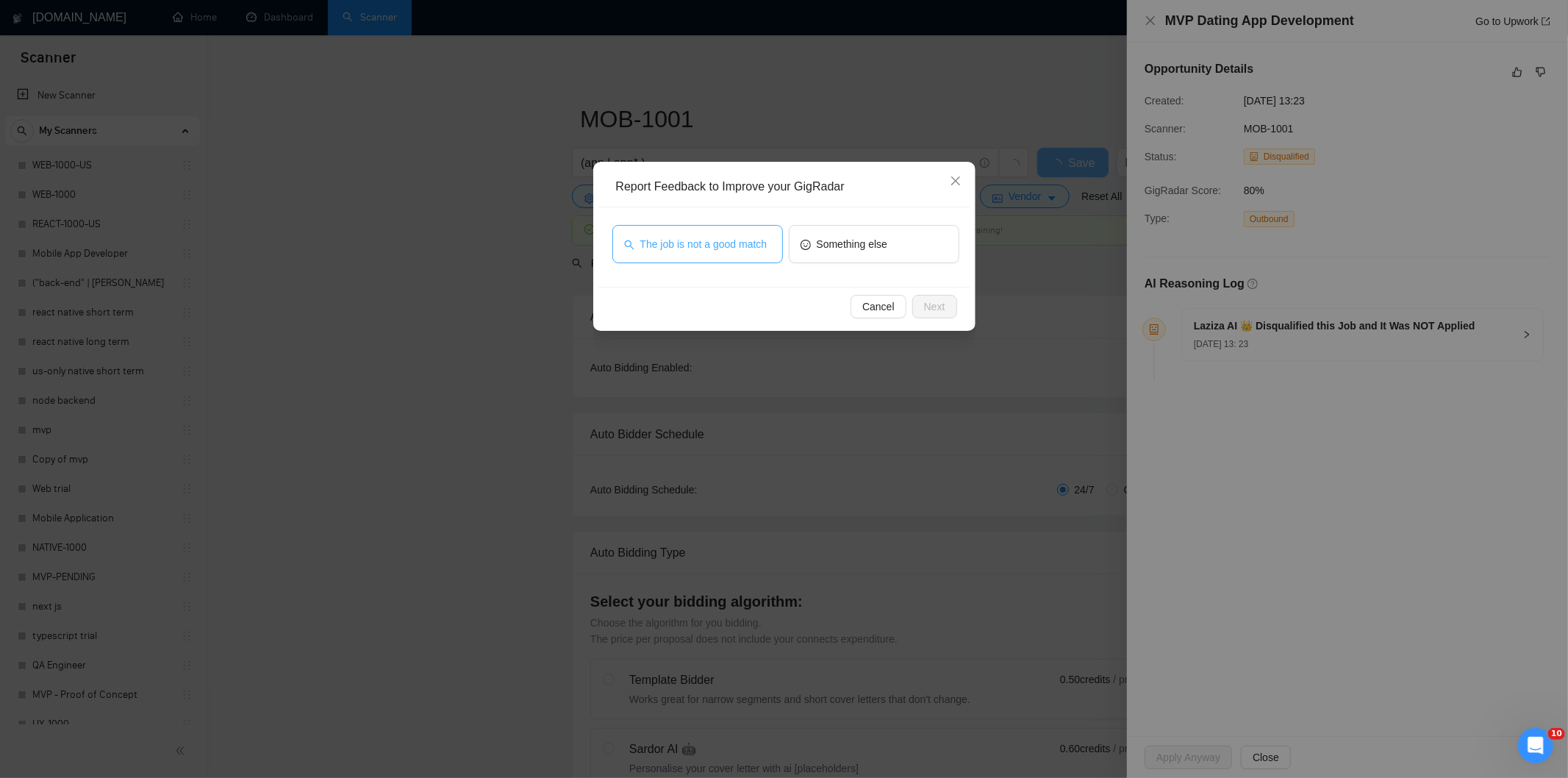
click at [715, 258] on button "The job is not a good match" at bounding box center [697, 244] width 170 height 39
click at [924, 299] on span "Next" at bounding box center [935, 307] width 22 height 16
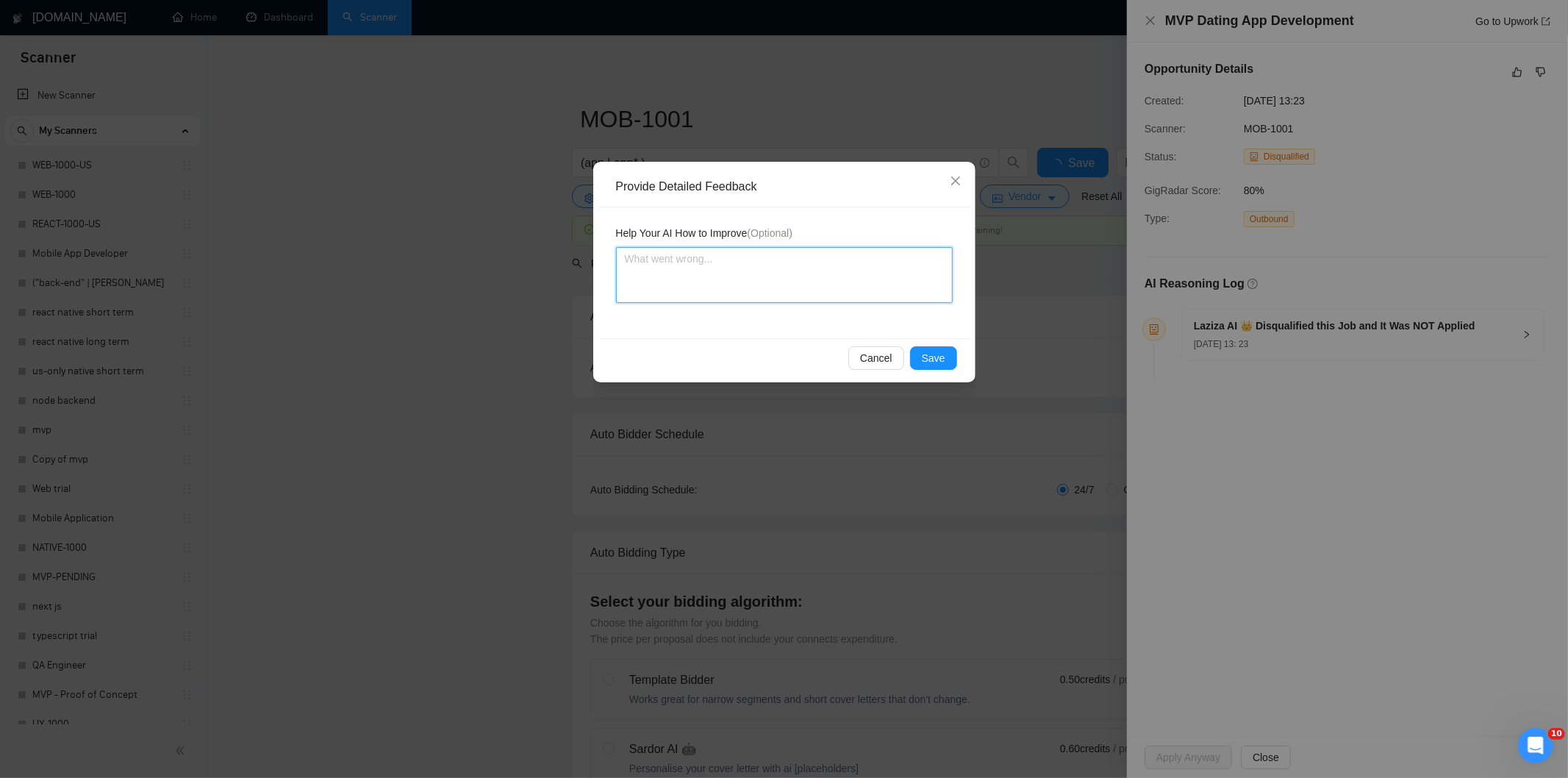
click at [900, 280] on textarea at bounding box center [784, 275] width 337 height 56
paste textarea "Not a fit — this project has been disqualified for other reasons. Example: "The…"
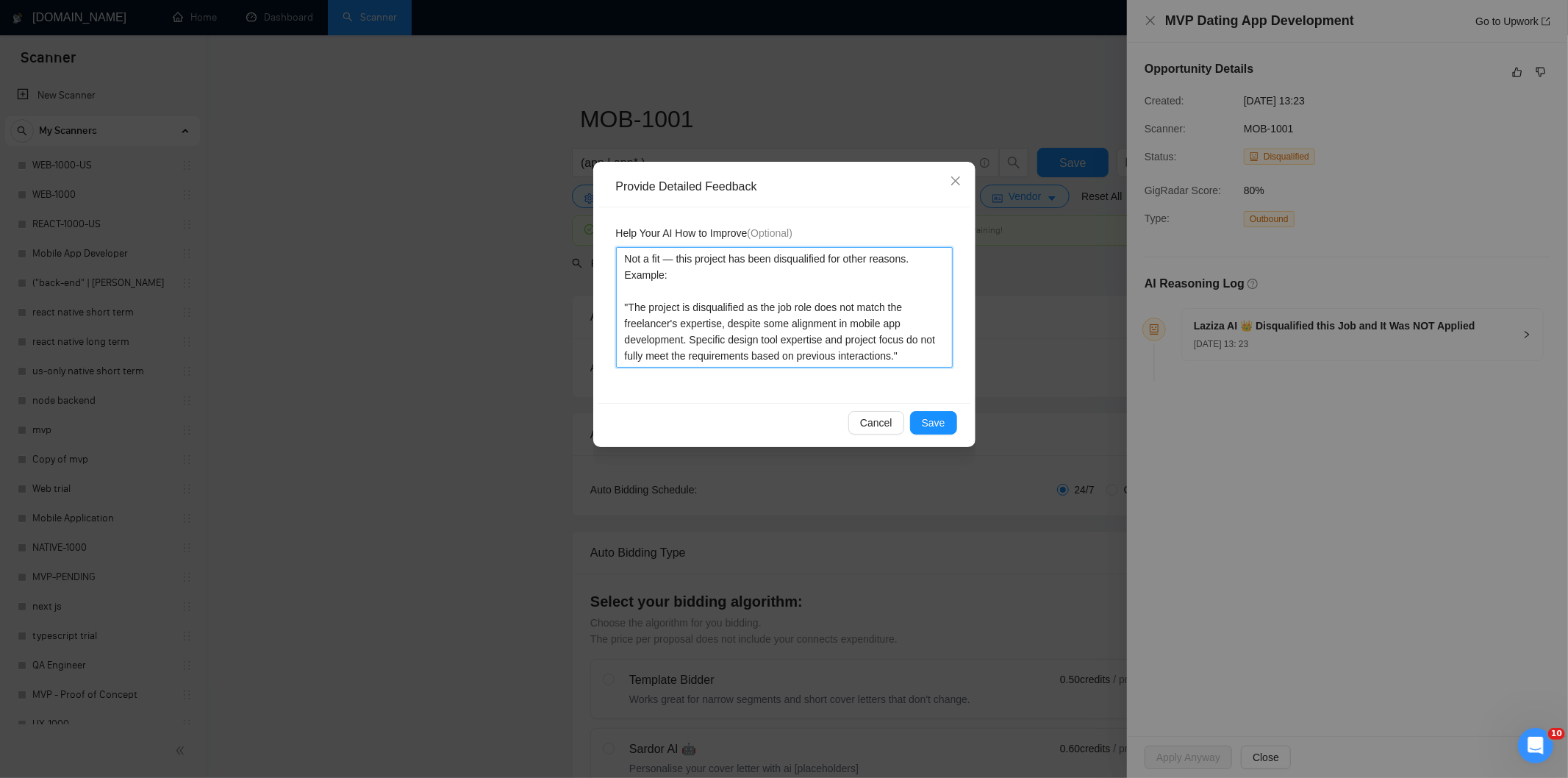
type textarea "Not a fit — this project has been disqualified for other reasons. Example: "The…"
click at [940, 412] on button "Save" at bounding box center [933, 423] width 47 height 24
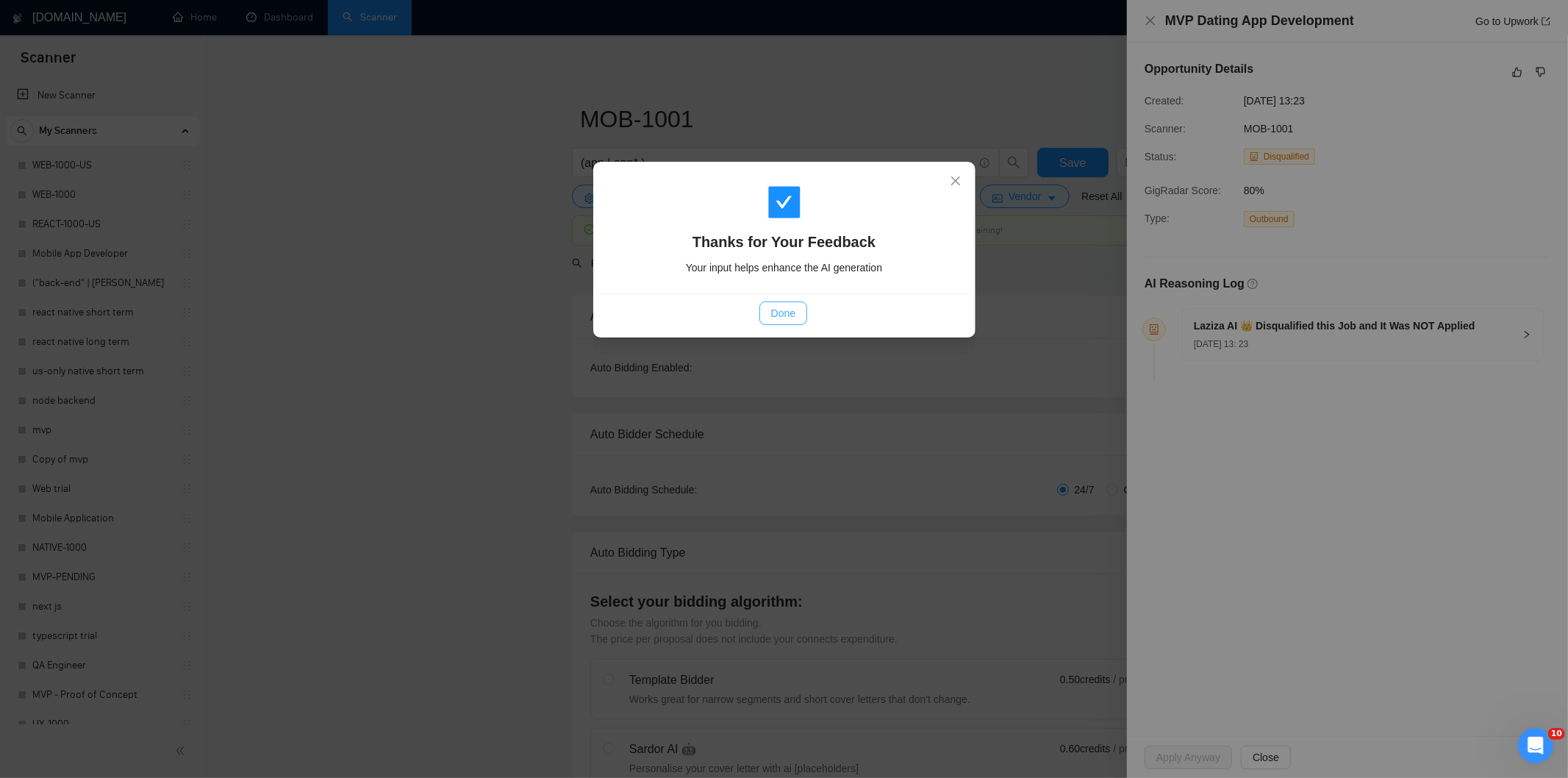
click at [776, 305] on span "Done" at bounding box center [782, 313] width 24 height 16
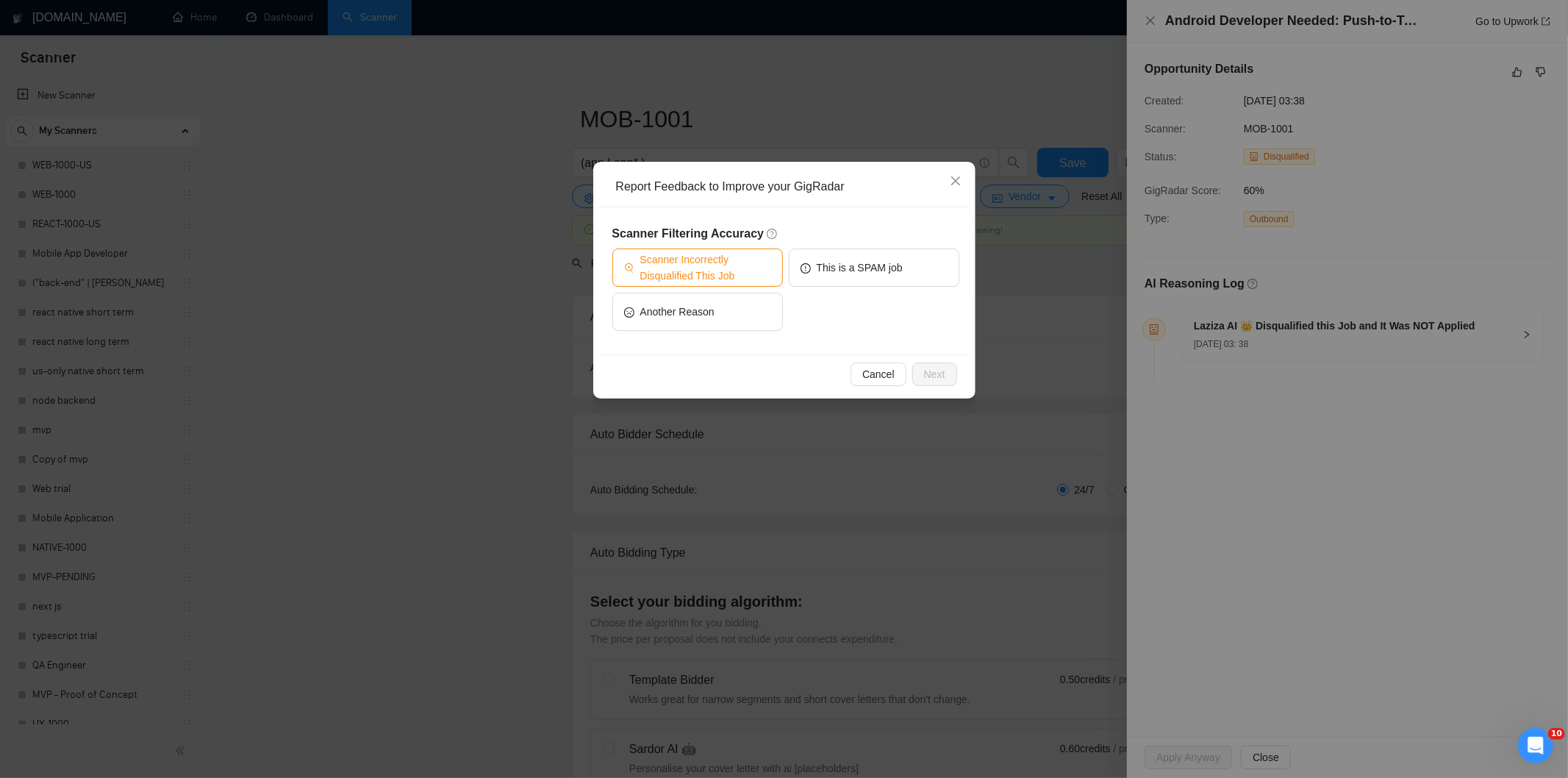
click at [725, 266] on span "Scanner Incorrectly Disqualified This Job" at bounding box center [705, 267] width 131 height 32
click at [943, 368] on span "Next" at bounding box center [935, 374] width 22 height 16
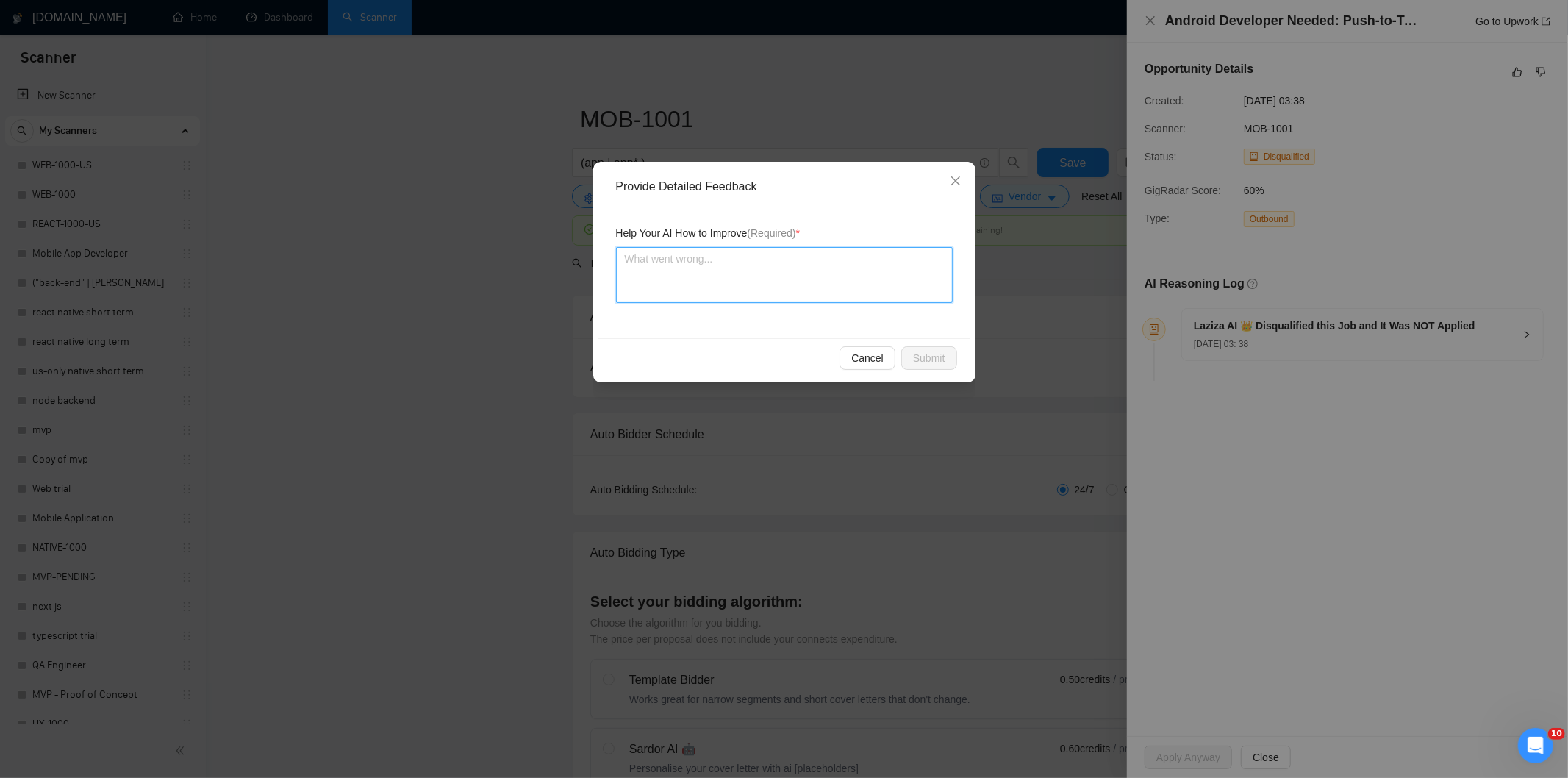
click at [886, 297] on textarea at bounding box center [784, 275] width 337 height 56
paste textarea "Good fit — the project is greenfield (no existing code), welcomes agencies, use…"
type textarea "Good fit — the project is greenfield (no existing code), welcomes agencies, use…"
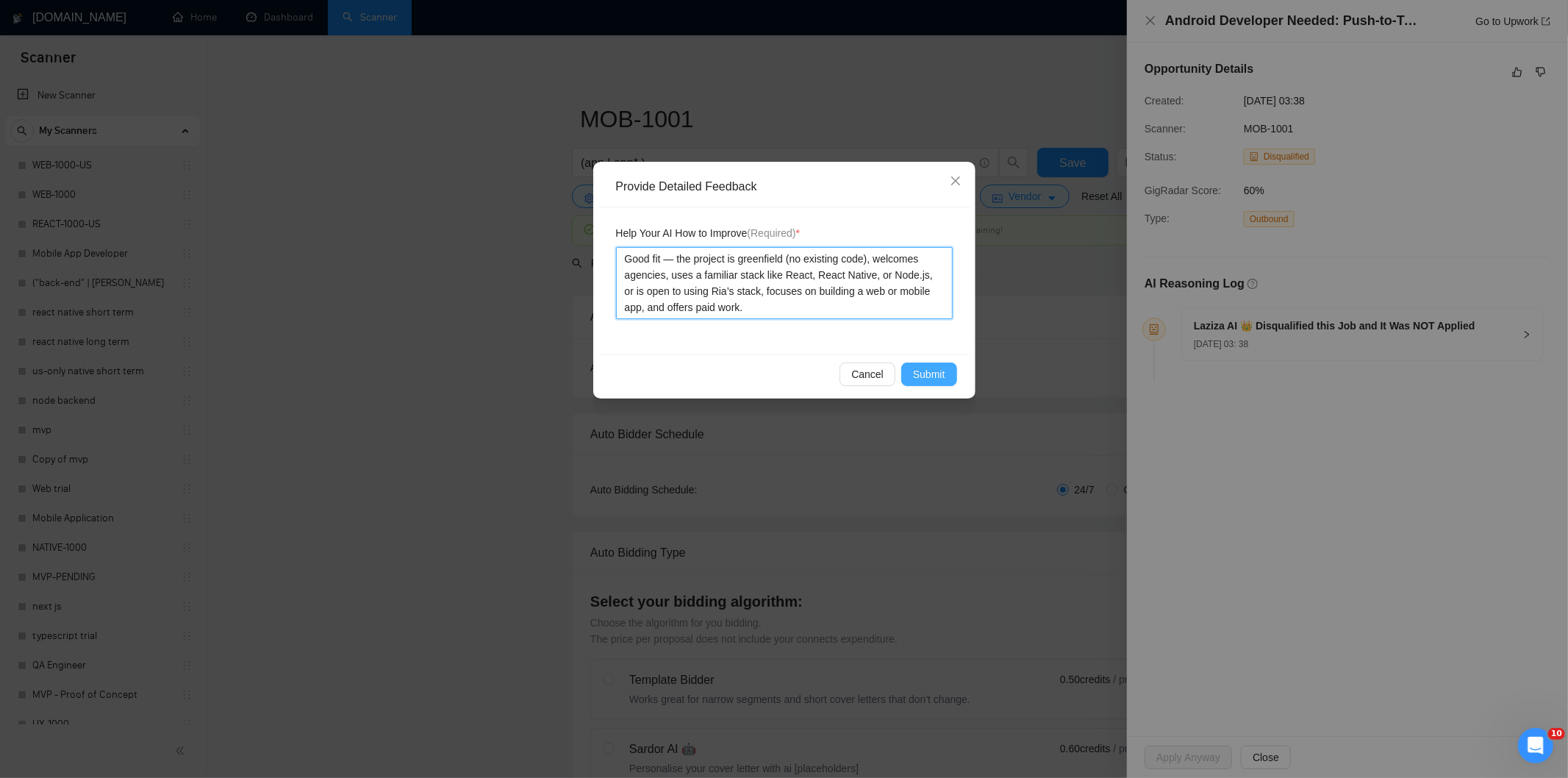
type textarea "Good fit — the project is greenfield (no existing code), welcomes agencies, use…"
click at [934, 377] on span "Submit" at bounding box center [929, 374] width 32 height 16
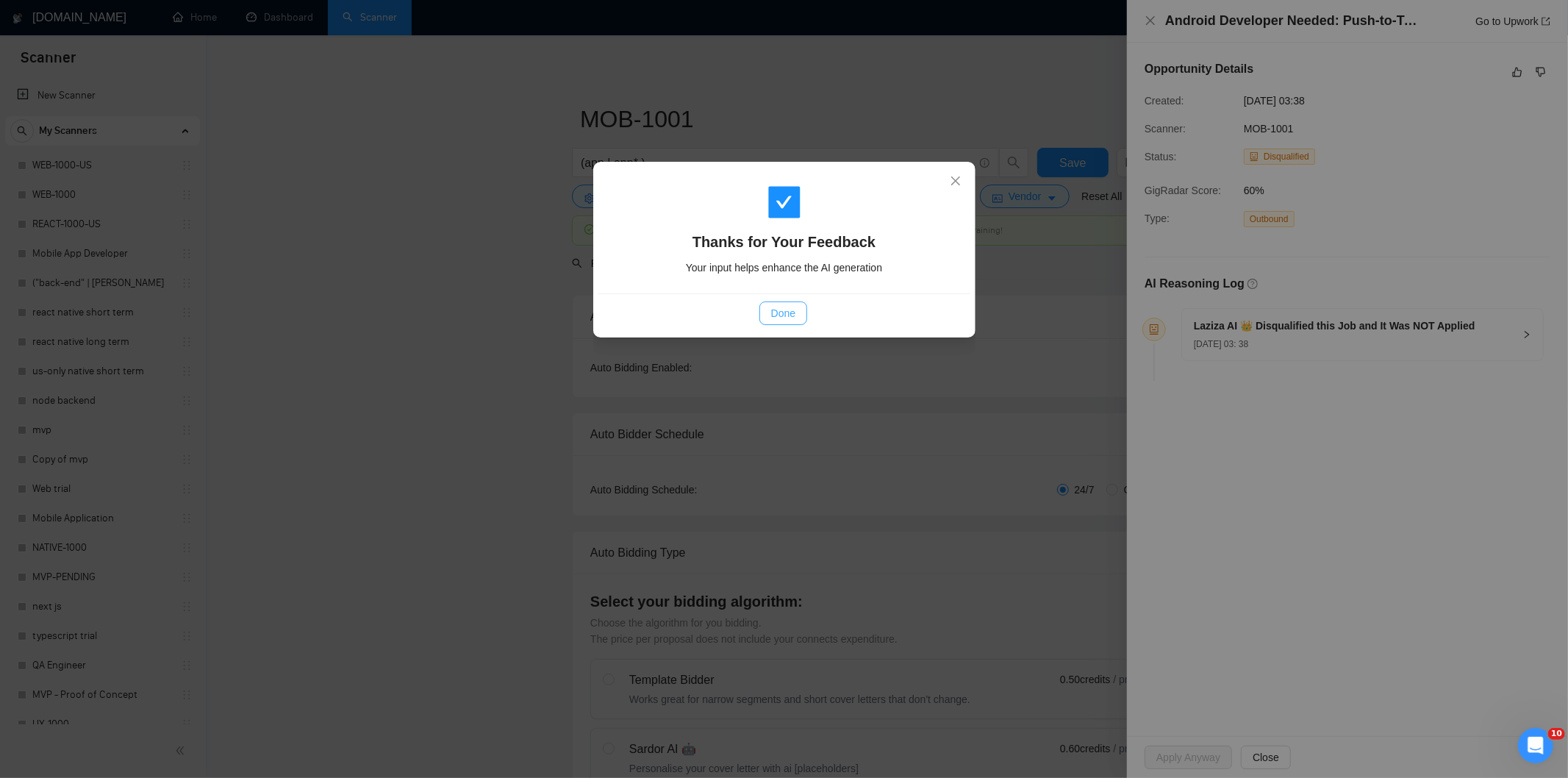
drag, startPoint x: 784, startPoint y: 316, endPoint x: 787, endPoint y: 289, distance: 27.2
click at [785, 317] on span "Done" at bounding box center [782, 313] width 24 height 16
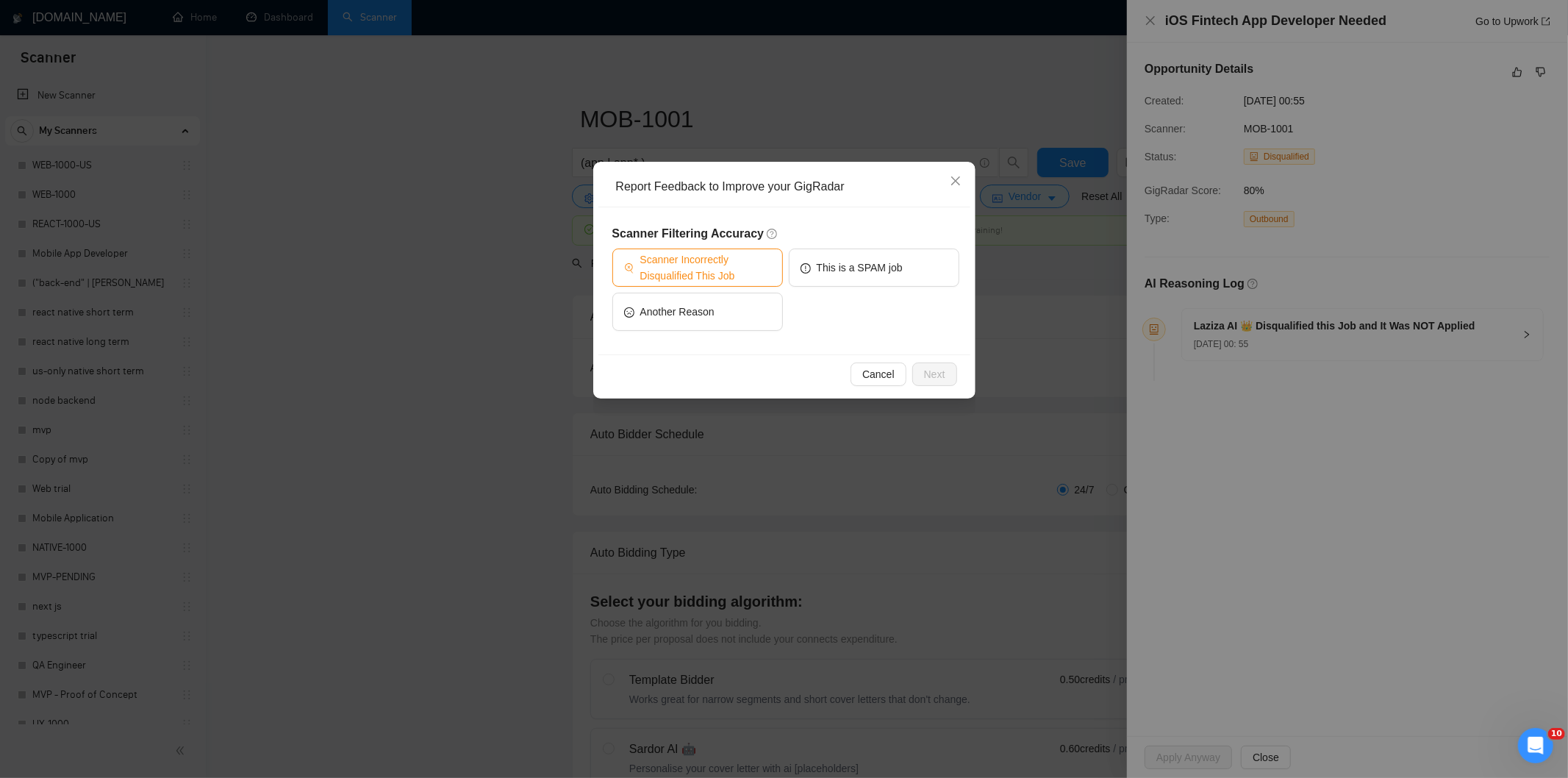
click at [722, 260] on span "Scanner Incorrectly Disqualified This Job" at bounding box center [705, 267] width 131 height 32
click at [938, 373] on span "Next" at bounding box center [935, 374] width 22 height 16
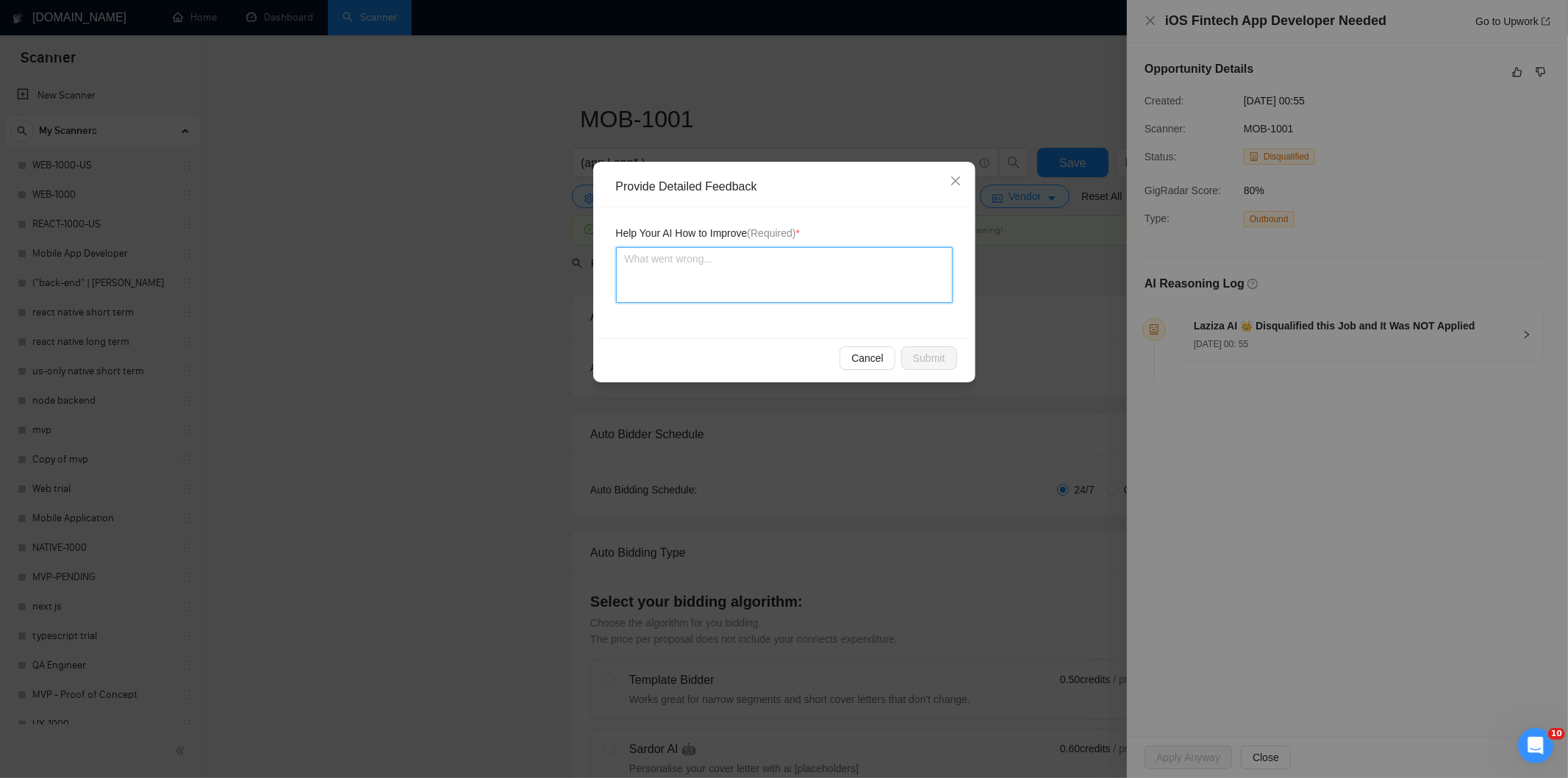
click at [880, 281] on textarea at bounding box center [784, 275] width 337 height 56
paste textarea "Good fit — the project is greenfield (no existing code), welcomes agencies, use…"
type textarea "Good fit — the project is greenfield (no existing code), welcomes agencies, use…"
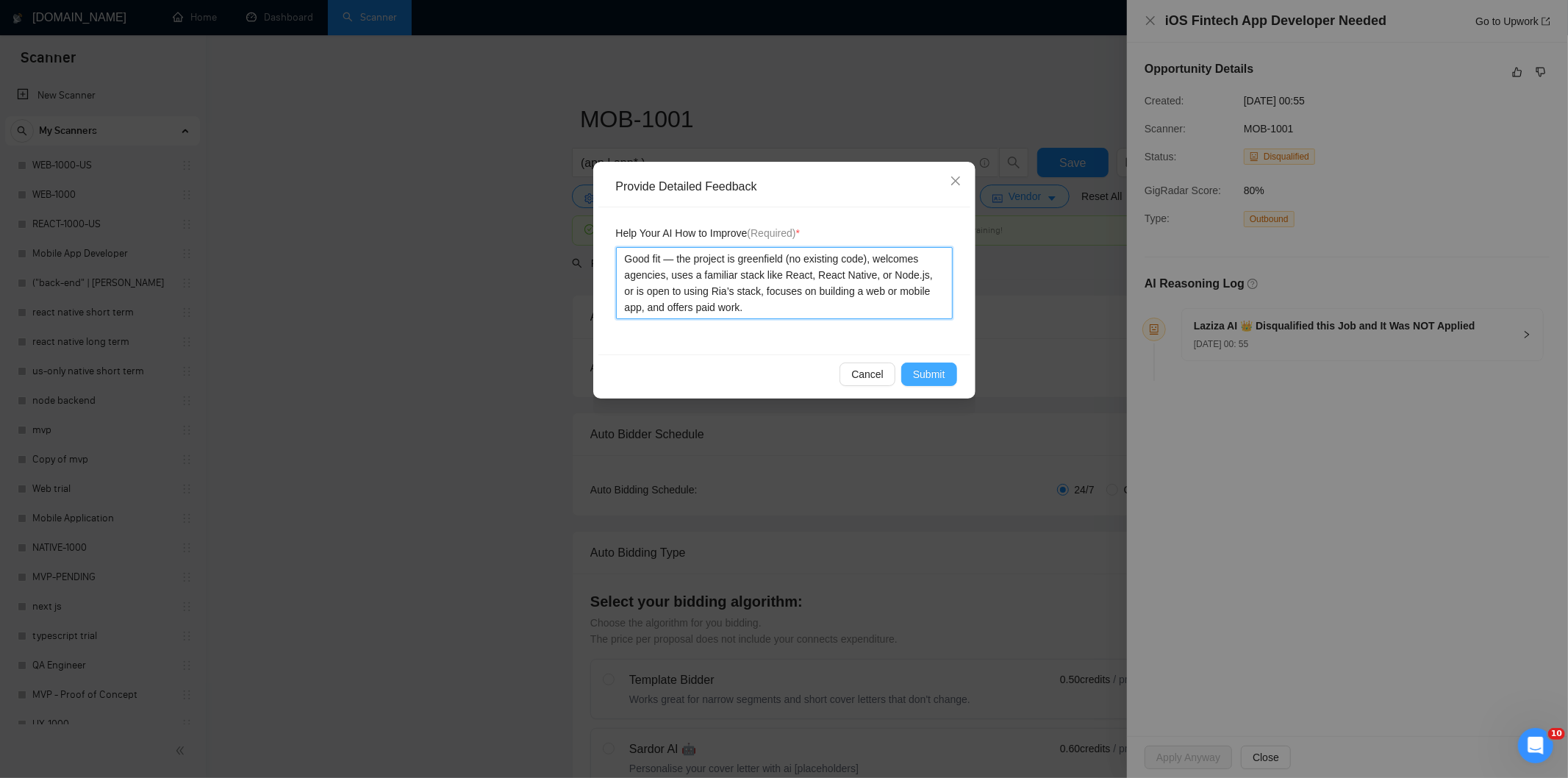
type textarea "Good fit — the project is greenfield (no existing code), welcomes agencies, use…"
click at [944, 378] on button "Submit" at bounding box center [929, 374] width 56 height 24
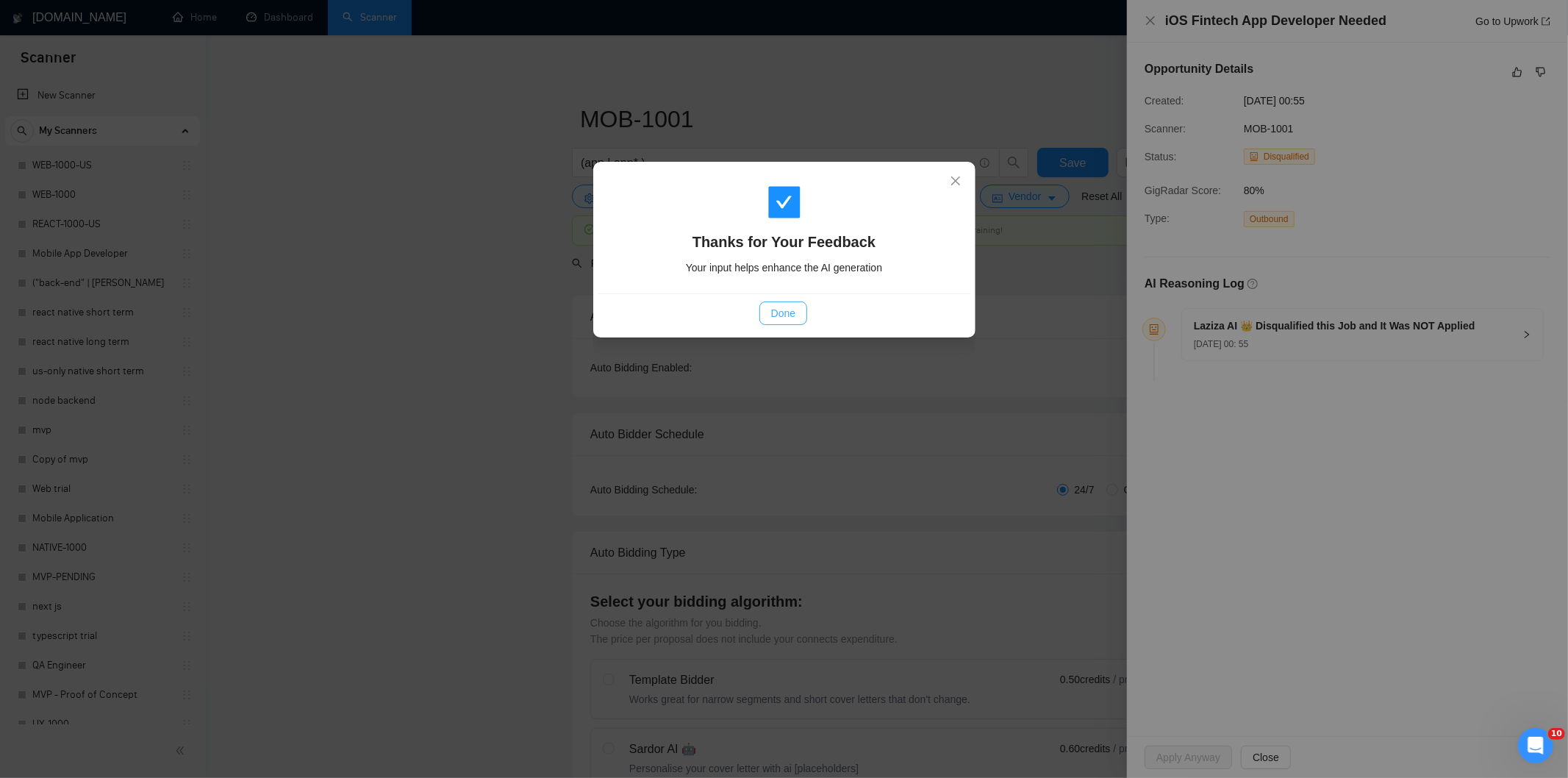
click at [780, 314] on span "Done" at bounding box center [782, 313] width 24 height 16
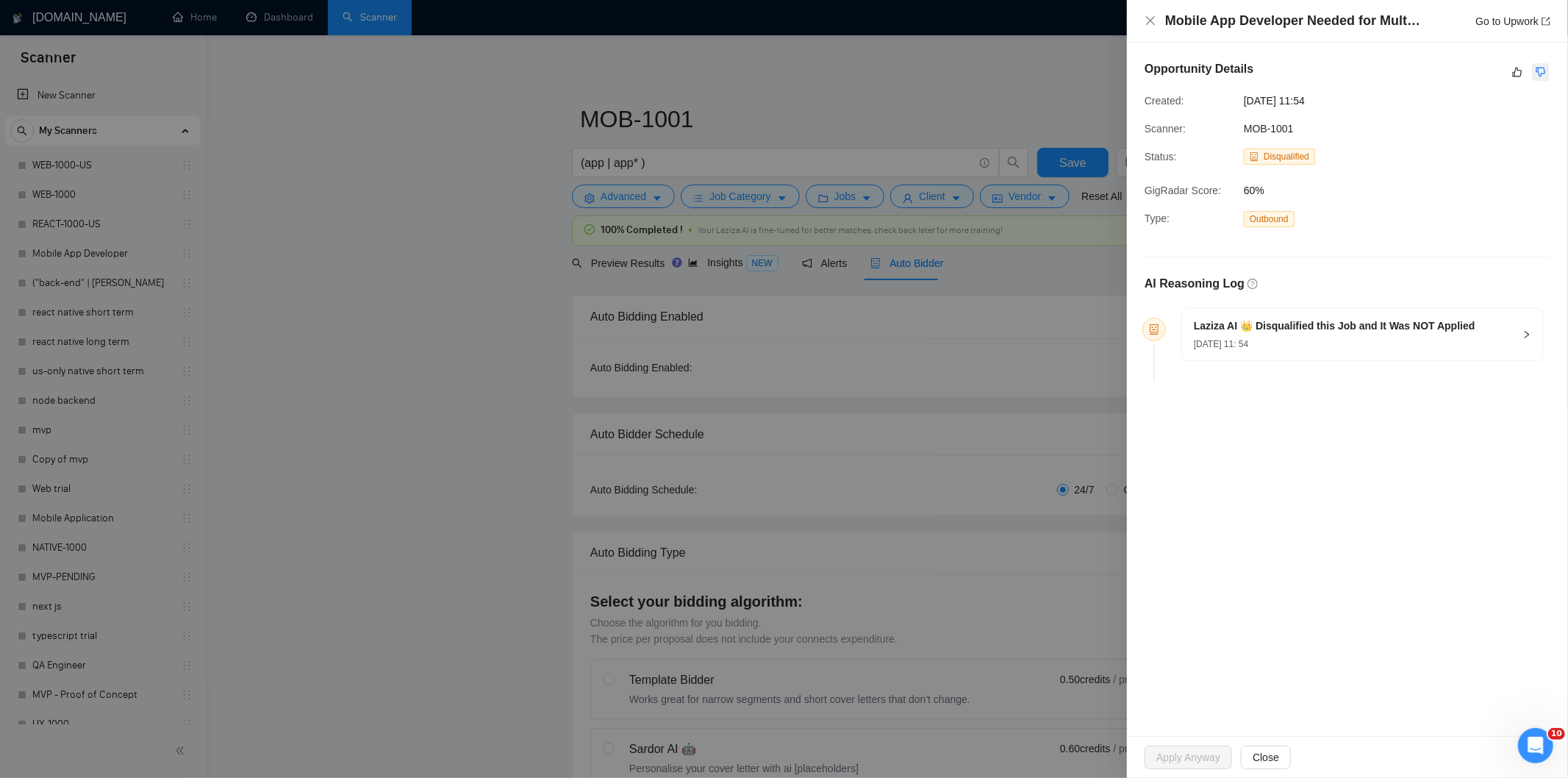
click at [1540, 69] on icon "dislike" at bounding box center [1540, 72] width 10 height 12
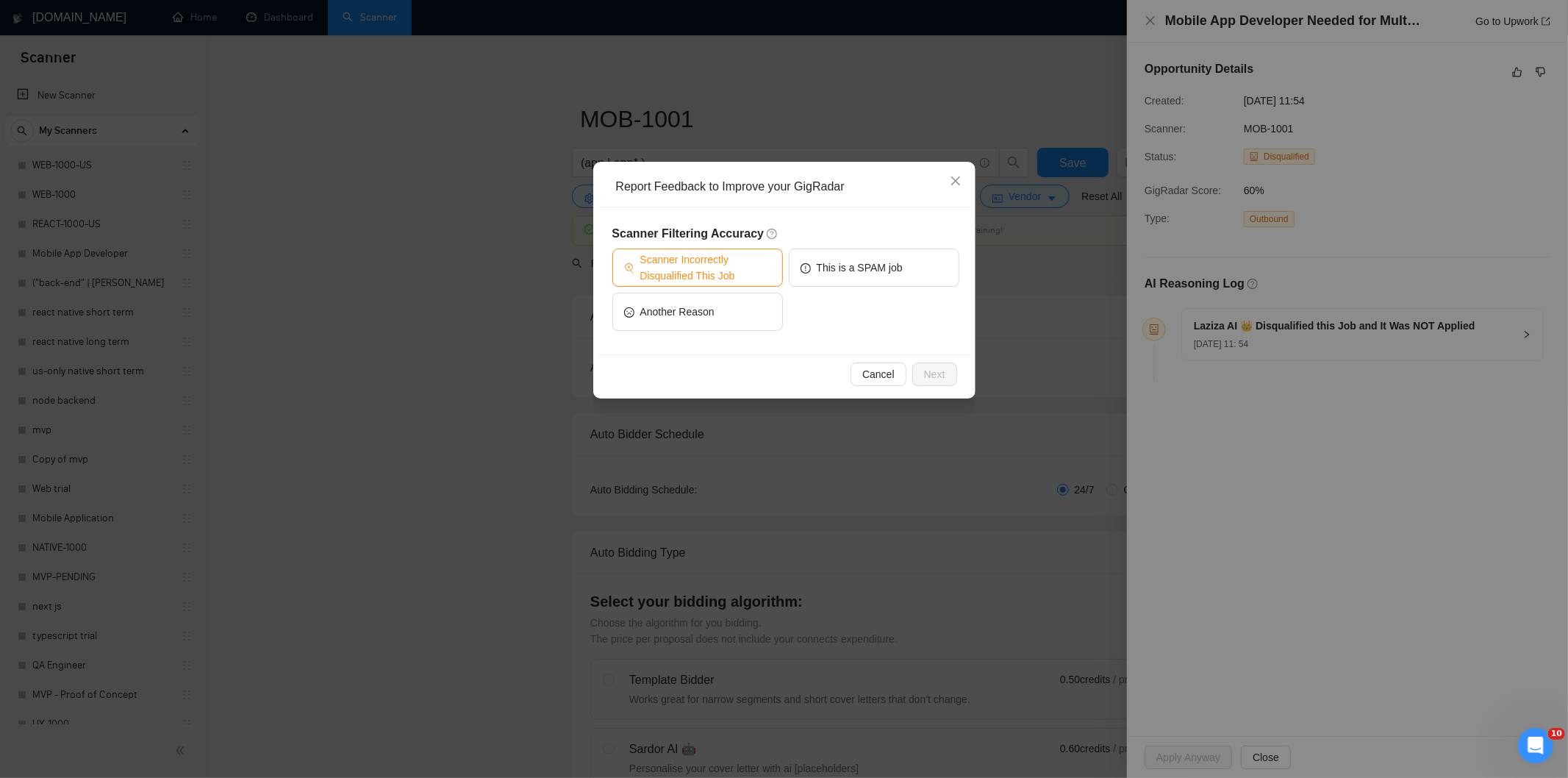
click at [709, 266] on span "Scanner Incorrectly Disqualified This Job" at bounding box center [705, 267] width 131 height 32
click at [931, 371] on span "Next" at bounding box center [935, 374] width 22 height 16
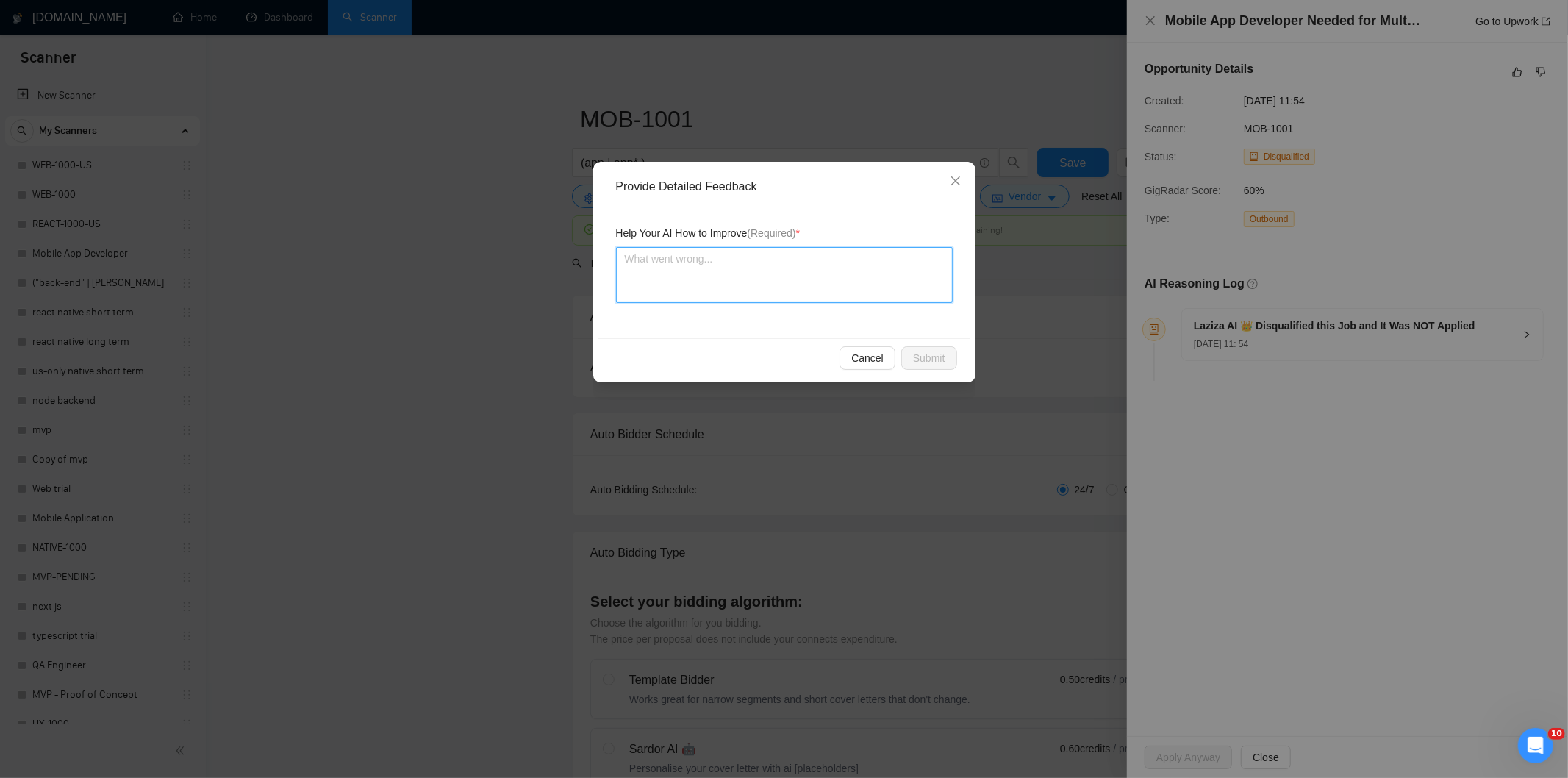
click at [863, 297] on textarea at bounding box center [784, 275] width 337 height 56
paste textarea "Good fit — the project is greenfield (no existing code), welcomes agencies, use…"
type textarea "Good fit — the project is greenfield (no existing code), welcomes agencies, use…"
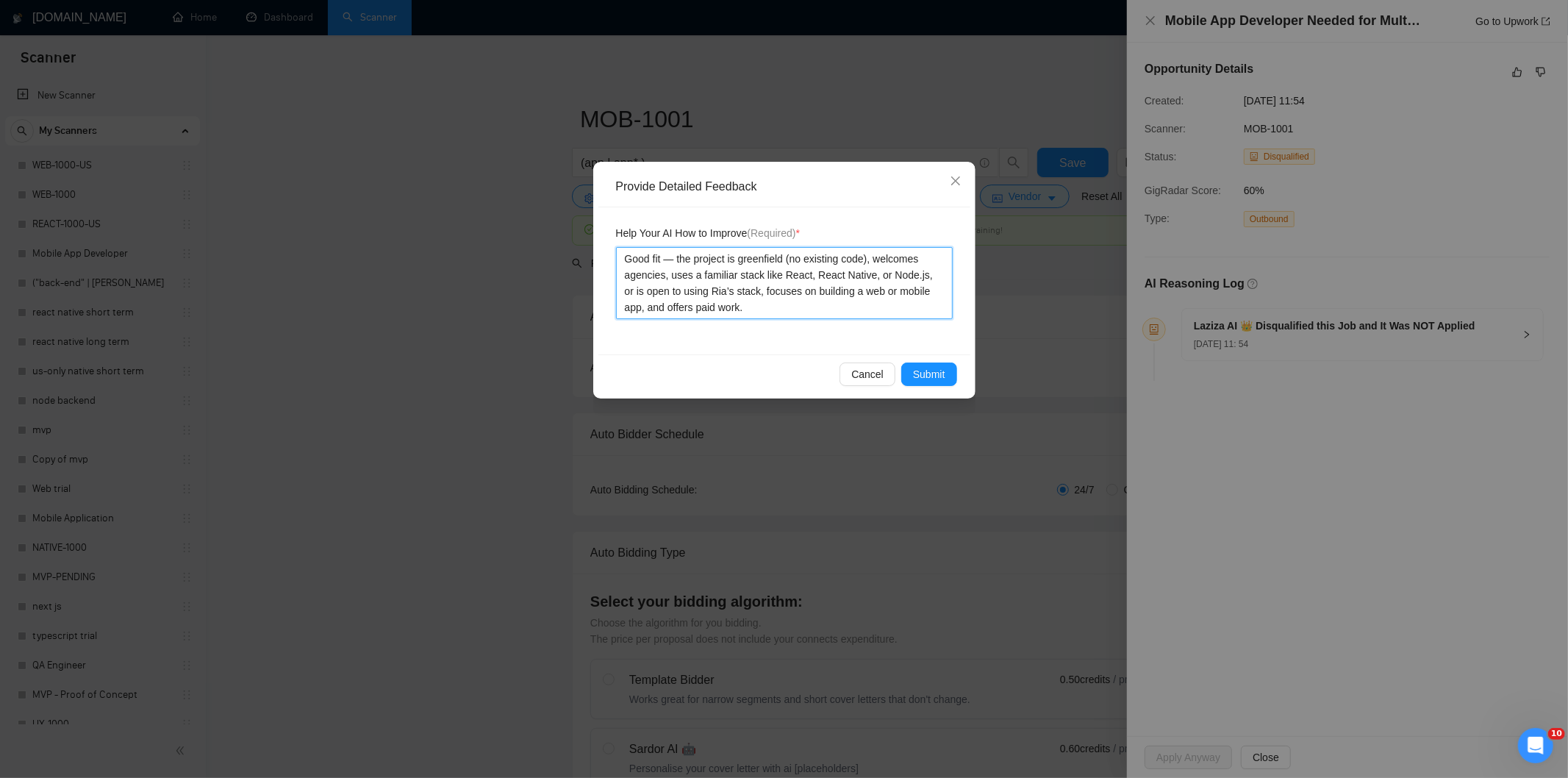
type textarea "Good fit — the project is greenfield (no existing code), welcomes agencies, use…"
click at [929, 360] on div "Cancel Submit" at bounding box center [784, 374] width 372 height 39
drag, startPoint x: 938, startPoint y: 377, endPoint x: 864, endPoint y: 328, distance: 88.8
click at [936, 379] on span "Submit" at bounding box center [929, 374] width 32 height 16
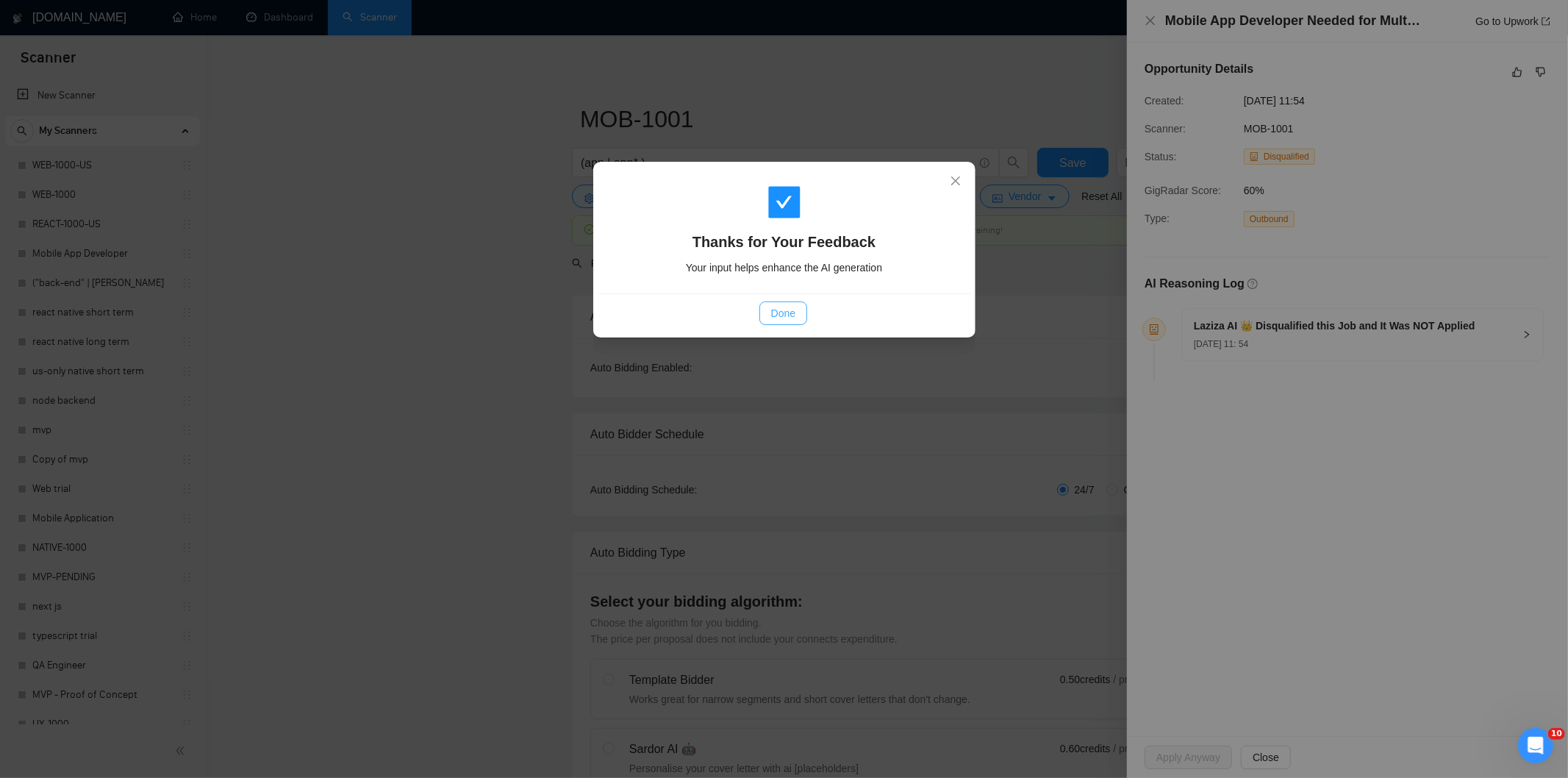
click at [781, 311] on span "Done" at bounding box center [782, 313] width 24 height 16
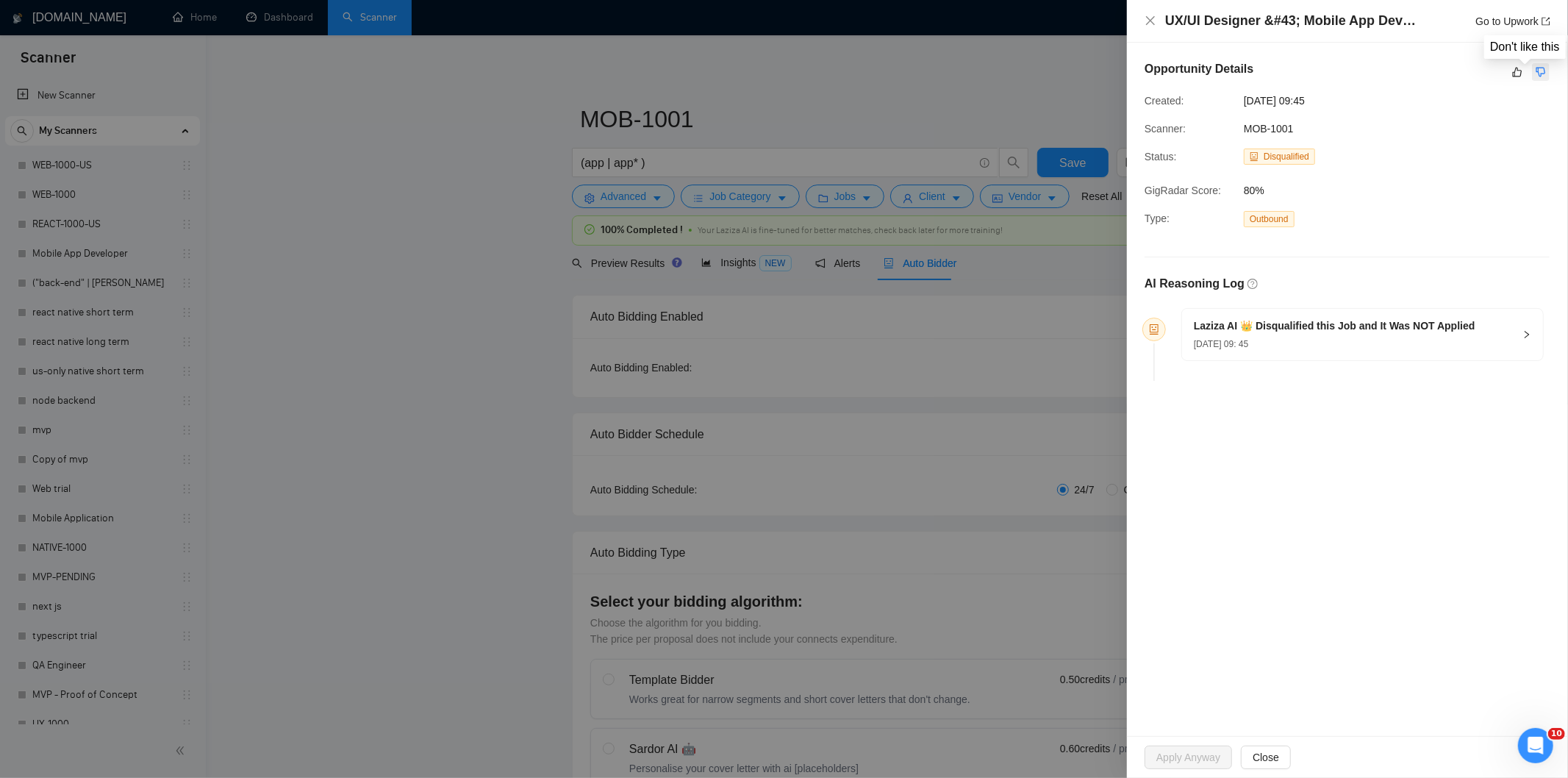
click at [1540, 75] on icon "dislike" at bounding box center [1540, 72] width 10 height 12
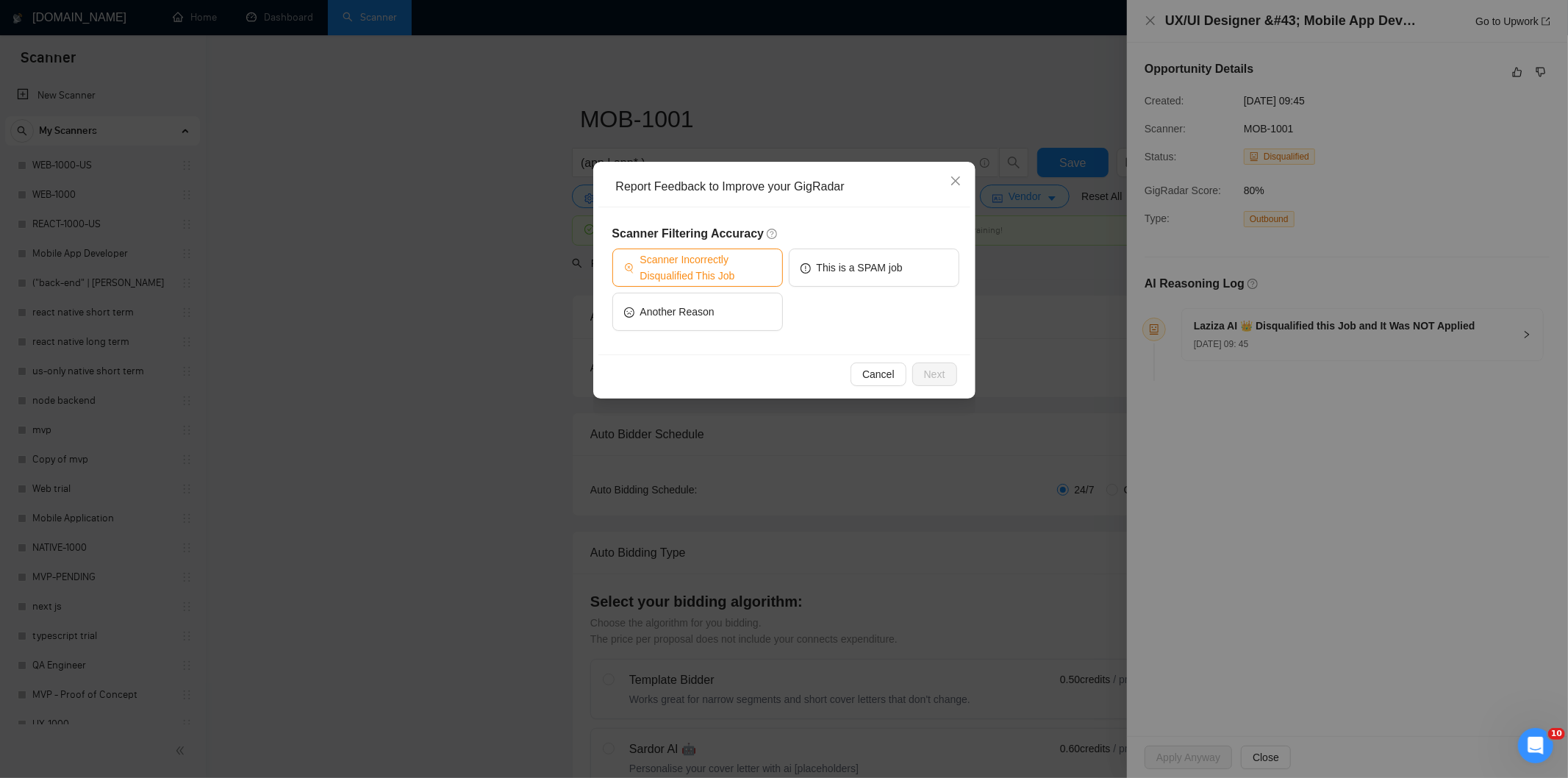
click at [701, 267] on span "Scanner Incorrectly Disqualified This Job" at bounding box center [705, 267] width 131 height 32
click at [926, 368] on span "Next" at bounding box center [935, 374] width 22 height 16
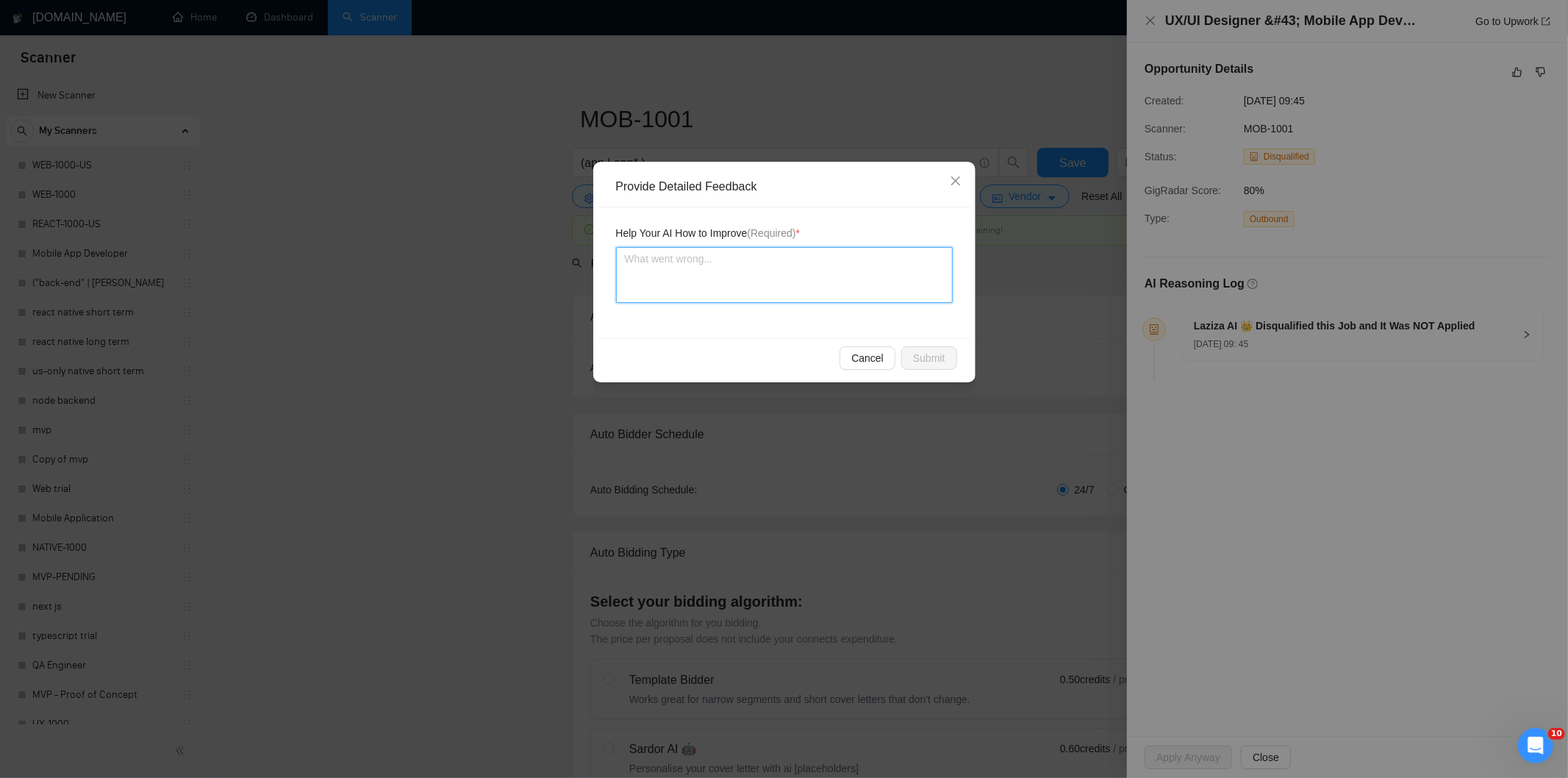
click at [850, 295] on textarea at bounding box center [784, 275] width 337 height 56
paste textarea "Good fit — the project is greenfield (no existing code), welcomes agencies, use…"
type textarea "Good fit — the project is greenfield (no existing code), welcomes agencies, use…"
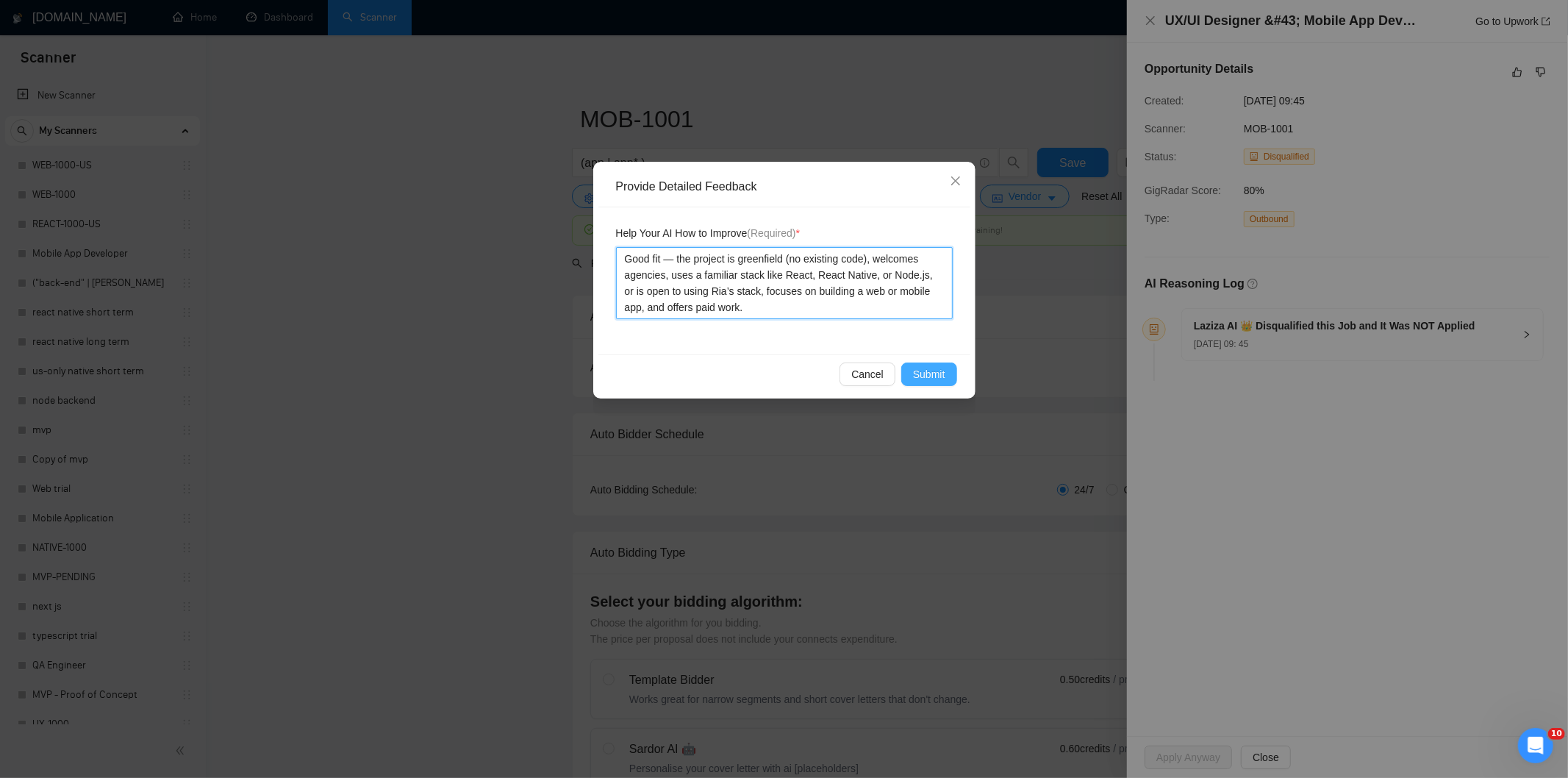
type textarea "Good fit — the project is greenfield (no existing code), welcomes agencies, use…"
click at [950, 366] on button "Submit" at bounding box center [929, 374] width 56 height 24
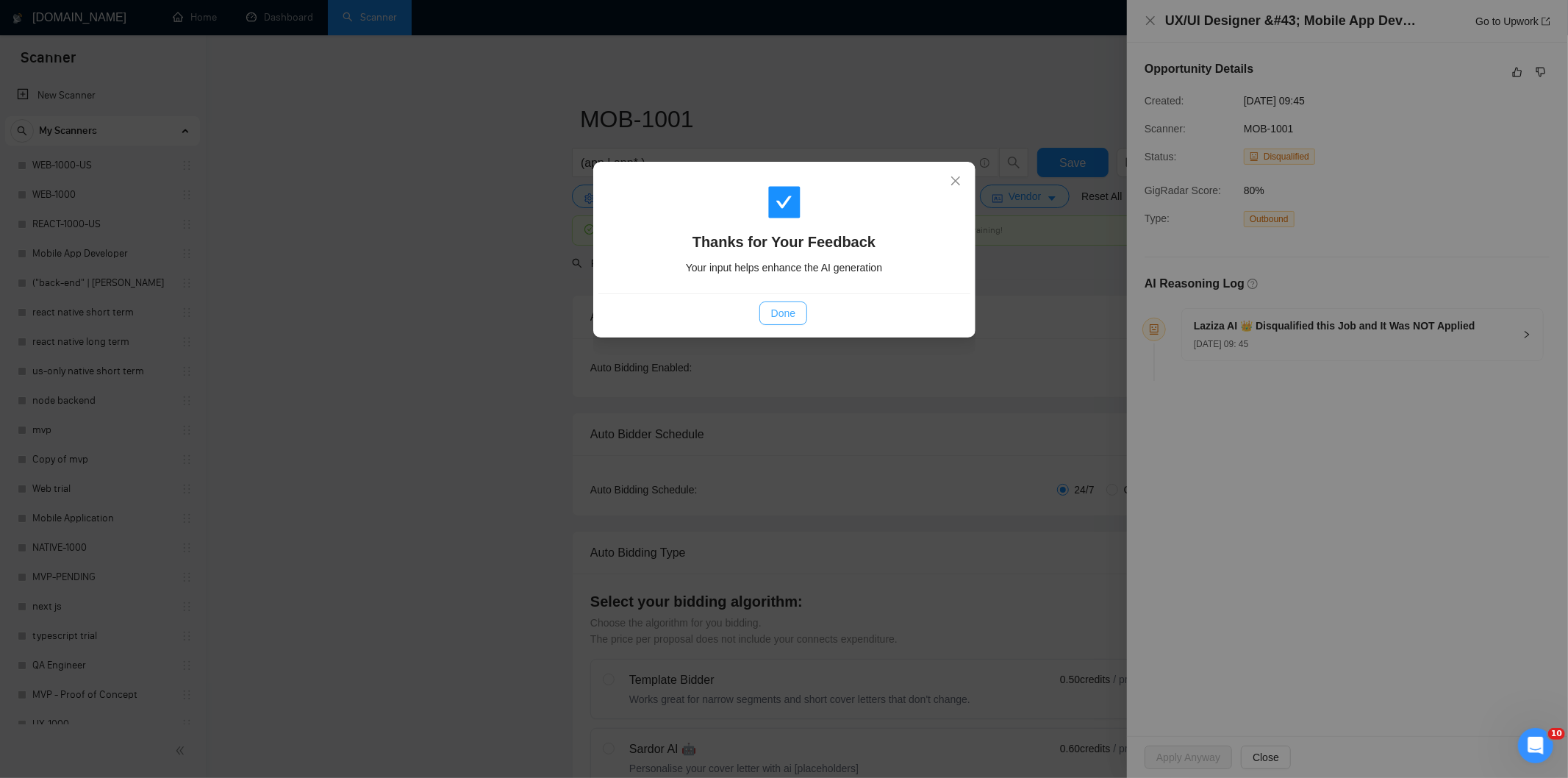
click at [797, 310] on button "Done" at bounding box center [783, 313] width 48 height 24
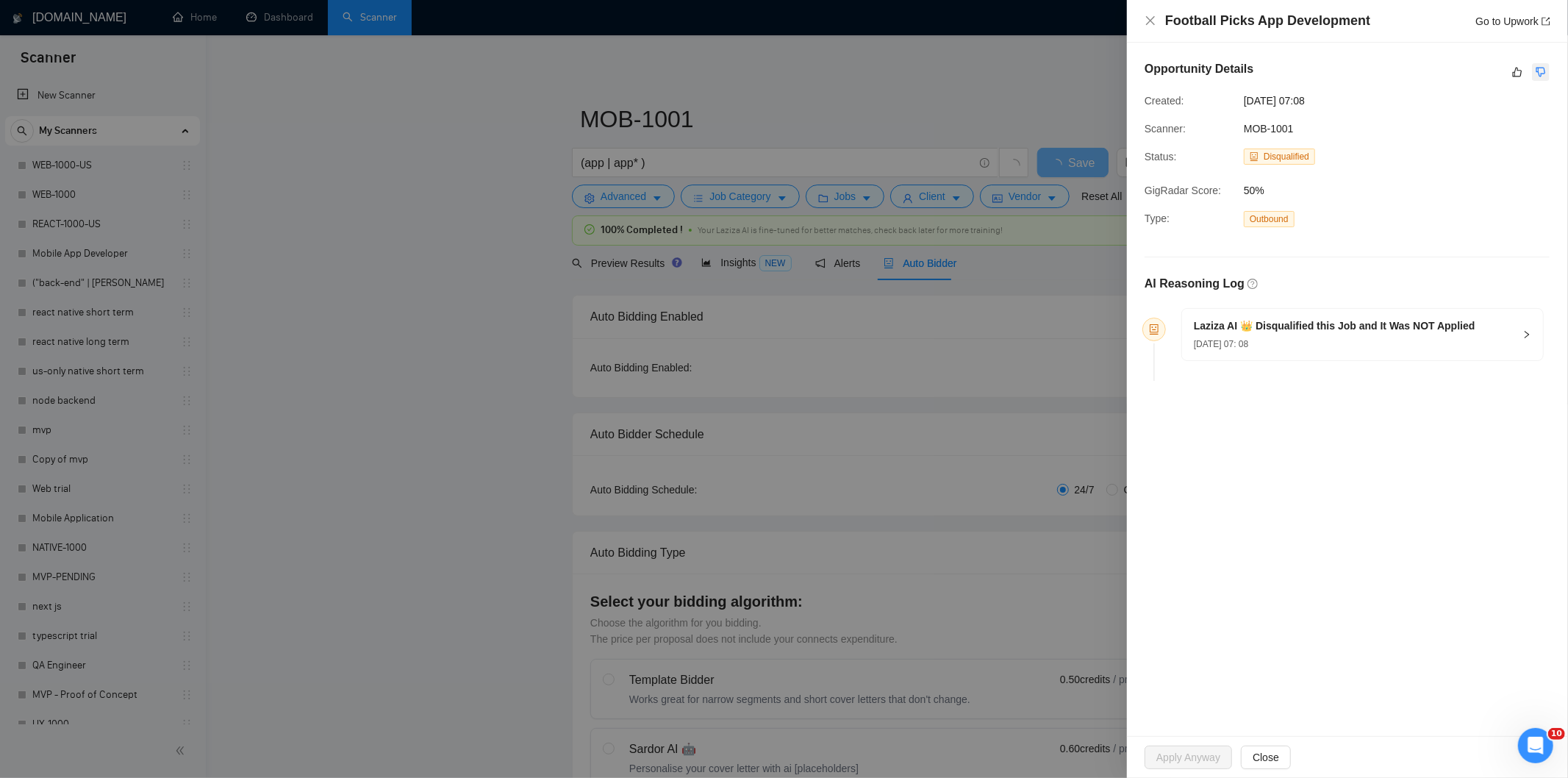
click at [1537, 72] on icon "dislike" at bounding box center [1540, 72] width 10 height 12
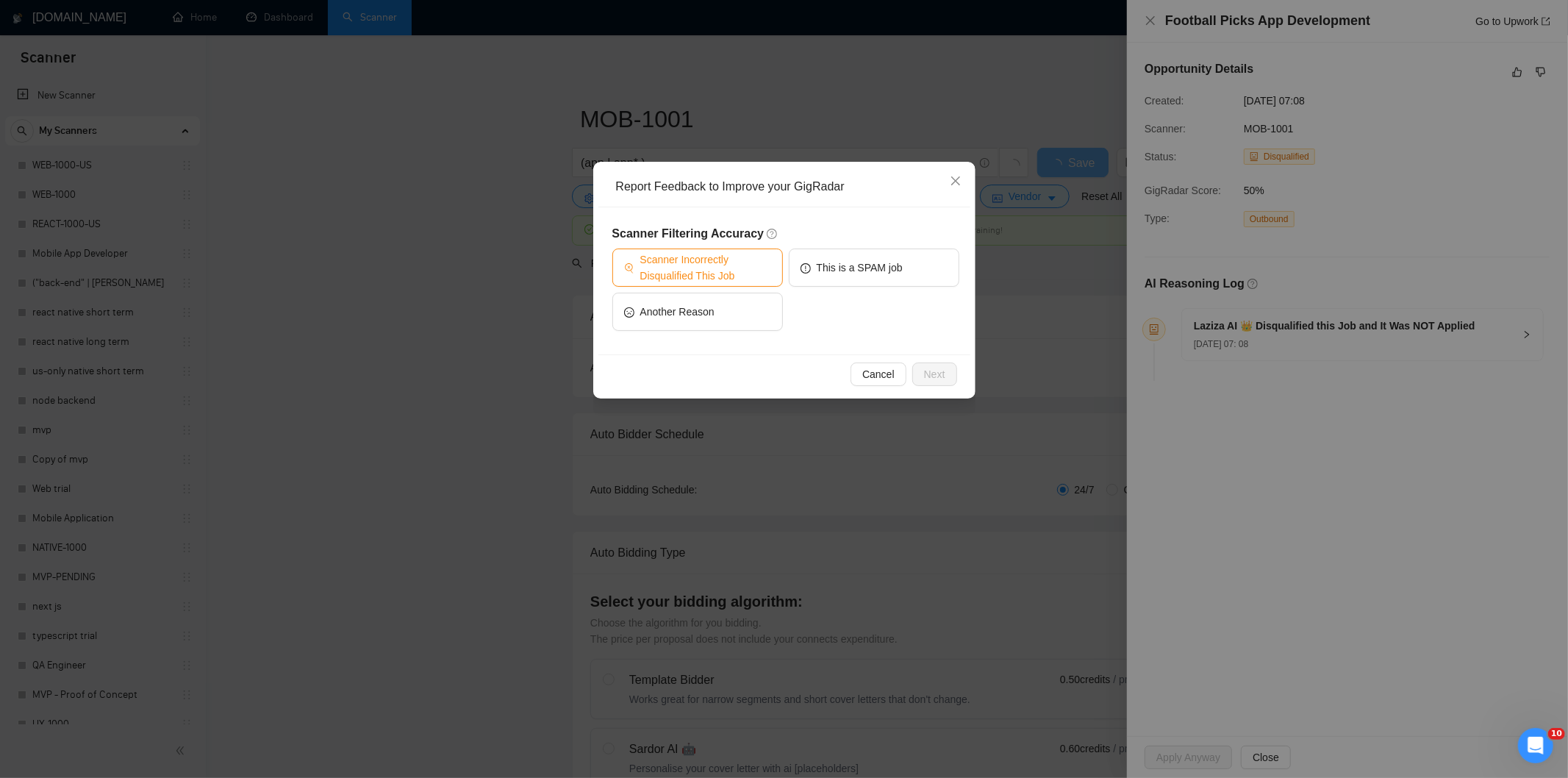
click at [749, 275] on span "Scanner Incorrectly Disqualified This Job" at bounding box center [705, 267] width 131 height 32
click at [932, 380] on span "Next" at bounding box center [935, 374] width 22 height 16
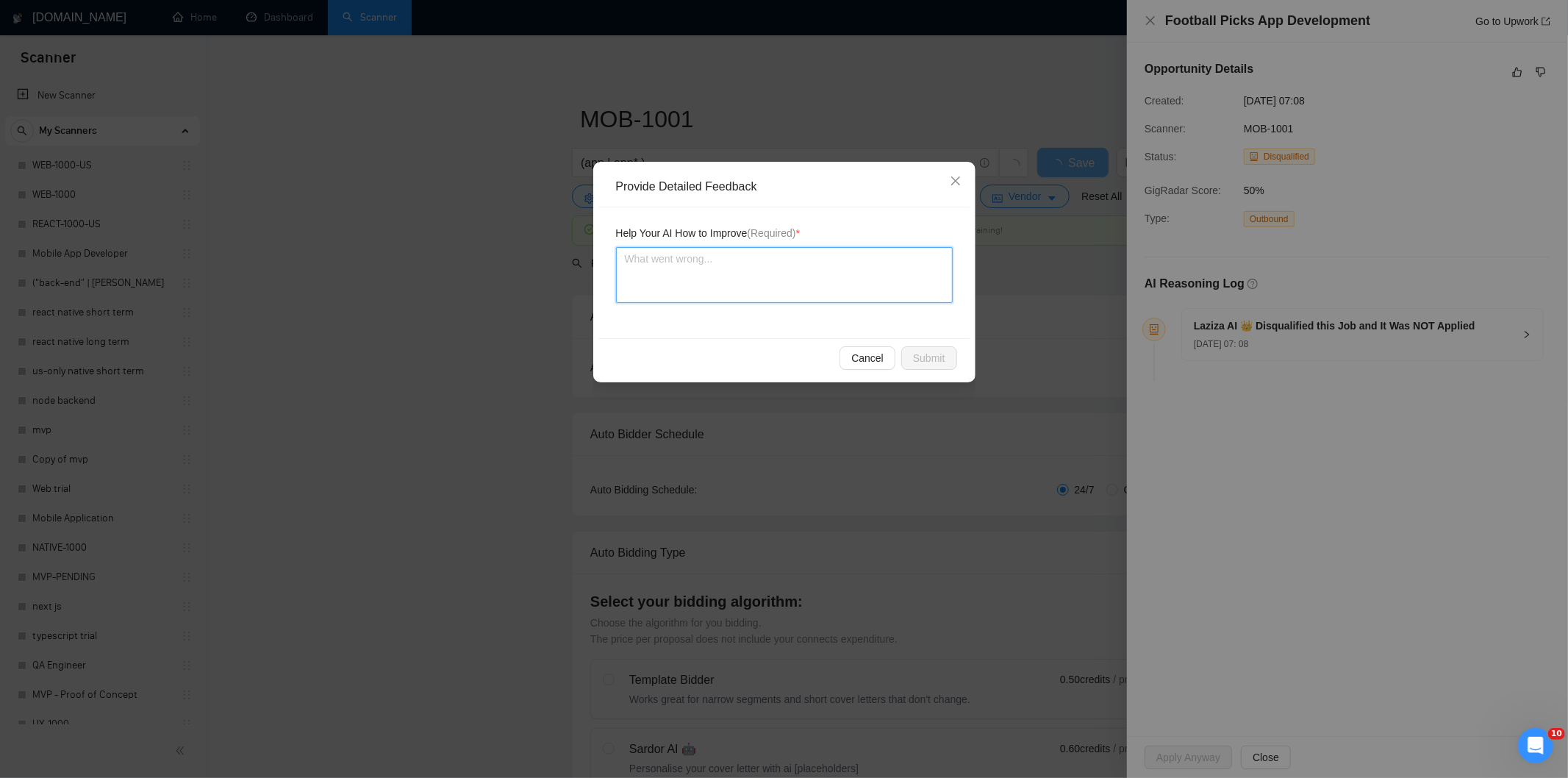
click at [865, 303] on textarea at bounding box center [784, 275] width 337 height 56
paste textarea "Good fit — the project is greenfield (no existing code), welcomes agencies, use…"
type textarea "Good fit — the project is greenfield (no existing code), welcomes agencies, use…"
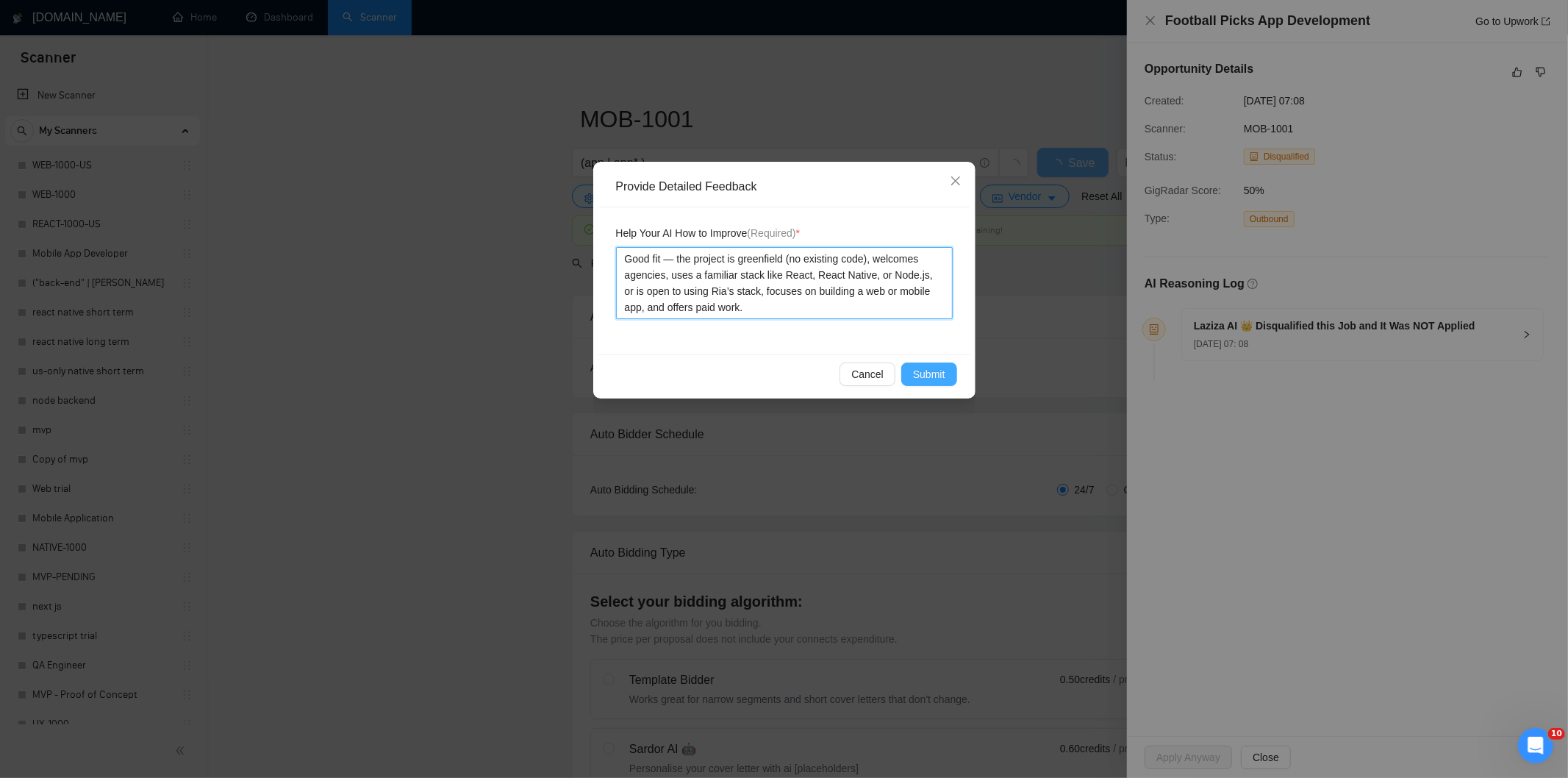
type textarea "Good fit — the project is greenfield (no existing code), welcomes agencies, use…"
drag, startPoint x: 927, startPoint y: 373, endPoint x: 910, endPoint y: 357, distance: 23.3
click at [927, 372] on span "Submit" at bounding box center [929, 374] width 32 height 16
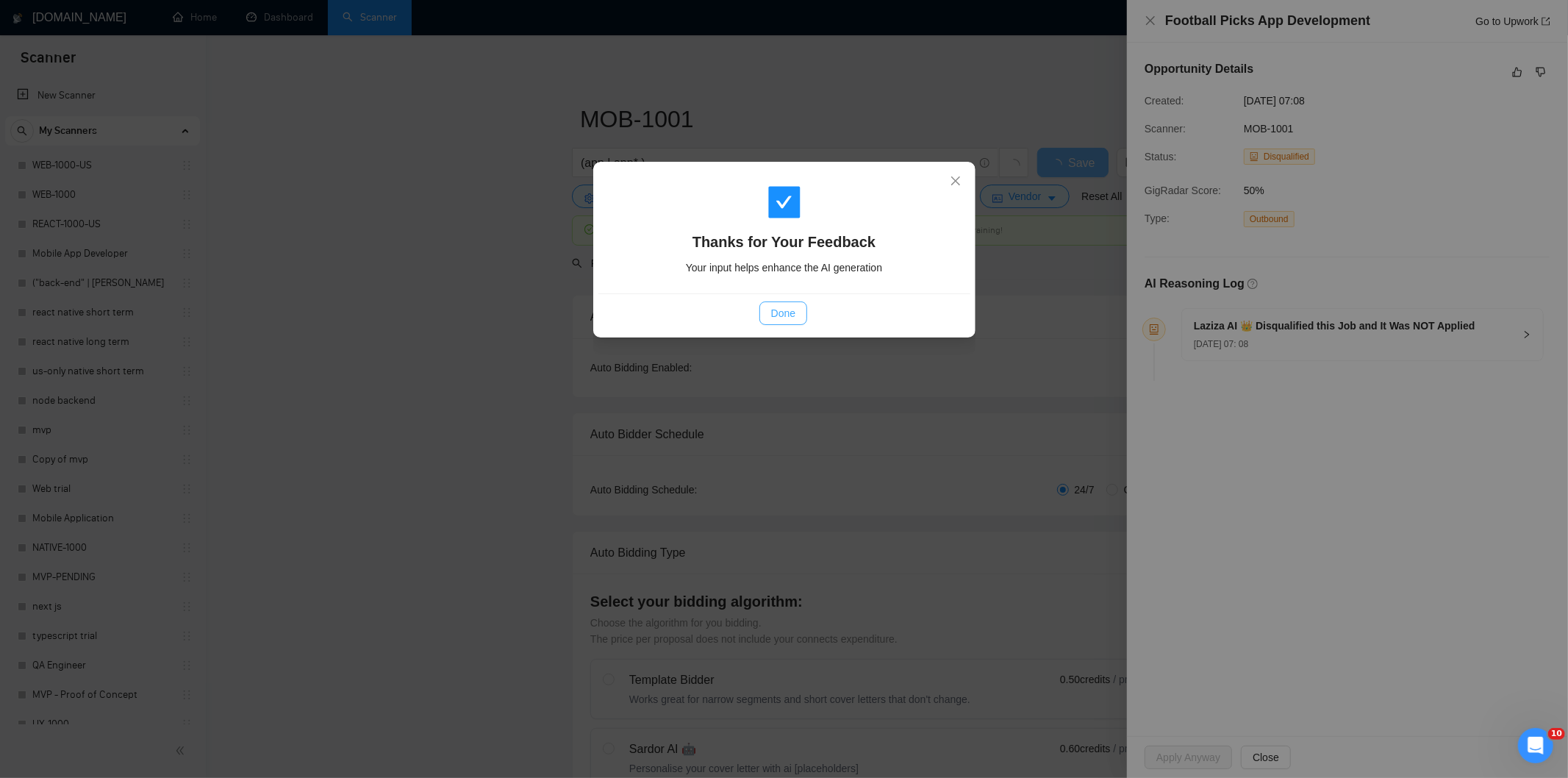
click at [788, 305] on span "Done" at bounding box center [782, 313] width 24 height 16
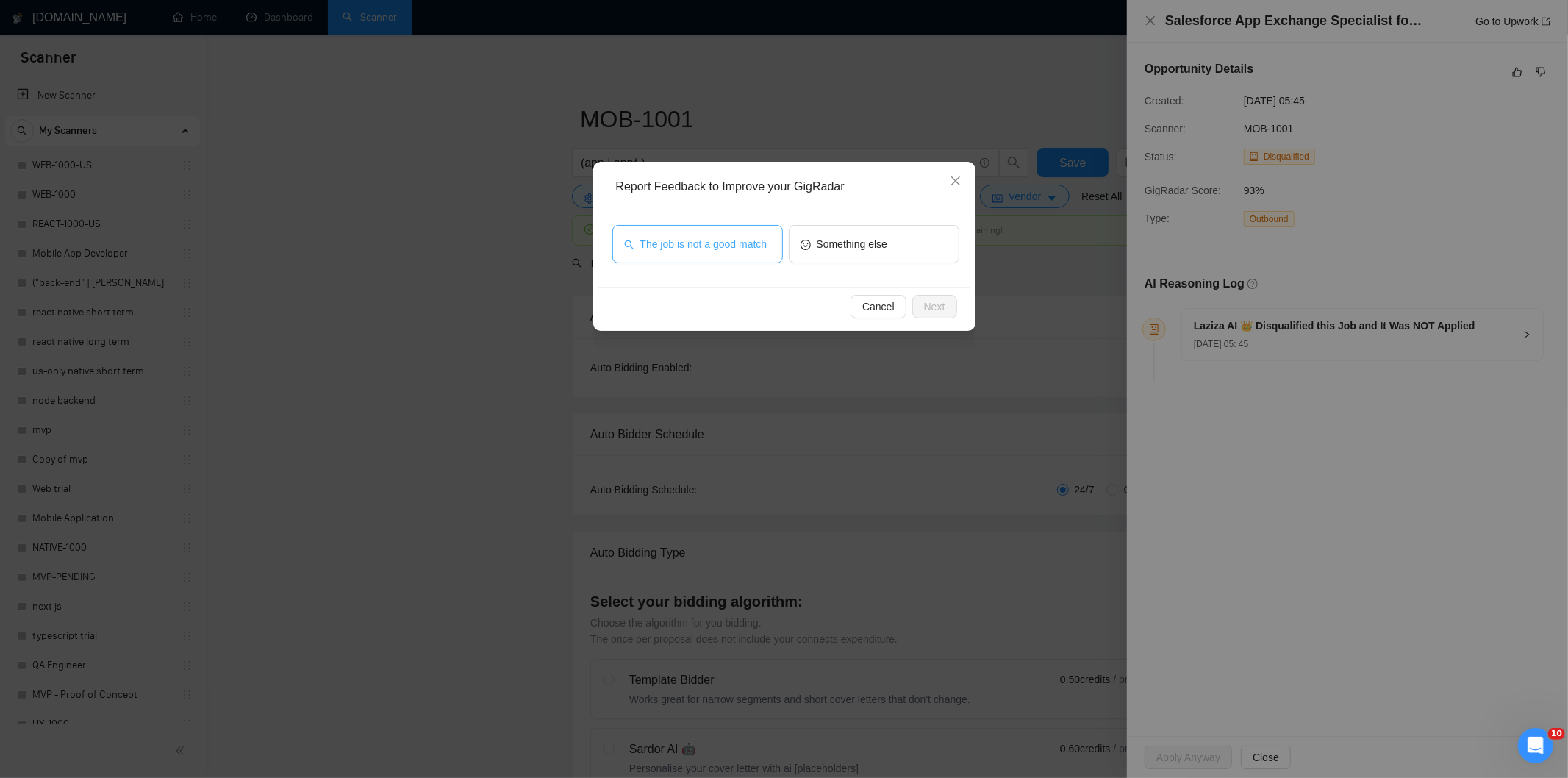
click at [742, 230] on button "The job is not a good match" at bounding box center [697, 244] width 170 height 39
click at [936, 310] on span "Next" at bounding box center [935, 307] width 22 height 16
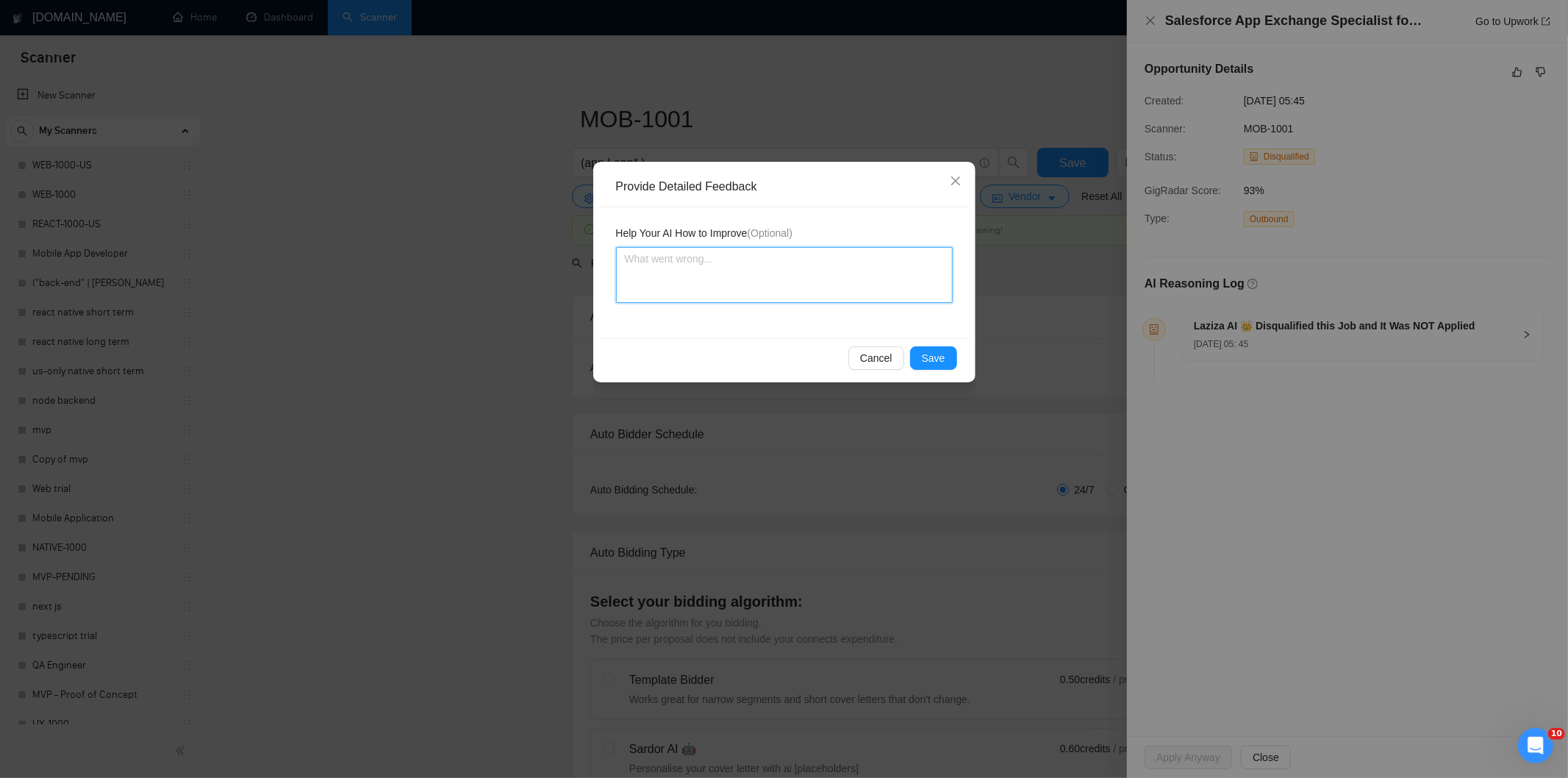
click at [900, 266] on textarea at bounding box center [784, 275] width 337 height 56
paste textarea "Not a fit — this project has been disqualified for other reasons. Example: "The…"
type textarea "Not a fit — this project has been disqualified for other reasons. Example: "The…"
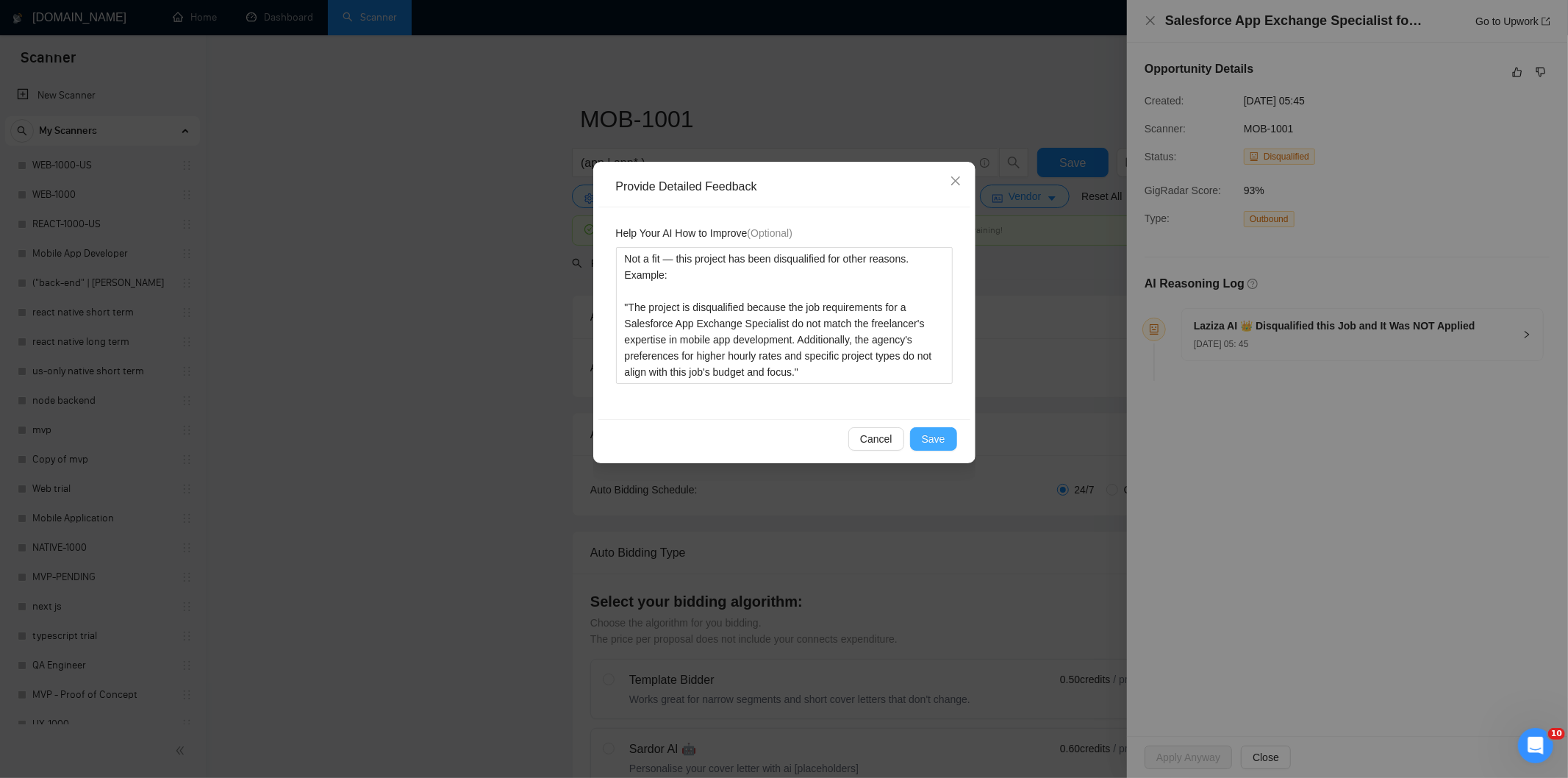
click at [936, 431] on span "Save" at bounding box center [933, 438] width 24 height 16
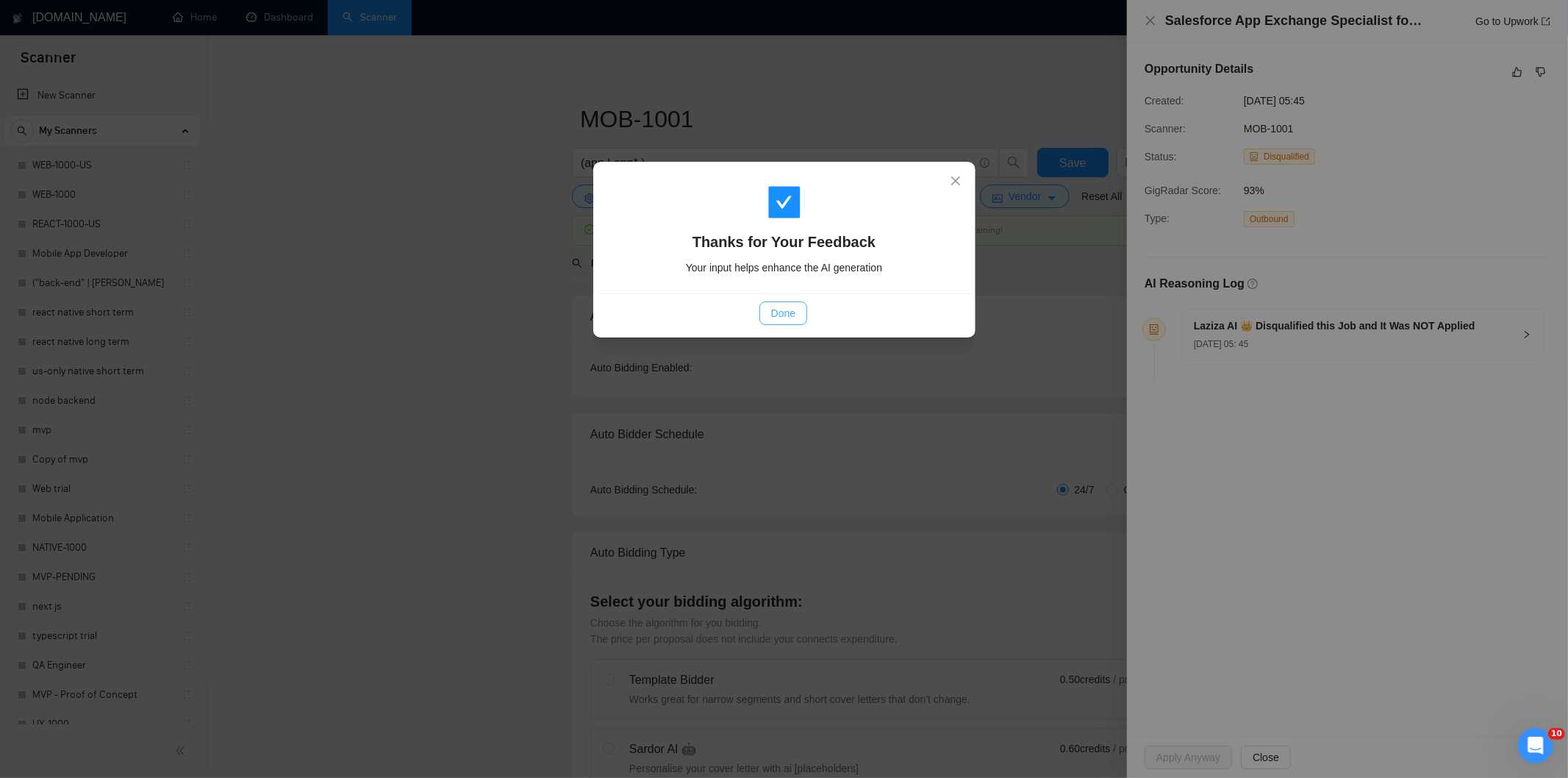
click at [782, 307] on span "Done" at bounding box center [782, 313] width 24 height 16
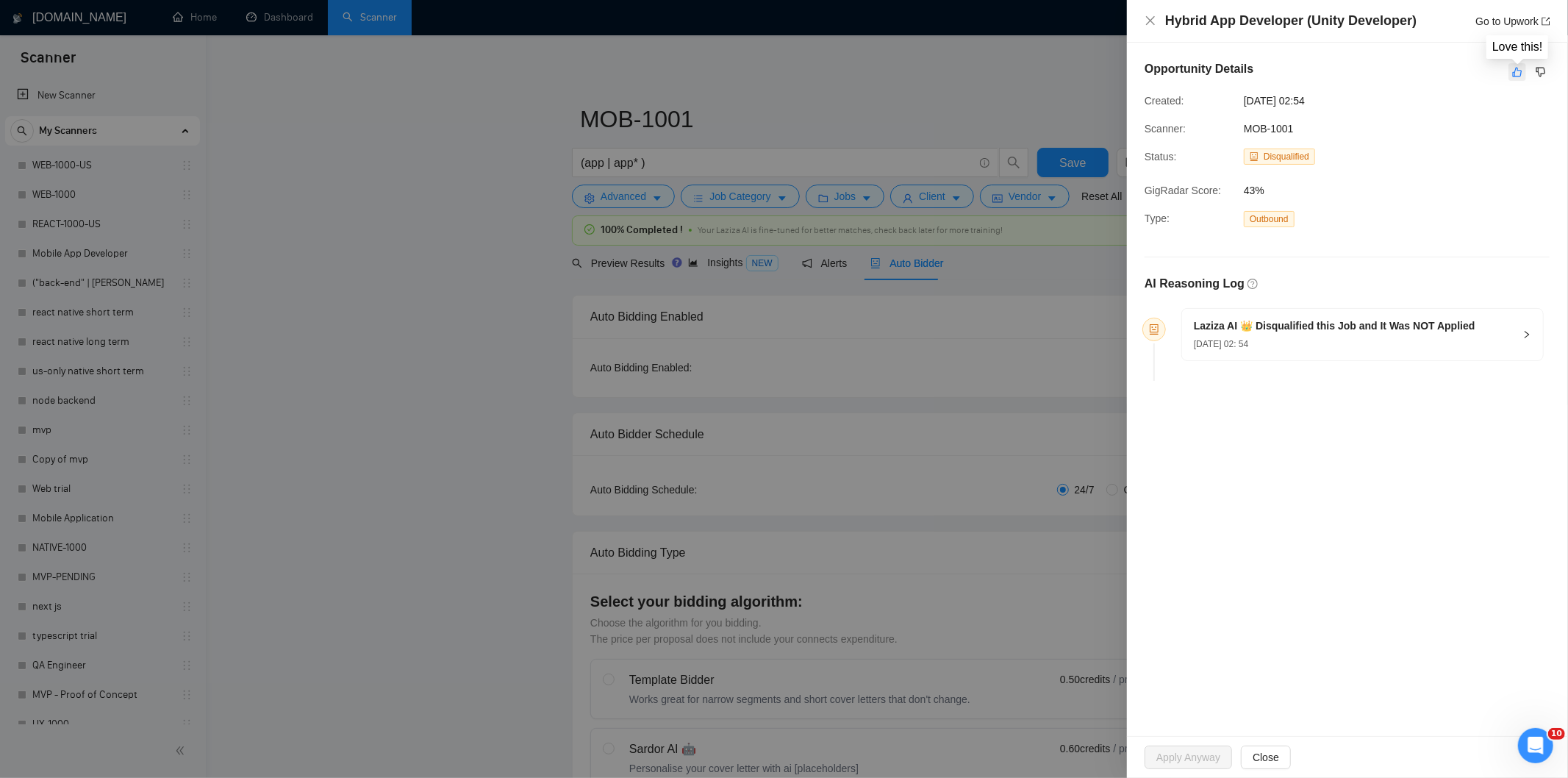
click at [1514, 74] on icon "like" at bounding box center [1516, 72] width 10 height 12
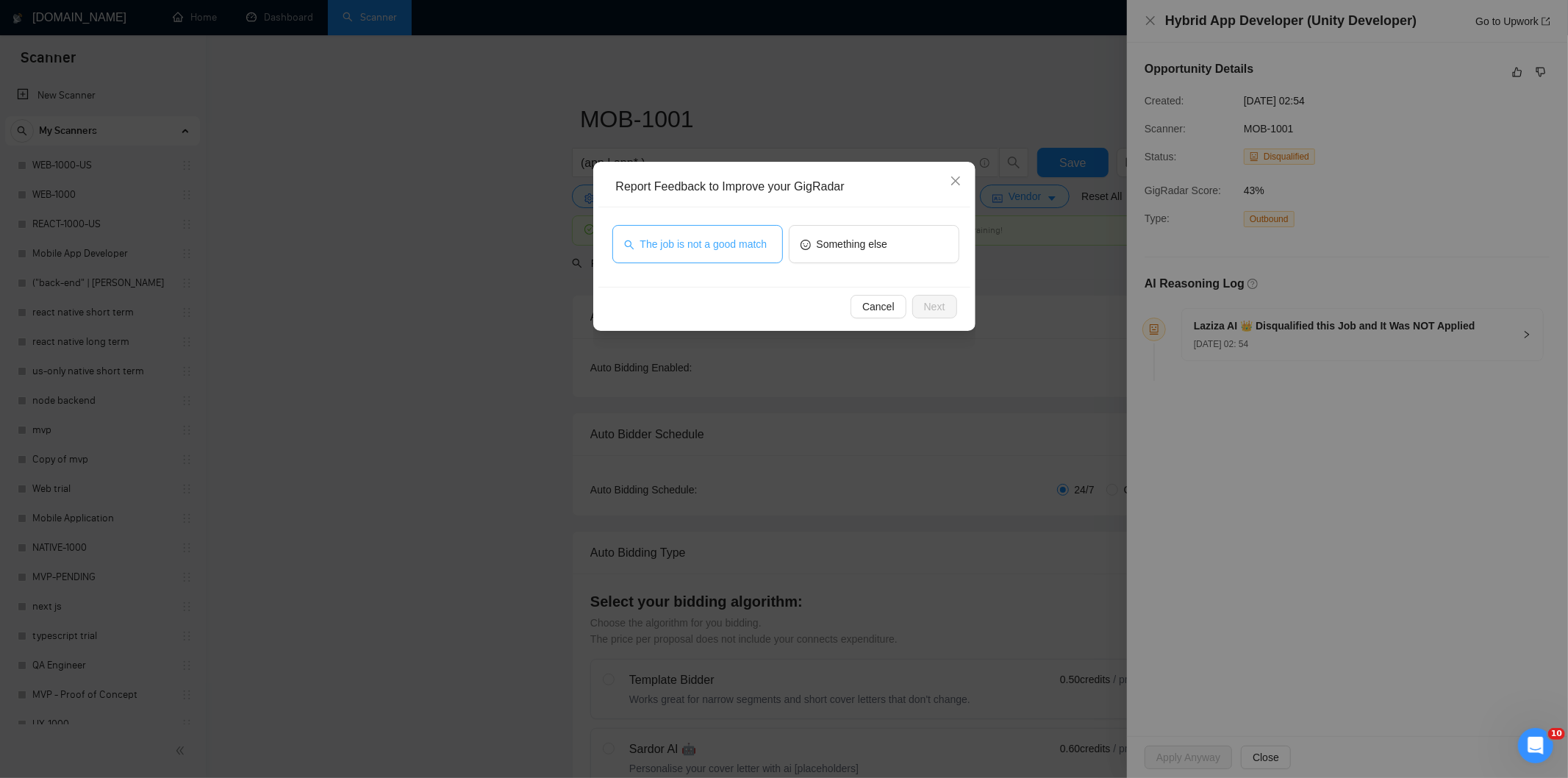
click at [707, 239] on span "The job is not a good match" at bounding box center [703, 243] width 127 height 16
click at [941, 306] on span "Next" at bounding box center [935, 307] width 22 height 16
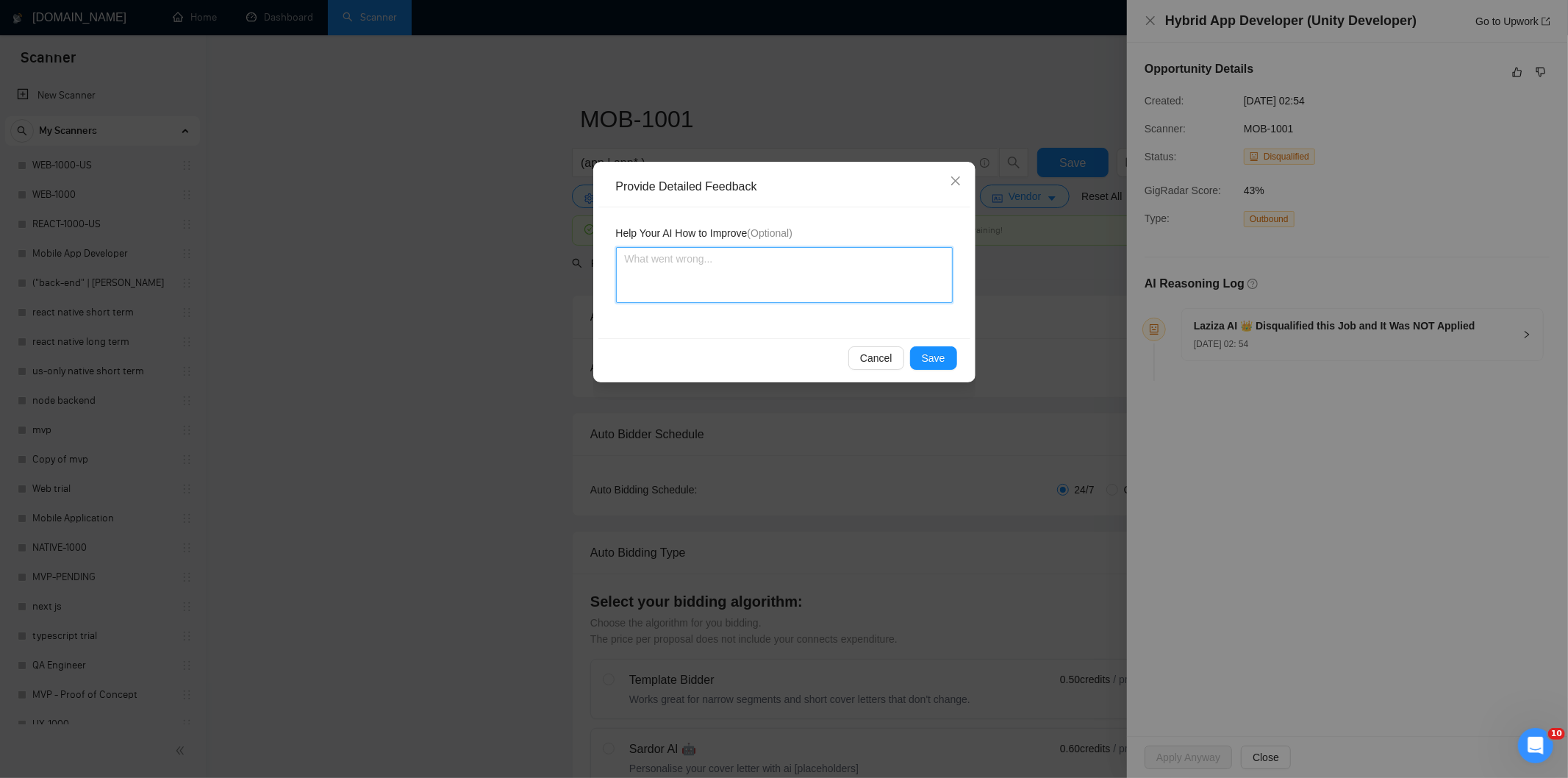
click at [910, 283] on textarea at bounding box center [784, 275] width 337 height 56
paste textarea "Not a fit — this project has been disqualified for other reasons. Example: "The…"
type textarea "Not a fit — this project has been disqualified for other reasons. Example: "The…"
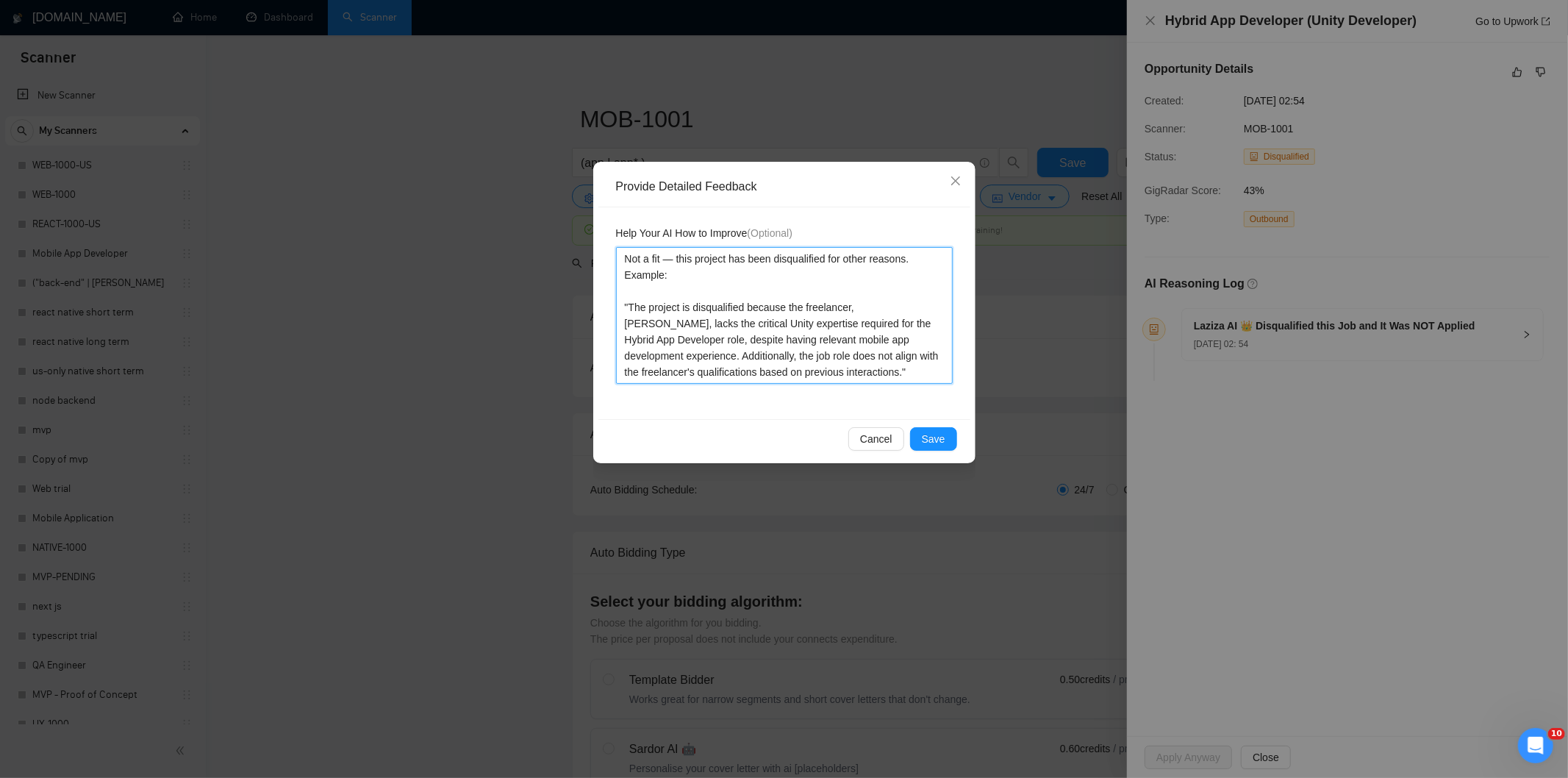
type textarea "Not a fit — this project has been disqualified for other reasons. Example: "The…"
click at [931, 424] on div "Cancel Save" at bounding box center [784, 438] width 372 height 39
drag, startPoint x: 936, startPoint y: 420, endPoint x: 941, endPoint y: 427, distance: 8.6
click at [939, 421] on div "Cancel Save" at bounding box center [784, 438] width 372 height 39
click at [941, 430] on button "Save" at bounding box center [933, 439] width 47 height 24
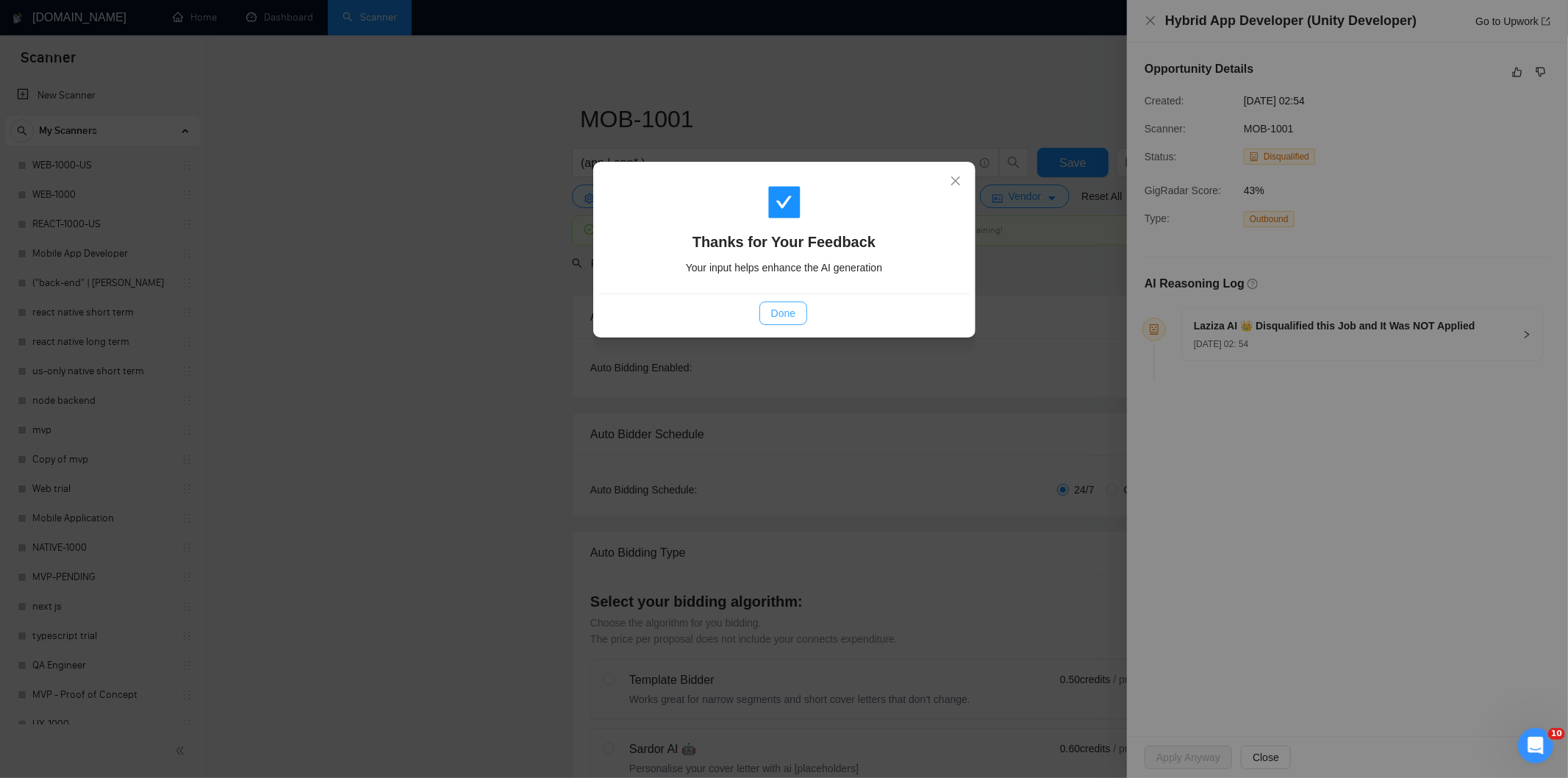
click at [789, 315] on span "Done" at bounding box center [782, 313] width 24 height 16
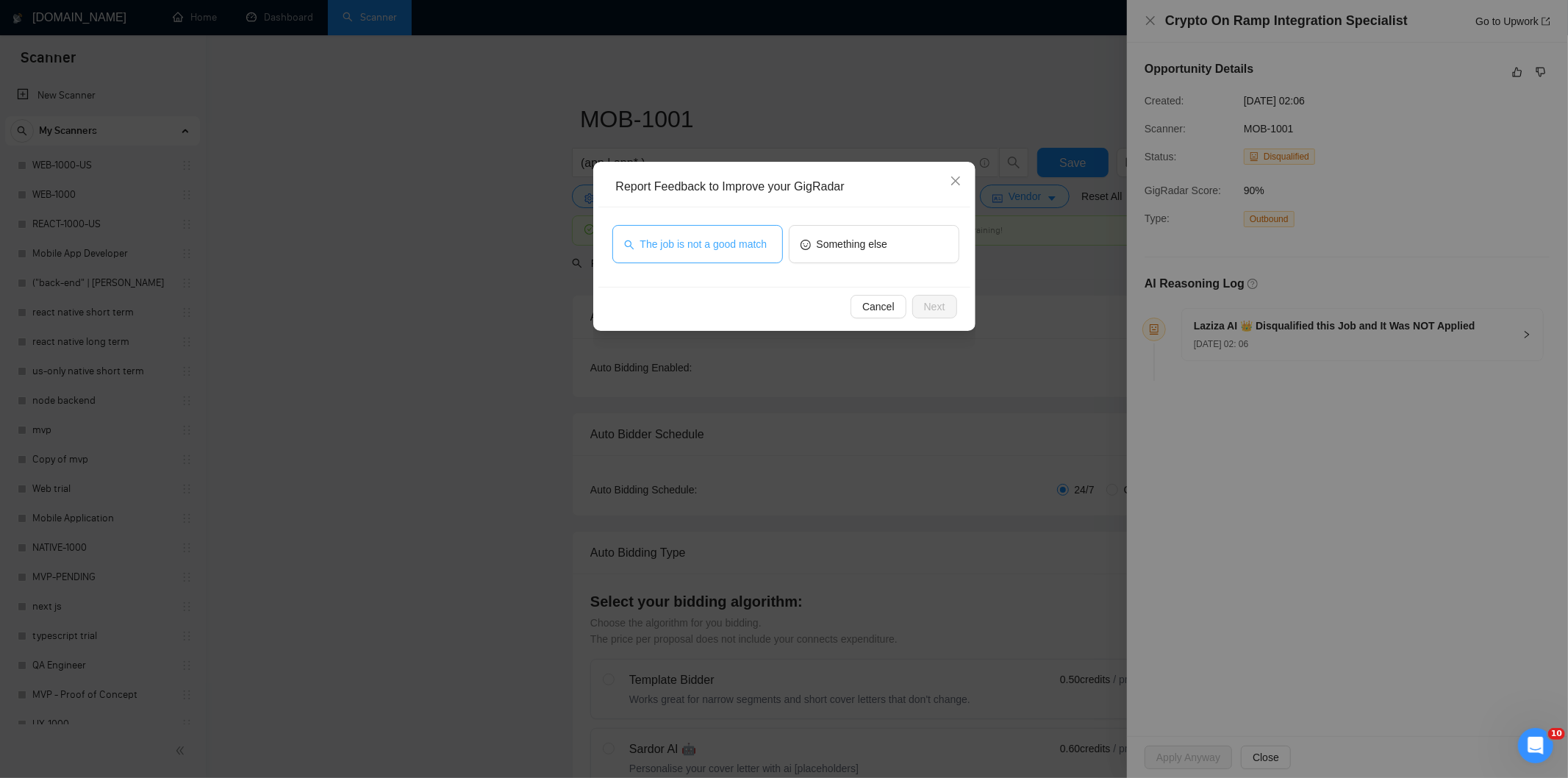
click at [707, 251] on span "The job is not a good match" at bounding box center [703, 243] width 127 height 16
click at [929, 305] on span "Next" at bounding box center [935, 307] width 22 height 16
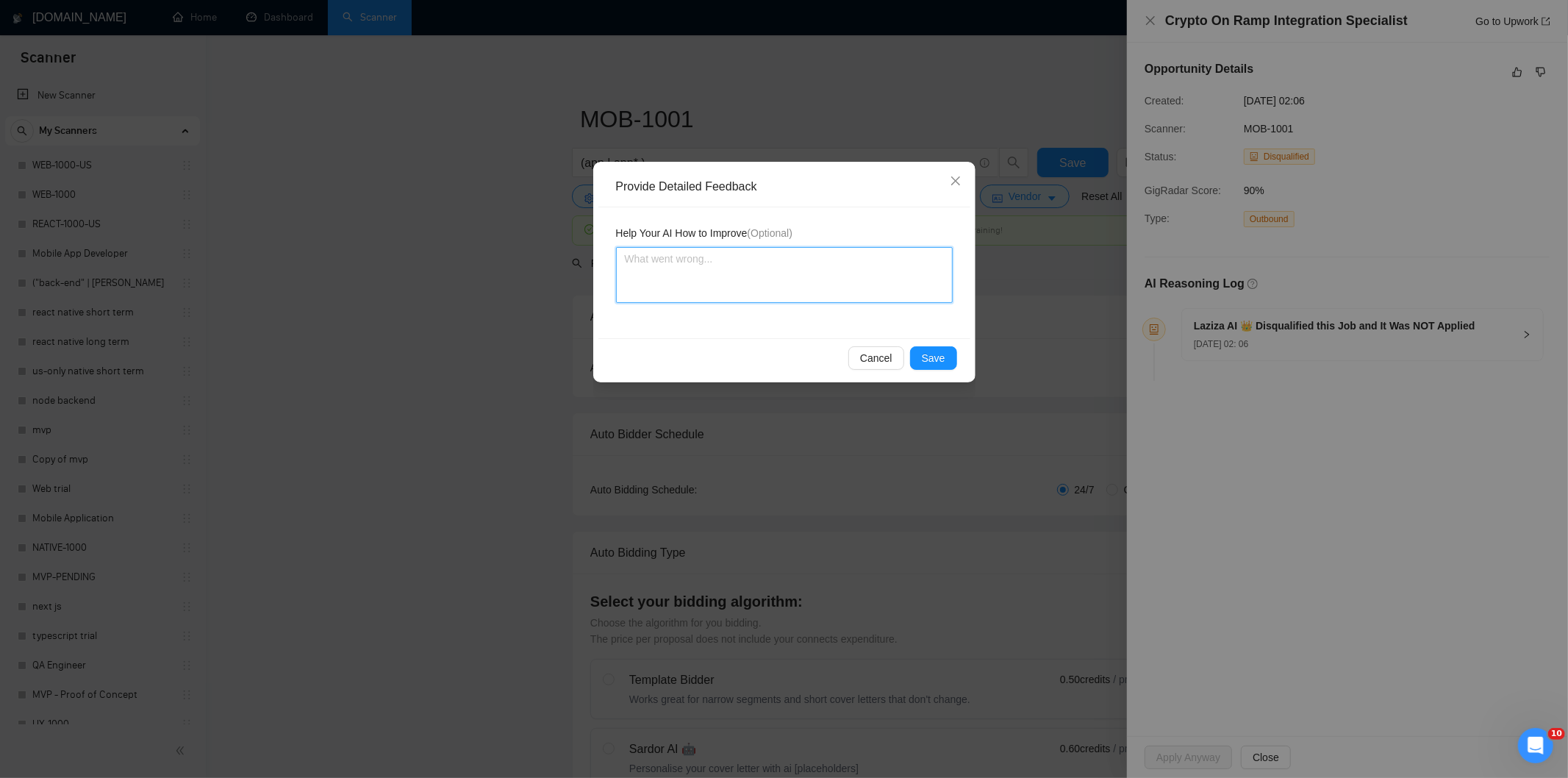
click at [882, 272] on textarea at bounding box center [784, 275] width 337 height 56
paste textarea "Not a fit — this project has been disqualified for other reasons. Example: "The…"
type textarea "Not a fit — this project has been disqualified for other reasons. Example: "The…"
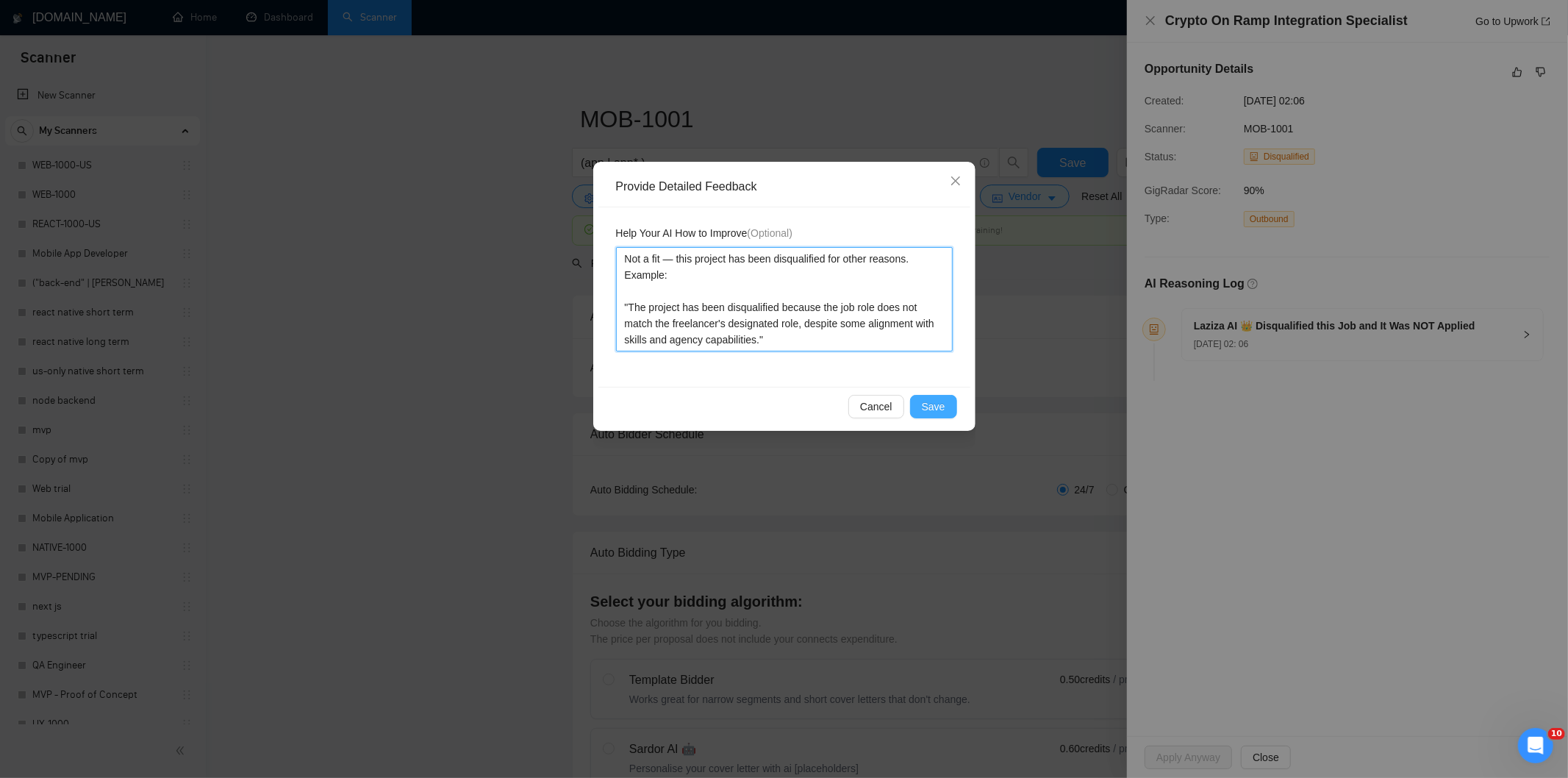
type textarea "Not a fit — this project has been disqualified for other reasons. Example: "The…"
drag, startPoint x: 940, startPoint y: 409, endPoint x: 932, endPoint y: 401, distance: 11.3
click at [939, 408] on span "Save" at bounding box center [933, 406] width 24 height 16
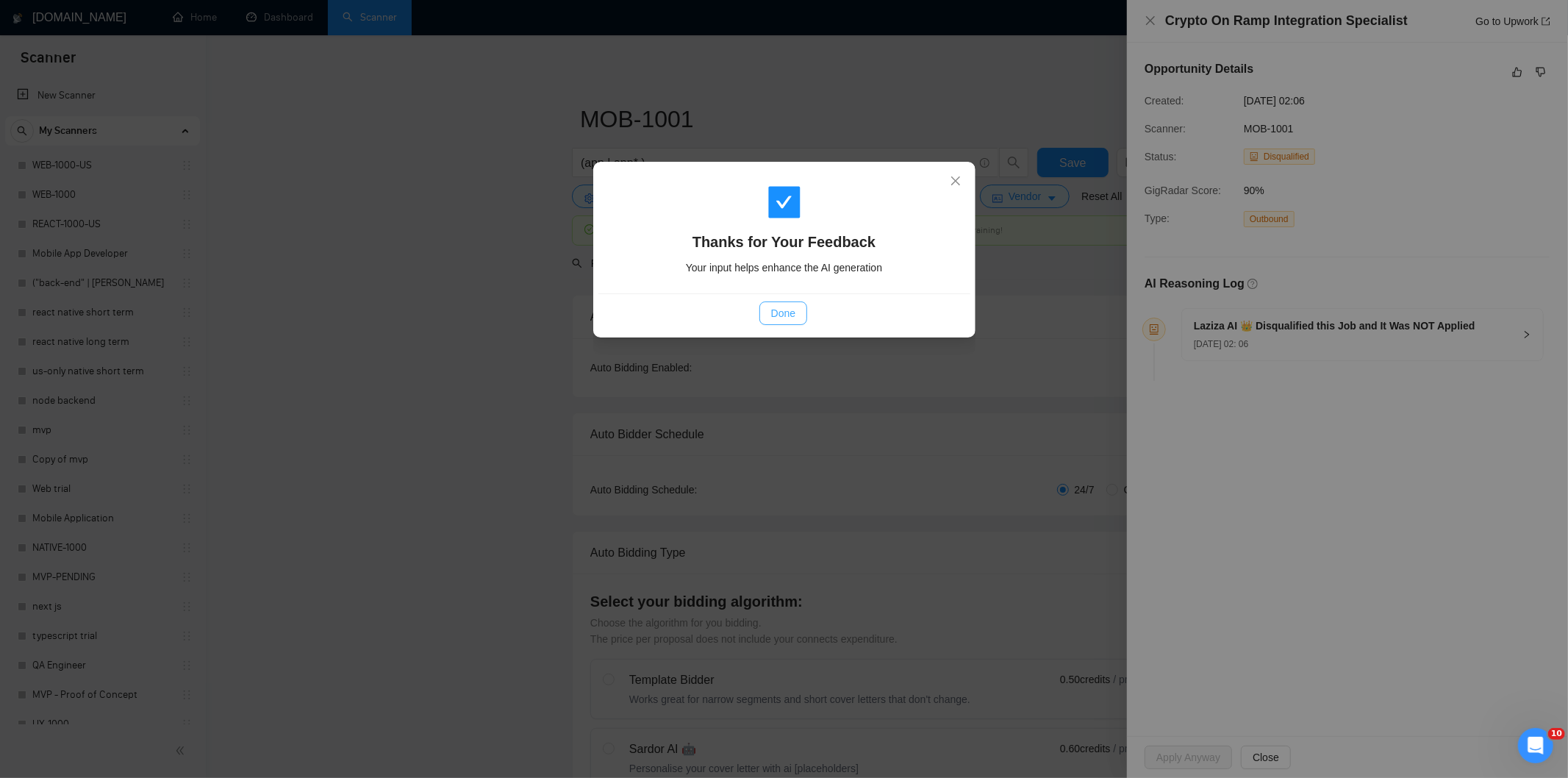
click at [789, 324] on button "Done" at bounding box center [783, 313] width 48 height 24
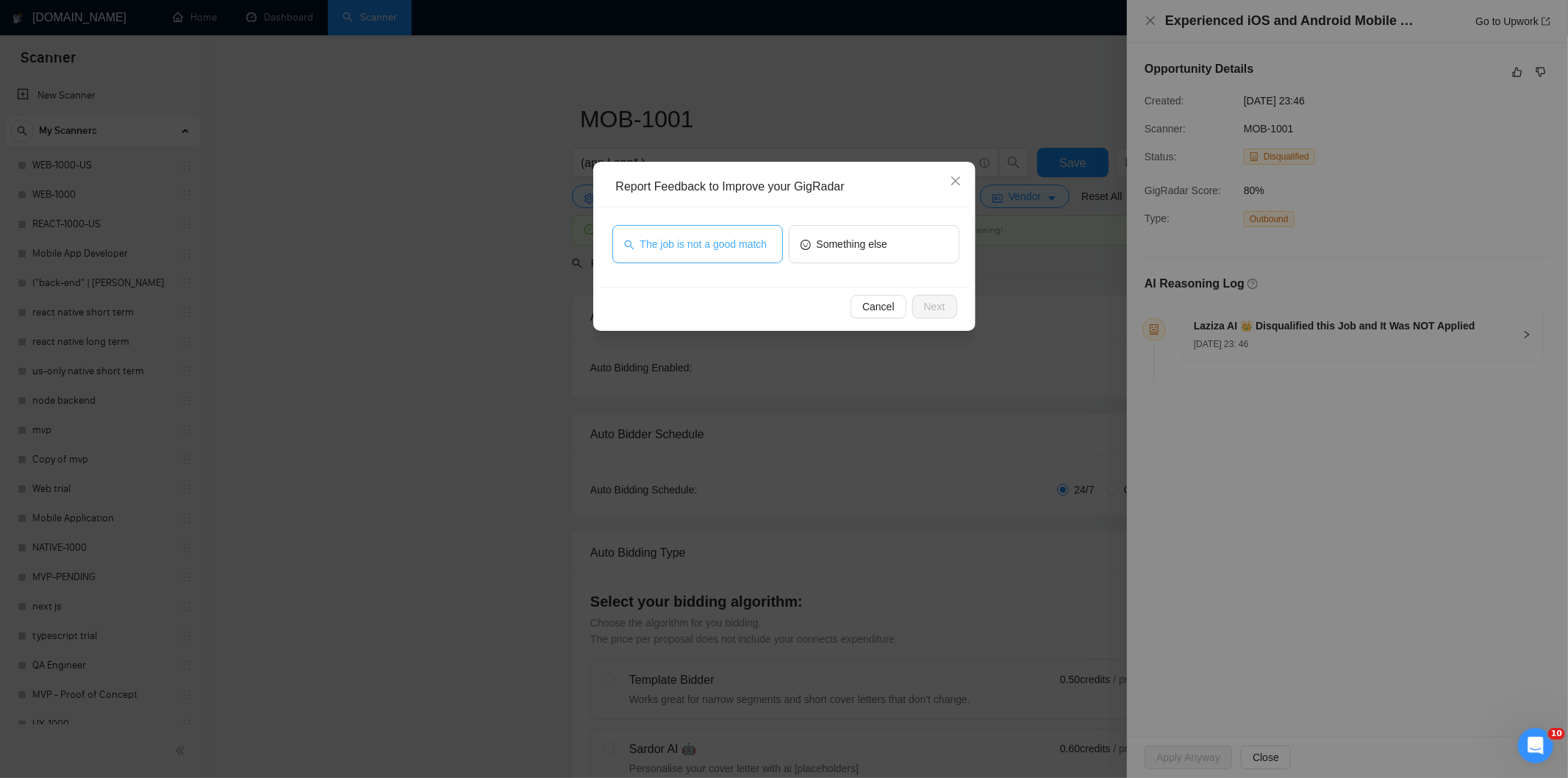
click at [752, 251] on span "The job is not a good match" at bounding box center [703, 243] width 127 height 16
click at [949, 305] on button "Next" at bounding box center [935, 307] width 45 height 24
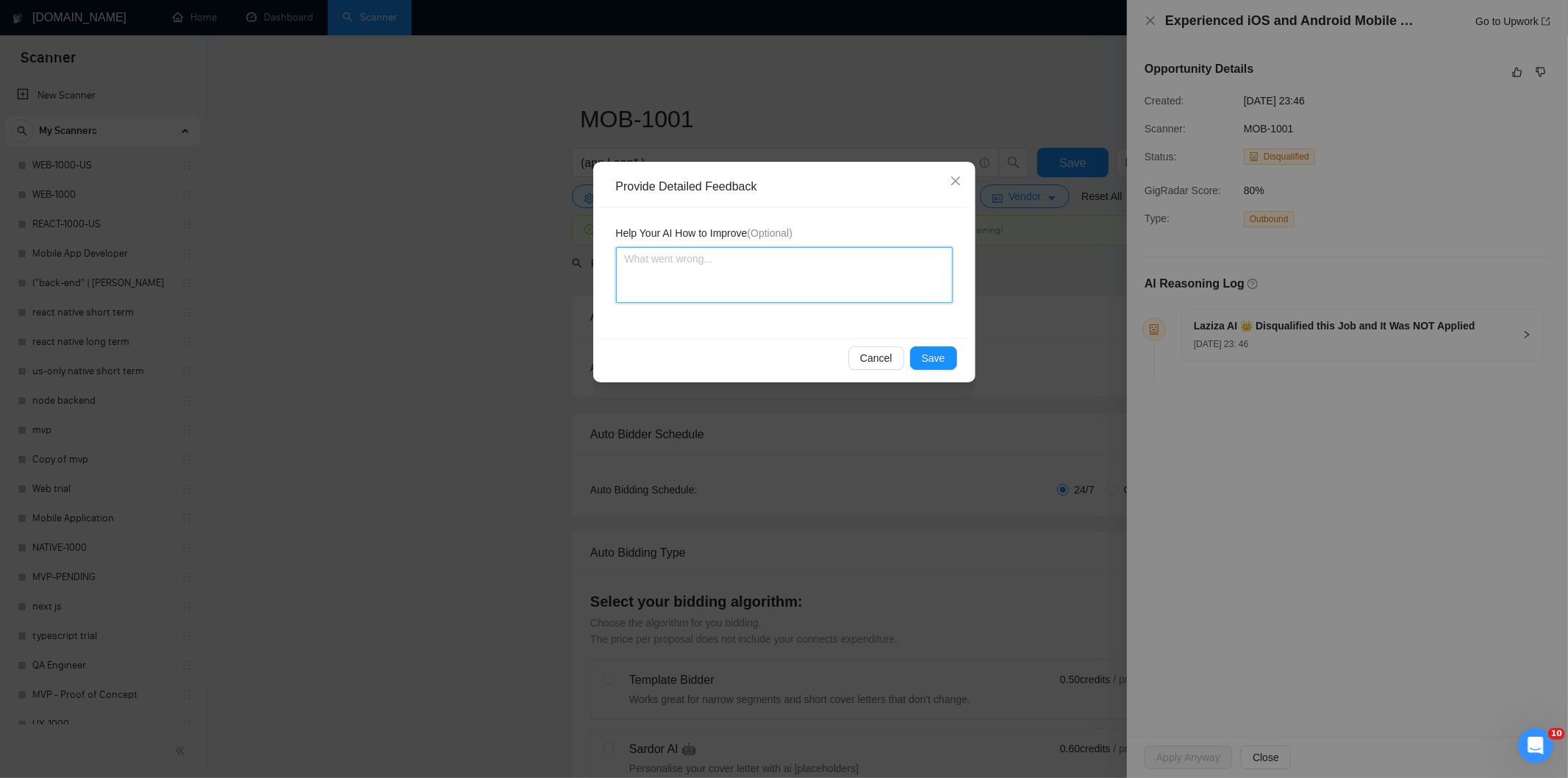
click at [920, 277] on textarea at bounding box center [784, 275] width 337 height 56
paste textarea "Not a fit — this project has been disqualified for other reasons. Example: "The…"
type textarea "Not a fit — this project has been disqualified for other reasons. Example: "The…"
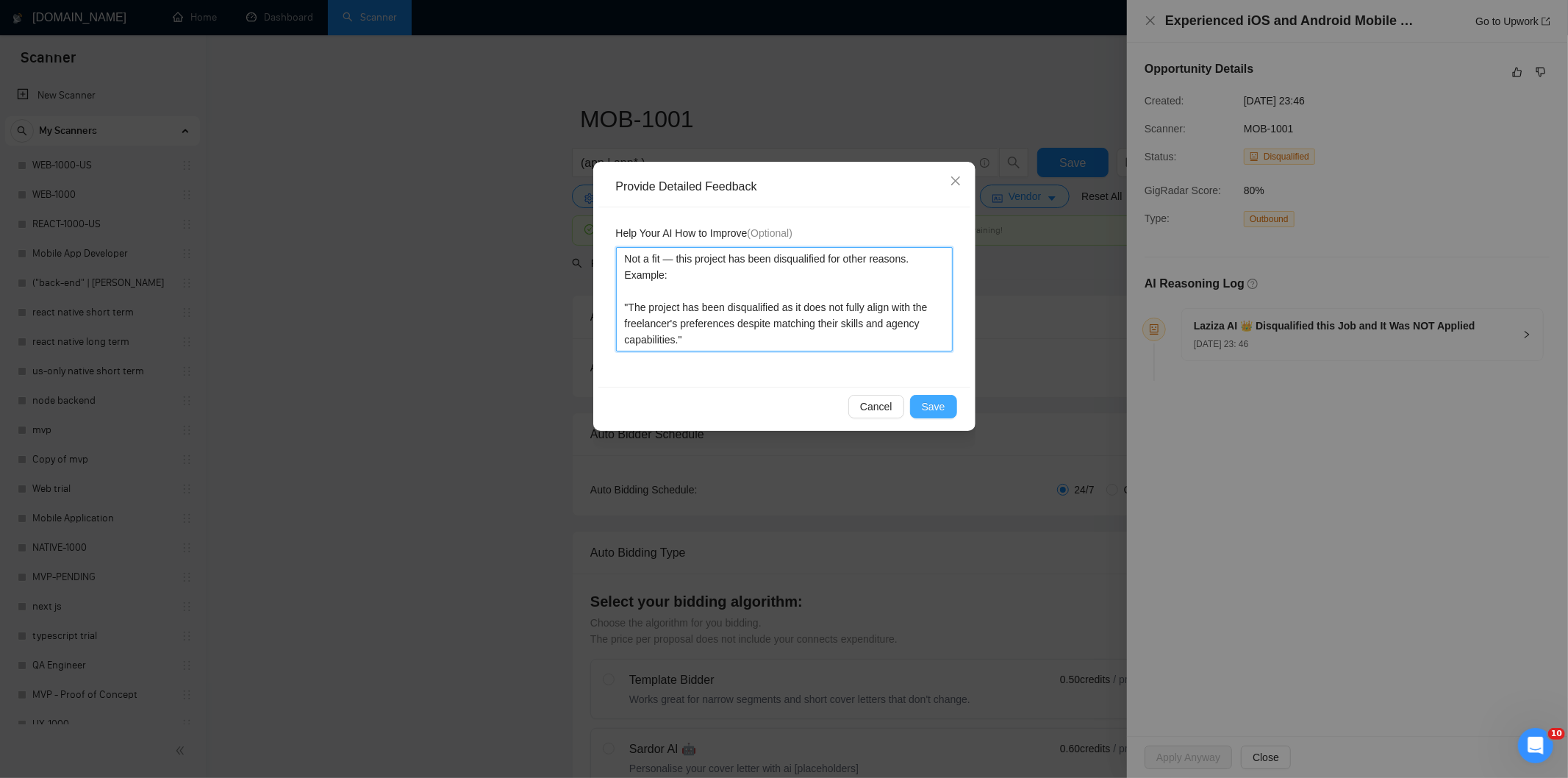
type textarea "Not a fit — this project has been disqualified for other reasons. Example: "The…"
click at [951, 411] on button "Save" at bounding box center [933, 407] width 47 height 24
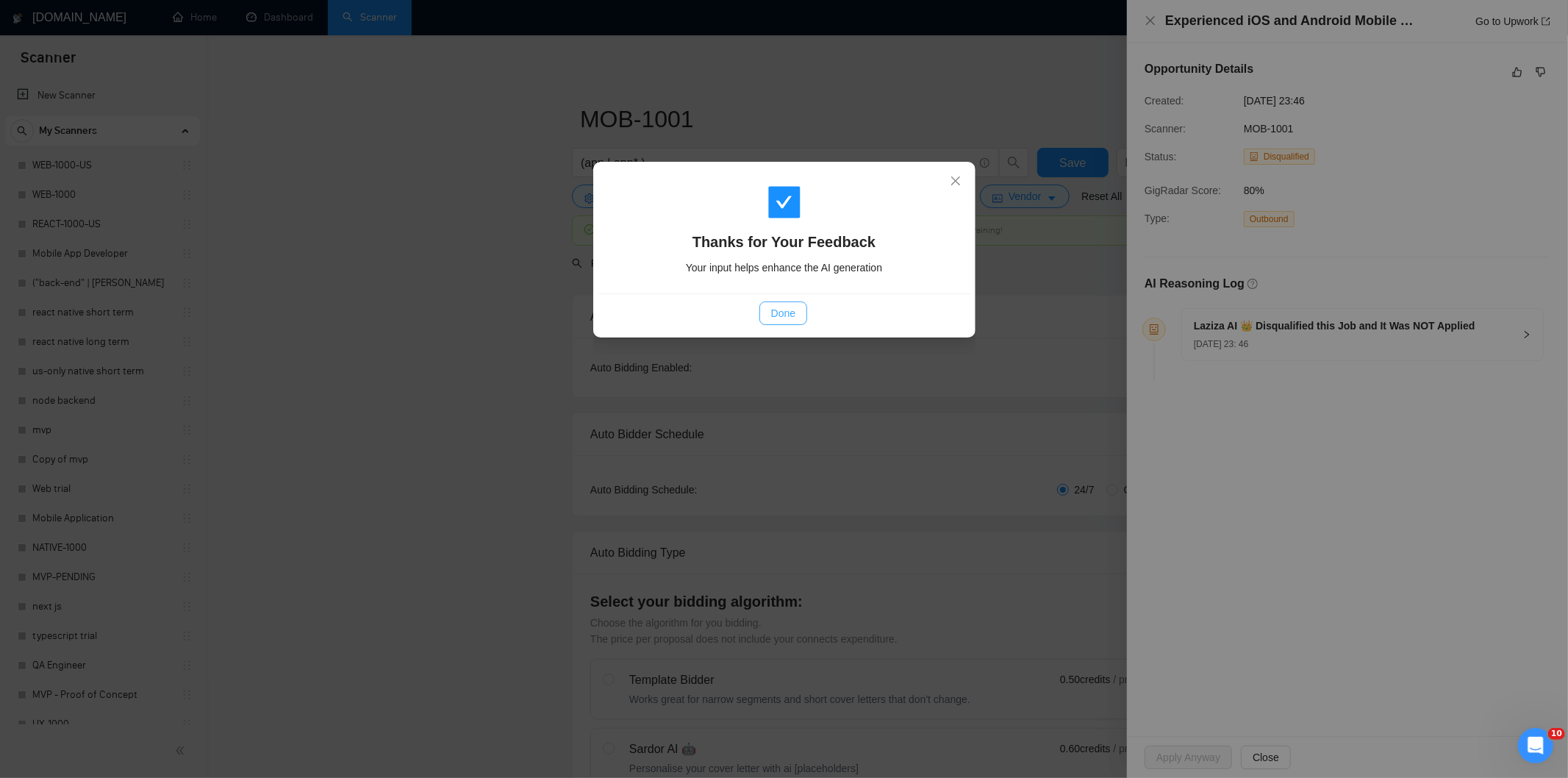
click at [782, 305] on span "Done" at bounding box center [782, 313] width 24 height 16
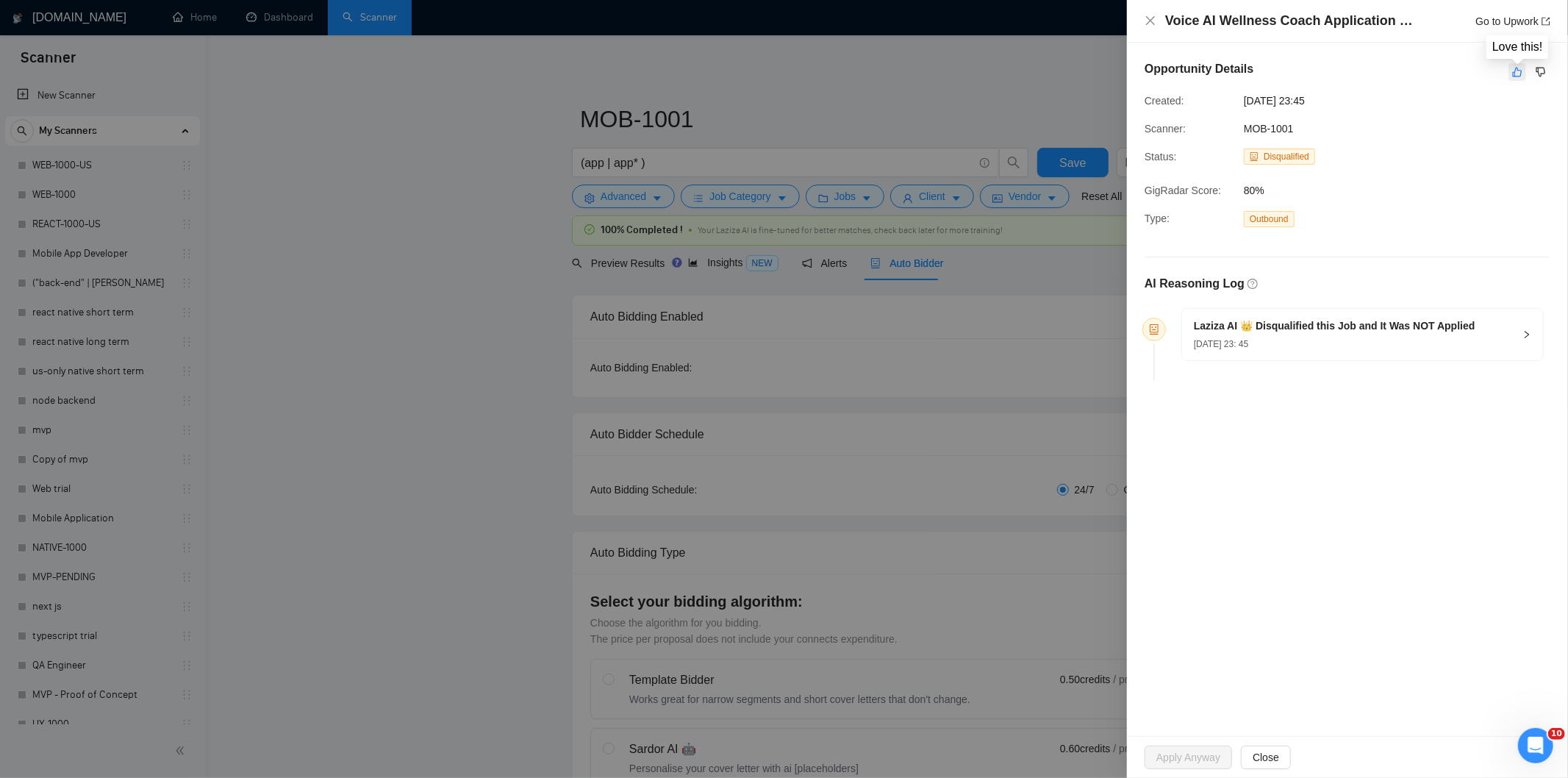
click at [1520, 69] on icon "like" at bounding box center [1516, 72] width 10 height 12
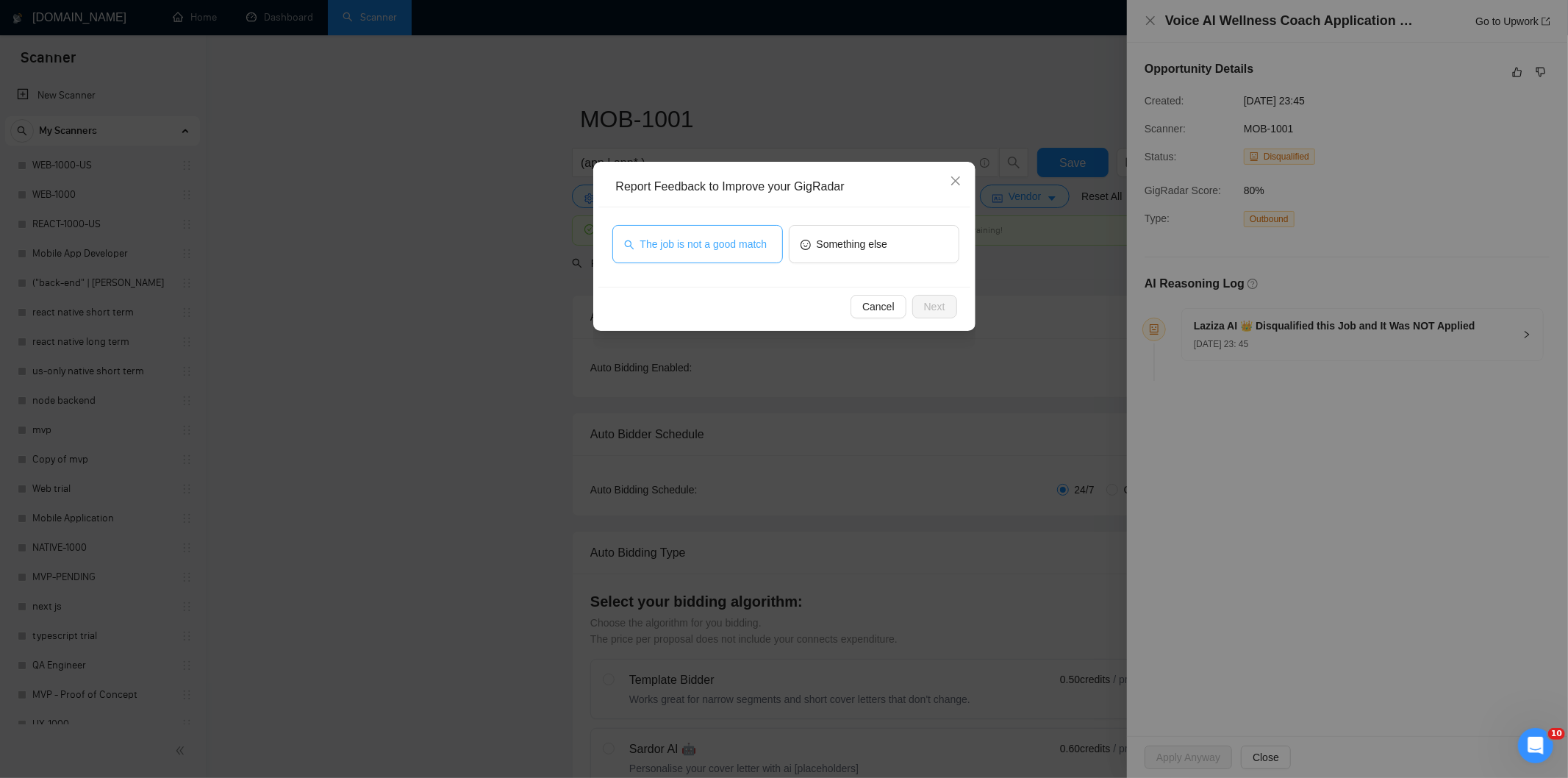
click at [700, 246] on span "The job is not a good match" at bounding box center [703, 243] width 127 height 16
click at [946, 309] on button "Next" at bounding box center [935, 307] width 45 height 24
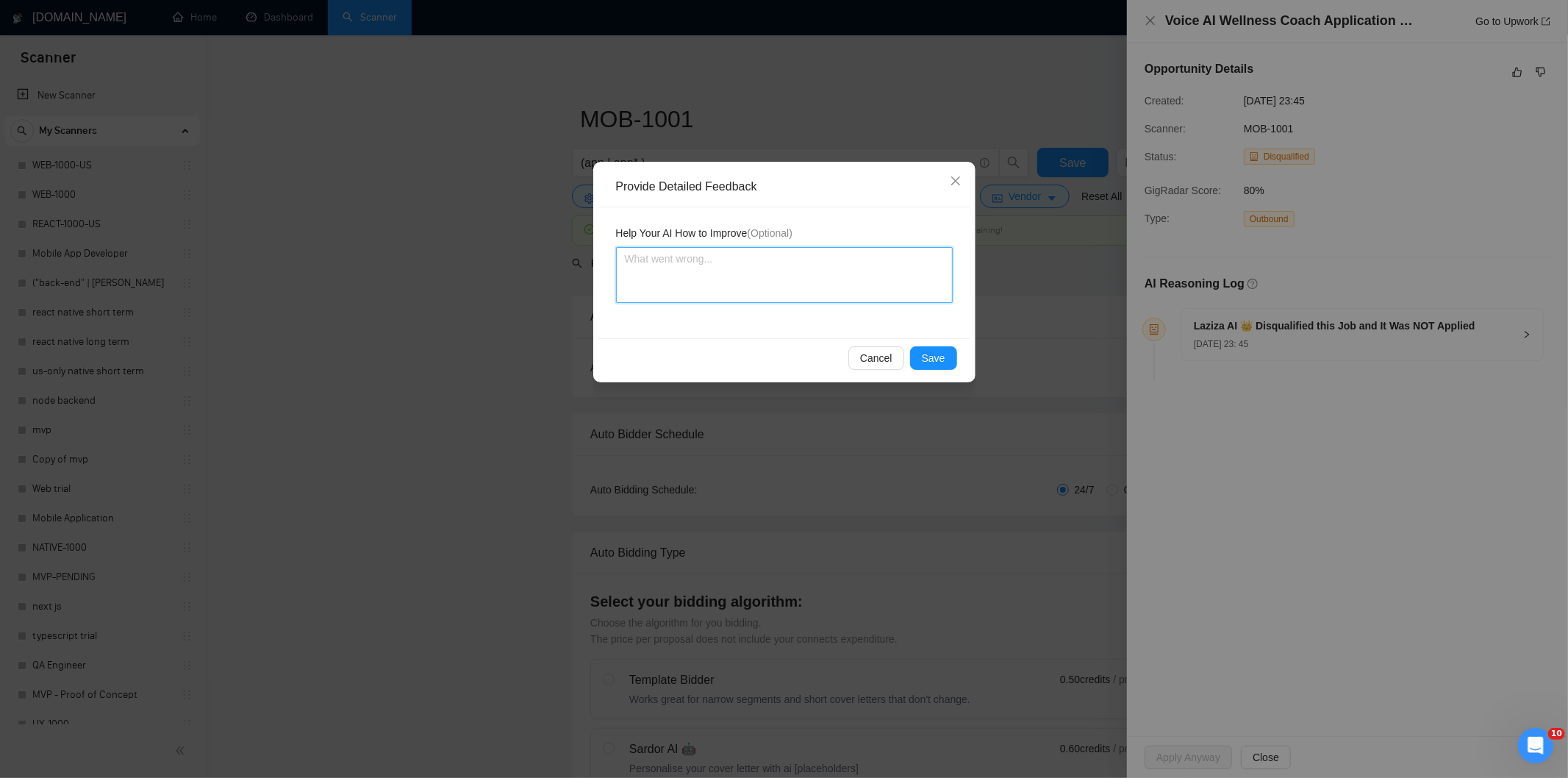
click at [863, 267] on textarea at bounding box center [784, 275] width 337 height 56
paste textarea "Not a fit — this project has been disqualified for other reasons. Example: "The…"
type textarea "Not a fit — this project has been disqualified for other reasons. Example: "The…"
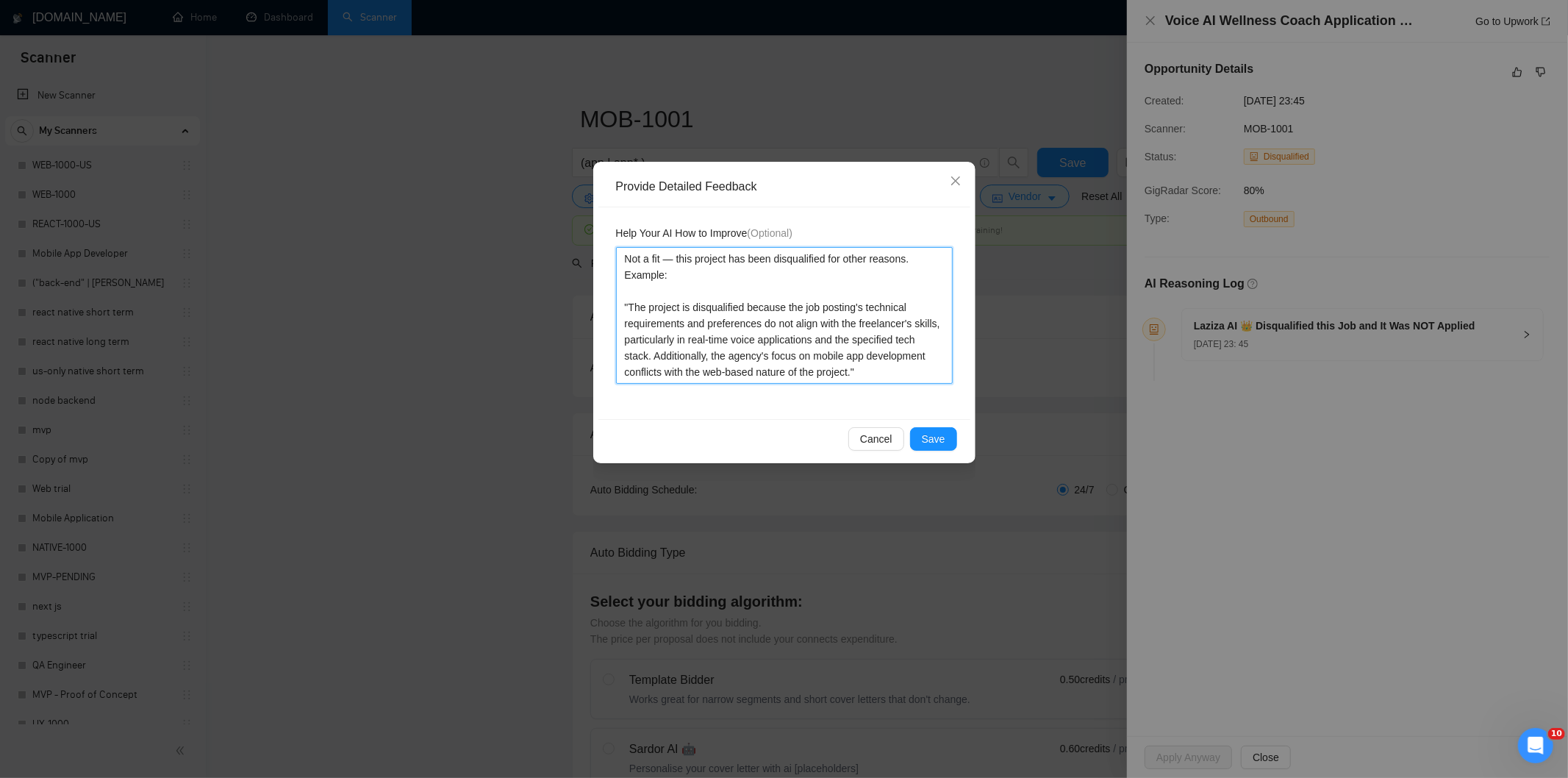
type textarea "Not a fit — this project has been disqualified for other reasons. Example: "The…"
click at [940, 436] on span "Save" at bounding box center [933, 438] width 24 height 16
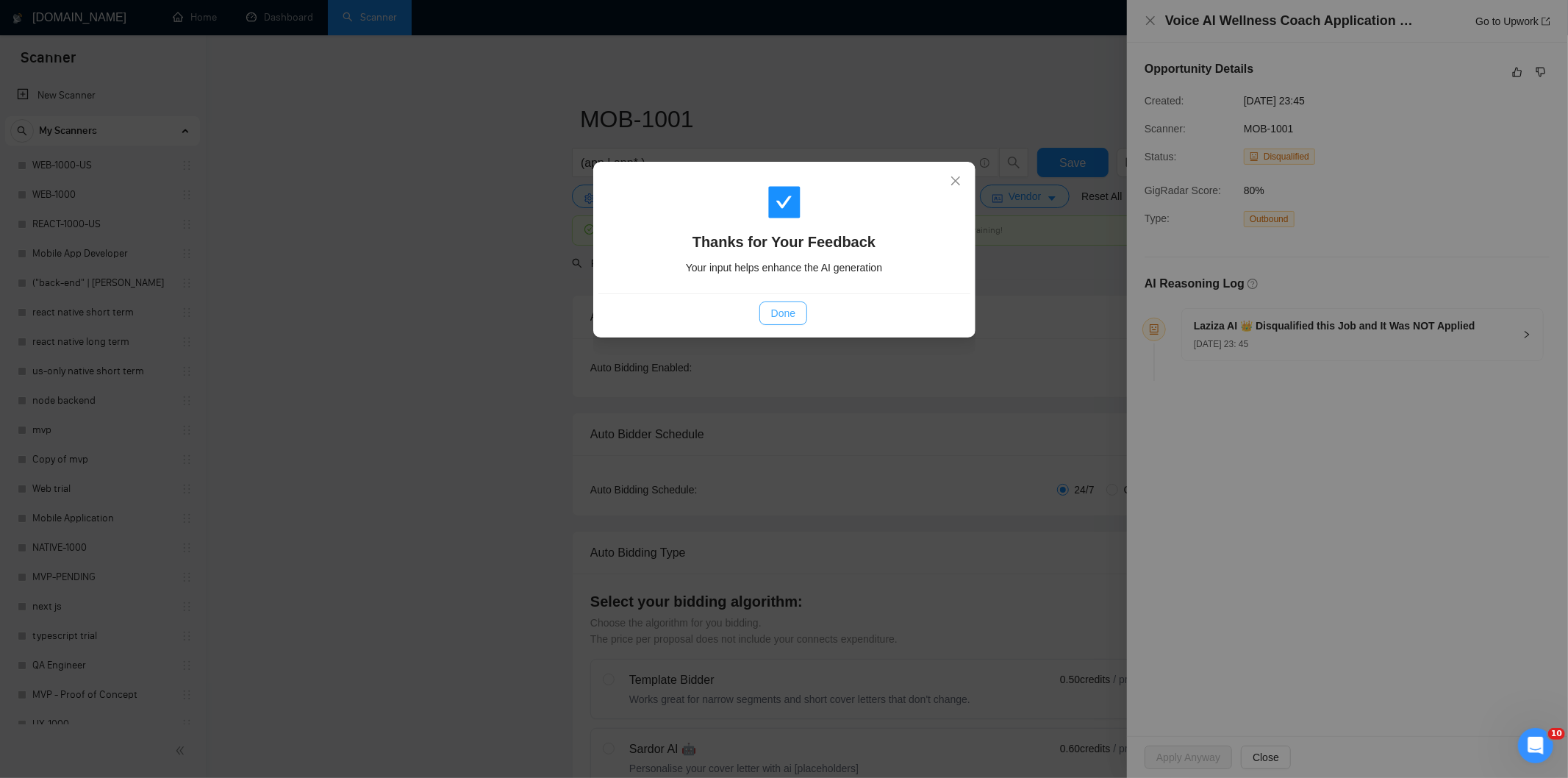
click at [788, 314] on span "Done" at bounding box center [782, 313] width 24 height 16
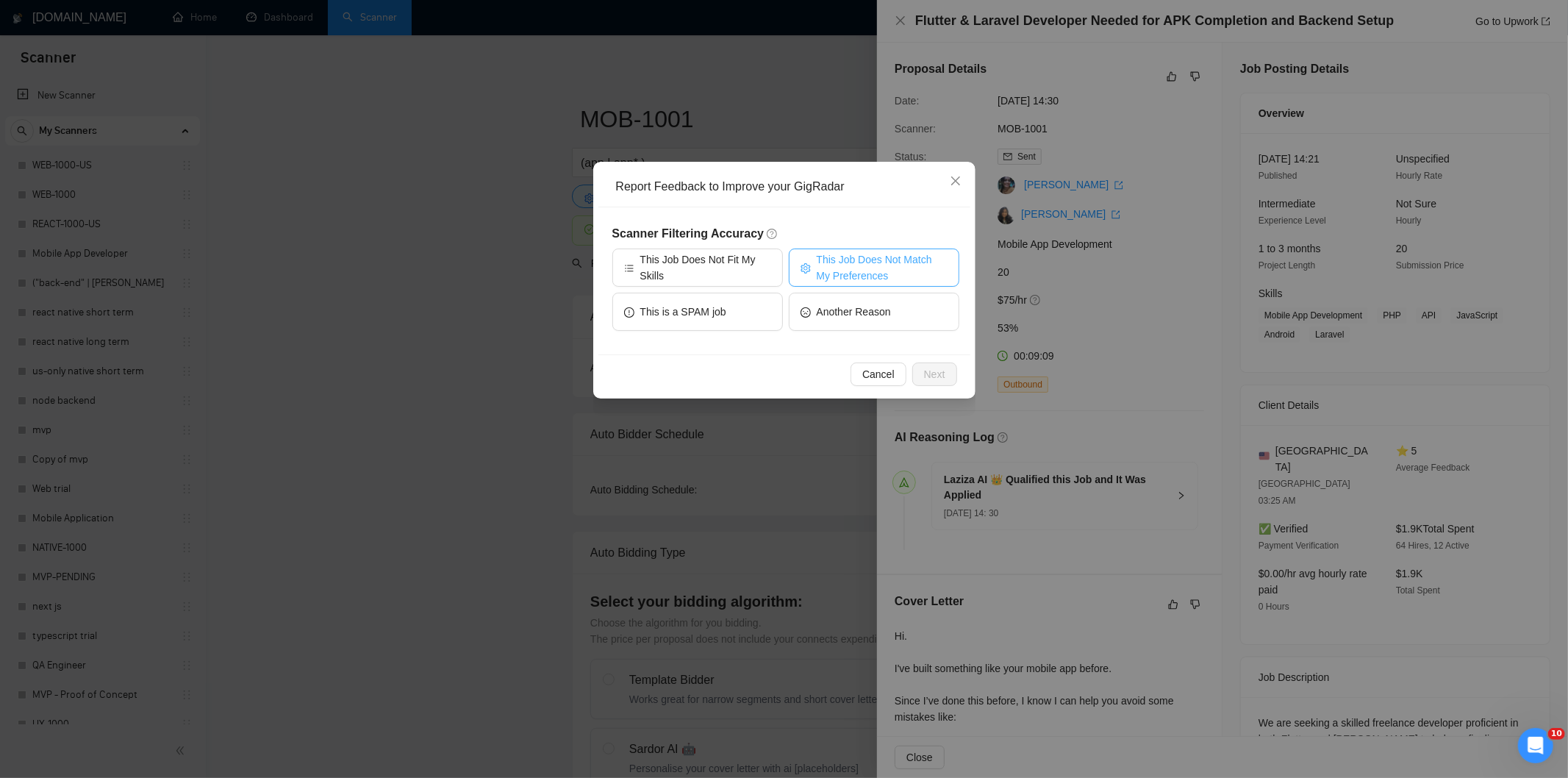
click at [859, 270] on span "This Job Does Not Match My Preferences" at bounding box center [882, 267] width 131 height 32
click at [916, 372] on button "Next" at bounding box center [935, 374] width 45 height 24
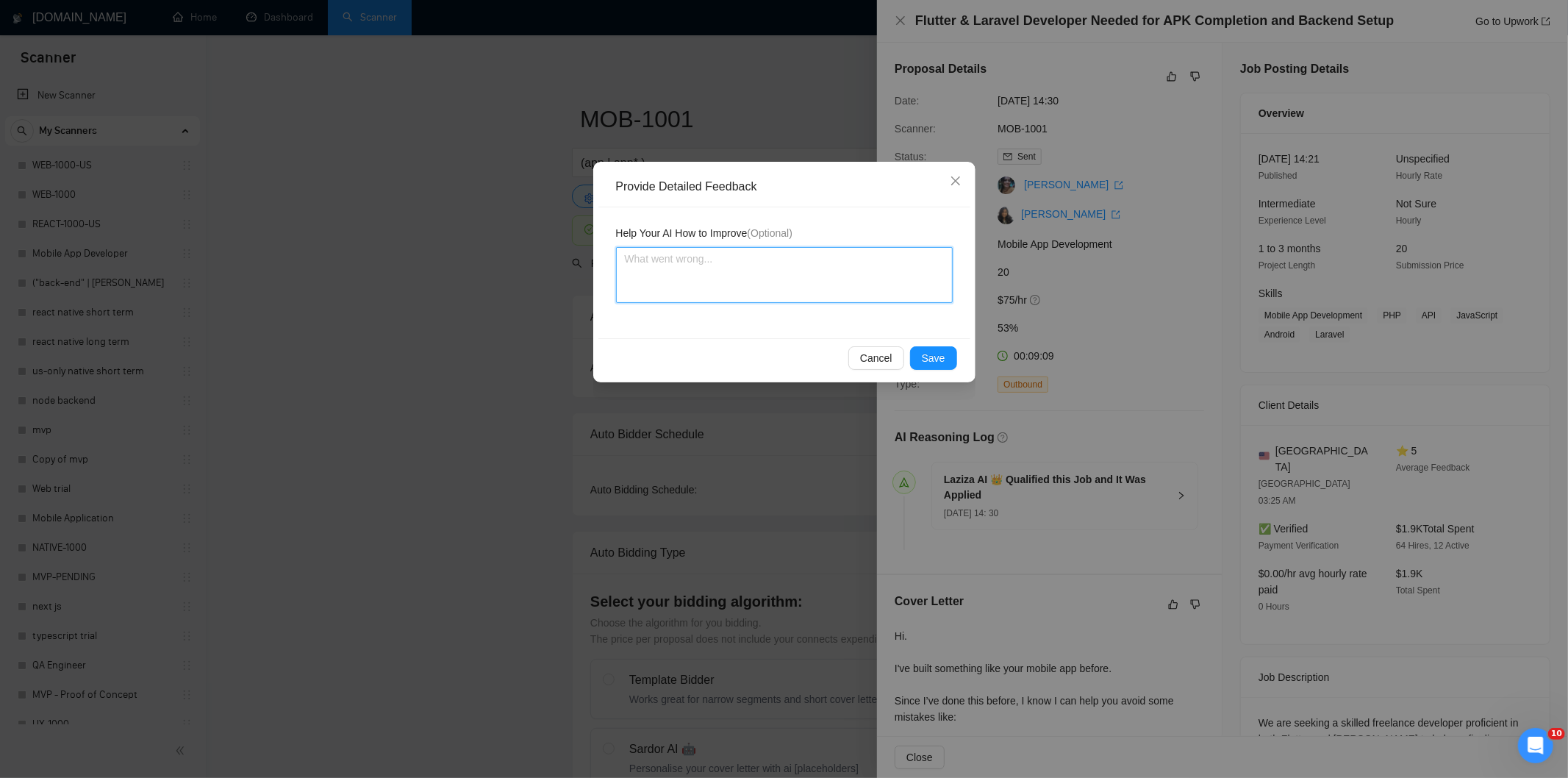
click at [910, 296] on textarea at bounding box center [784, 275] width 337 height 56
paste textarea "Not a fit — the description suggests an existing codebase, but Ria only works o…"
type textarea "Not a fit — the description suggests an existing codebase, but Ria only works o…"
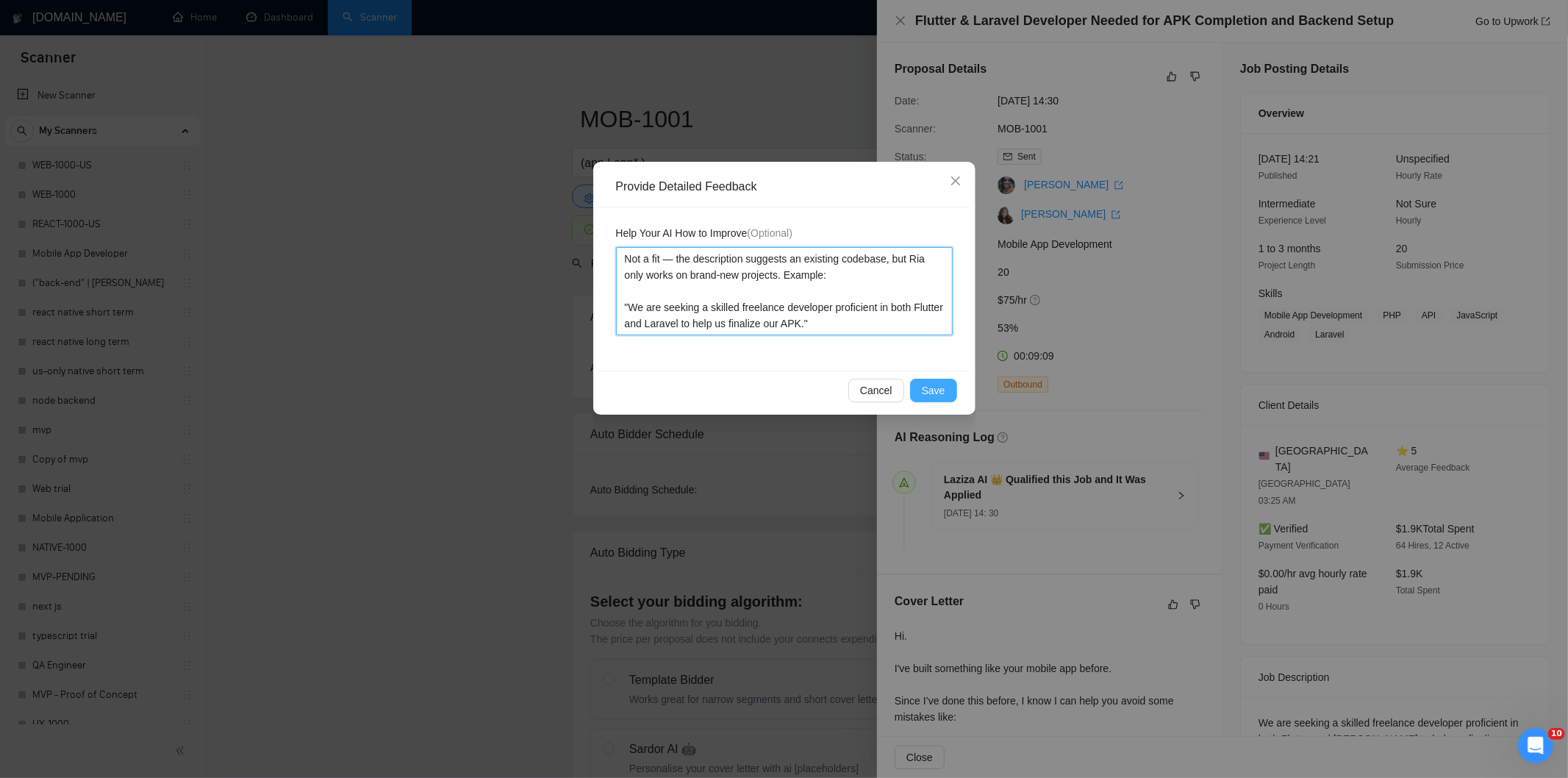
type textarea "Not a fit — the description suggests an existing codebase, but Ria only works o…"
click at [932, 390] on span "Save" at bounding box center [933, 390] width 24 height 16
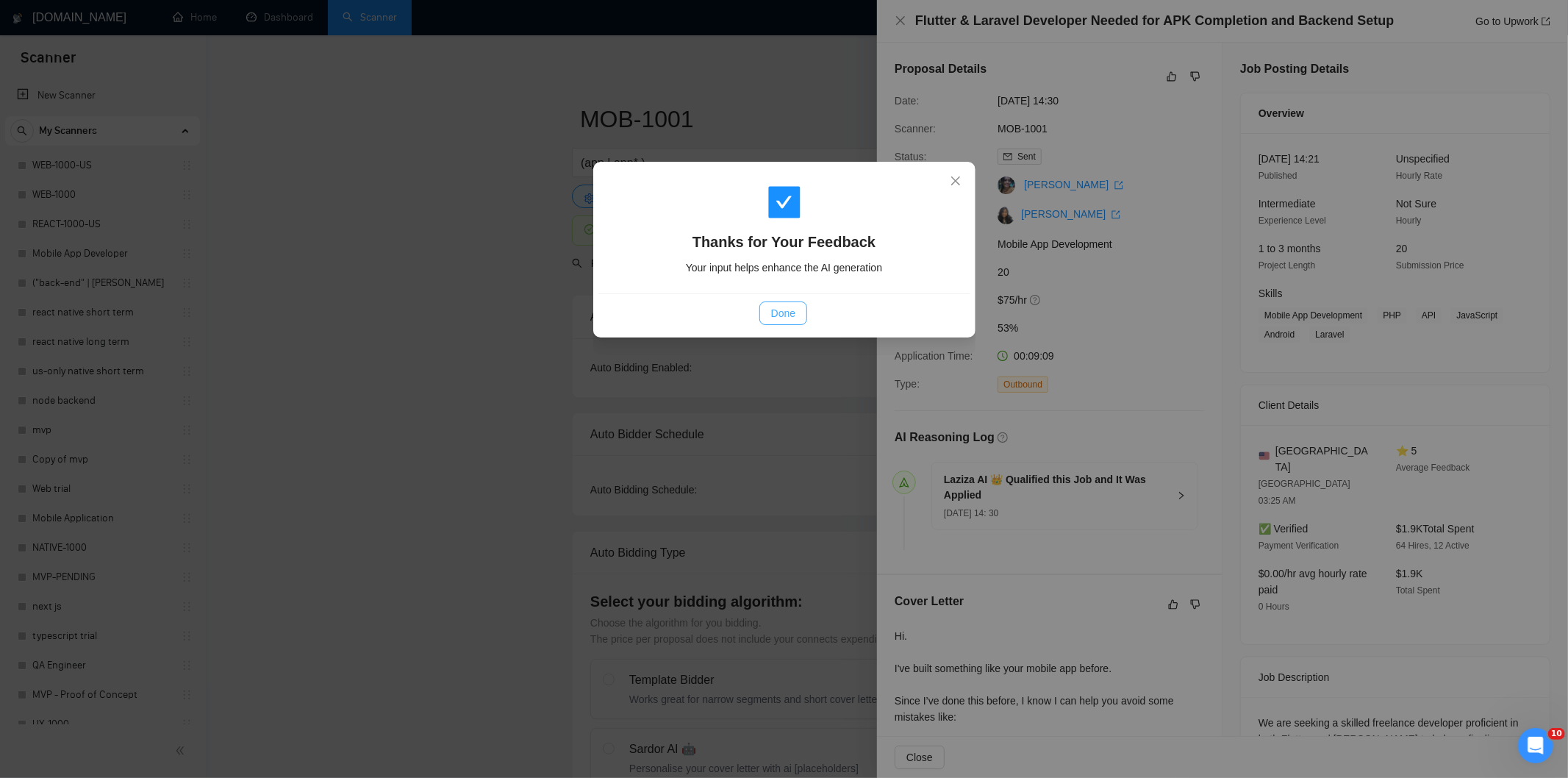
click at [787, 307] on span "Done" at bounding box center [782, 313] width 24 height 16
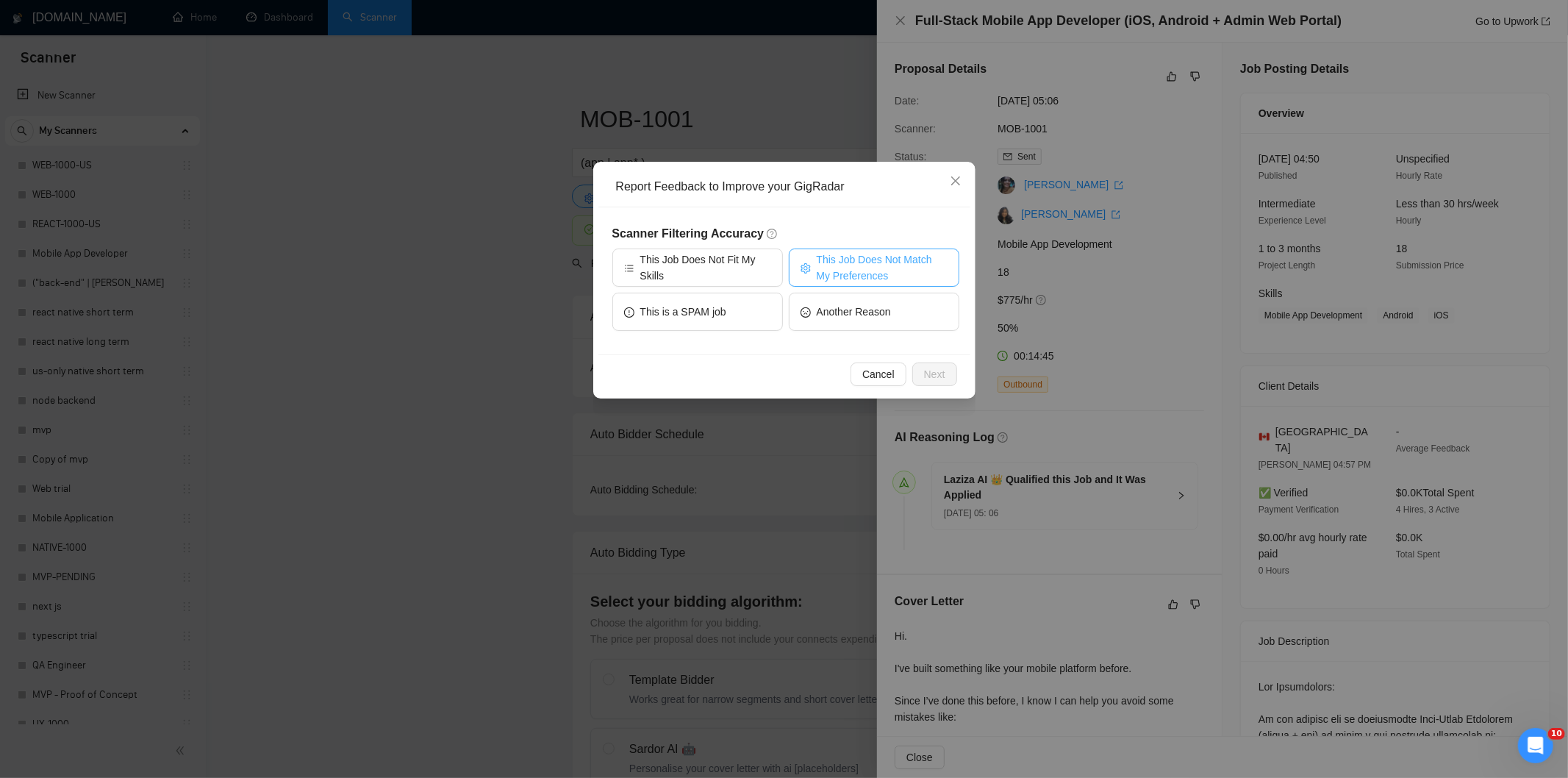
click at [849, 261] on span "This Job Does Not Match My Preferences" at bounding box center [882, 267] width 131 height 32
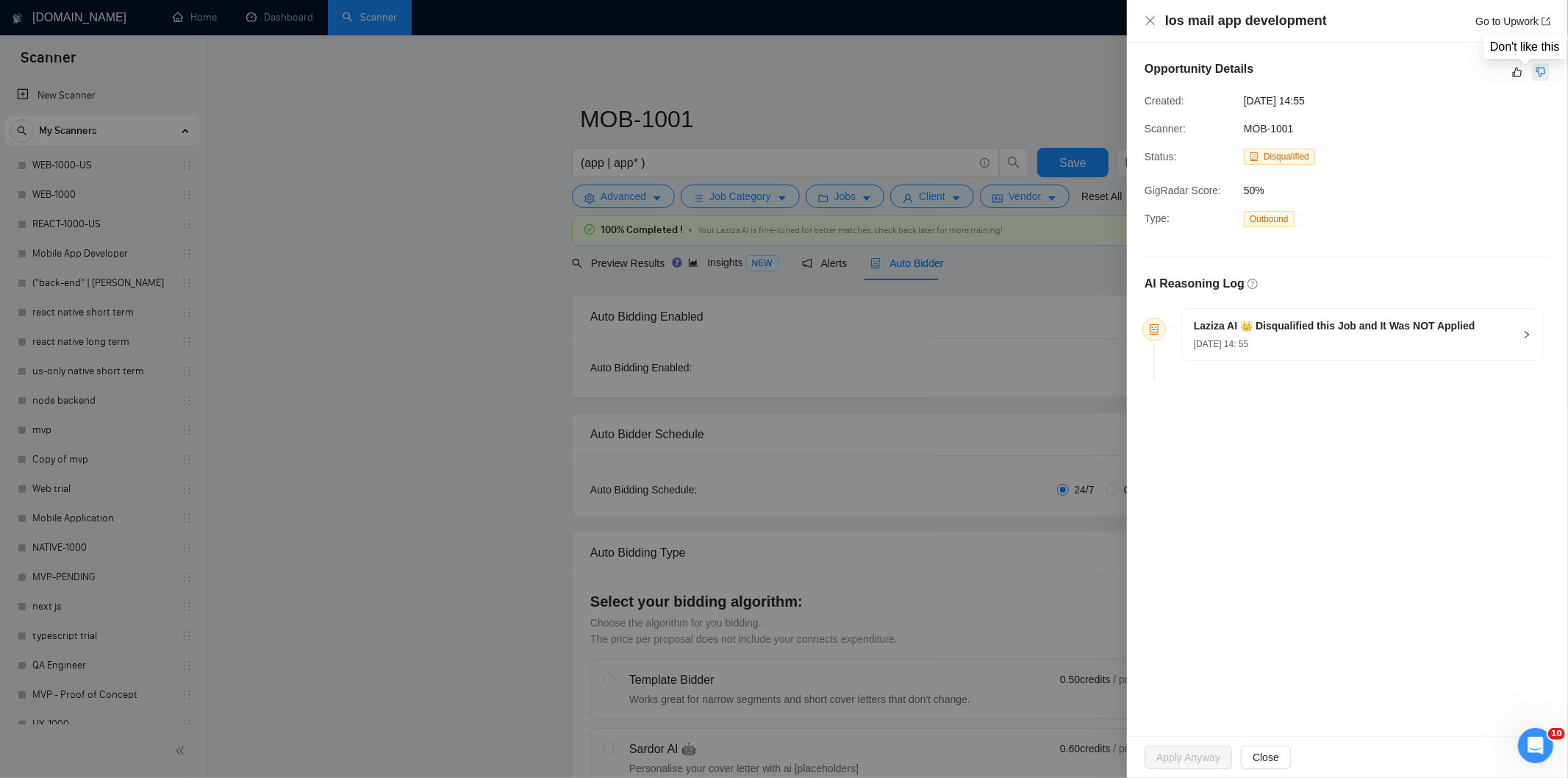
click at [1547, 71] on button "button" at bounding box center [1540, 72] width 18 height 18
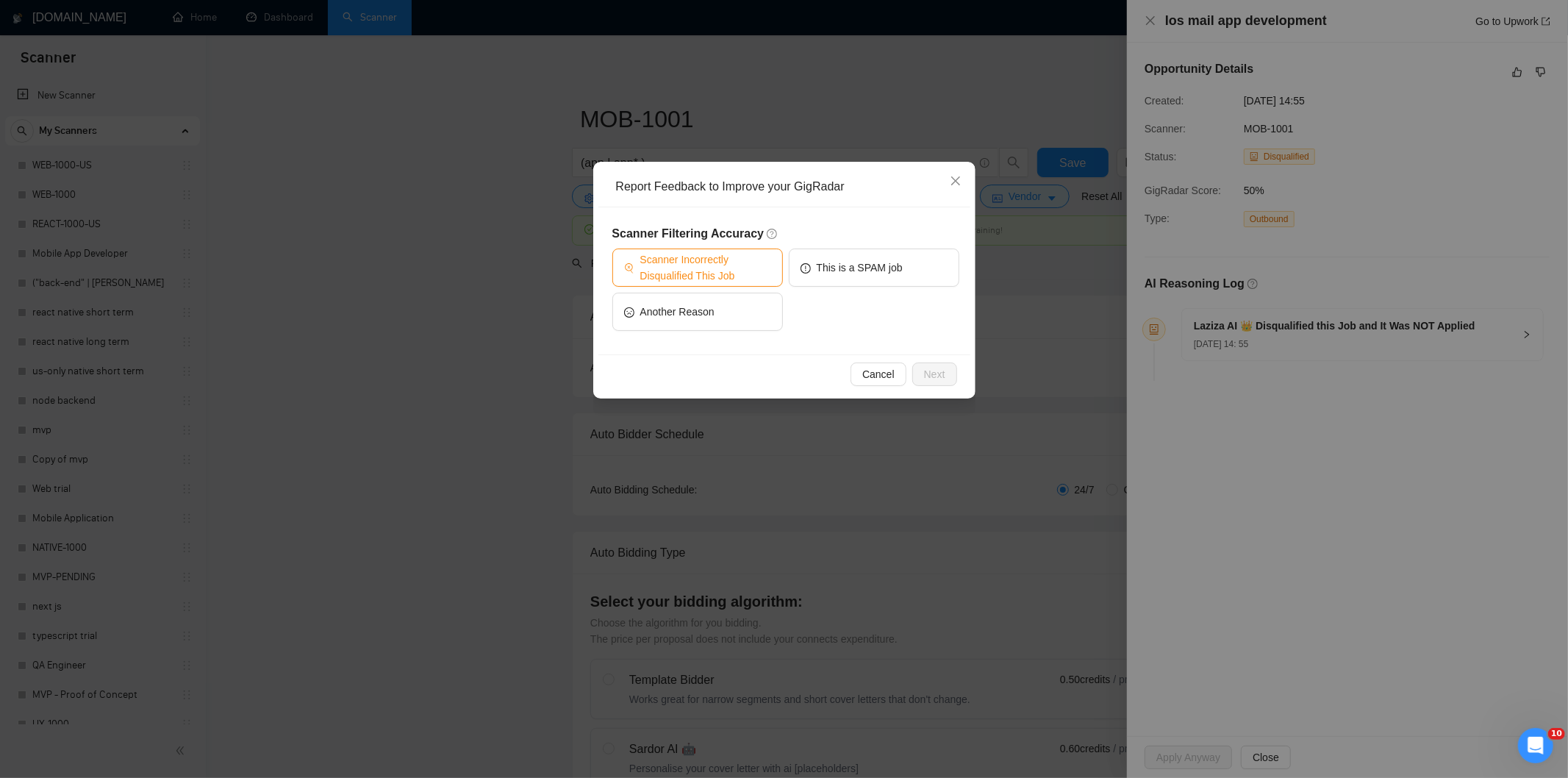
click at [685, 275] on span "Scanner Incorrectly Disqualified This Job" at bounding box center [705, 267] width 131 height 32
click at [934, 371] on span "Next" at bounding box center [935, 374] width 22 height 16
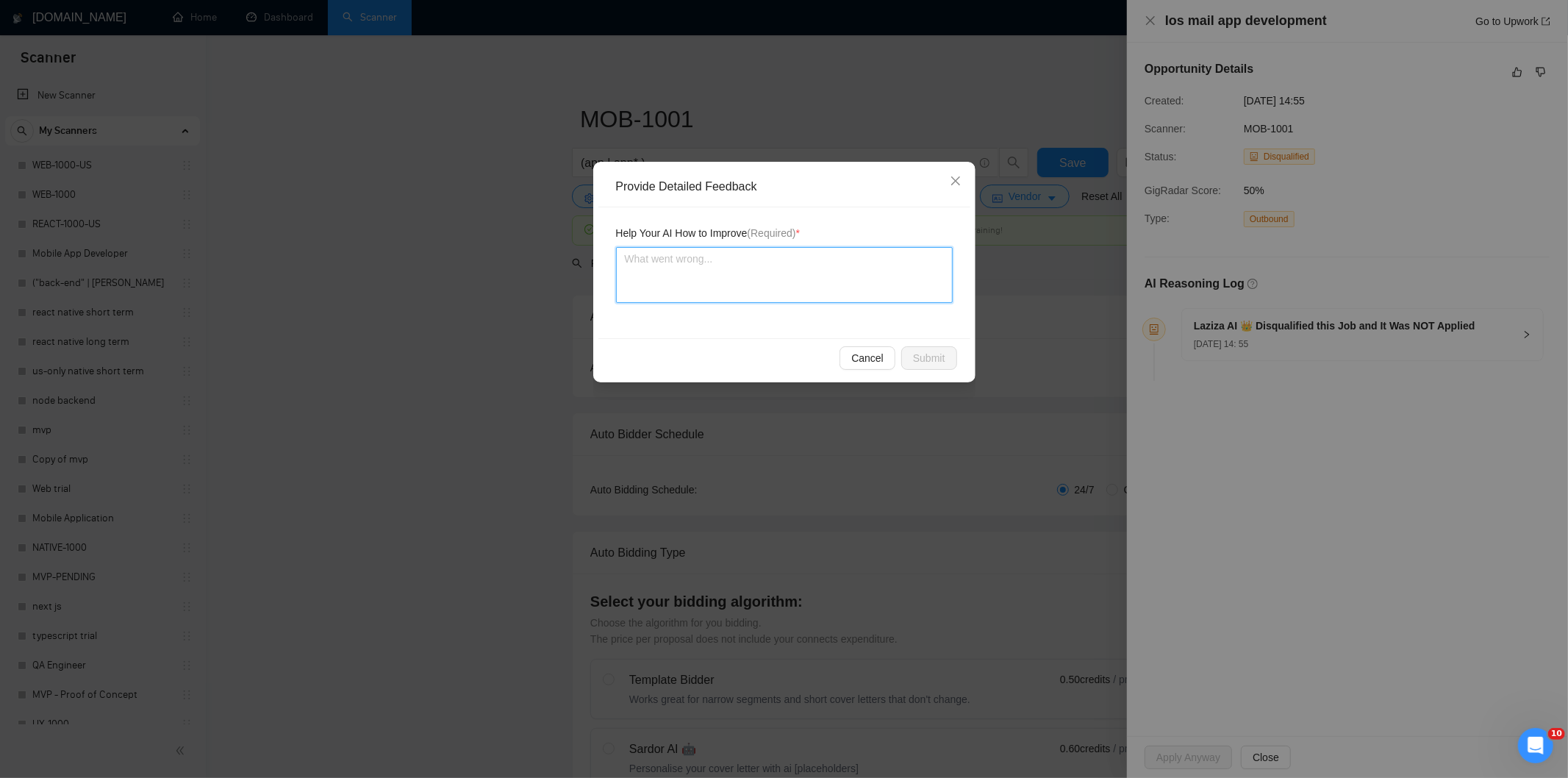
click at [879, 300] on textarea at bounding box center [784, 275] width 337 height 56
paste textarea "Good fit — the project is greenfield (no existing code), welcomes agencies, use…"
type textarea "Good fit — the project is greenfield (no existing code), welcomes agencies, use…"
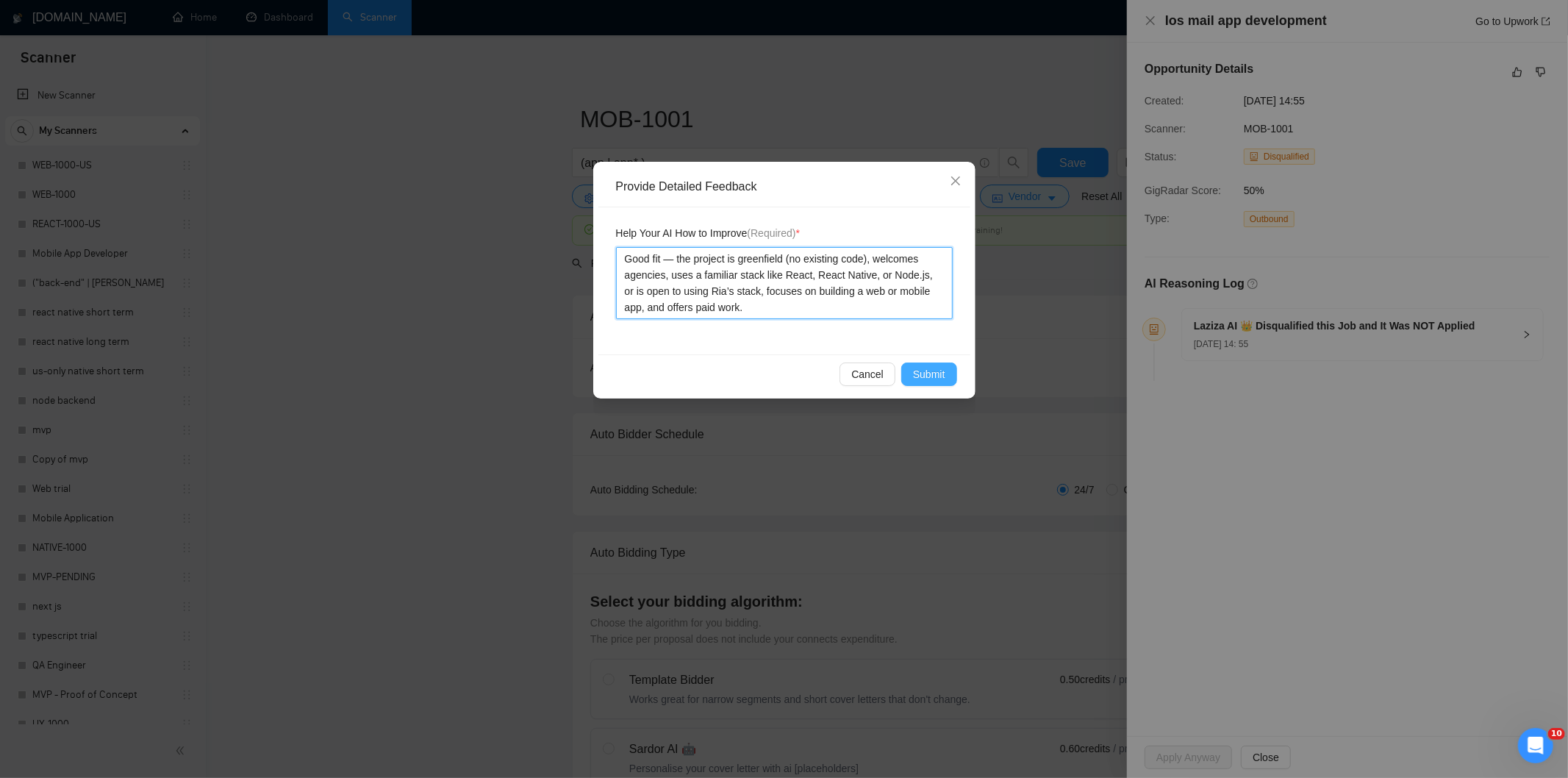
type textarea "Good fit — the project is greenfield (no existing code), welcomes agencies, use…"
click at [923, 367] on span "Submit" at bounding box center [929, 374] width 32 height 16
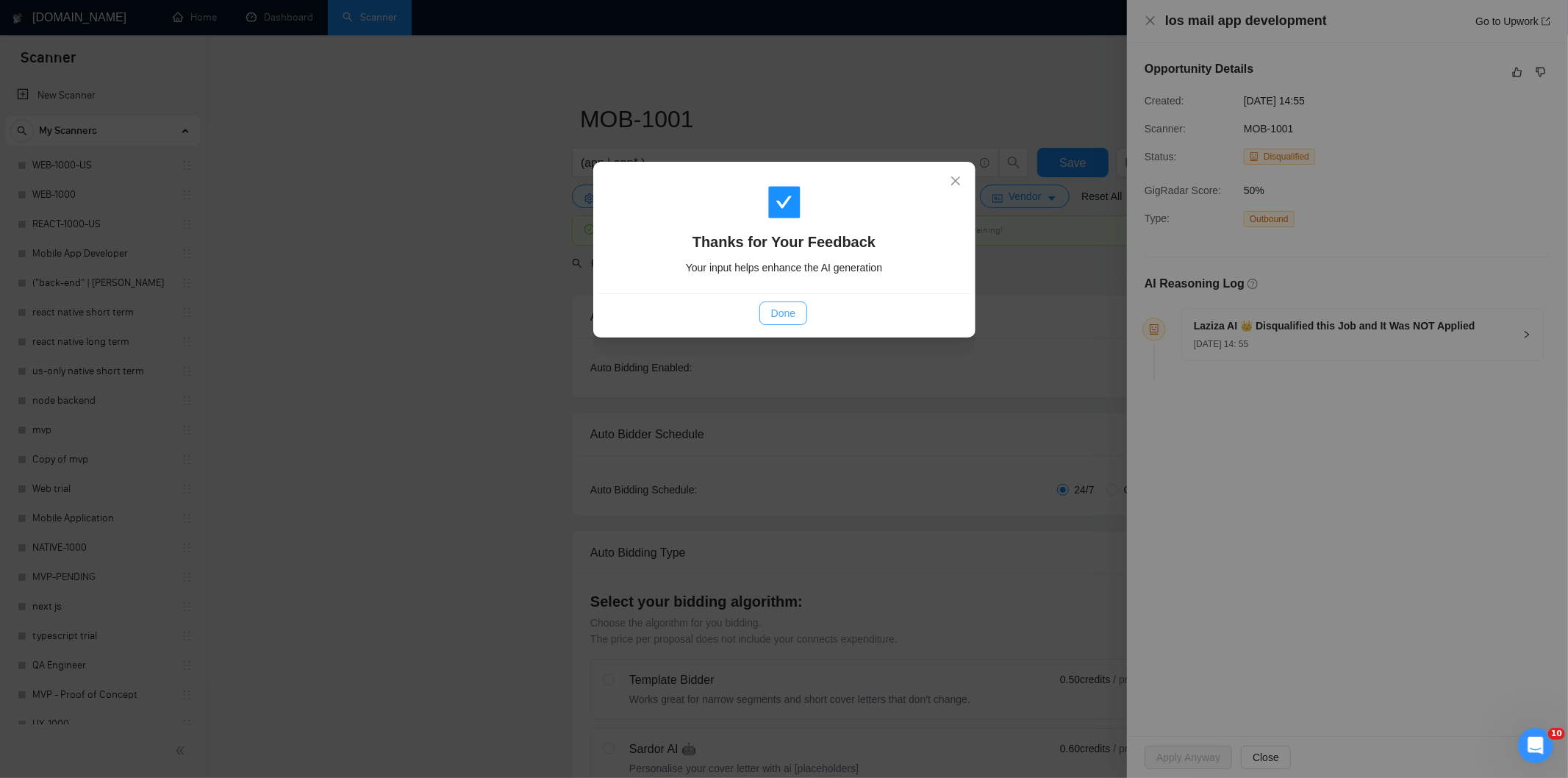
click at [782, 302] on button "Done" at bounding box center [783, 313] width 48 height 24
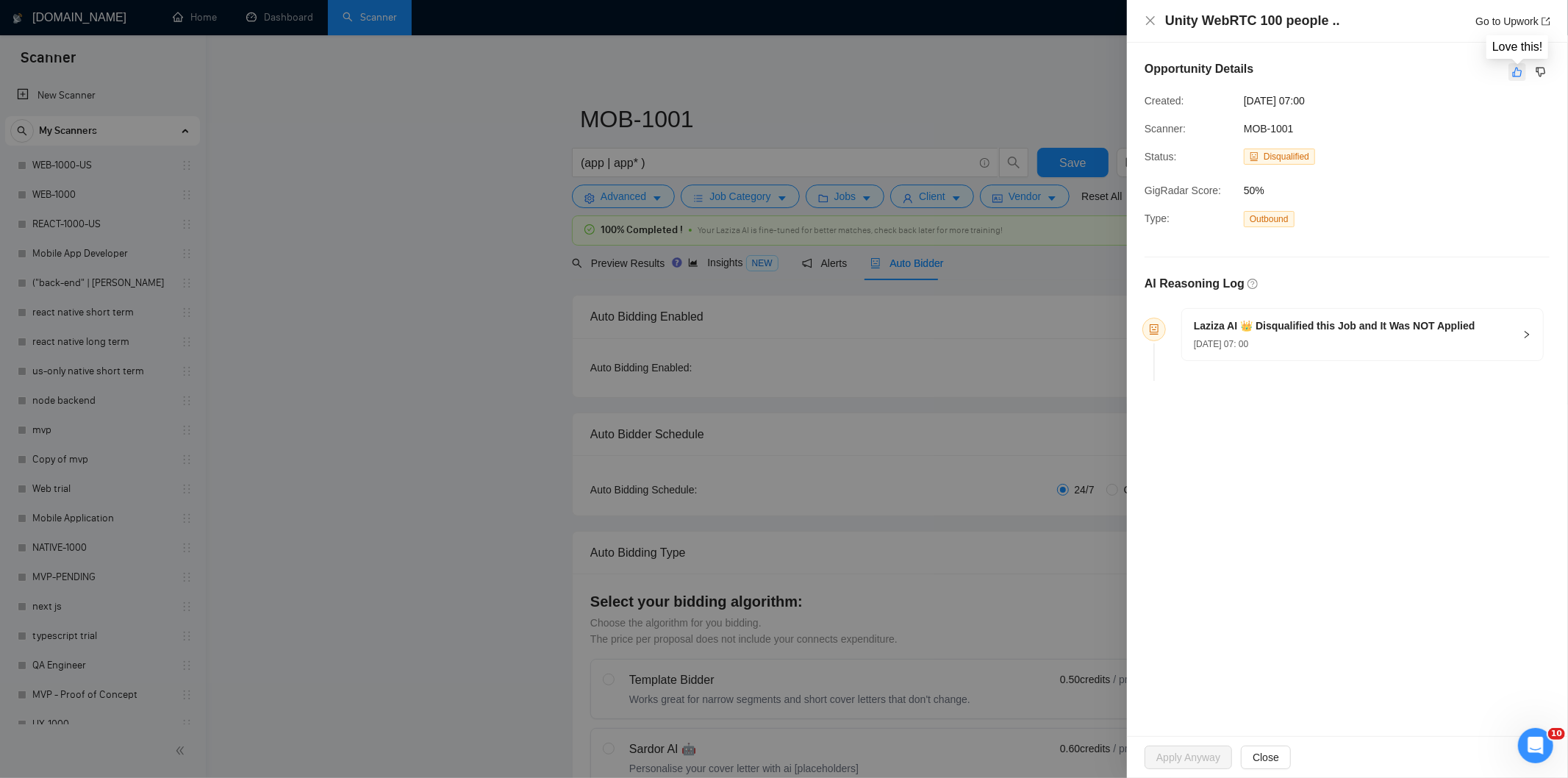
drag, startPoint x: 0, startPoint y: 0, endPoint x: 1522, endPoint y: 74, distance: 1523.8
click at [1522, 74] on icon "like" at bounding box center [1516, 72] width 10 height 12
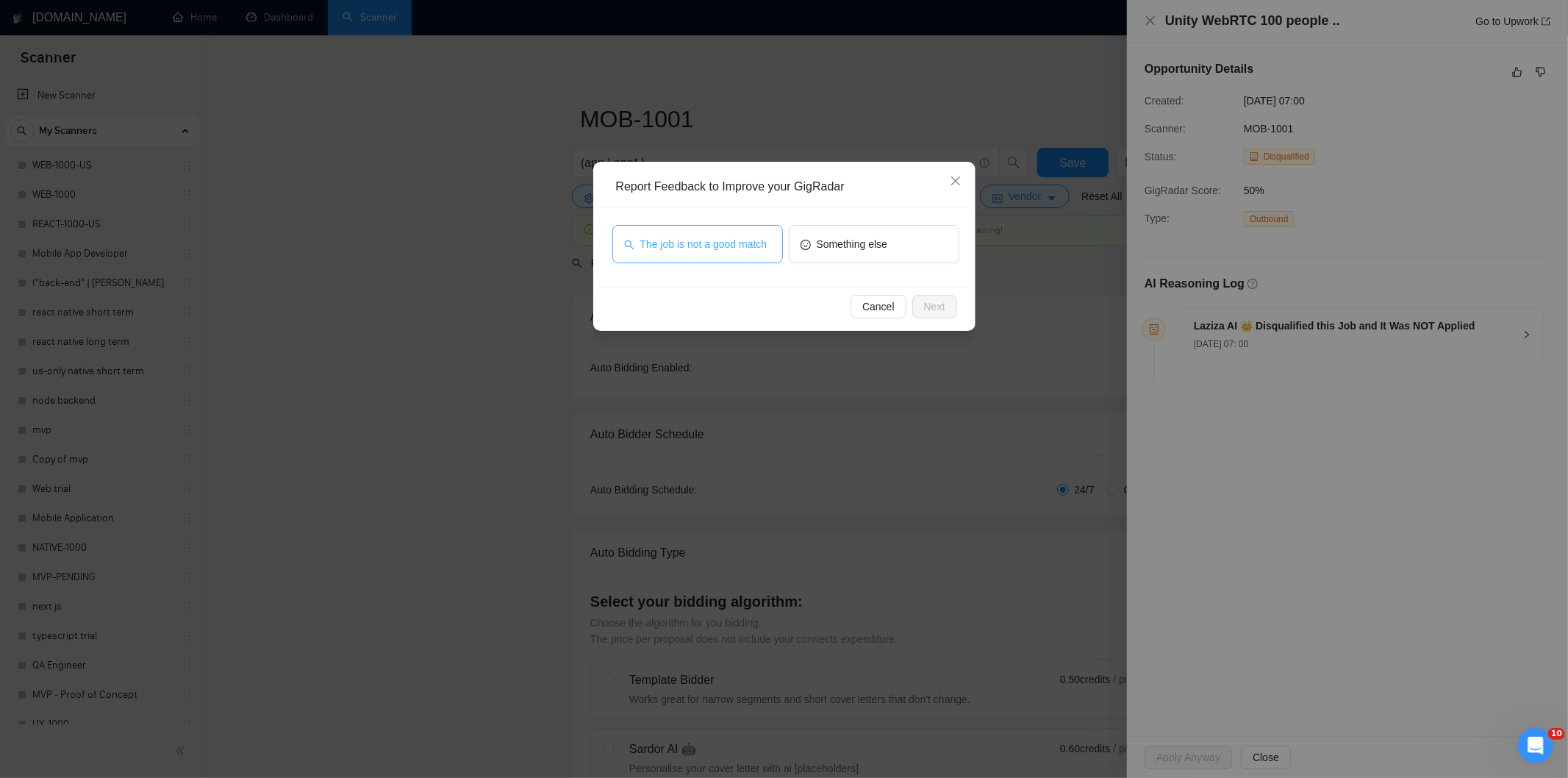
click at [687, 241] on span "The job is not a good match" at bounding box center [703, 243] width 127 height 16
click at [936, 303] on span "Next" at bounding box center [935, 307] width 22 height 16
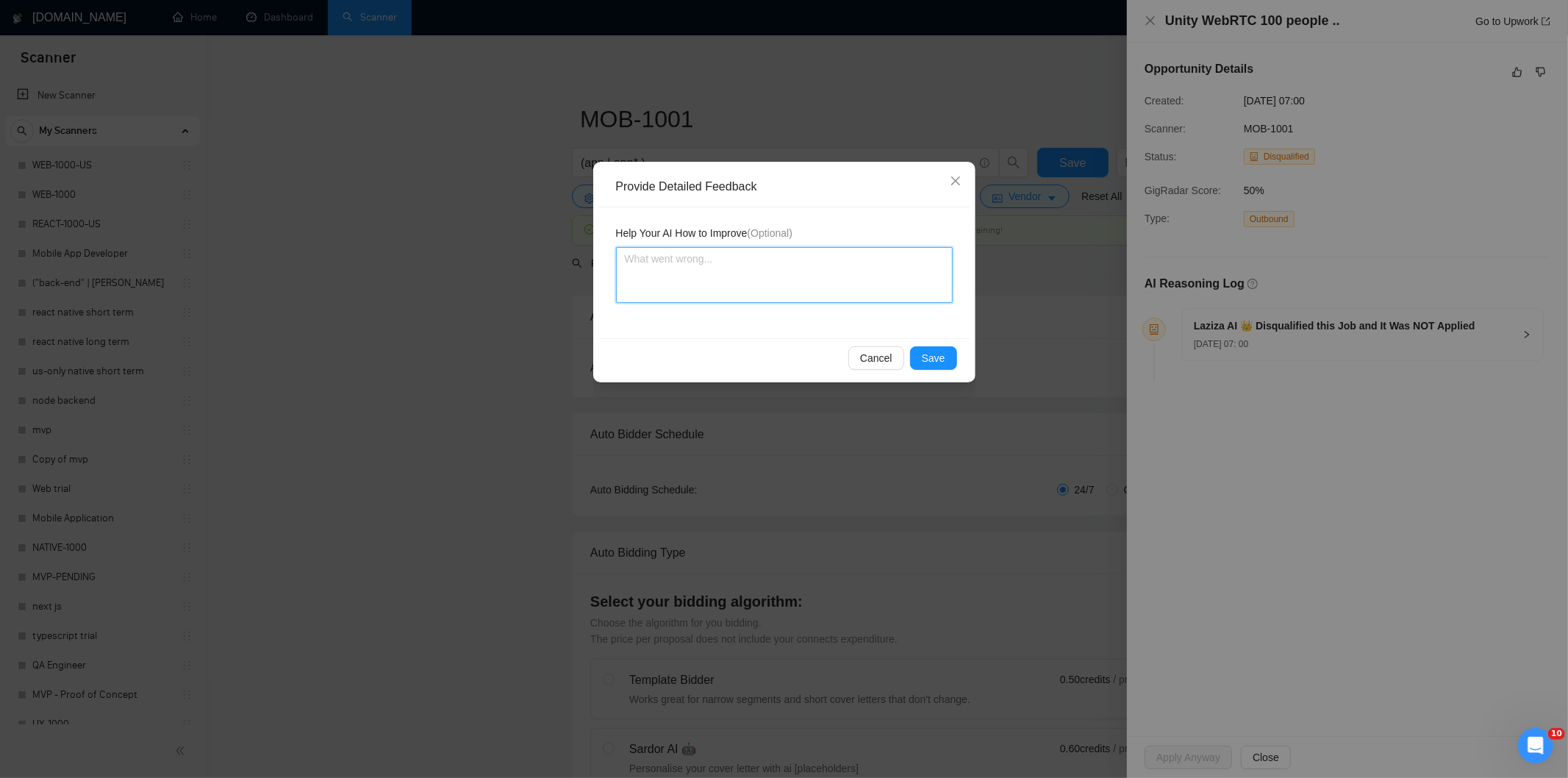
drag, startPoint x: 936, startPoint y: 303, endPoint x: 905, endPoint y: 263, distance: 50.6
click at [904, 263] on textarea at bounding box center [784, 275] width 337 height 56
paste textarea "Not a fit — this project has been disqualified for other reasons. Example: "The…"
type textarea "Not a fit — this project has been disqualified for other reasons. Example: "The…"
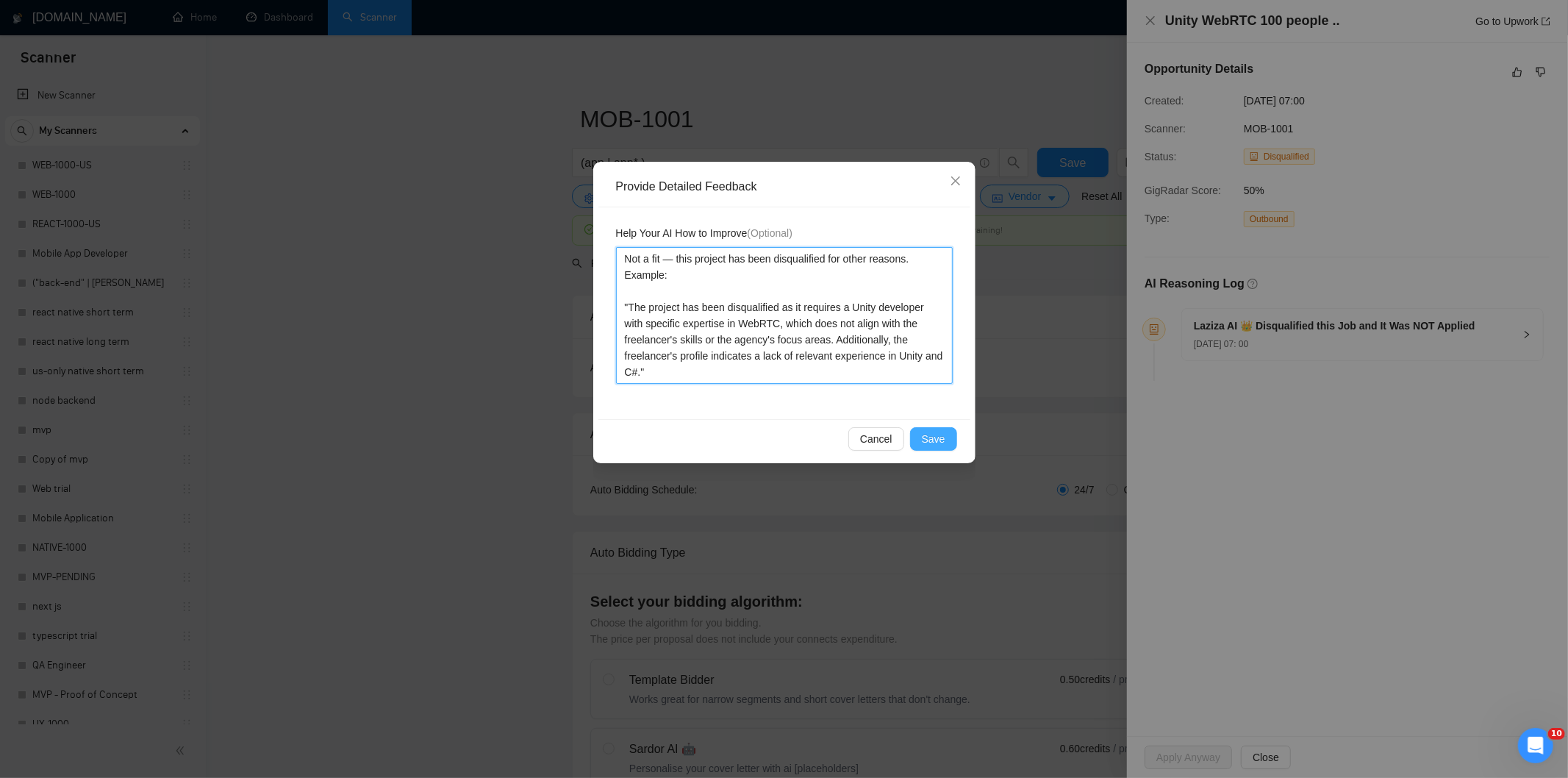
type textarea "Not a fit — this project has been disqualified for other reasons. Example: "The…"
drag, startPoint x: 946, startPoint y: 434, endPoint x: 935, endPoint y: 430, distance: 11.7
click at [946, 435] on button "Save" at bounding box center [933, 439] width 47 height 24
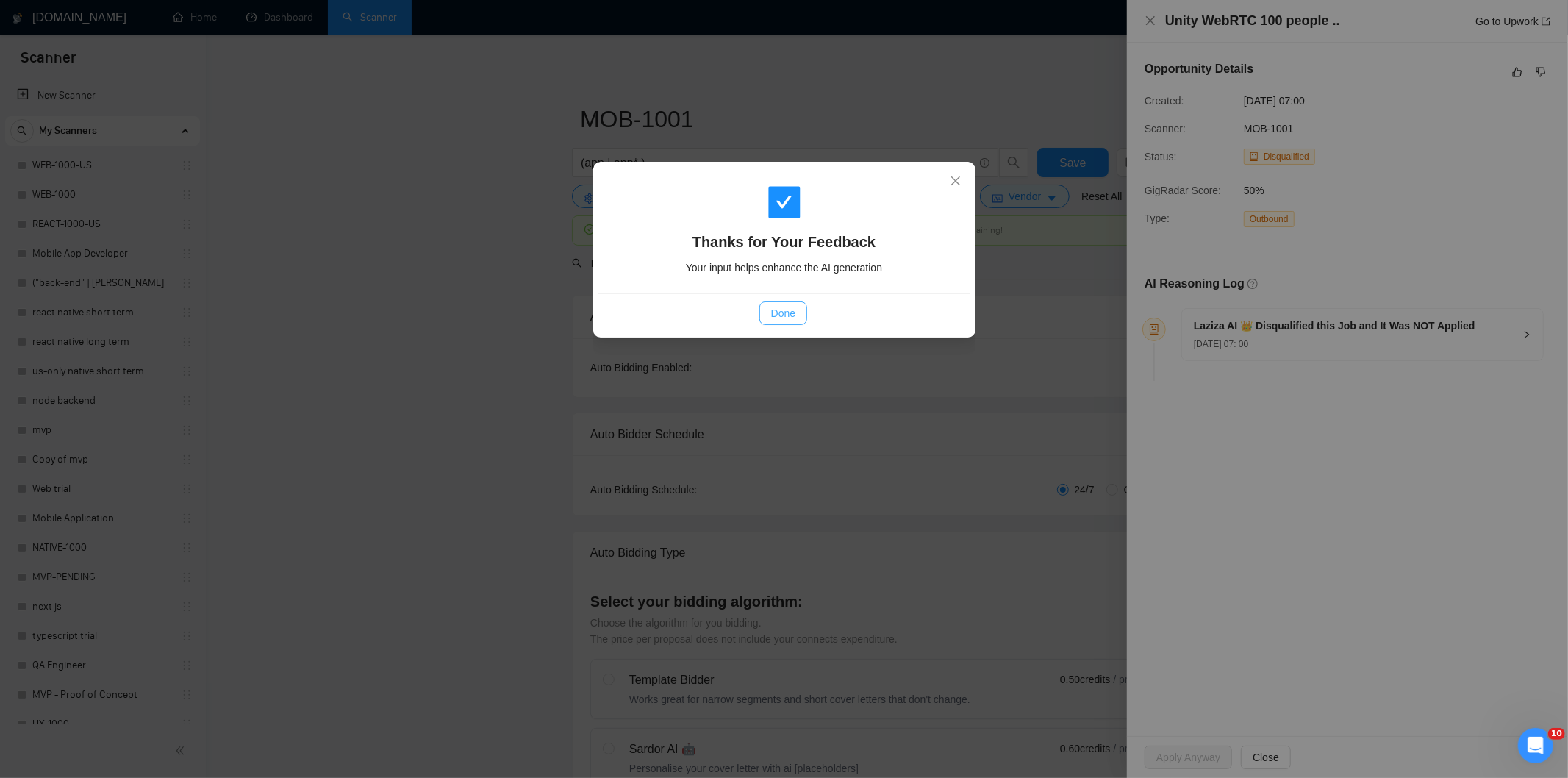
drag, startPoint x: 781, startPoint y: 315, endPoint x: 780, endPoint y: 307, distance: 8.1
click at [780, 315] on span "Done" at bounding box center [782, 313] width 24 height 16
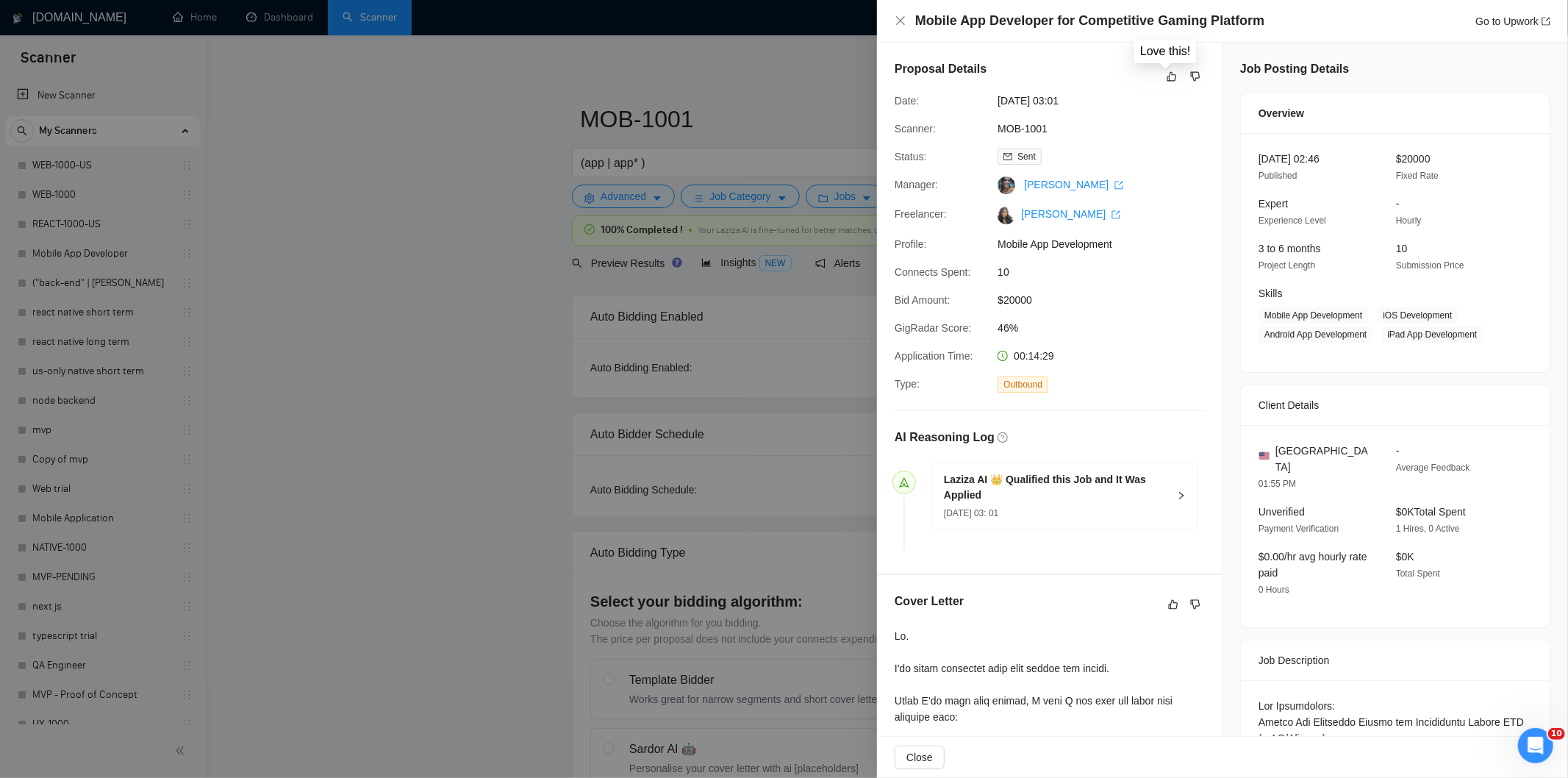
click at [1155, 75] on div "Proposal Details" at bounding box center [1050, 76] width 310 height 32
click at [1169, 79] on icon "like" at bounding box center [1172, 77] width 9 height 9
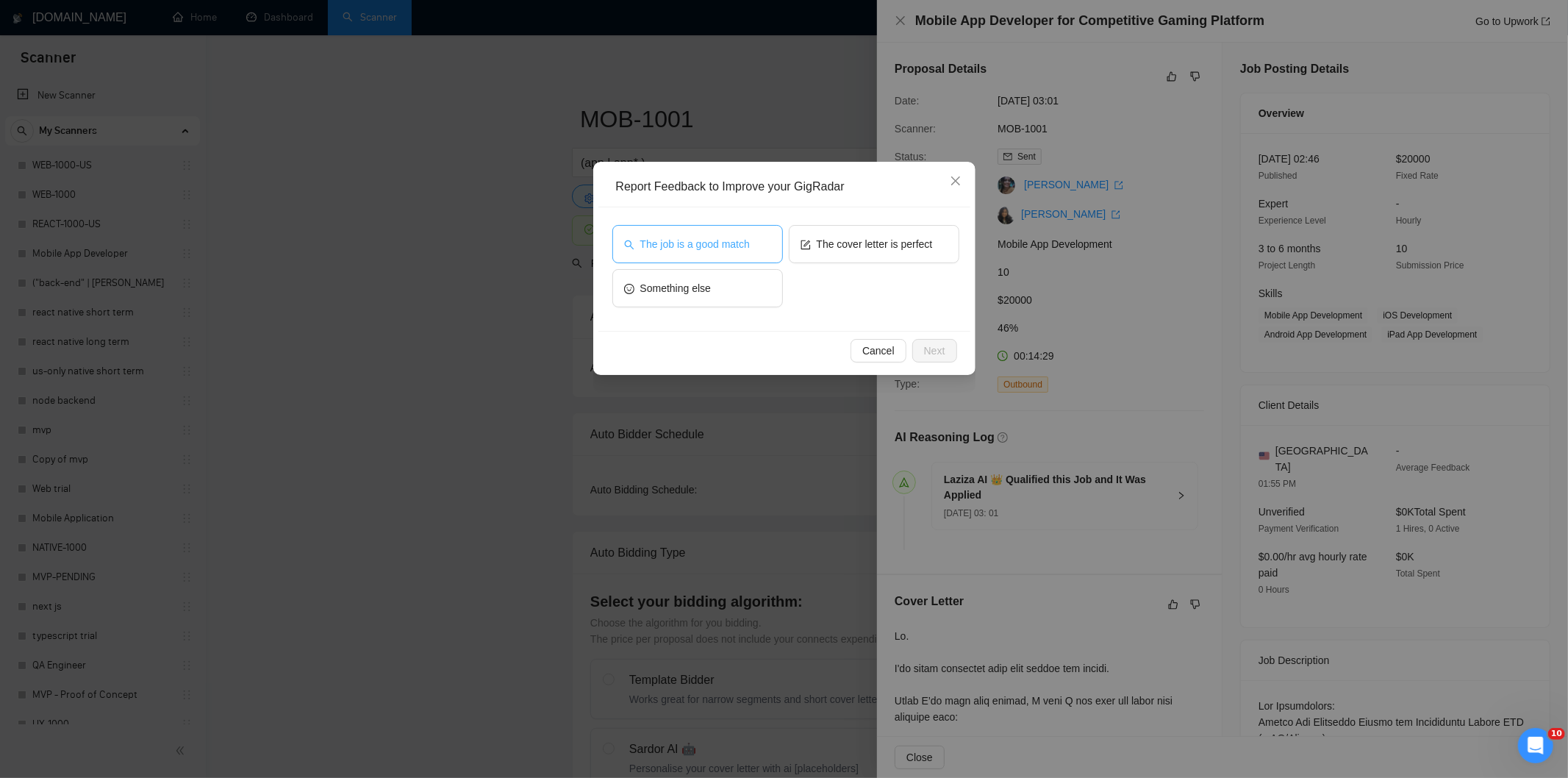
click at [752, 251] on button "The job is a good match" at bounding box center [697, 244] width 170 height 39
click at [927, 347] on span "Next" at bounding box center [935, 350] width 22 height 16
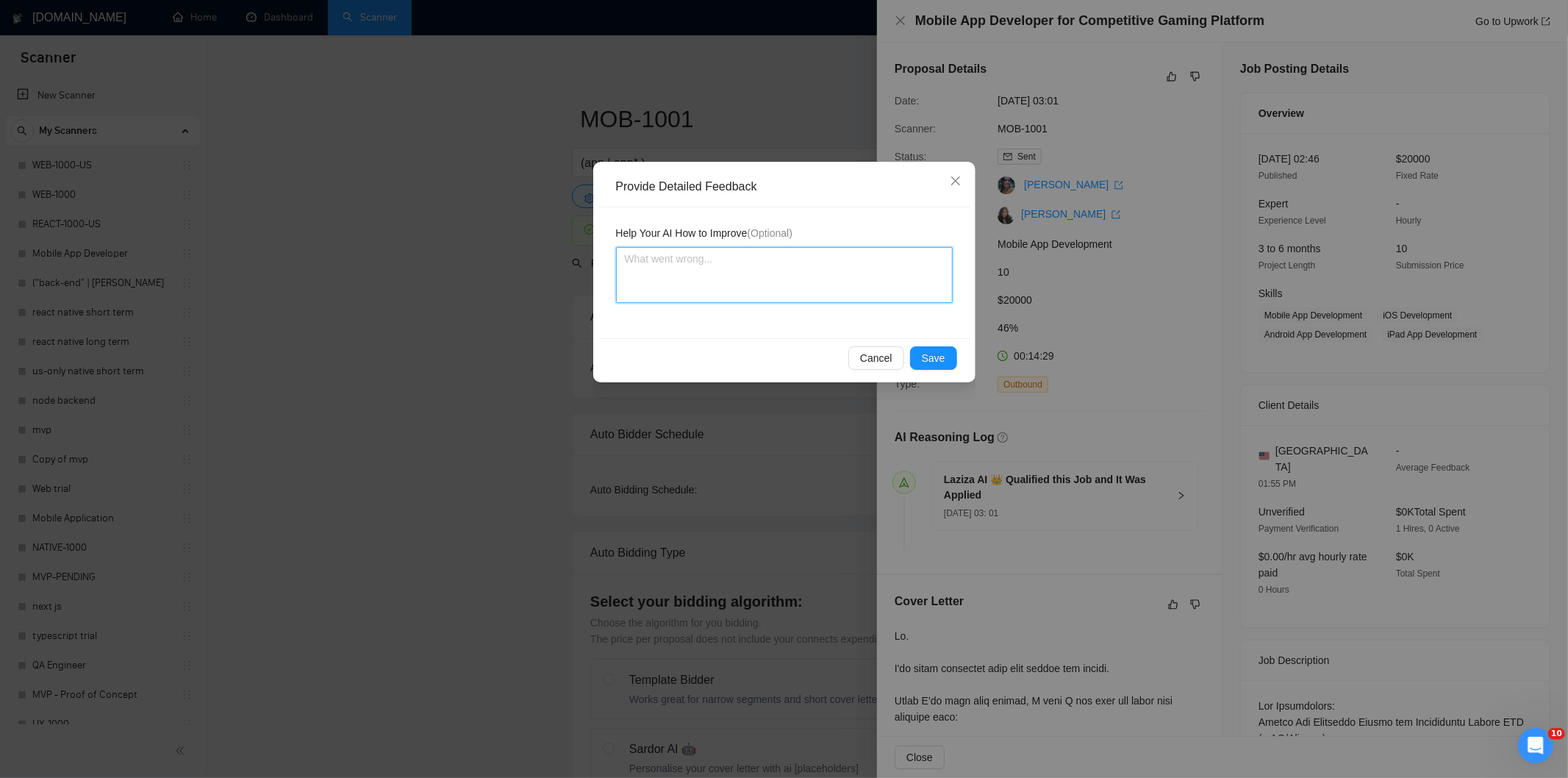
click at [880, 303] on textarea at bounding box center [784, 275] width 337 height 56
paste textarea "Good fit — the project is greenfield (no existing code), welcomes agencies, use…"
type textarea "Good fit — the project is greenfield (no existing code), welcomes agencies, use…"
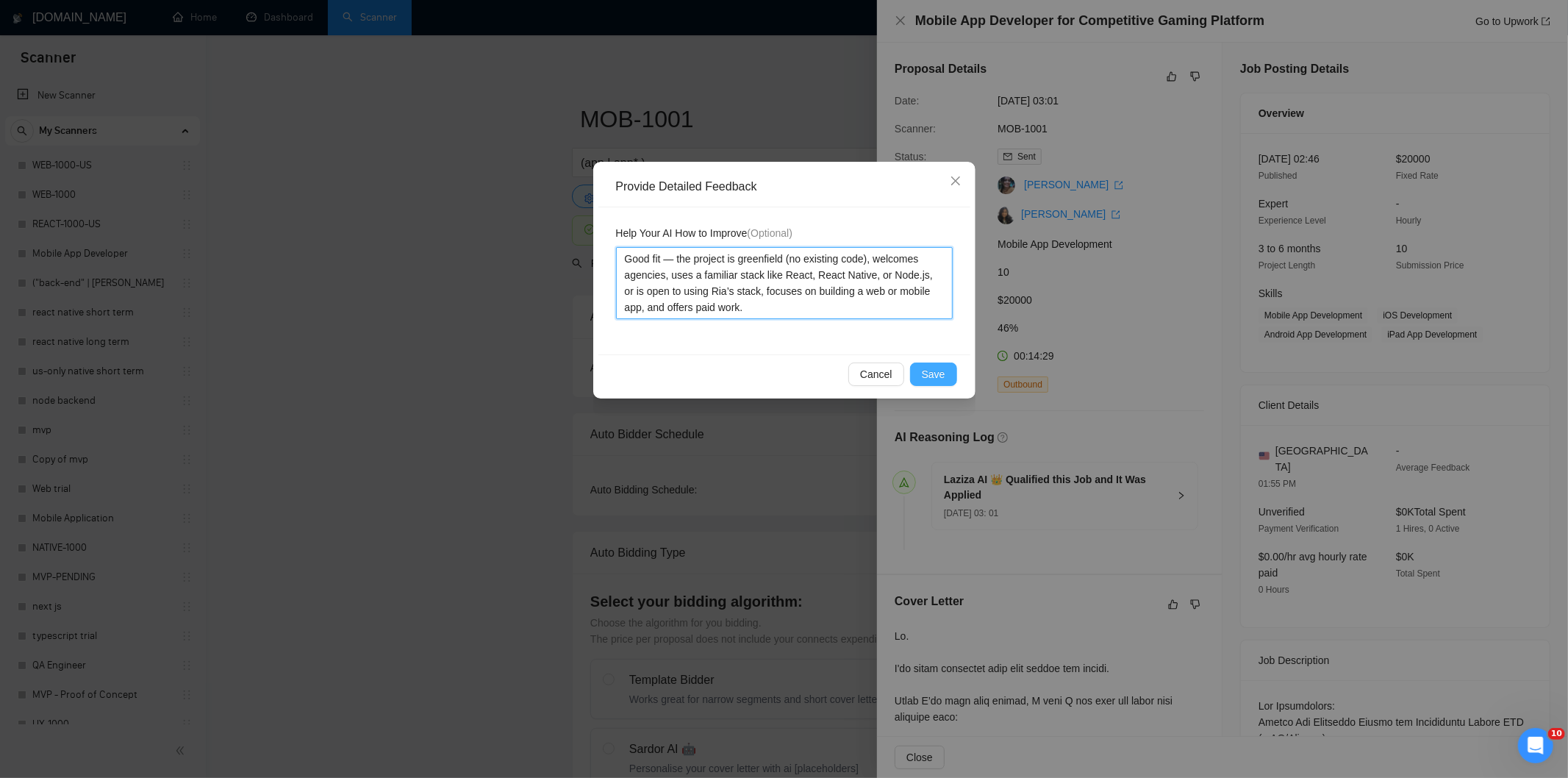
type textarea "Good fit — the project is greenfield (no existing code), welcomes agencies, use…"
drag, startPoint x: 944, startPoint y: 371, endPoint x: 893, endPoint y: 344, distance: 57.7
click at [944, 372] on span "Save" at bounding box center [933, 374] width 24 height 16
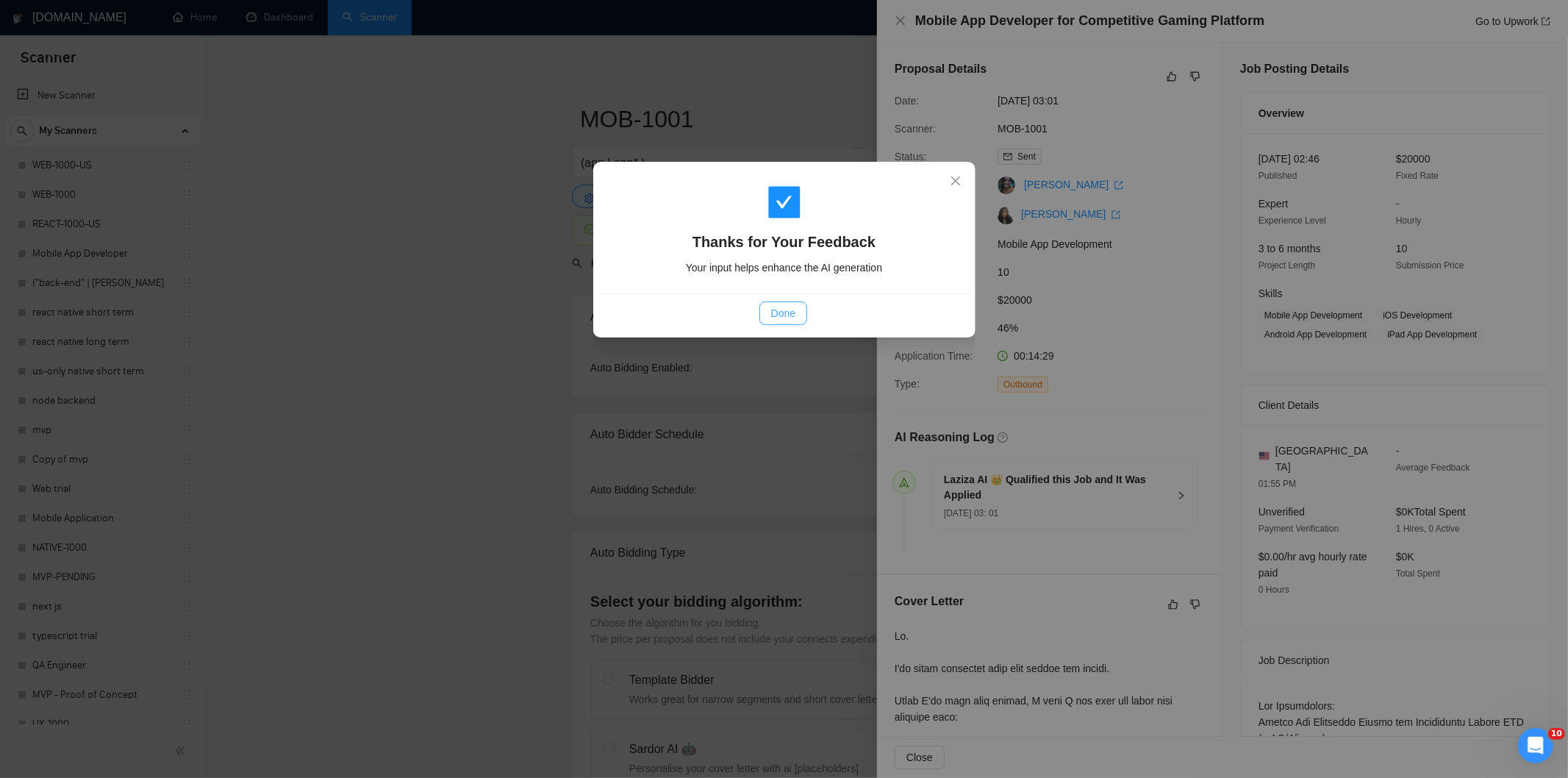
click at [791, 302] on button "Done" at bounding box center [783, 313] width 48 height 24
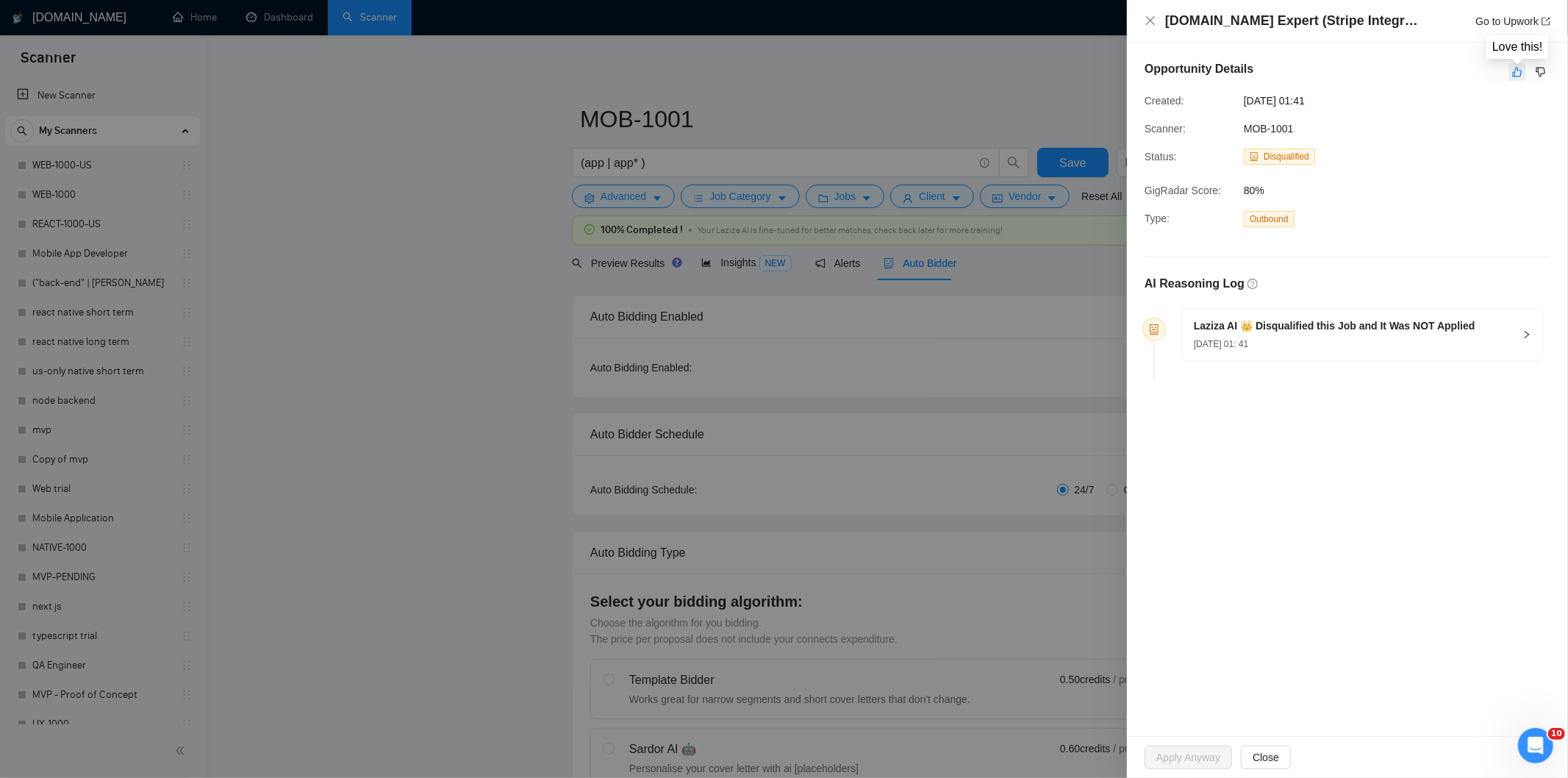
click at [1519, 79] on button "button" at bounding box center [1517, 72] width 18 height 18
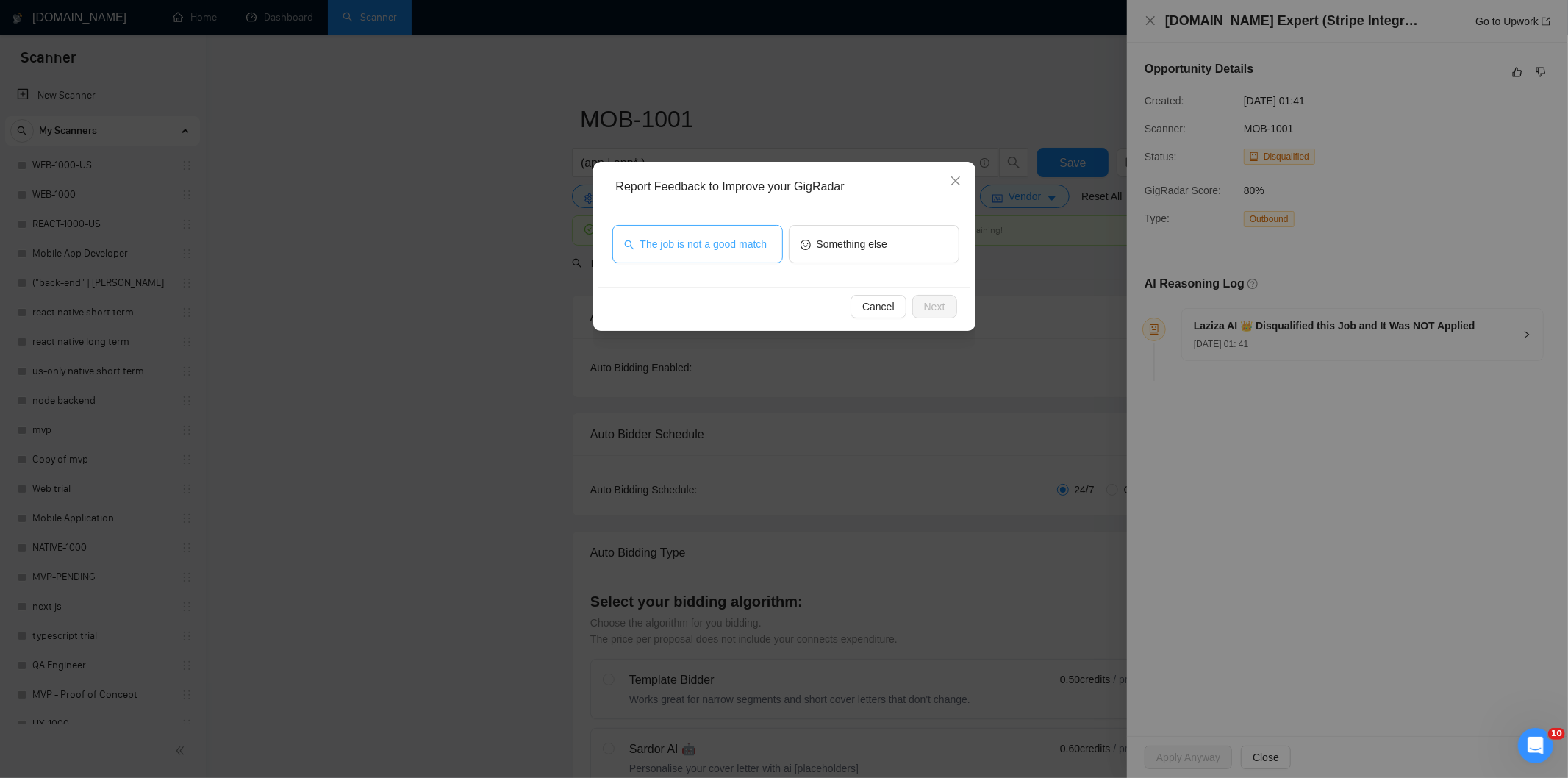
click at [745, 258] on button "The job is not a good match" at bounding box center [697, 244] width 170 height 39
click at [946, 309] on button "Next" at bounding box center [935, 307] width 45 height 24
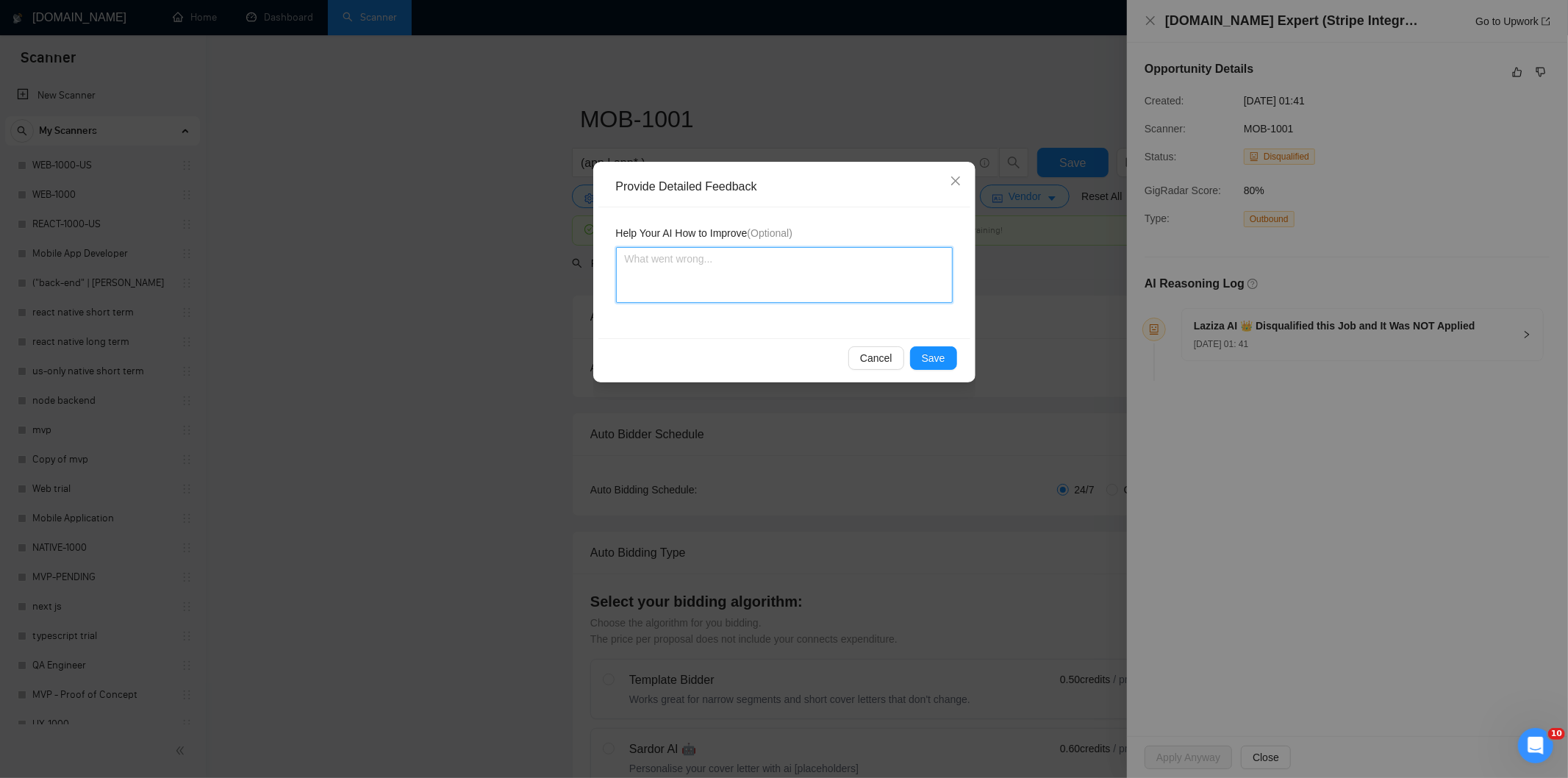
click at [888, 263] on textarea at bounding box center [784, 275] width 337 height 56
paste textarea "Not a fit — this project has been disqualified for other reasons. Example: "The…"
type textarea "Not a fit — this project has been disqualified for other reasons. Example: "The…"
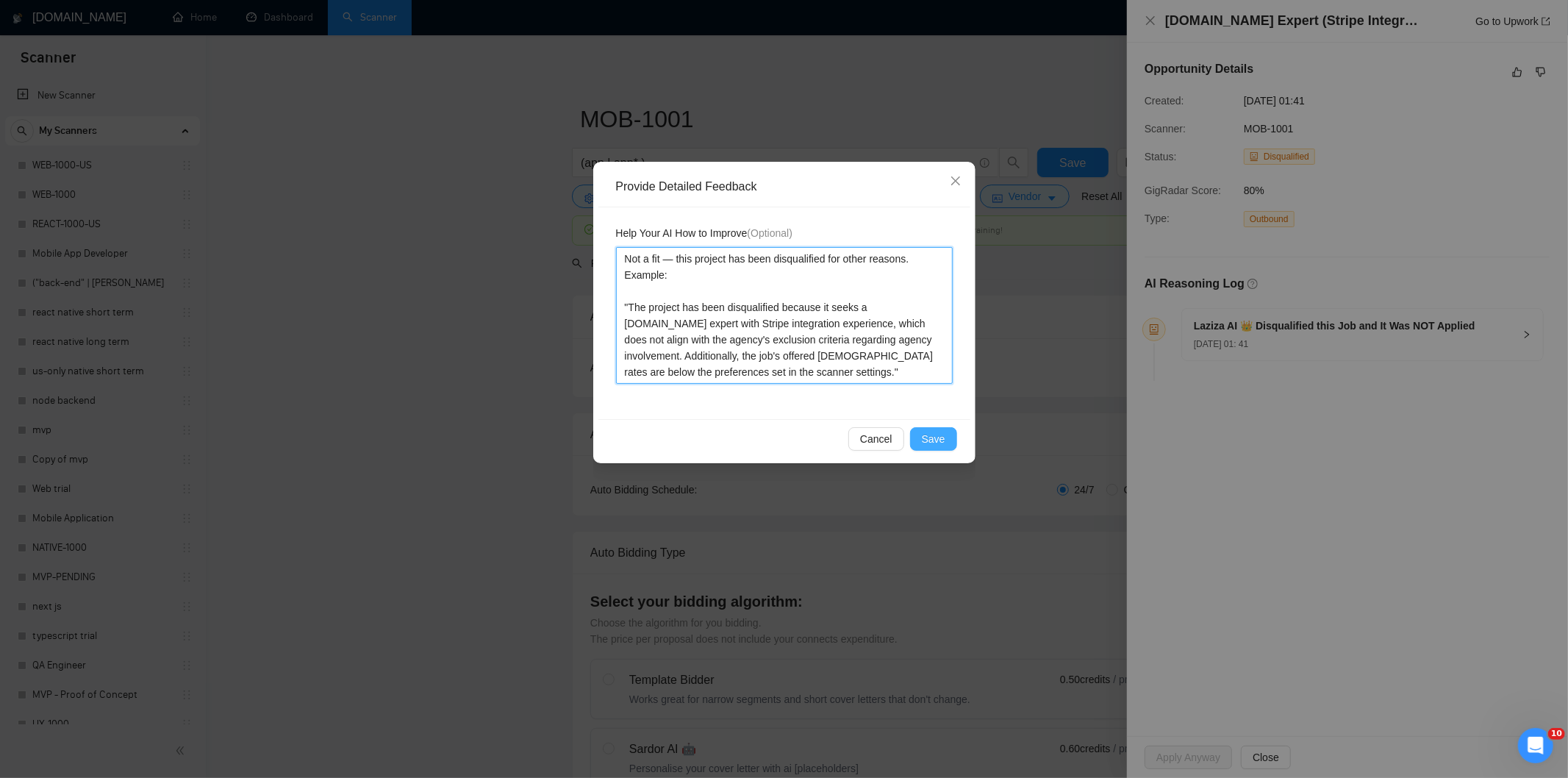
type textarea "Not a fit — this project has been disqualified for other reasons. Example: "The…"
drag, startPoint x: 952, startPoint y: 438, endPoint x: 927, endPoint y: 435, distance: 25.2
click at [949, 438] on button "Save" at bounding box center [933, 439] width 47 height 24
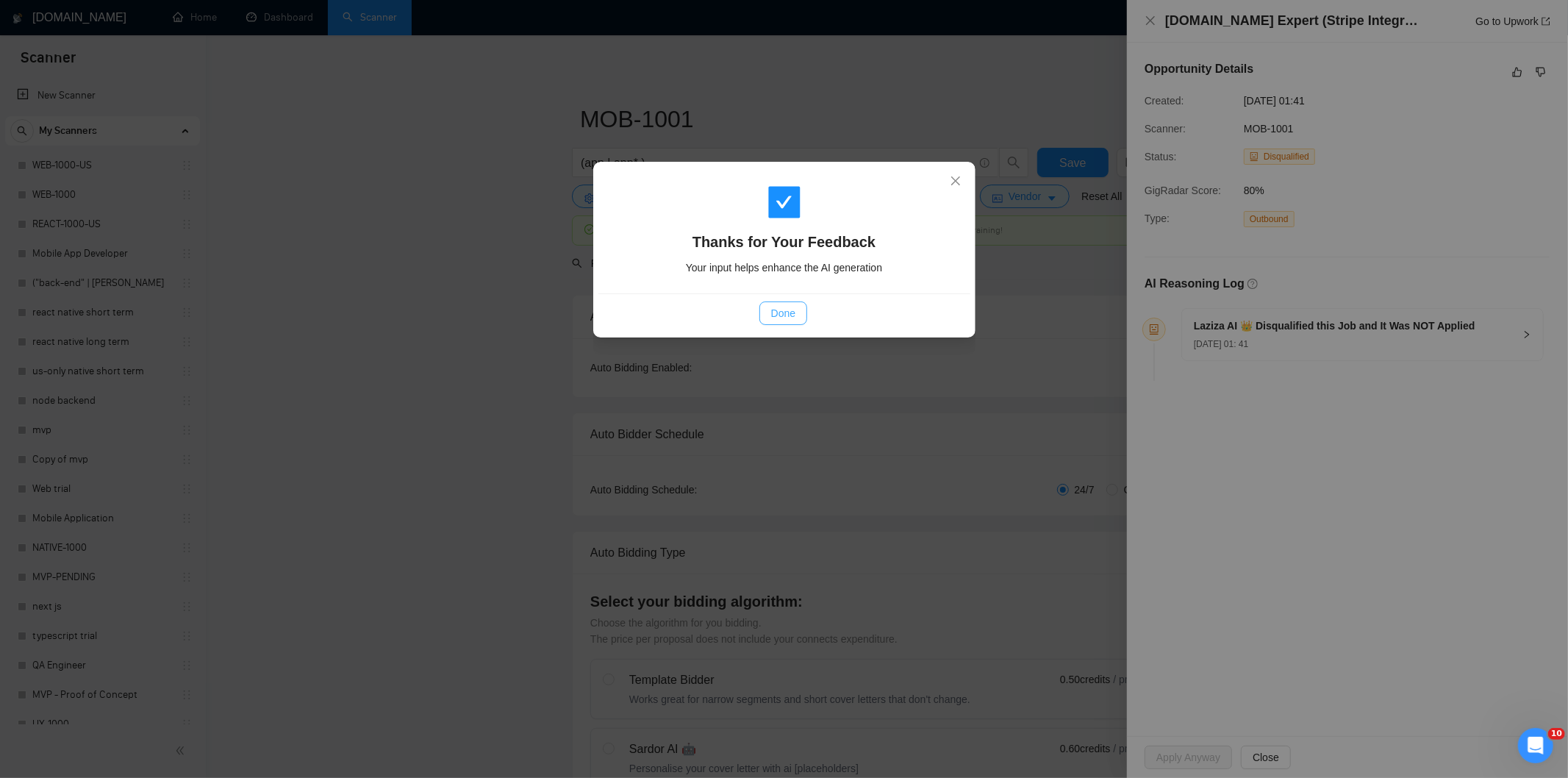
click at [788, 320] on span "Done" at bounding box center [782, 313] width 24 height 16
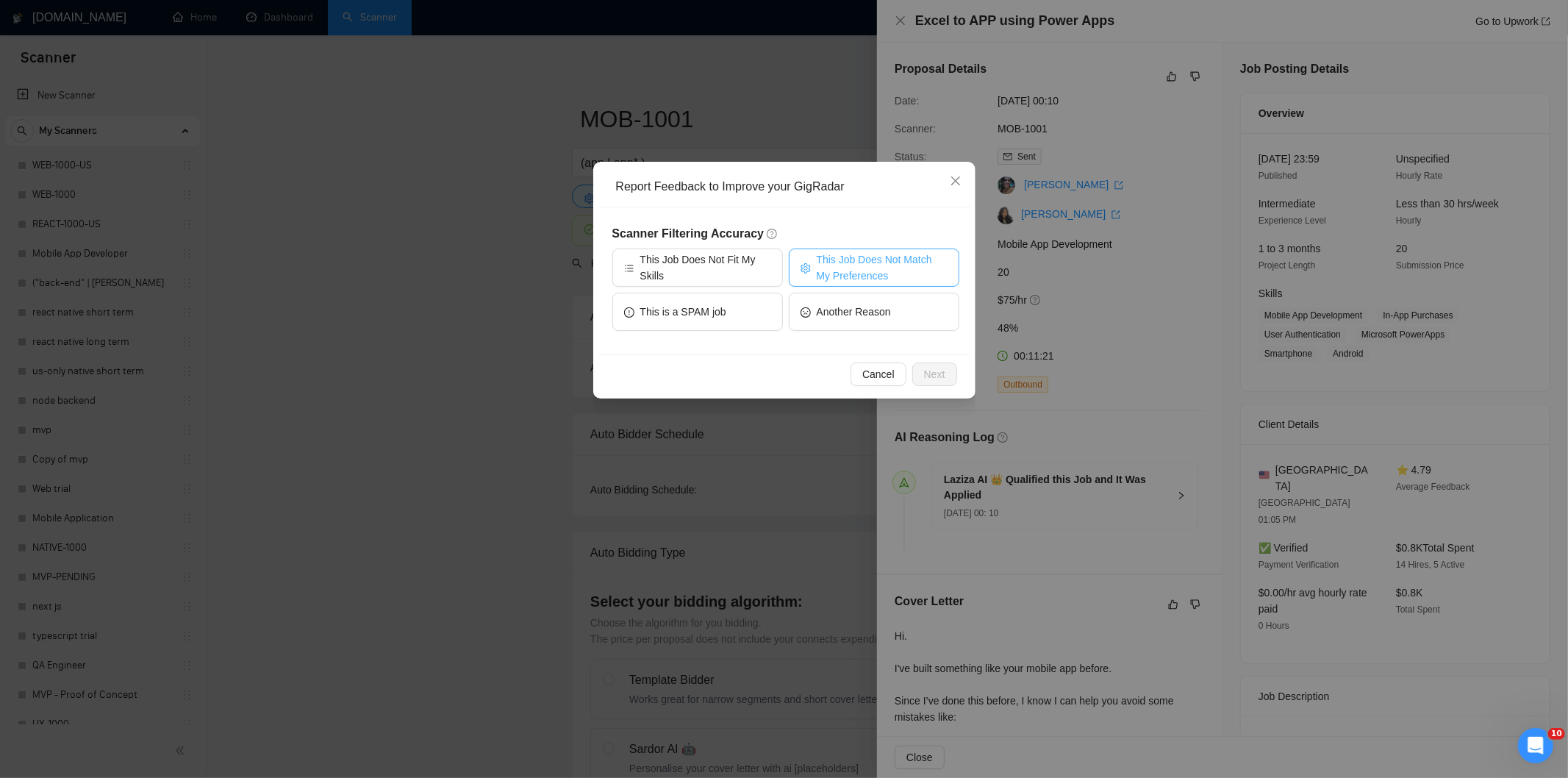
click at [880, 262] on span "This Job Does Not Match My Preferences" at bounding box center [882, 267] width 131 height 32
click at [937, 380] on span "Next" at bounding box center [935, 374] width 22 height 16
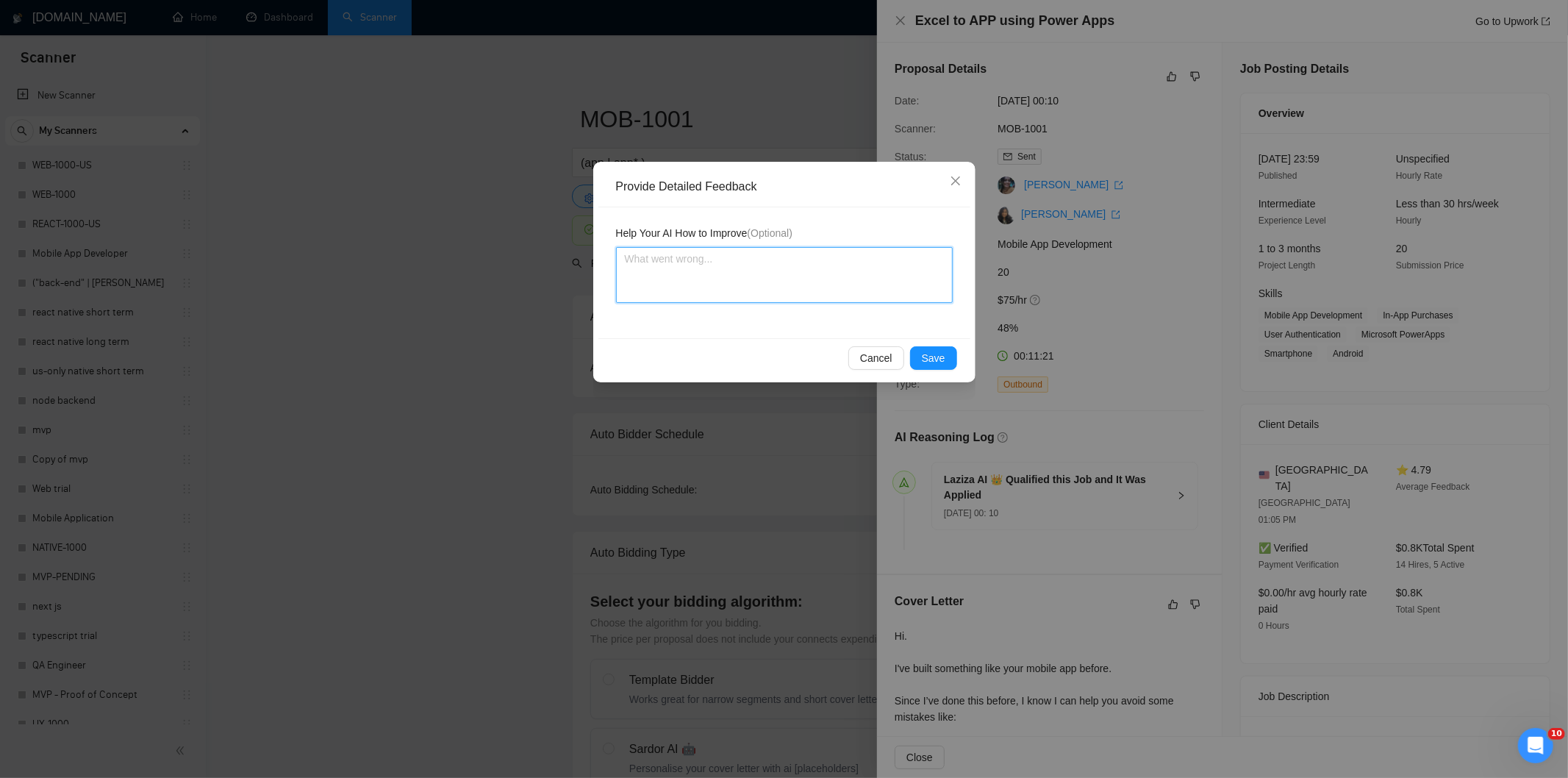
click at [902, 270] on textarea at bounding box center [784, 275] width 337 height 56
paste textarea "Not a fit — the job asks for unpaid work, offers equity, or has a small budget,…"
type textarea "Not a fit — the job asks for unpaid work, offers equity, or has a small budget,…"
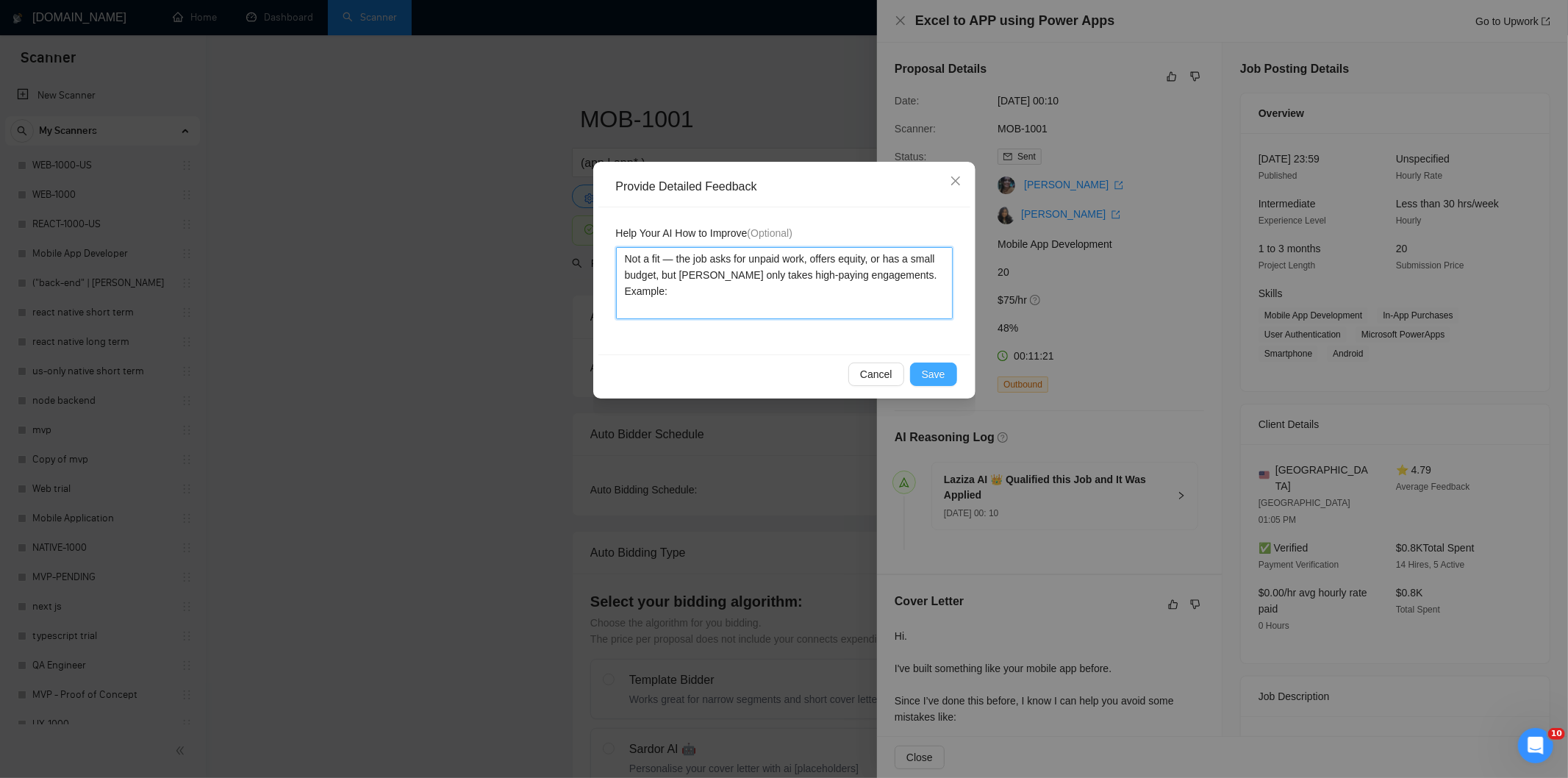
type textarea "Not a fit — the job asks for unpaid work, offers equity, or has a small budget,…"
click at [938, 372] on span "Save" at bounding box center [933, 374] width 24 height 16
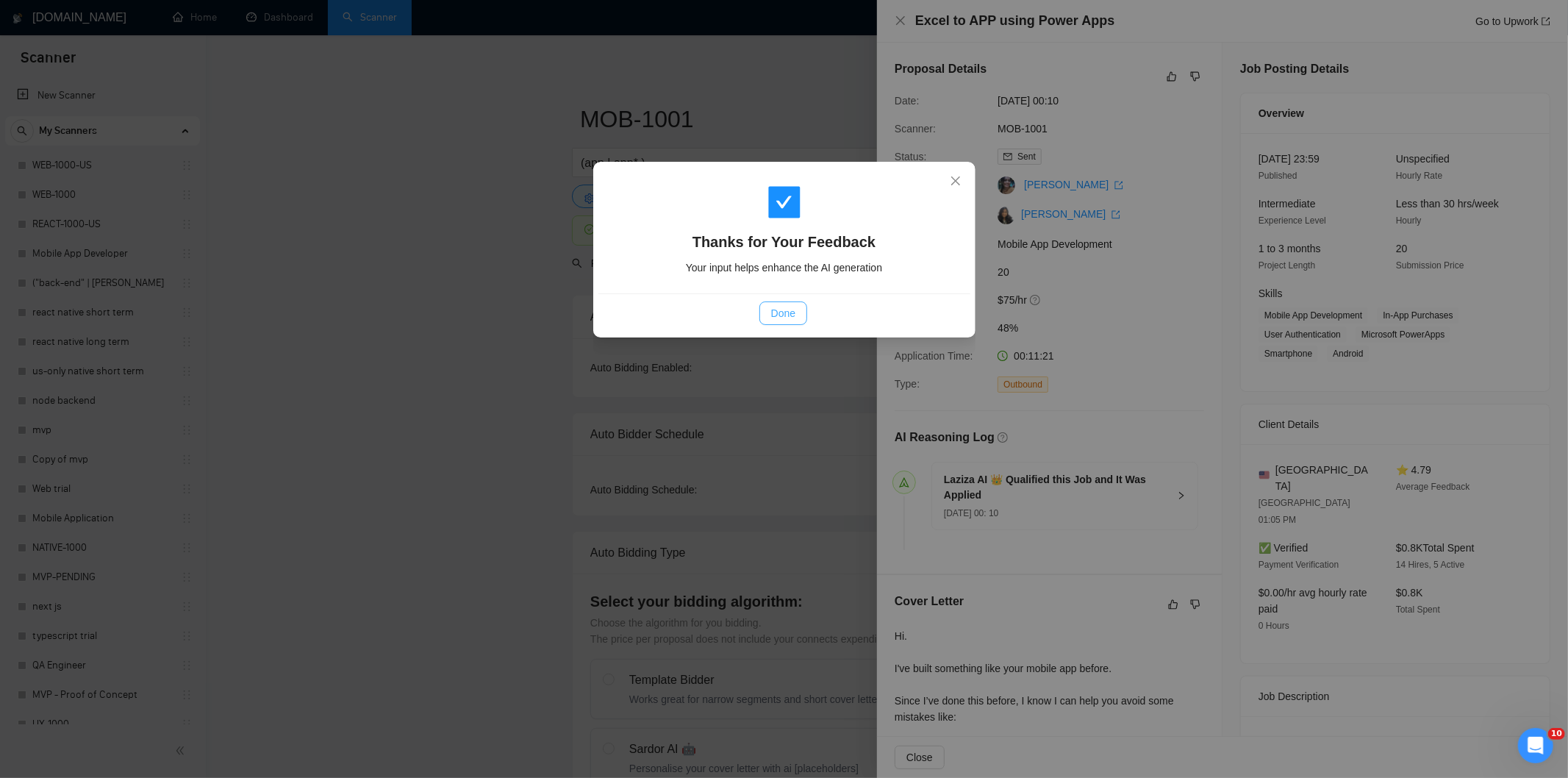
click at [789, 305] on span "Done" at bounding box center [782, 313] width 24 height 16
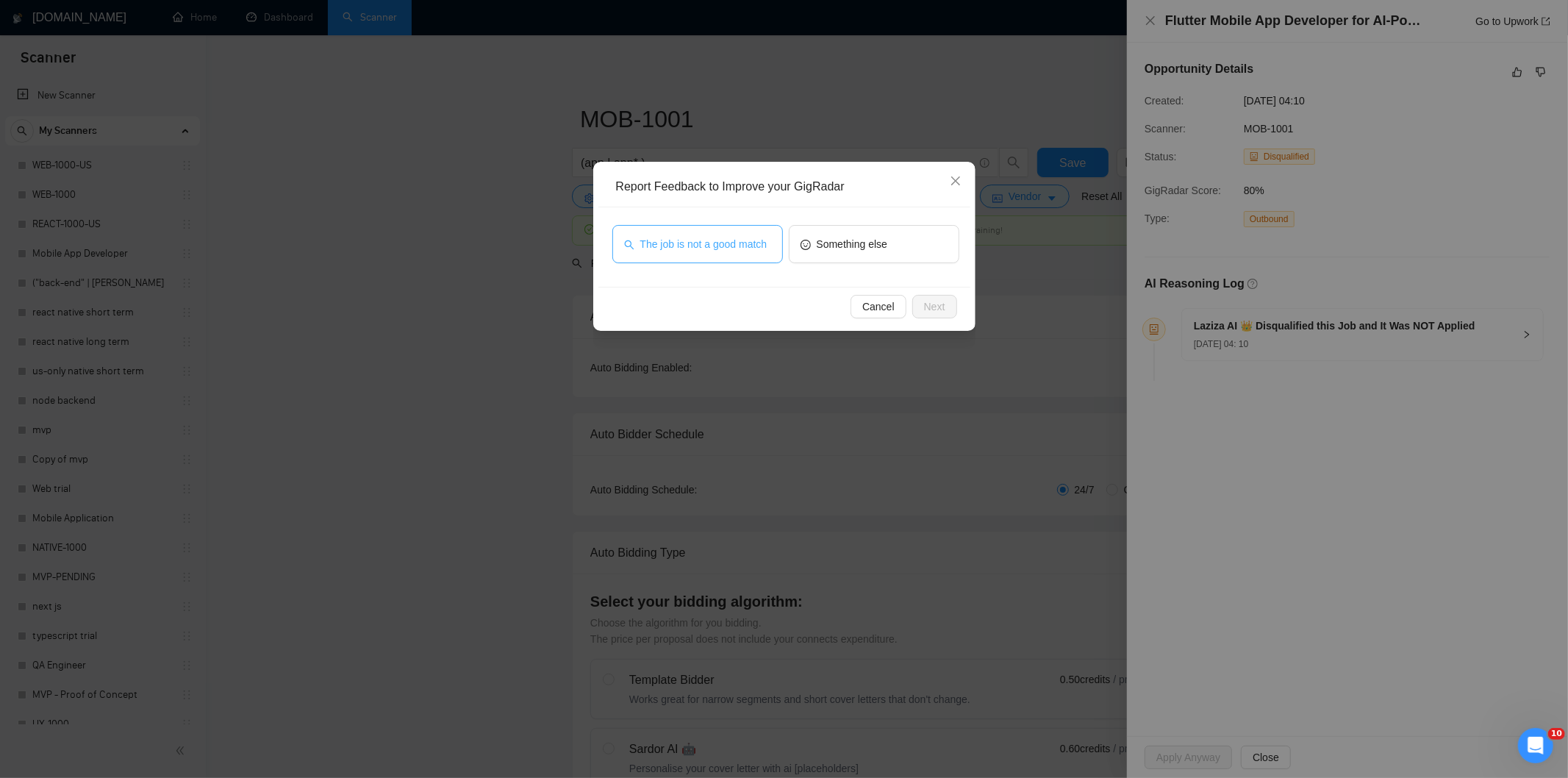
click at [691, 244] on span "The job is not a good match" at bounding box center [703, 243] width 127 height 16
click at [926, 300] on span "Next" at bounding box center [935, 307] width 22 height 16
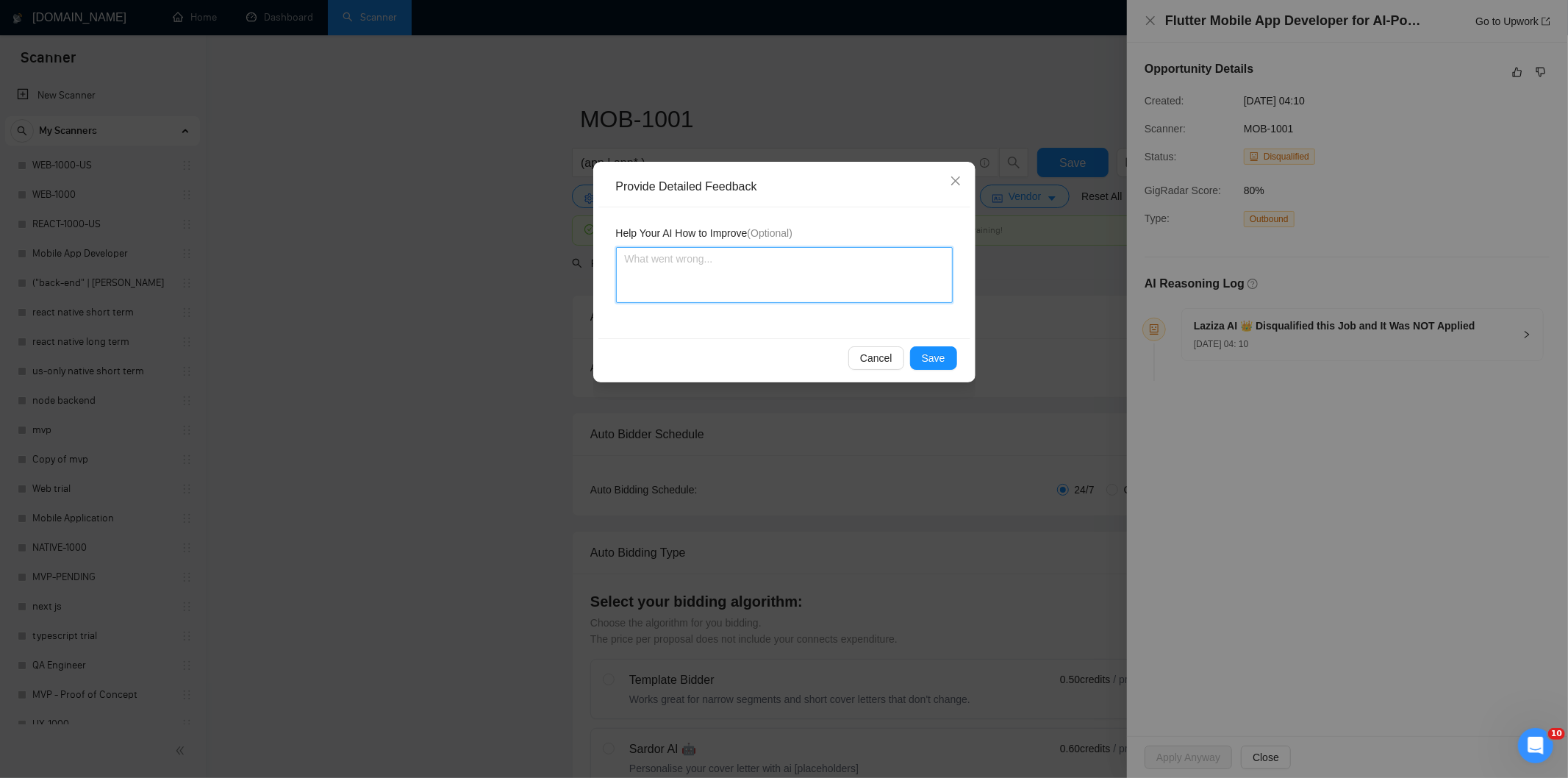
click at [896, 267] on textarea at bounding box center [784, 275] width 337 height 56
paste textarea "Not a fit — this project has been disqualified for other reasons. Example: "The…"
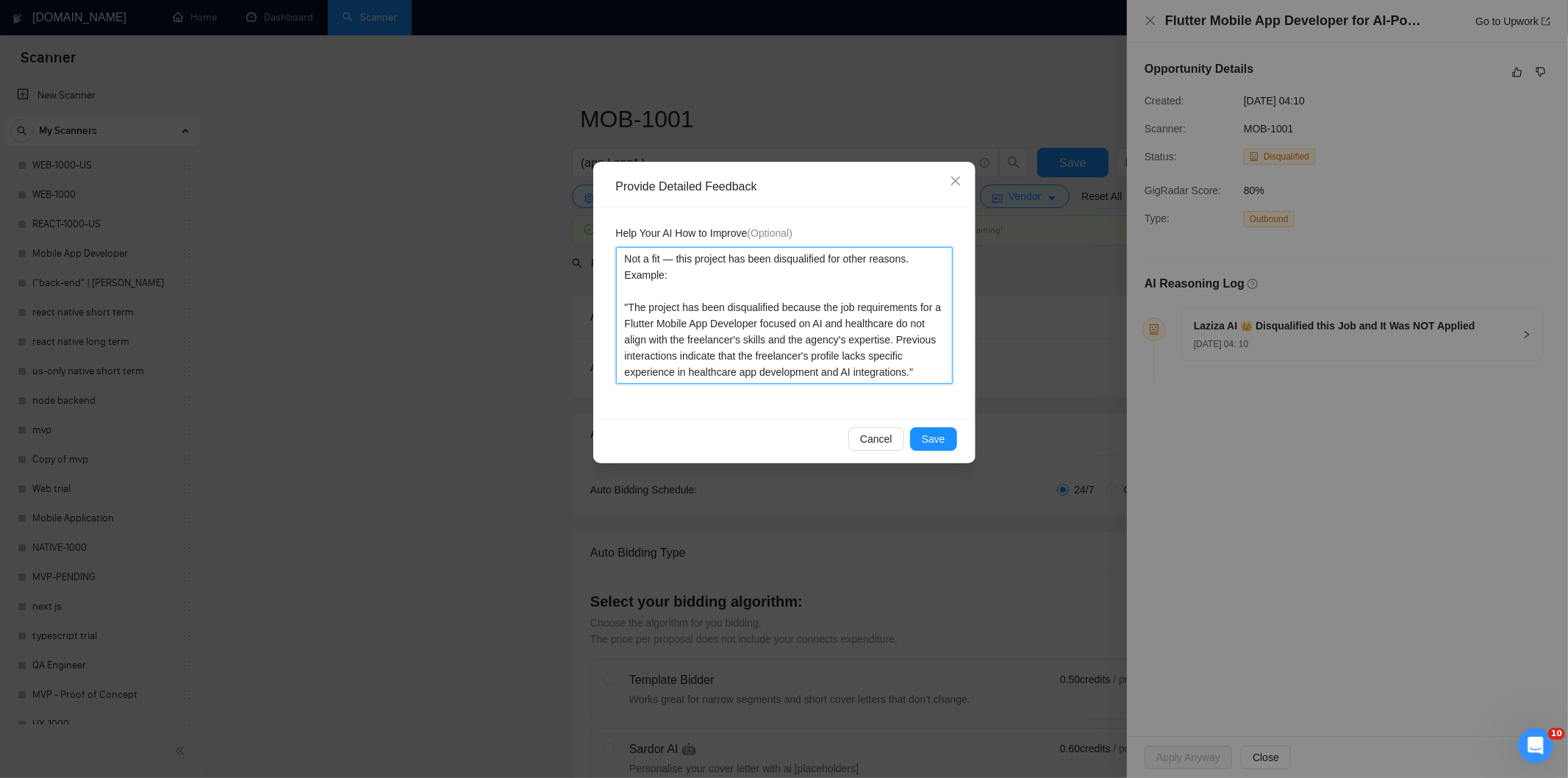
type textarea "Not a fit — this project has been disqualified for other reasons. Example: "The…"
click at [938, 439] on span "Save" at bounding box center [933, 438] width 24 height 16
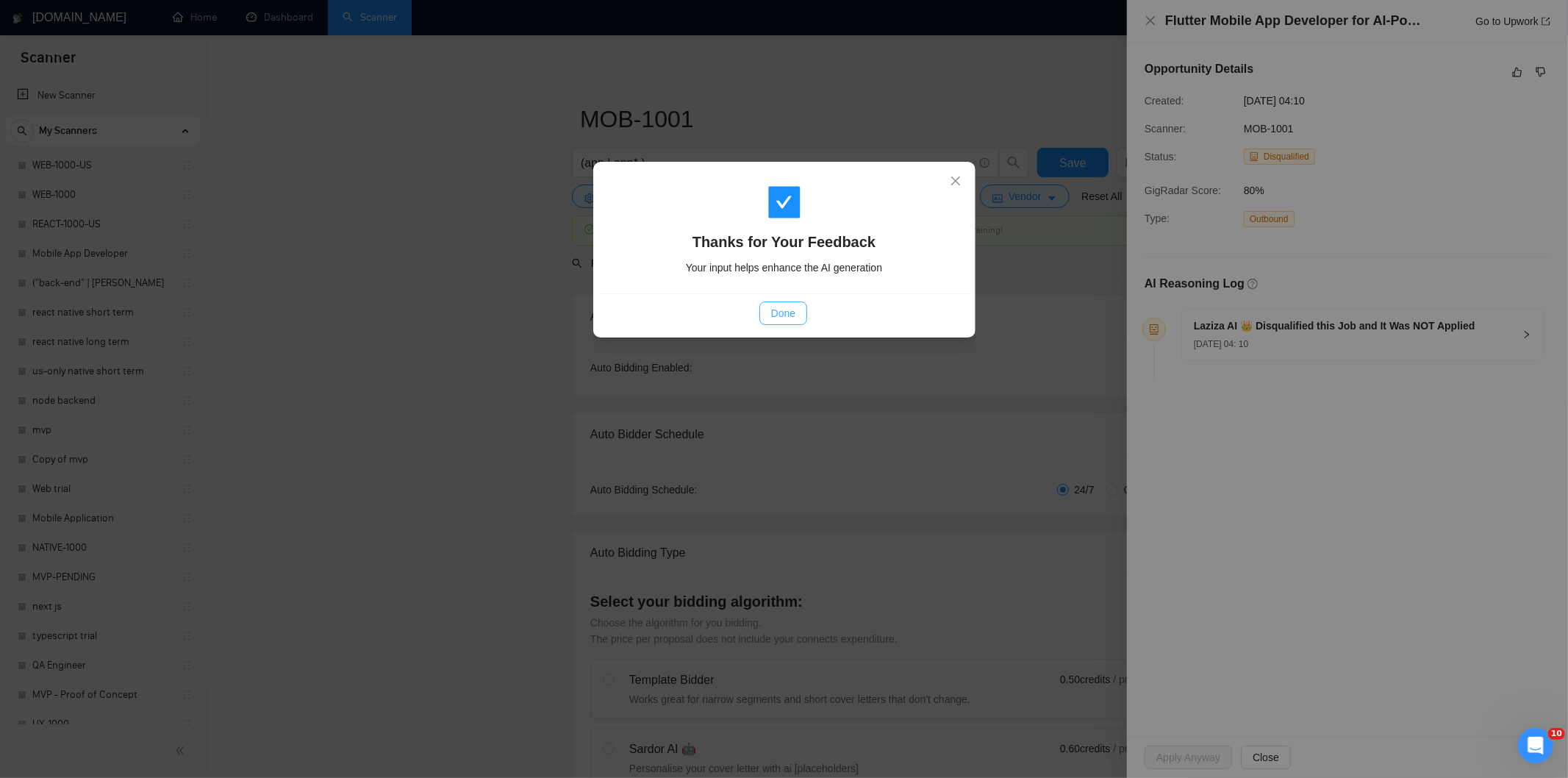
click at [802, 310] on button "Done" at bounding box center [783, 313] width 48 height 24
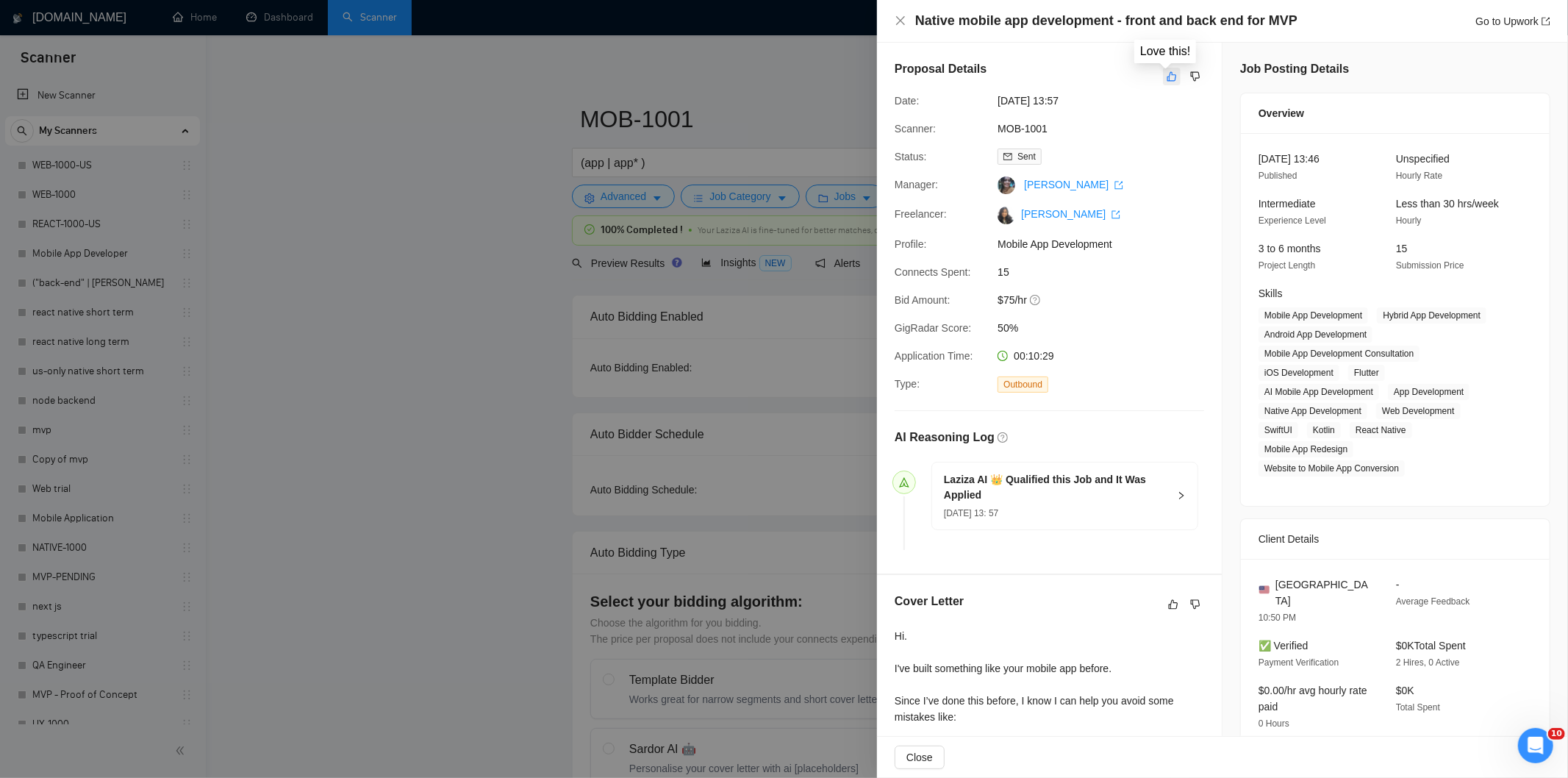
click at [1168, 82] on icon "like" at bounding box center [1171, 76] width 10 height 12
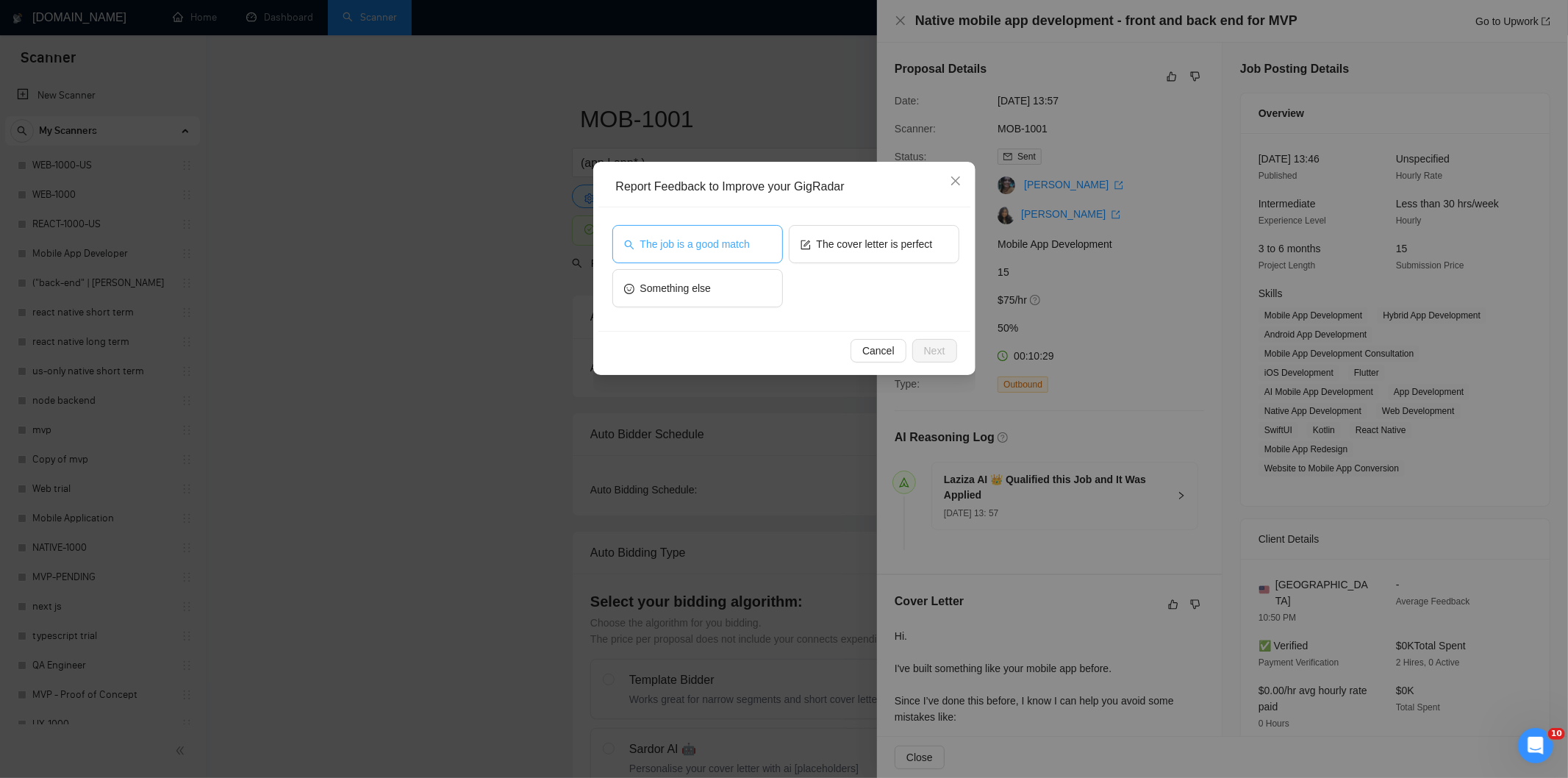
click at [749, 247] on span "The job is a good match" at bounding box center [695, 243] width 109 height 16
click at [943, 347] on span "Next" at bounding box center [935, 350] width 22 height 16
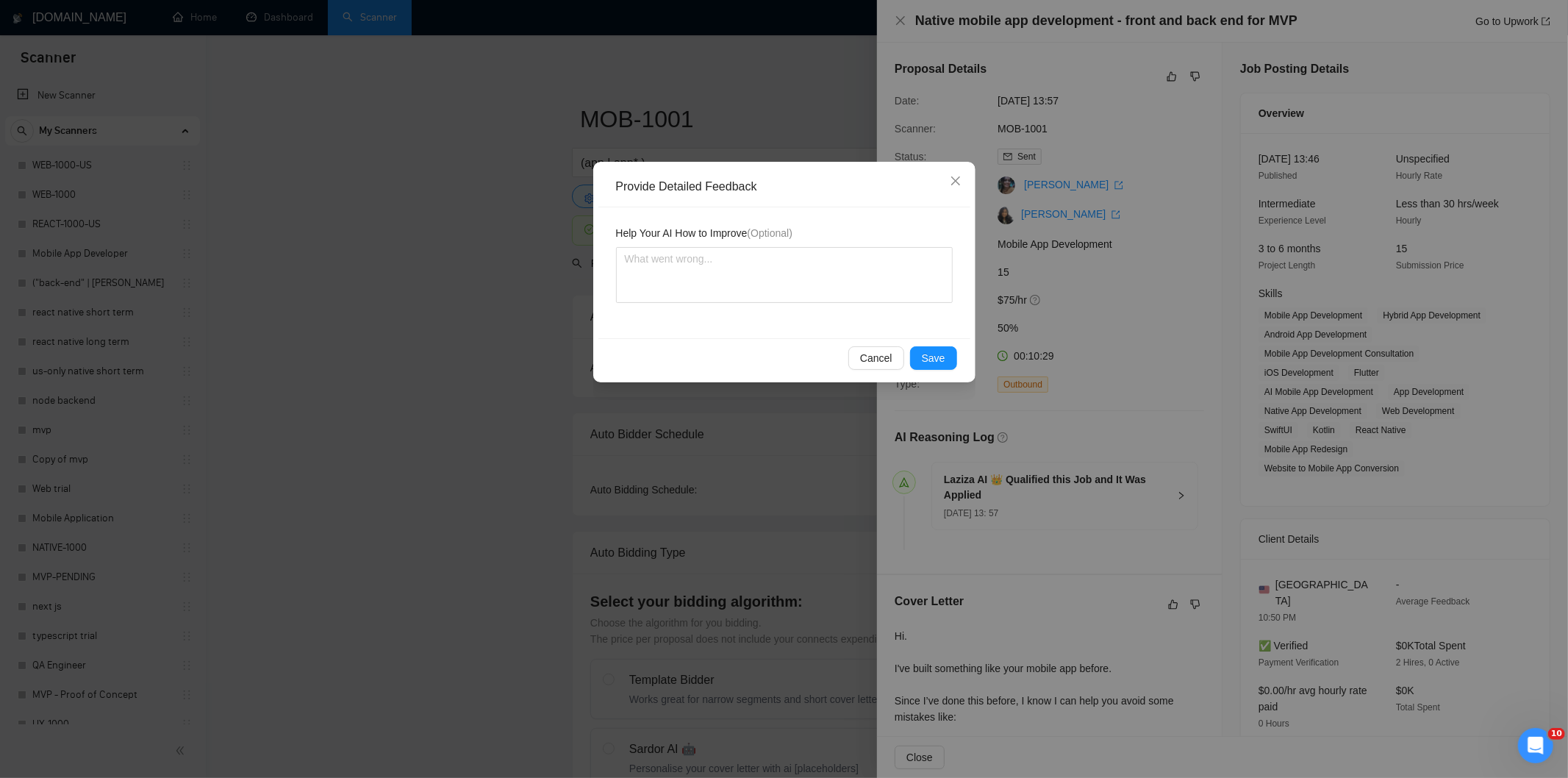
click at [901, 314] on div "Help Your AI How to Improve (Optional)" at bounding box center [784, 273] width 372 height 131
click at [916, 253] on textarea at bounding box center [784, 275] width 337 height 56
paste textarea "Good fit — the project is greenfield (no existing code), welcomes agencies, use…"
type textarea "Good fit — the project is greenfield (no existing code), welcomes agencies, use…"
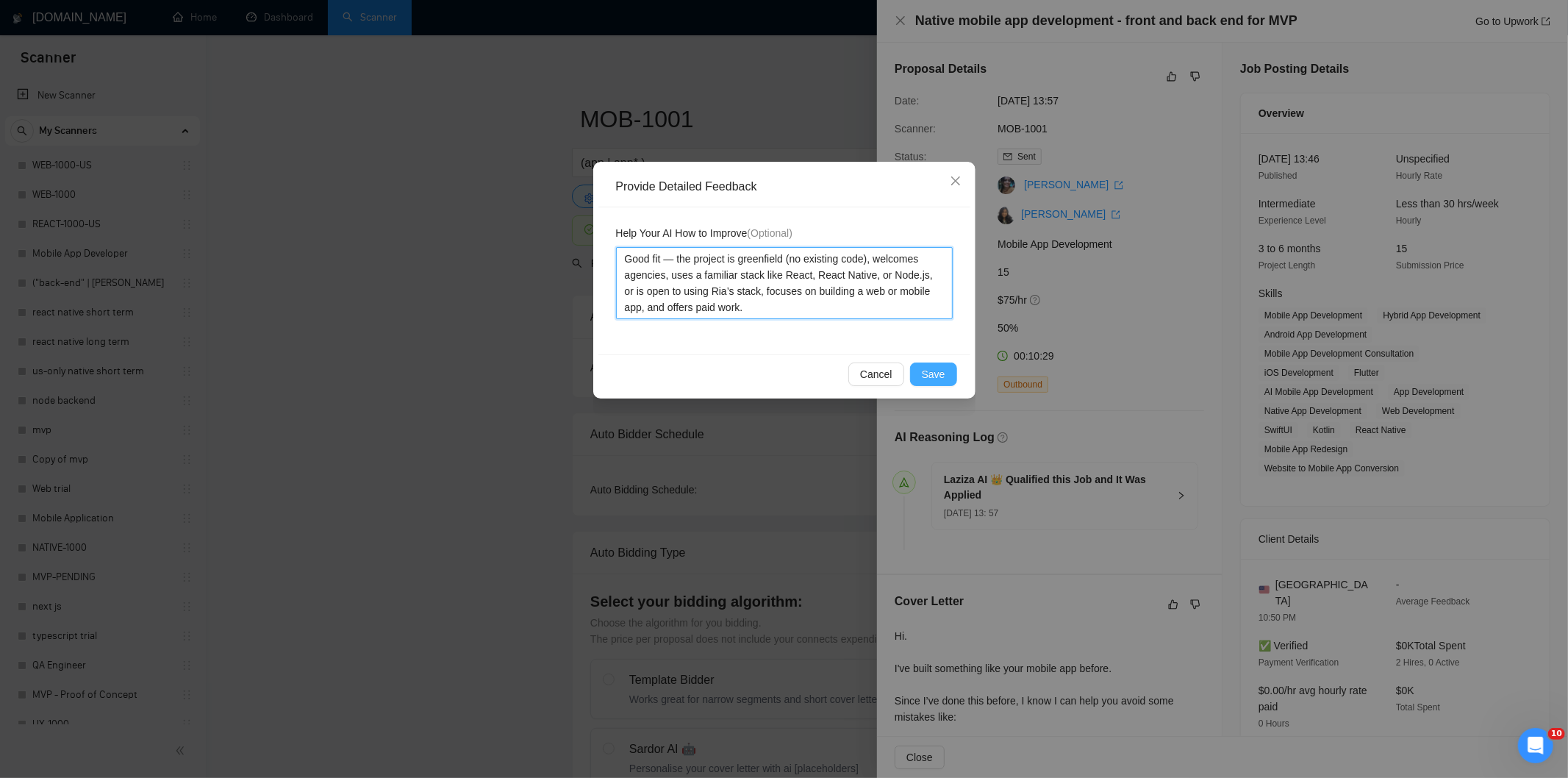
type textarea "Good fit — the project is greenfield (no existing code), welcomes agencies, use…"
click at [938, 377] on span "Save" at bounding box center [933, 374] width 24 height 16
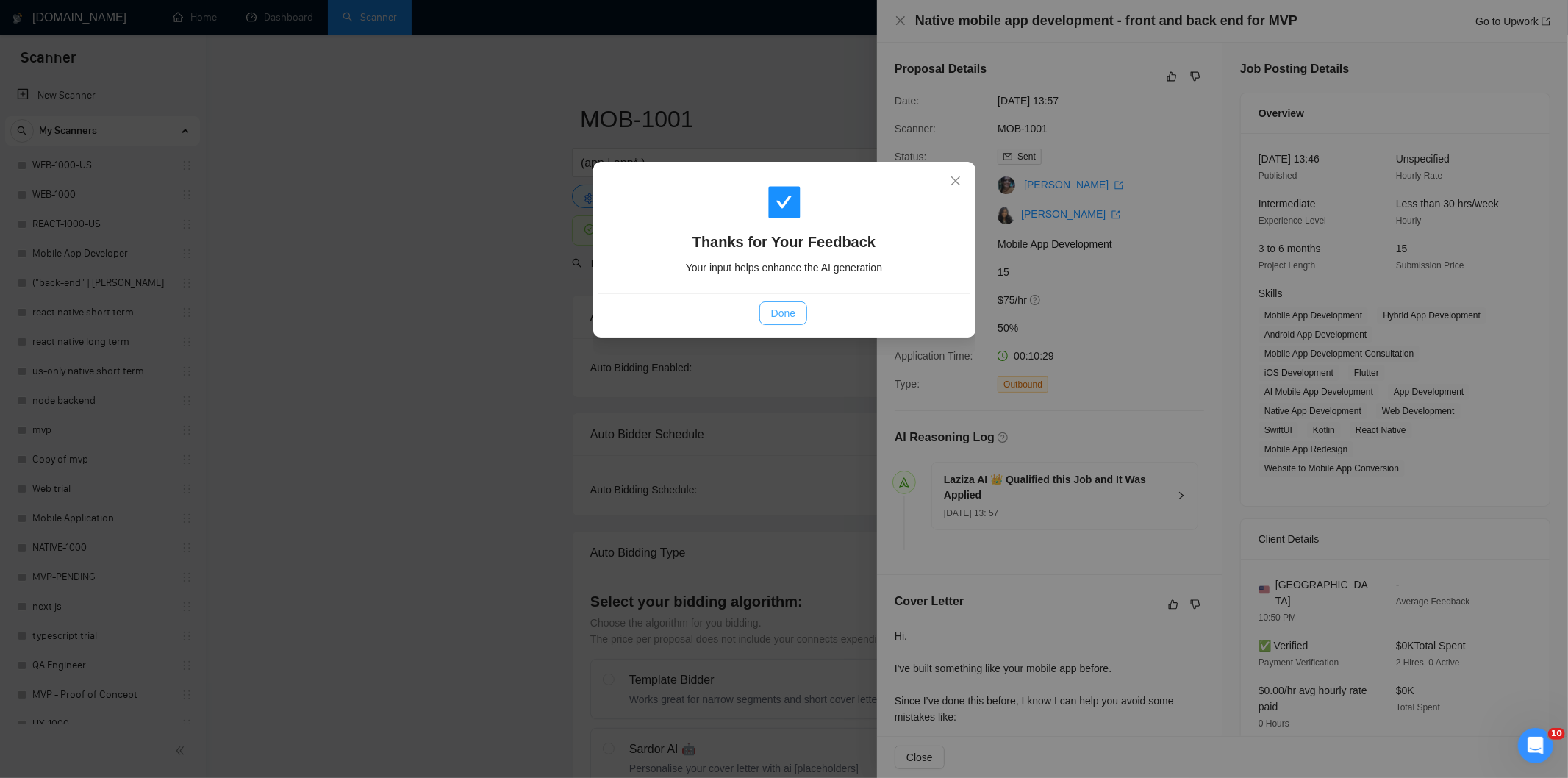
click at [783, 314] on span "Done" at bounding box center [782, 313] width 24 height 16
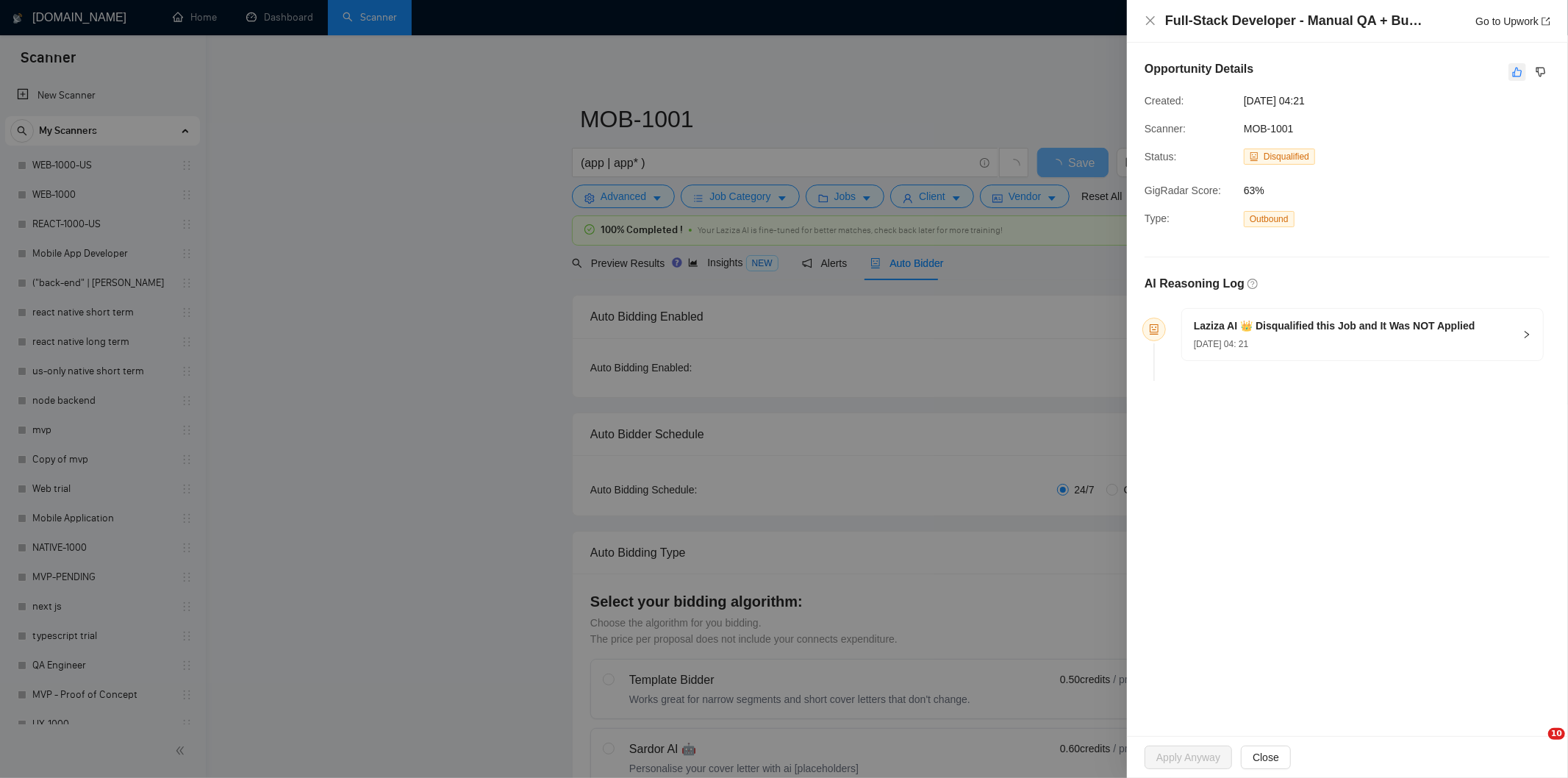
click at [1516, 78] on button "button" at bounding box center [1517, 72] width 18 height 18
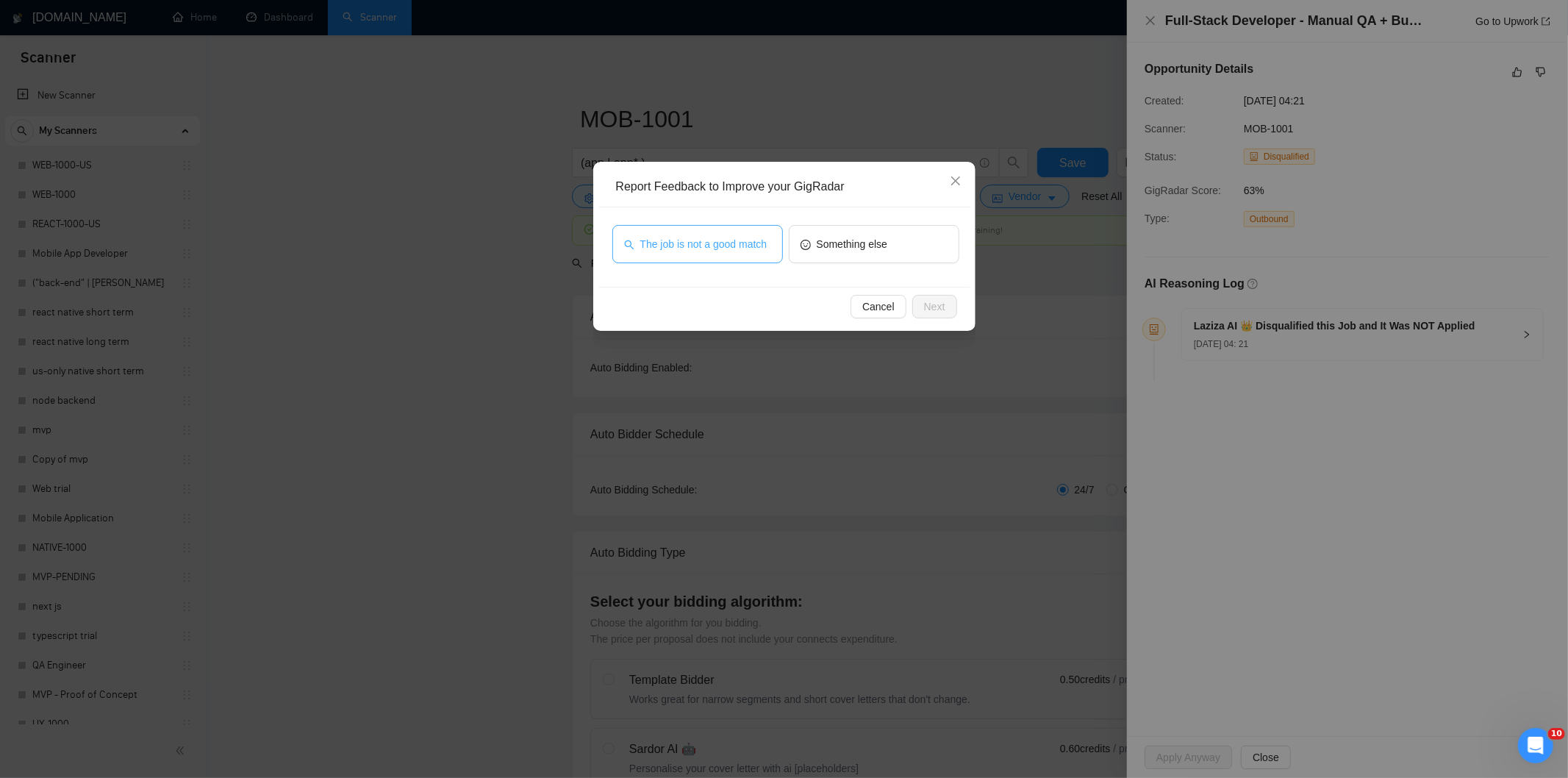
click at [726, 241] on span "The job is not a good match" at bounding box center [703, 243] width 127 height 16
click at [928, 307] on span "Next" at bounding box center [935, 307] width 22 height 16
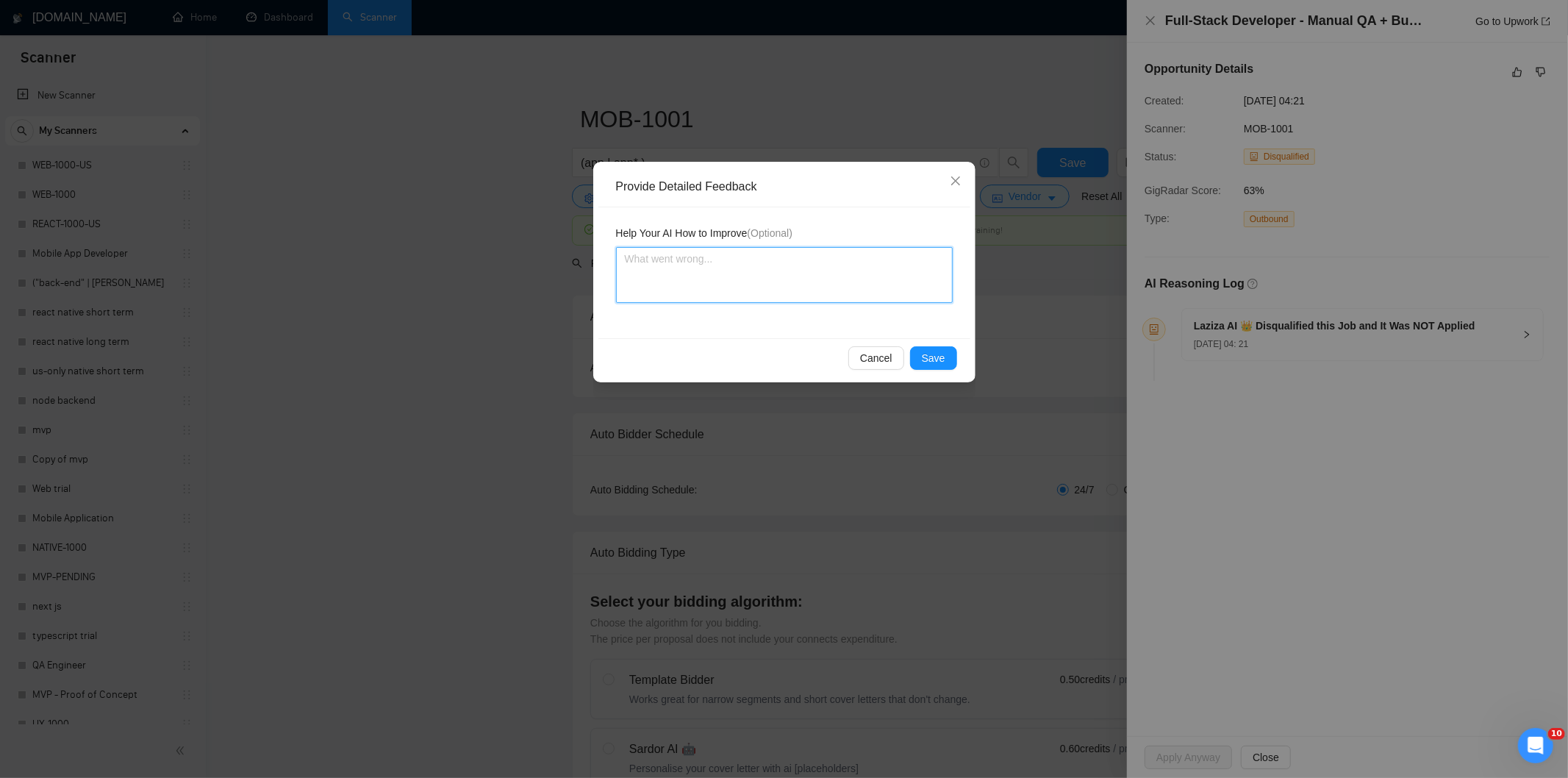
click at [893, 269] on textarea at bounding box center [784, 275] width 337 height 56
paste textarea "Not a fit — this project has been disqualified for other reasons. Example: "The…"
type textarea "Not a fit — this project has been disqualified for other reasons. Example: "The…"
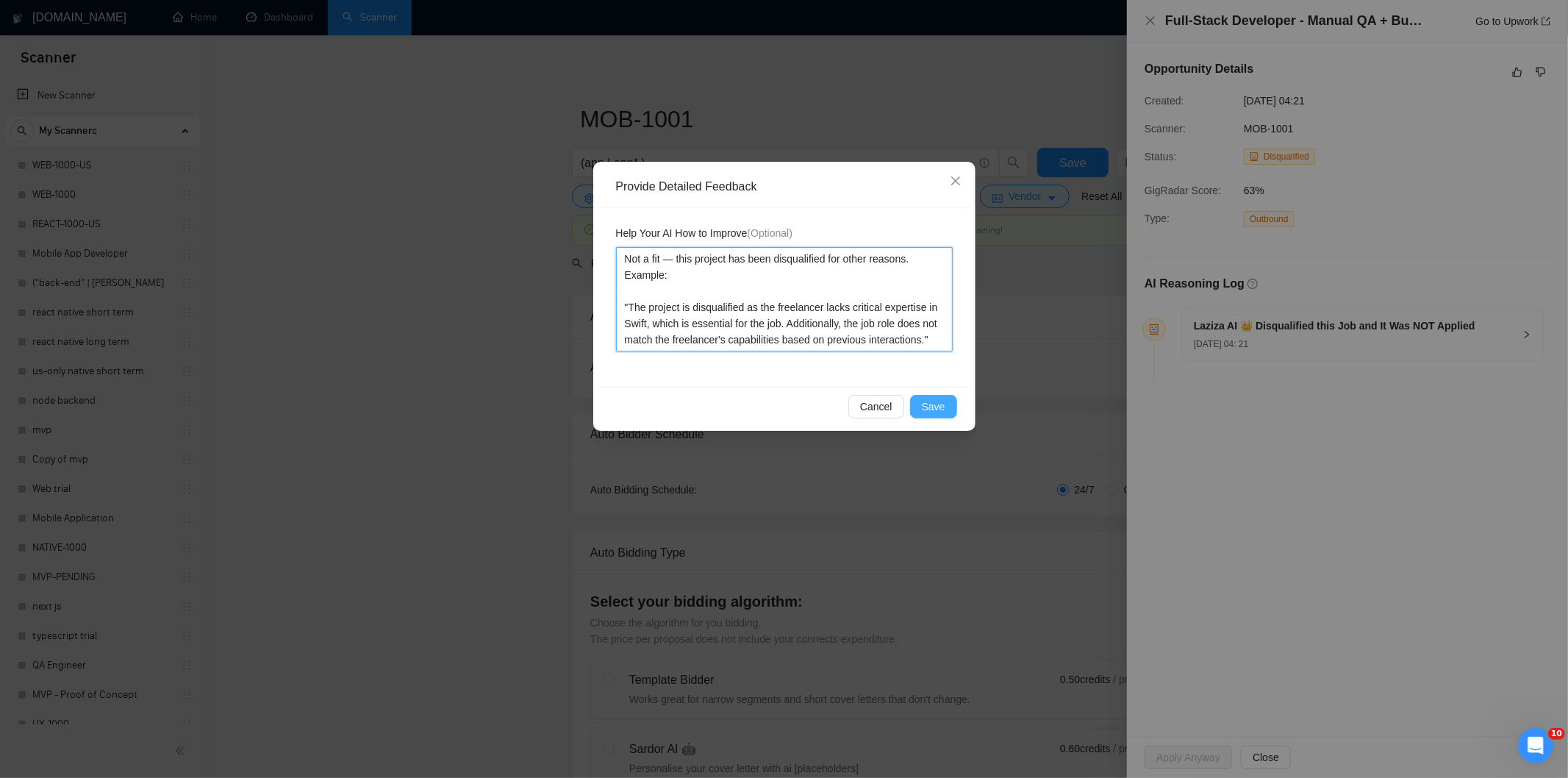
type textarea "Not a fit — this project has been disqualified for other reasons. Example: "The…"
click at [937, 404] on span "Save" at bounding box center [933, 406] width 24 height 16
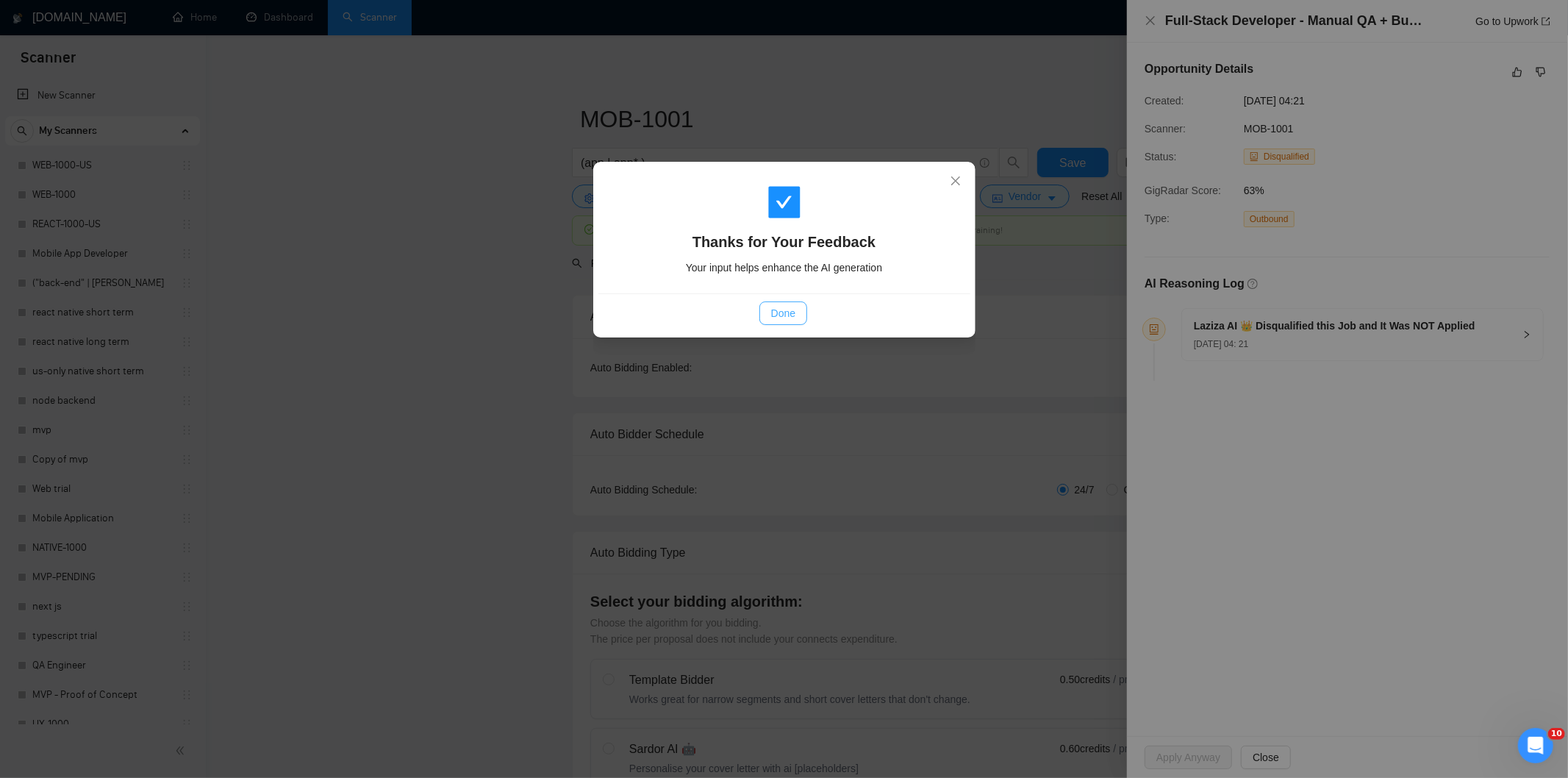
click at [794, 307] on span "Done" at bounding box center [782, 313] width 24 height 16
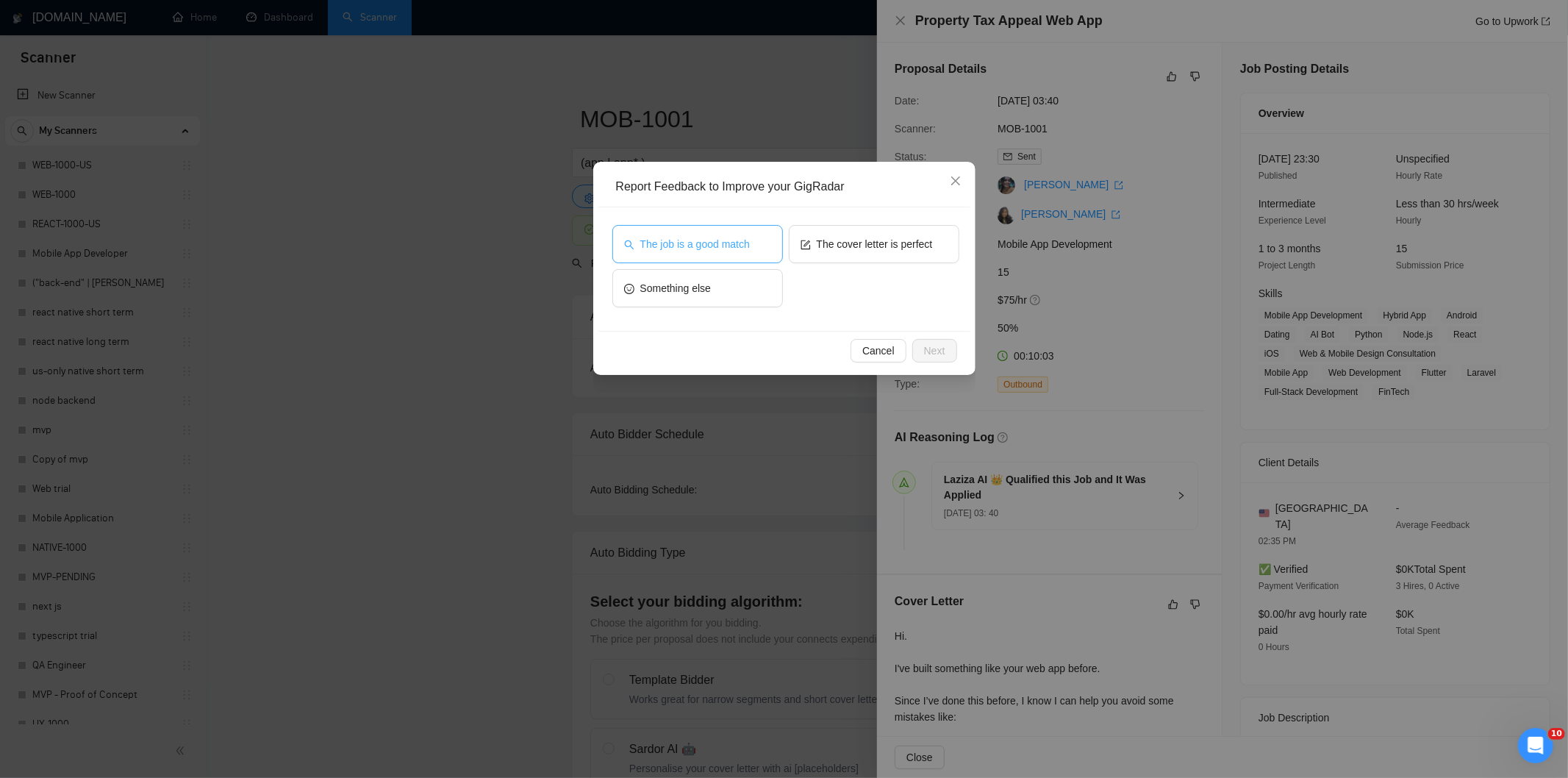
click at [685, 245] on span "The job is a good match" at bounding box center [695, 243] width 109 height 16
drag, startPoint x: 927, startPoint y: 350, endPoint x: 893, endPoint y: 305, distance: 56.4
click at [926, 350] on span "Next" at bounding box center [935, 350] width 22 height 16
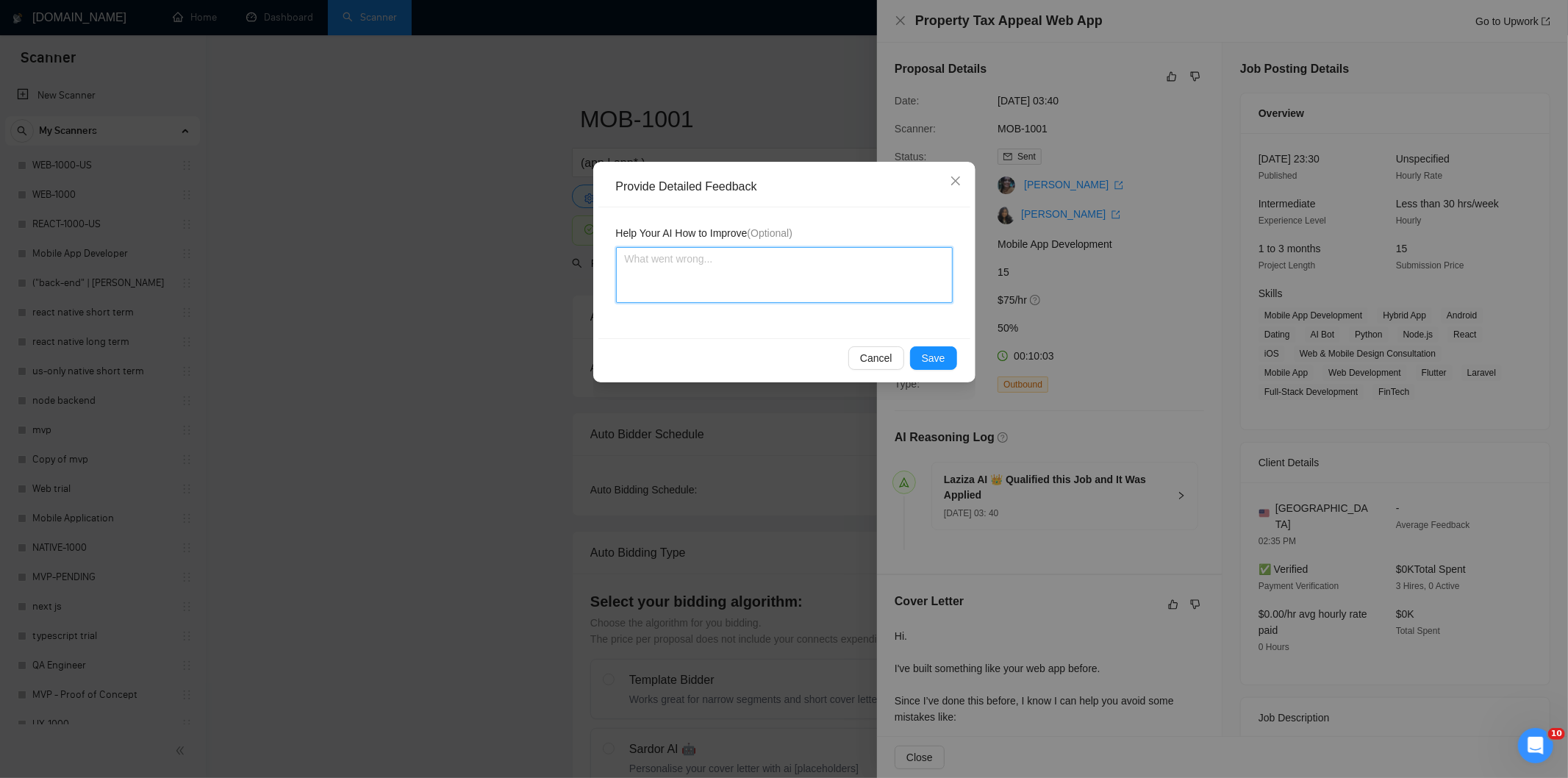
click at [873, 274] on textarea at bounding box center [784, 275] width 337 height 56
paste textarea "Good fit — the project is greenfield (no existing code), welcomes agencies, use…"
type textarea "Good fit — the project is greenfield (no existing code), welcomes agencies, use…"
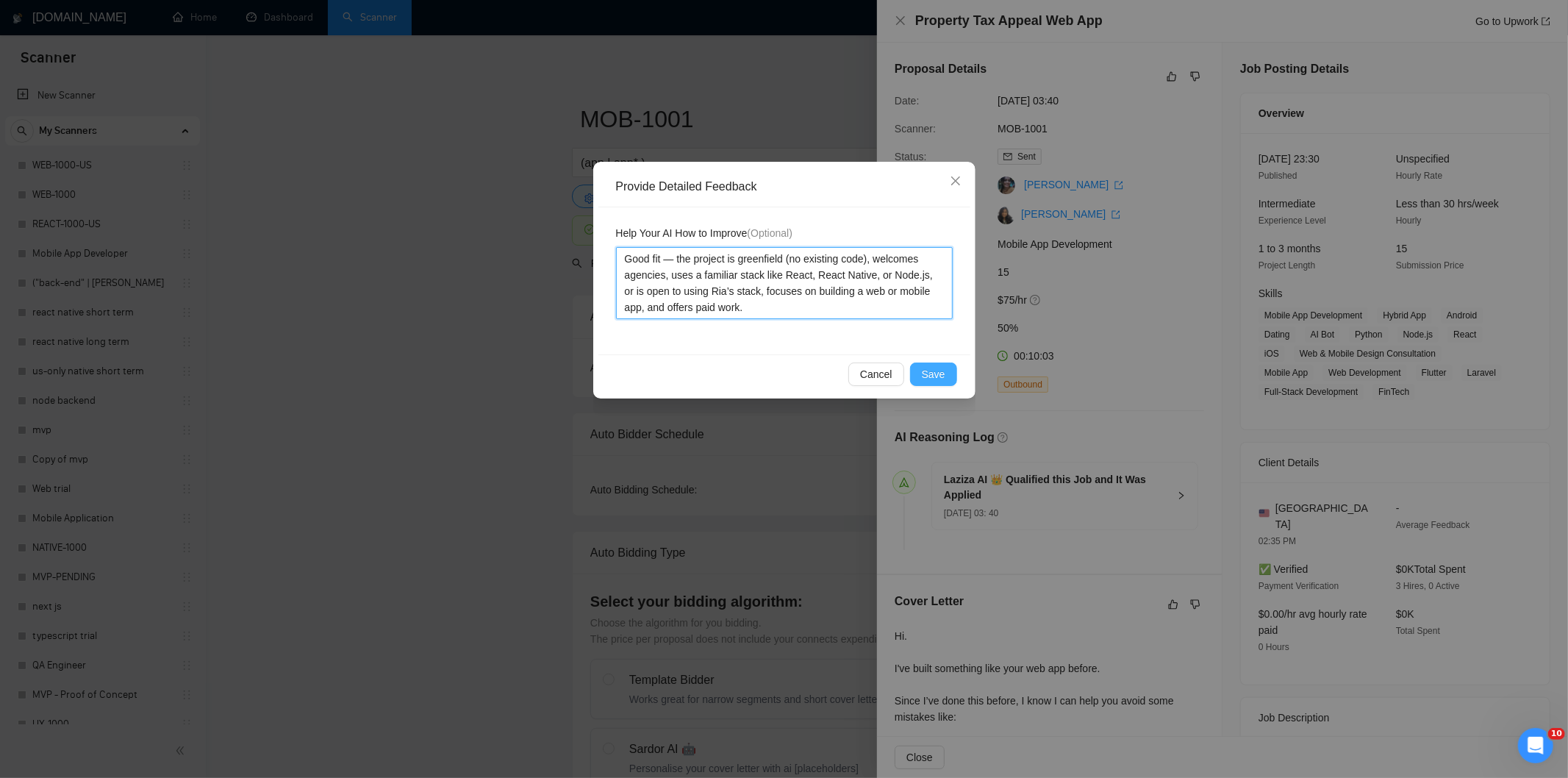
type textarea "Good fit — the project is greenfield (no existing code), welcomes agencies, use…"
click at [933, 374] on span "Save" at bounding box center [933, 374] width 24 height 16
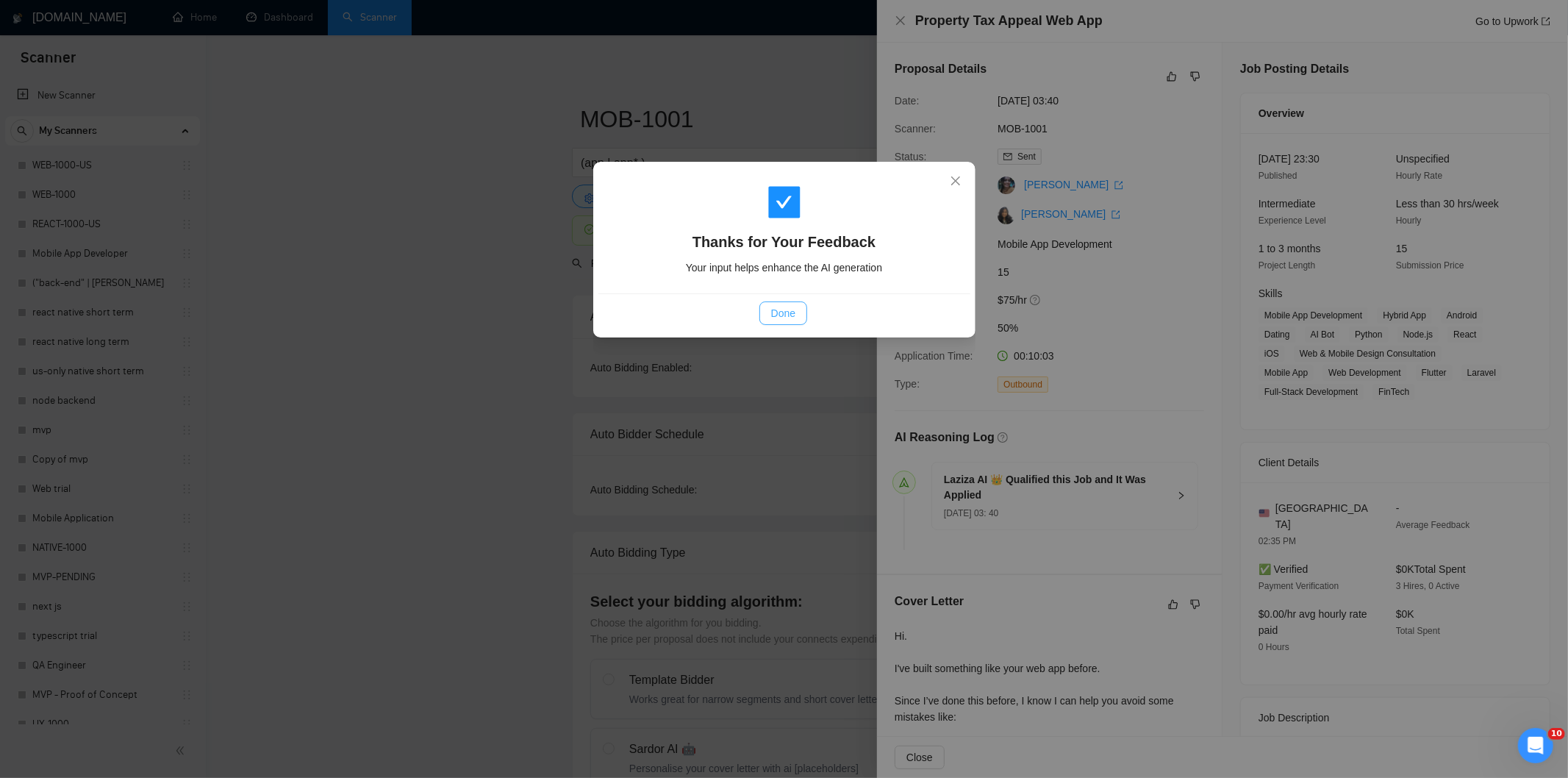
click at [799, 319] on button "Done" at bounding box center [783, 313] width 48 height 24
